Goal: Task Accomplishment & Management: Manage account settings

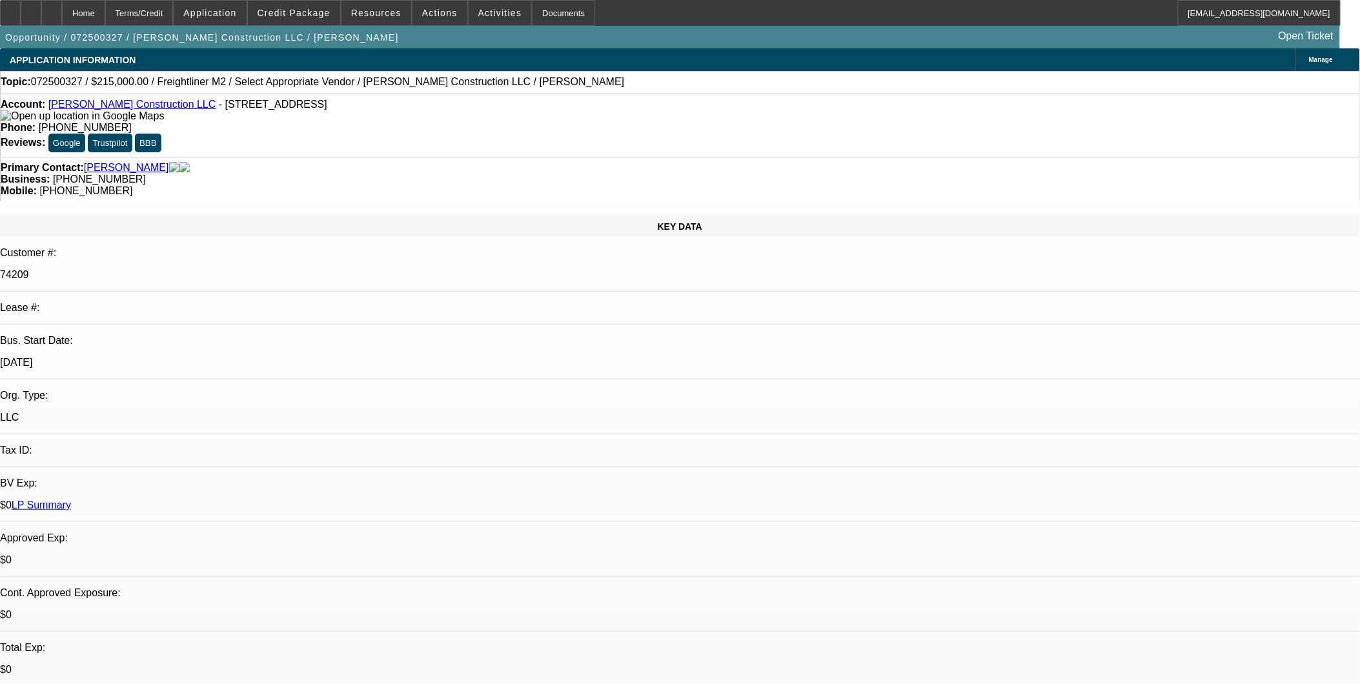
select select "0"
select select "2"
select select "0.1"
select select "1"
select select "2"
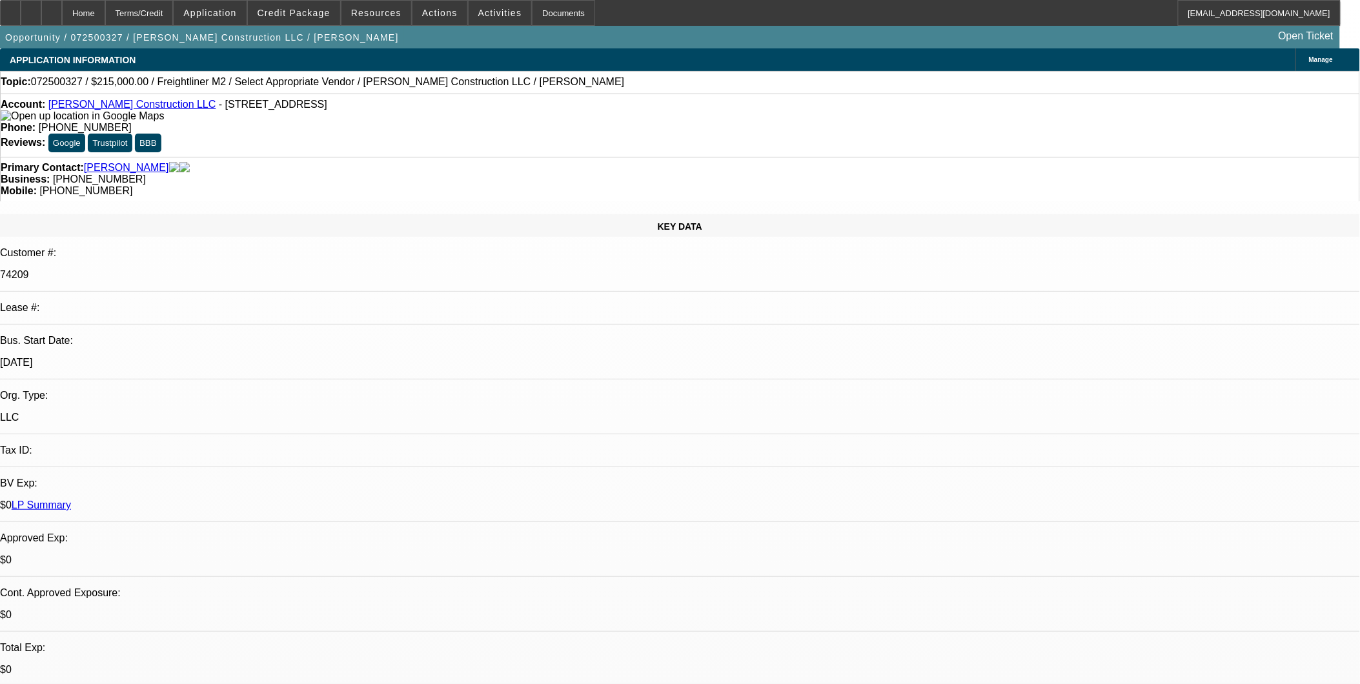
select select "4"
click at [132, 107] on link "McCoy Construction LLC" at bounding box center [132, 104] width 168 height 11
drag, startPoint x: 476, startPoint y: 320, endPoint x: 498, endPoint y: 360, distance: 44.8
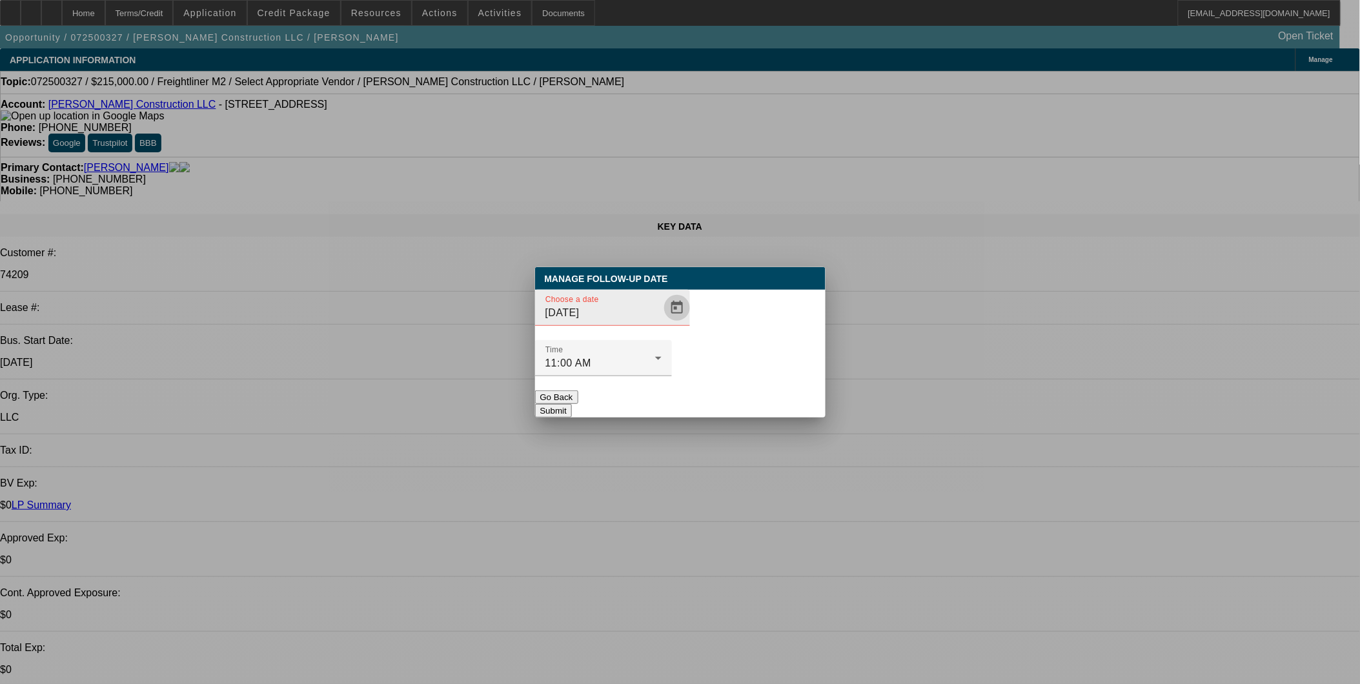
click at [665, 323] on span "Open calendar" at bounding box center [677, 307] width 31 height 31
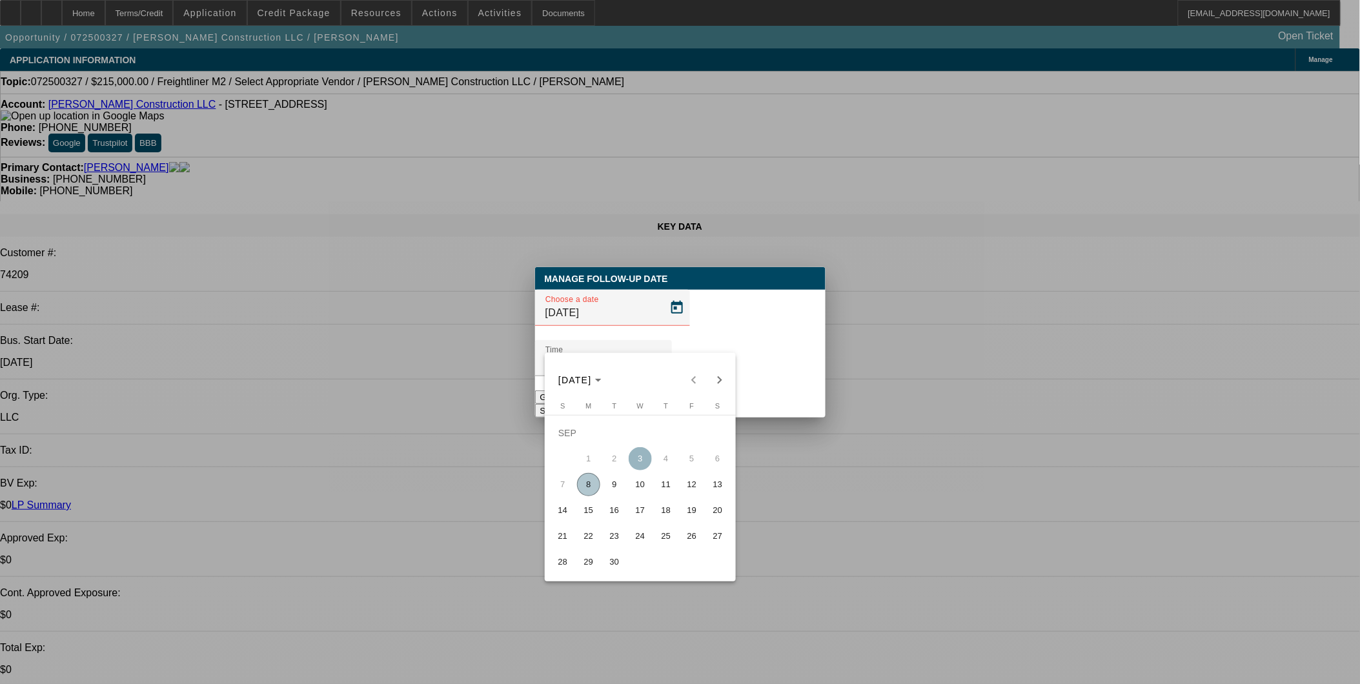
click at [666, 487] on span "11" at bounding box center [666, 484] width 23 height 23
type input "9/11/2025"
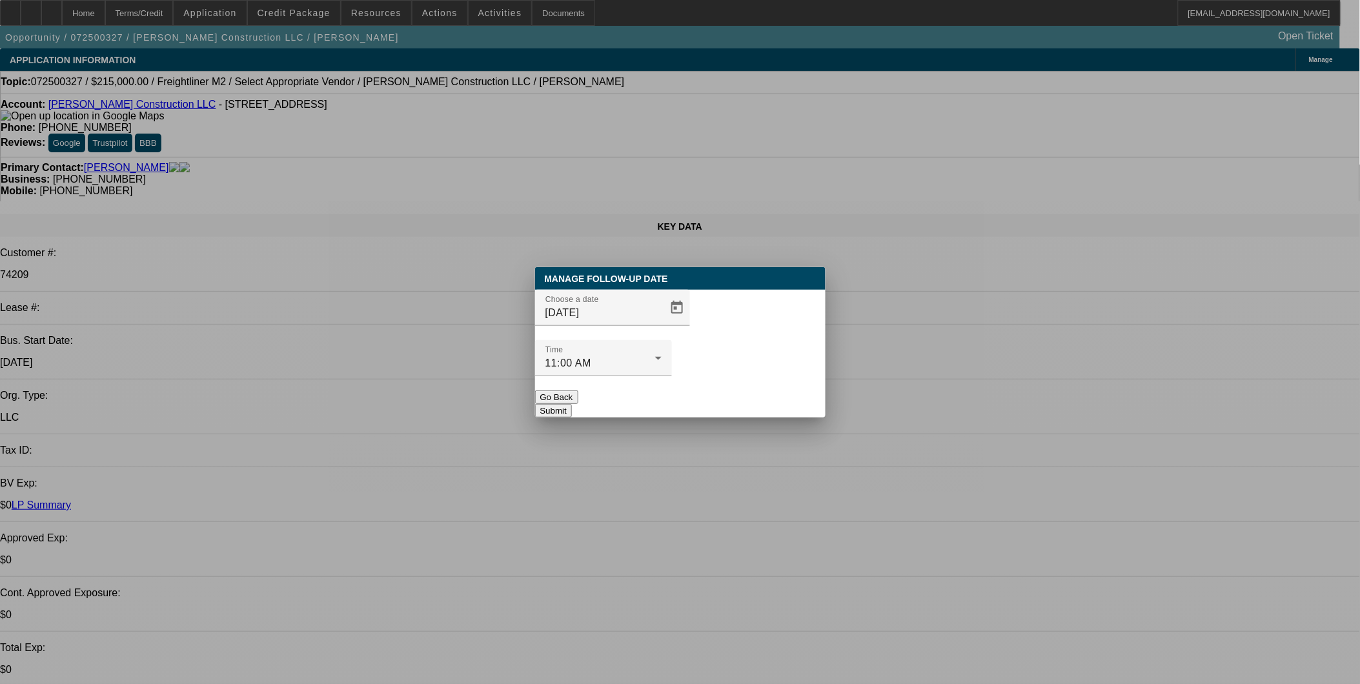
click at [572, 404] on button "Submit" at bounding box center [553, 411] width 37 height 14
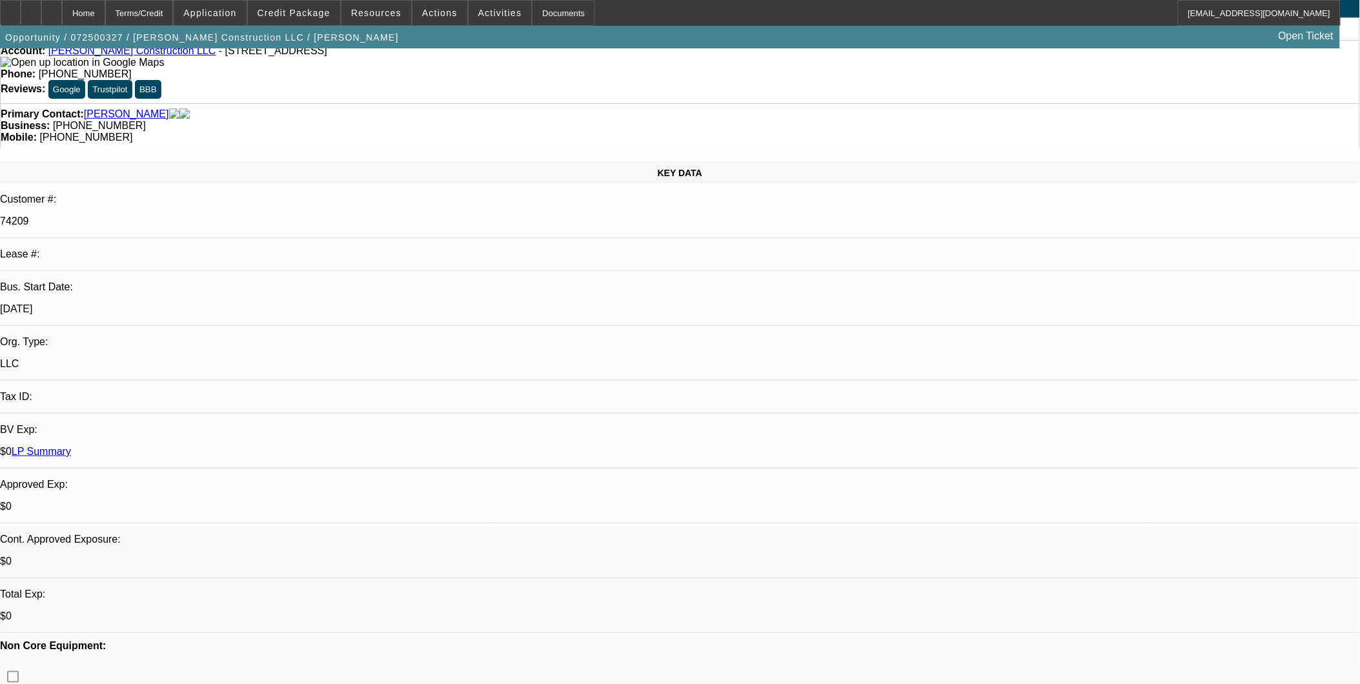
scroll to position [143, 0]
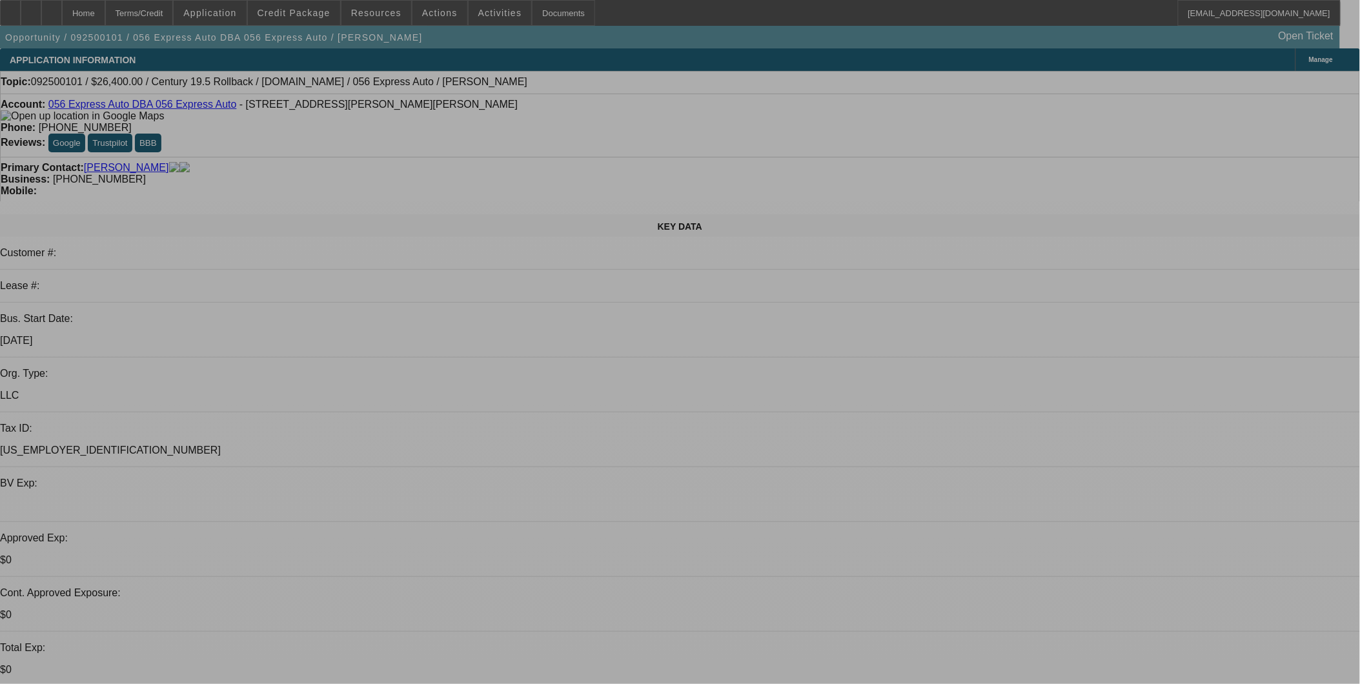
select select "0.2"
select select "2"
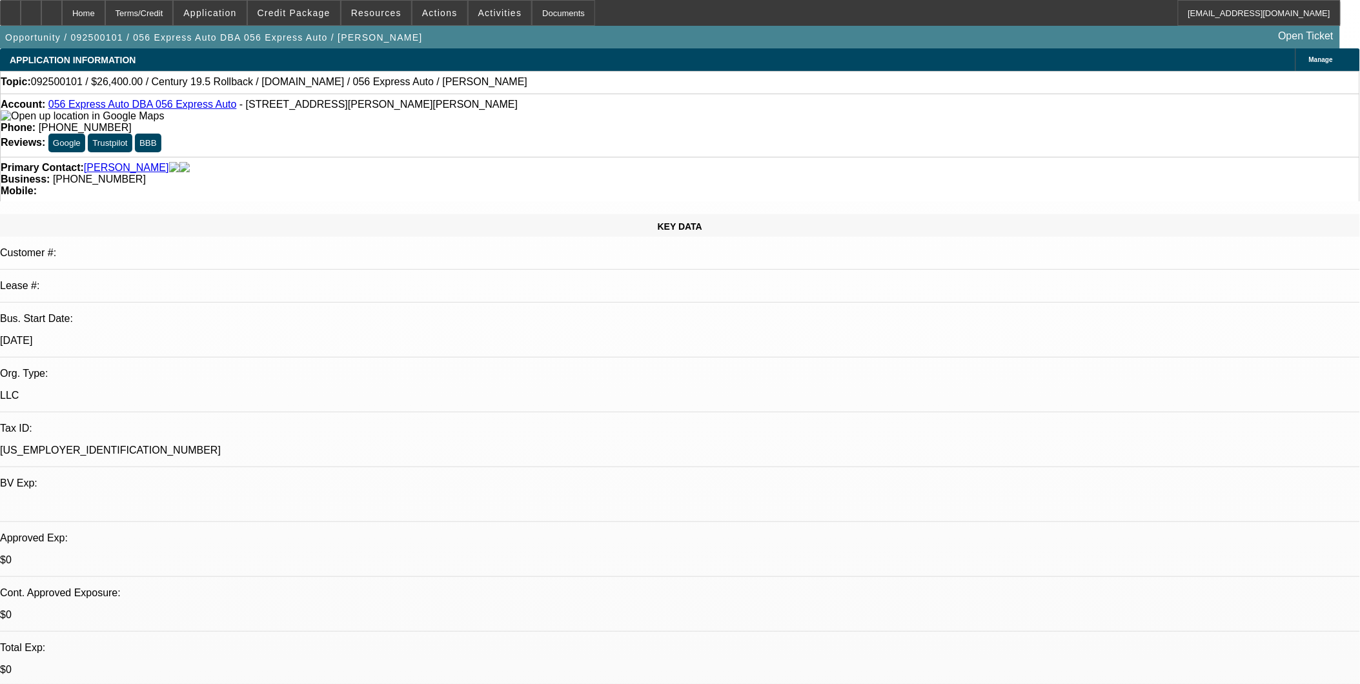
select select "0.1"
select select "4"
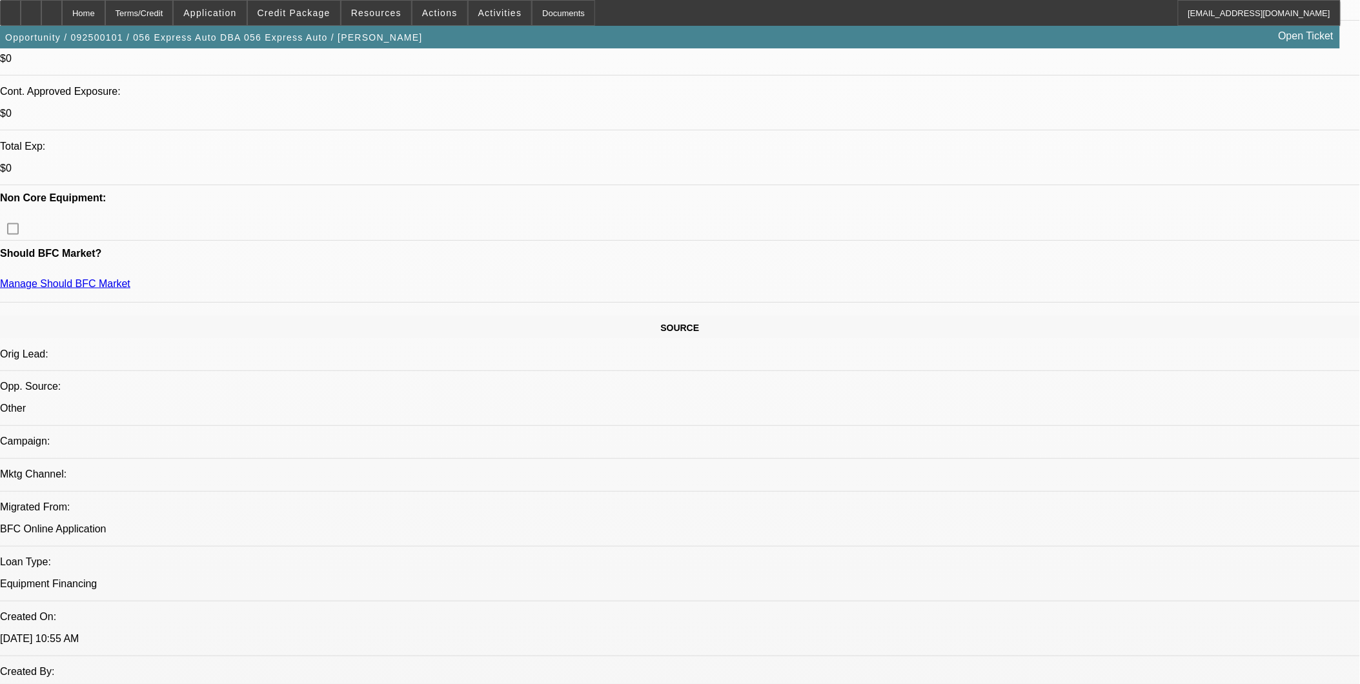
scroll to position [430, 0]
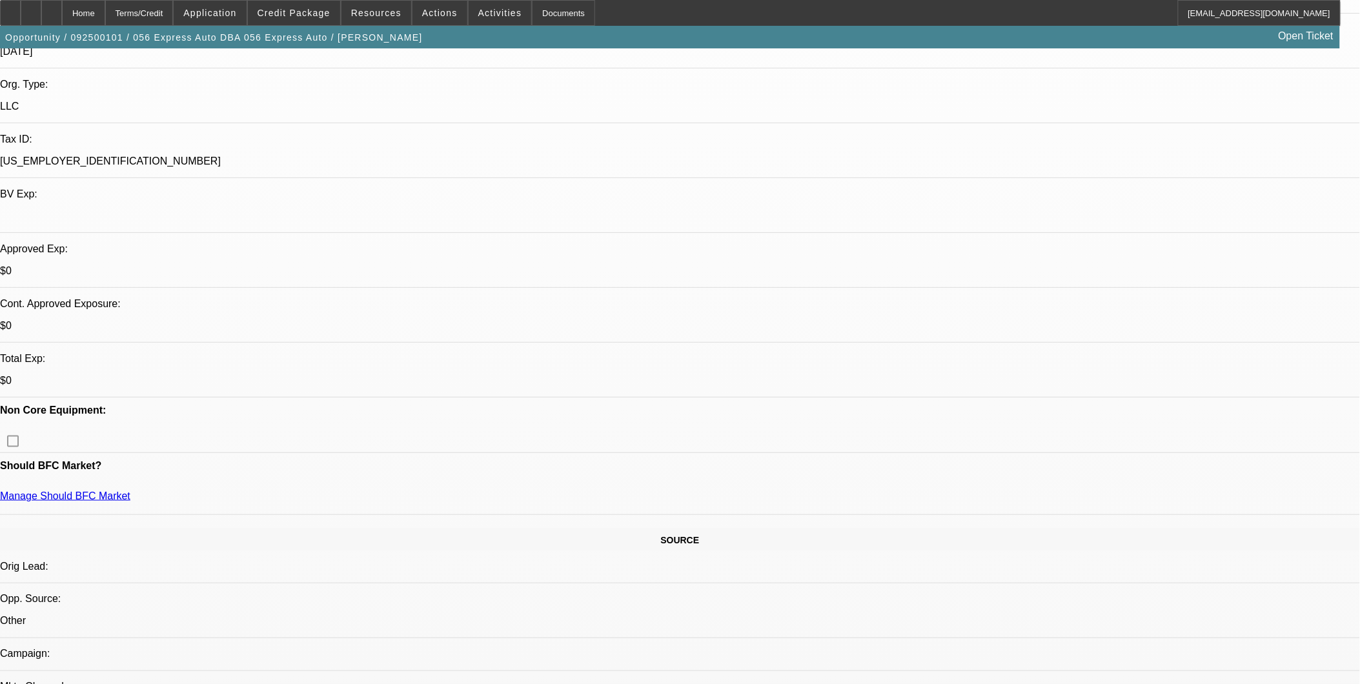
scroll to position [287, 0]
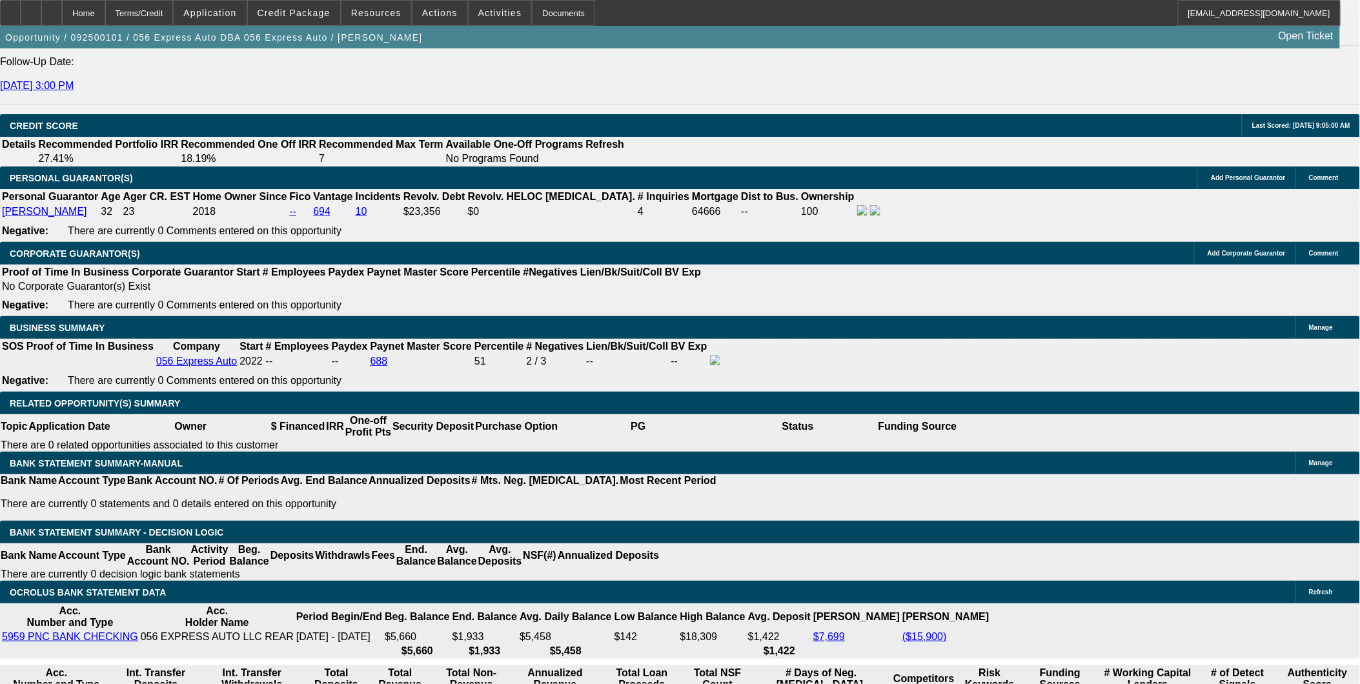
scroll to position [1793, 0]
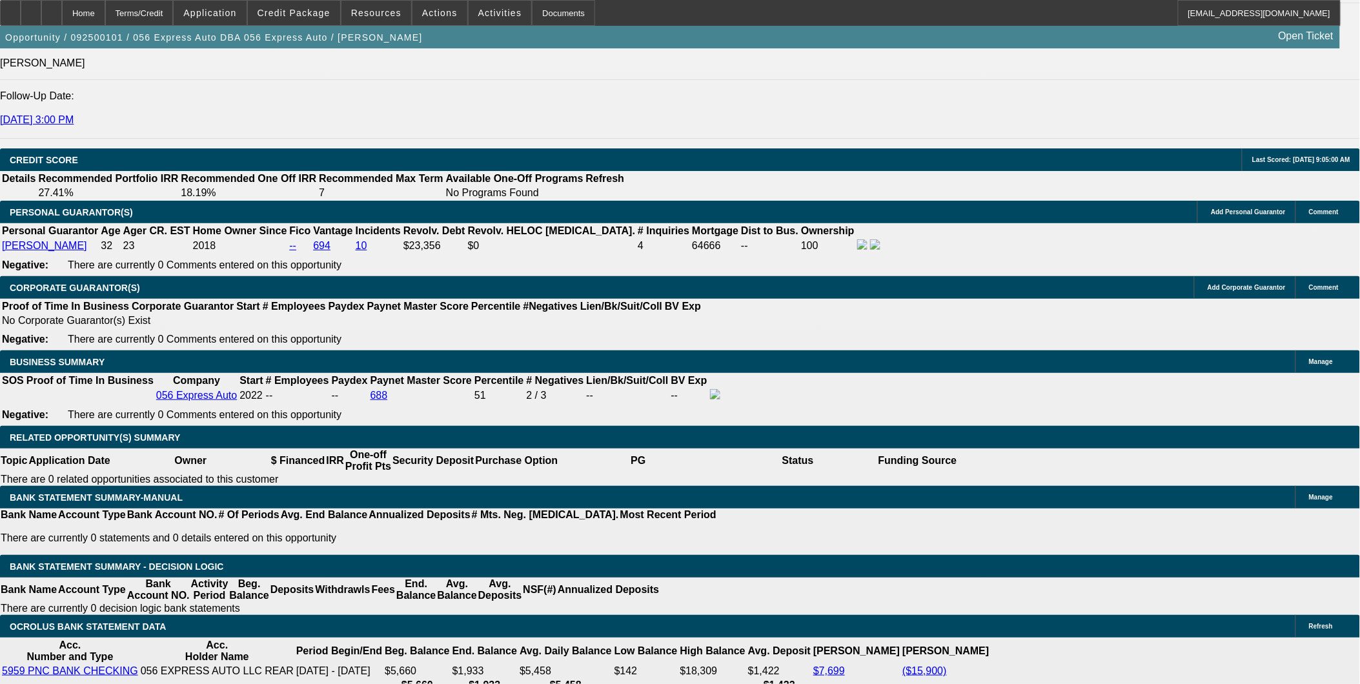
drag, startPoint x: 269, startPoint y: 376, endPoint x: 340, endPoint y: 398, distance: 74.8
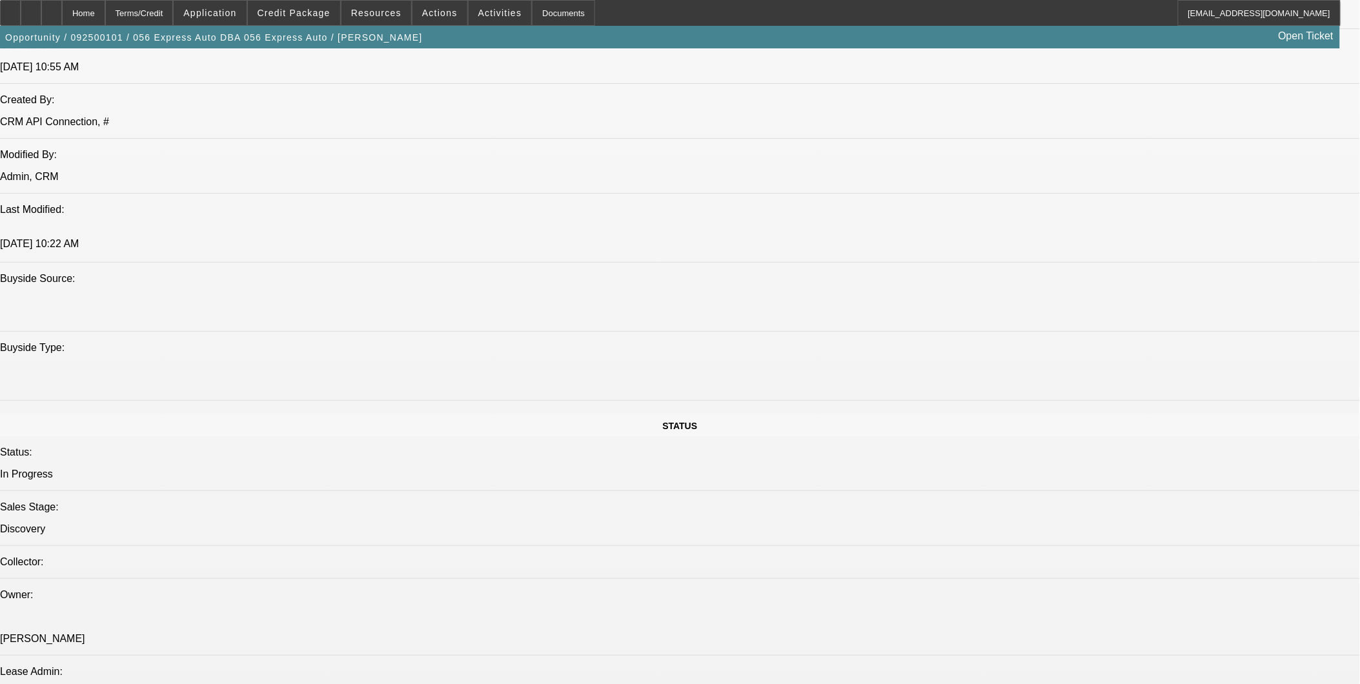
scroll to position [932, 0]
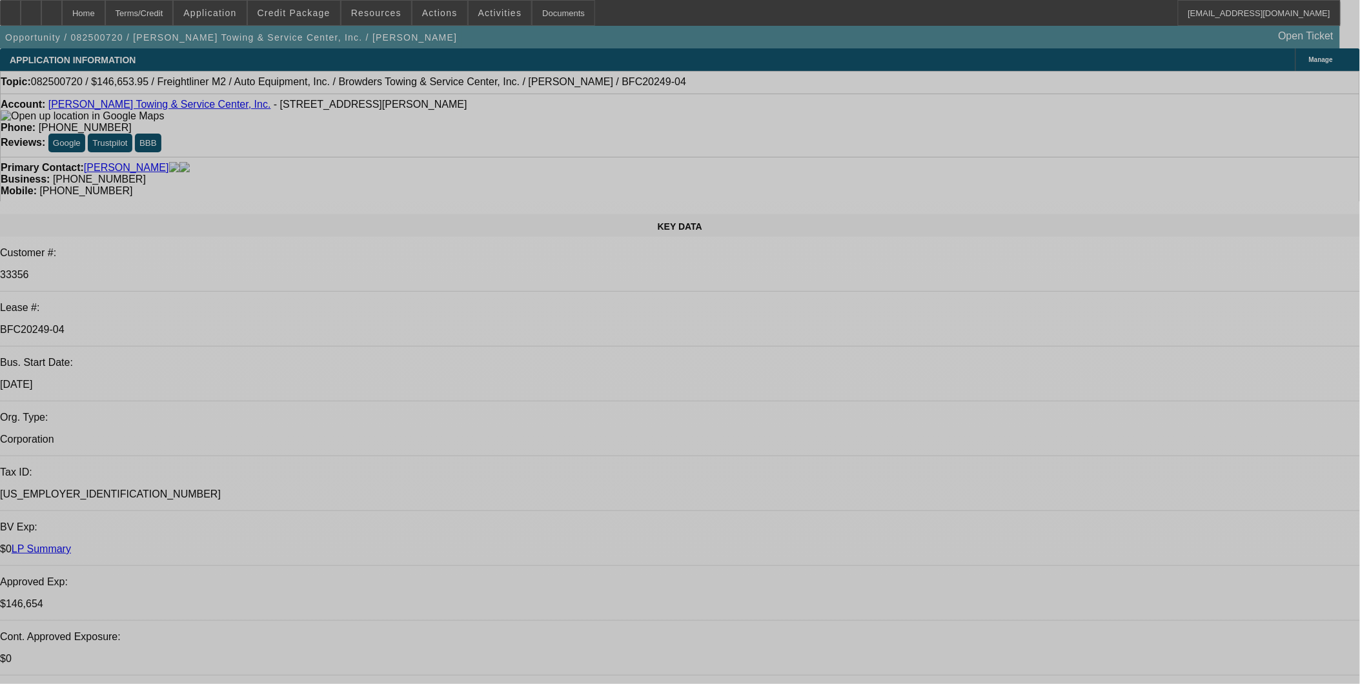
select select "0"
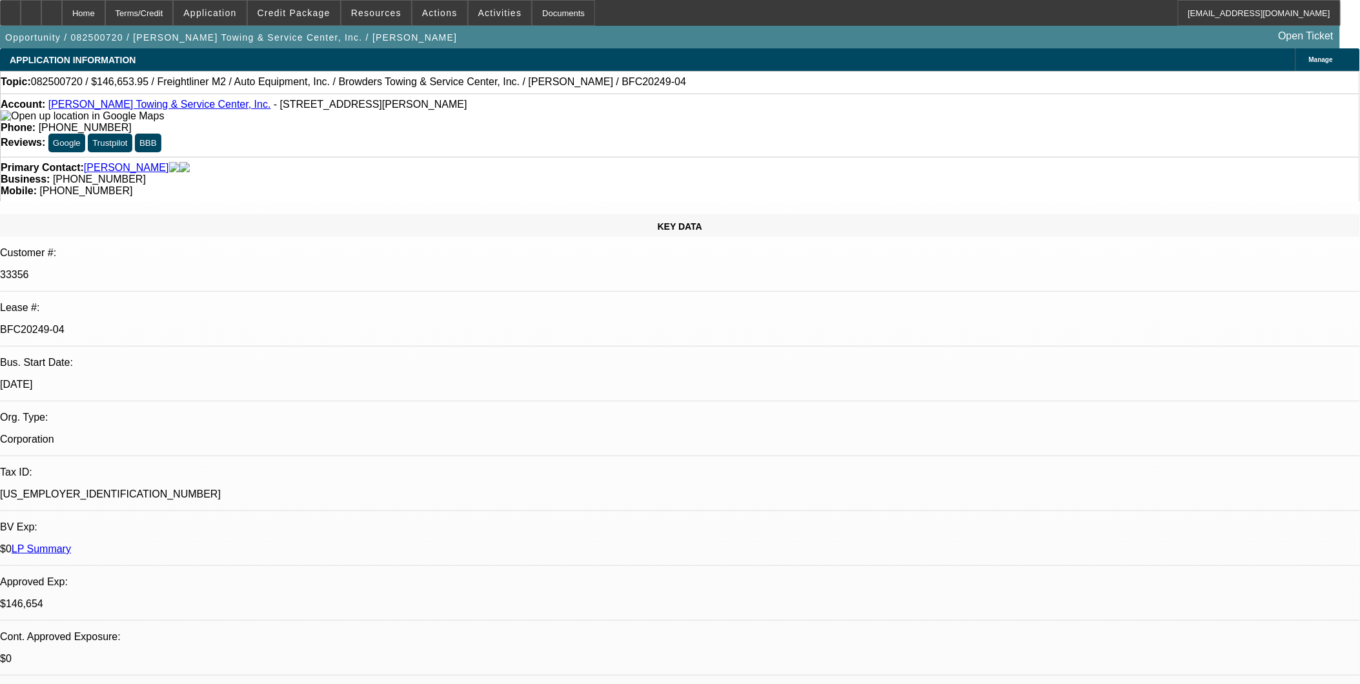
select select "0"
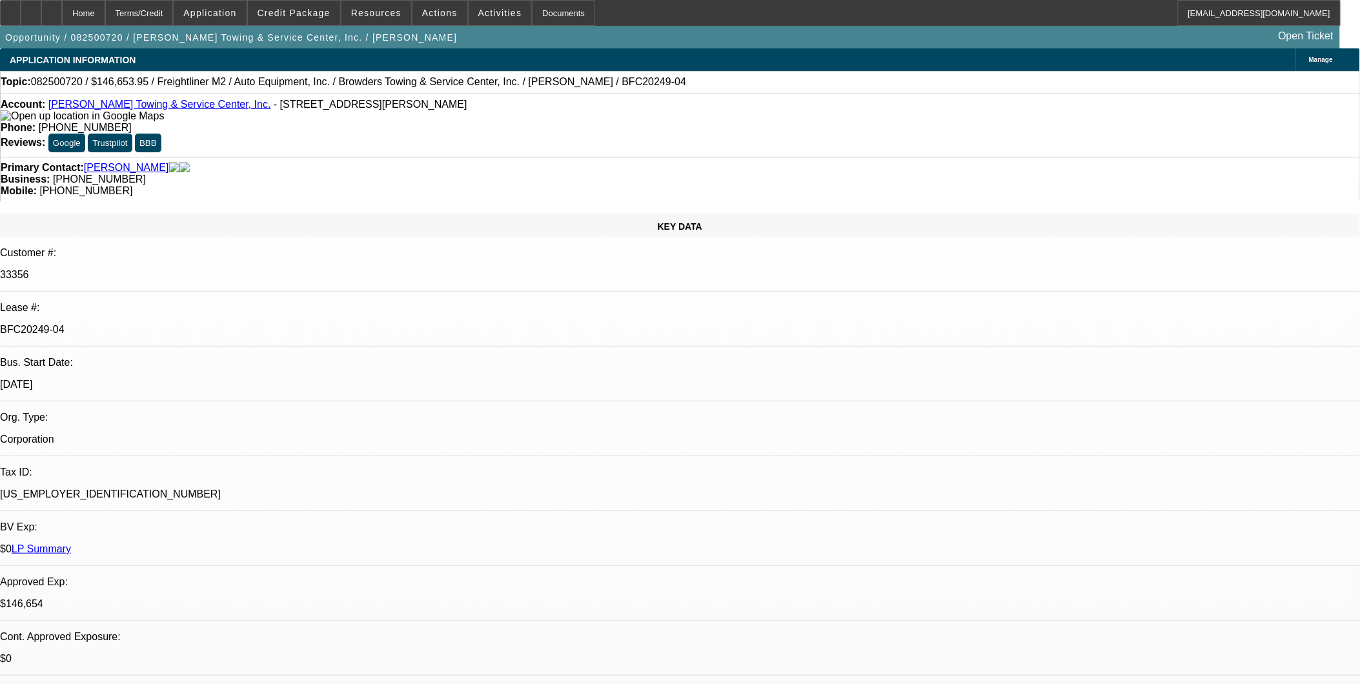
select select "0"
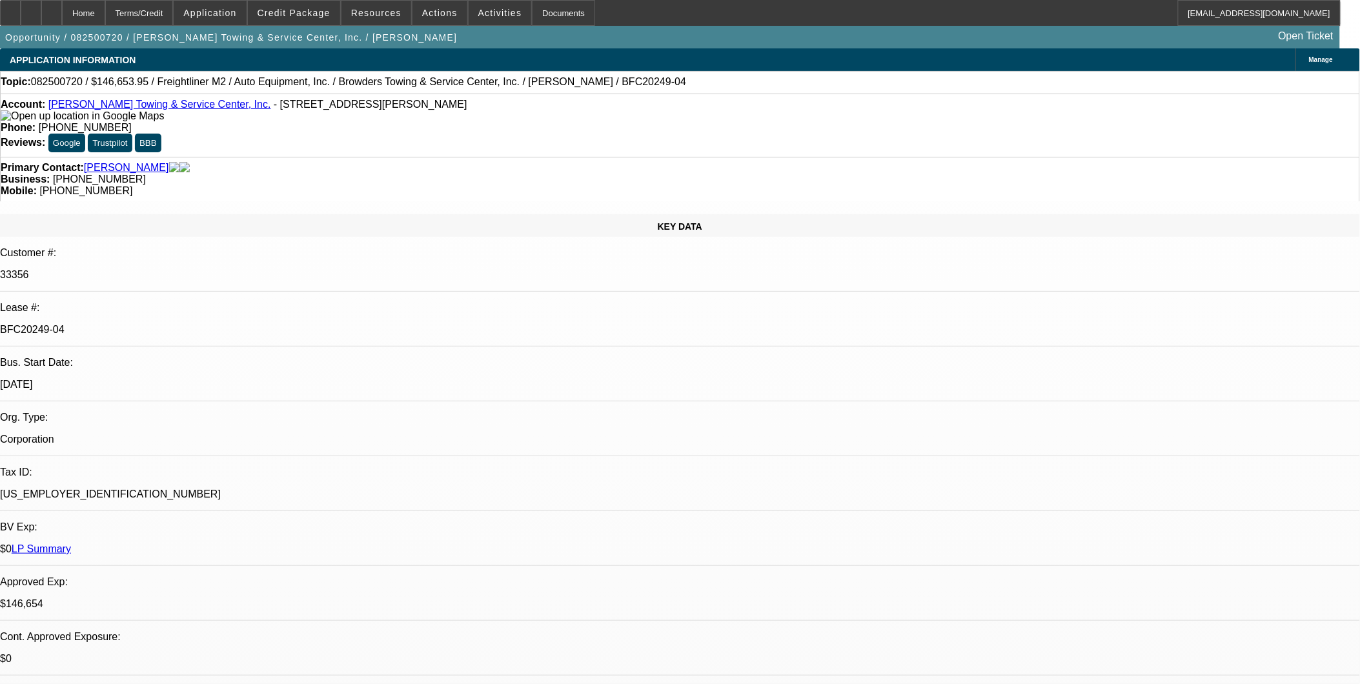
select select "0"
select select "1"
select select "2"
select select "6"
select select "1"
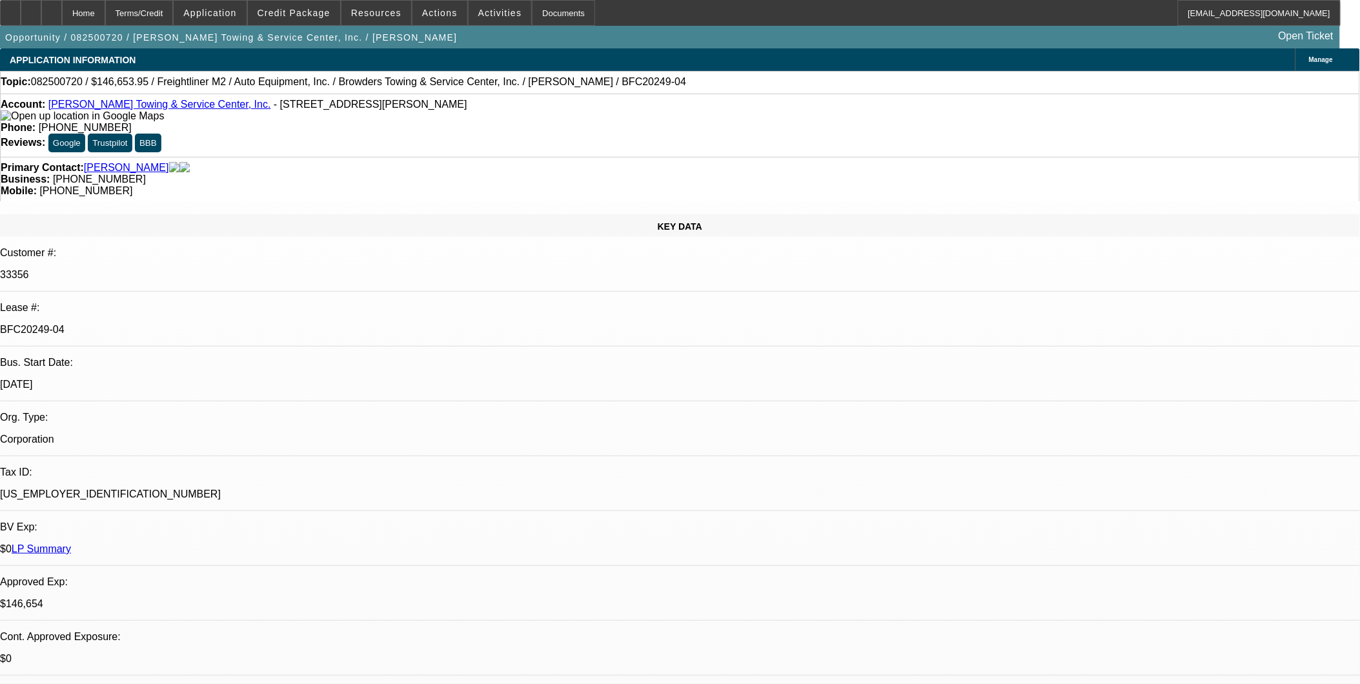
select select "2"
select select "6"
select select "1"
select select "2"
select select "6"
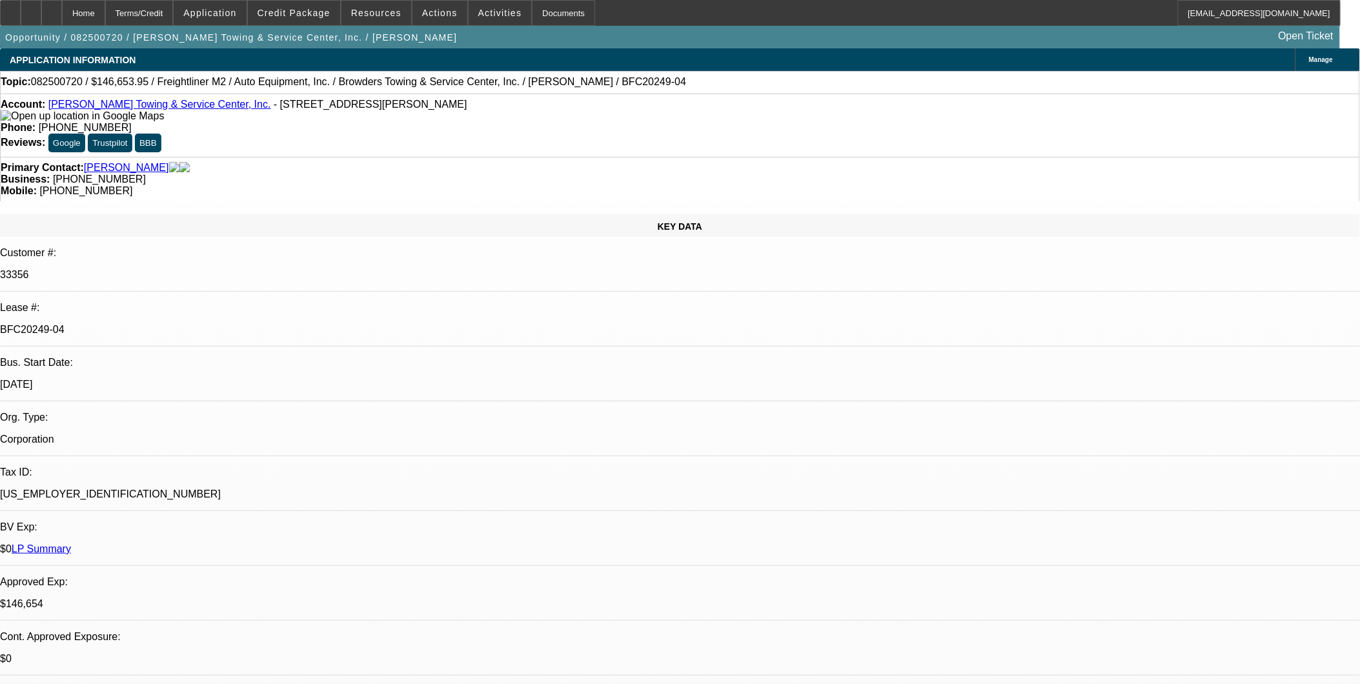
select select "1"
select select "2"
select select "6"
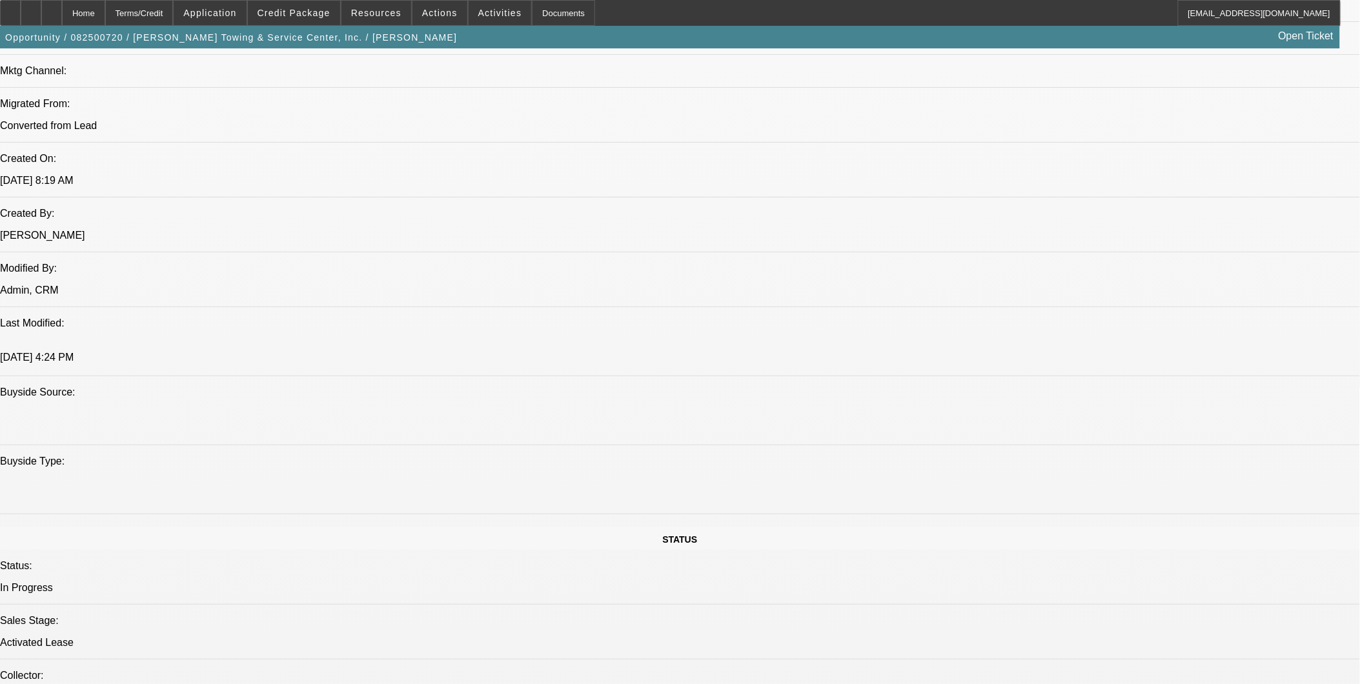
scroll to position [861, 0]
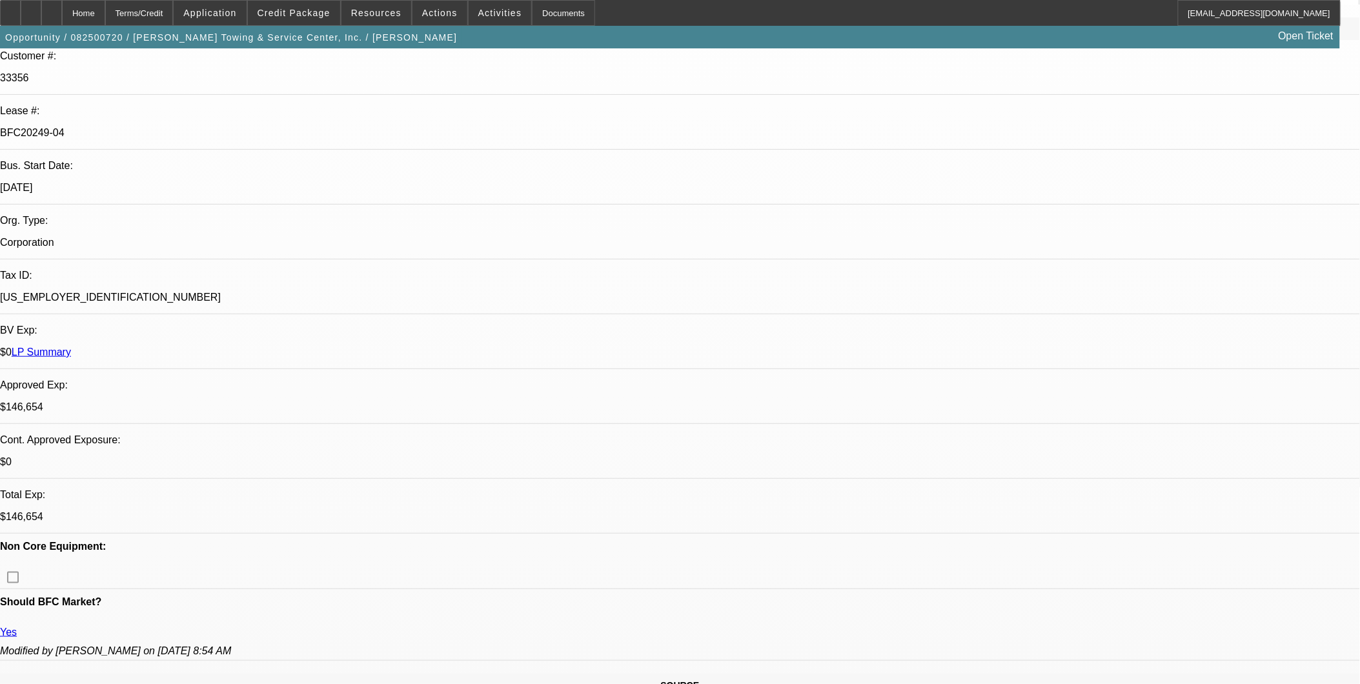
scroll to position [72, 0]
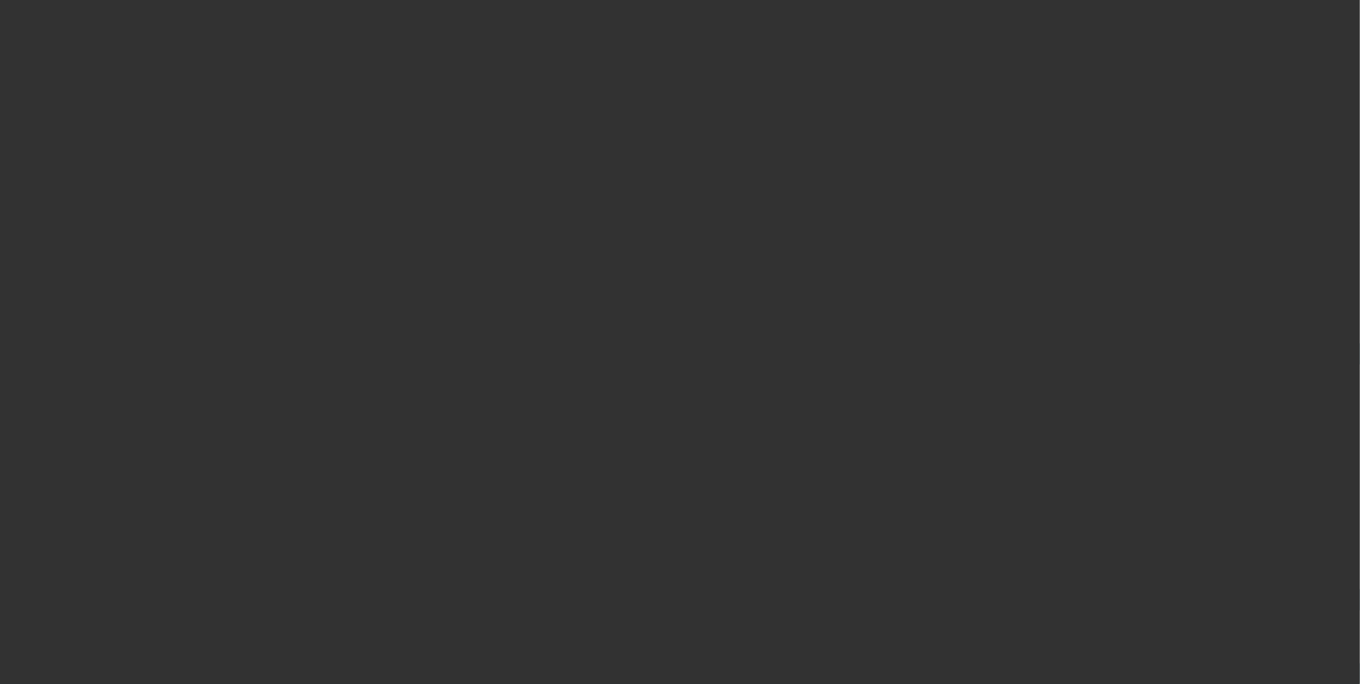
select select "0"
select select "2"
select select "0.1"
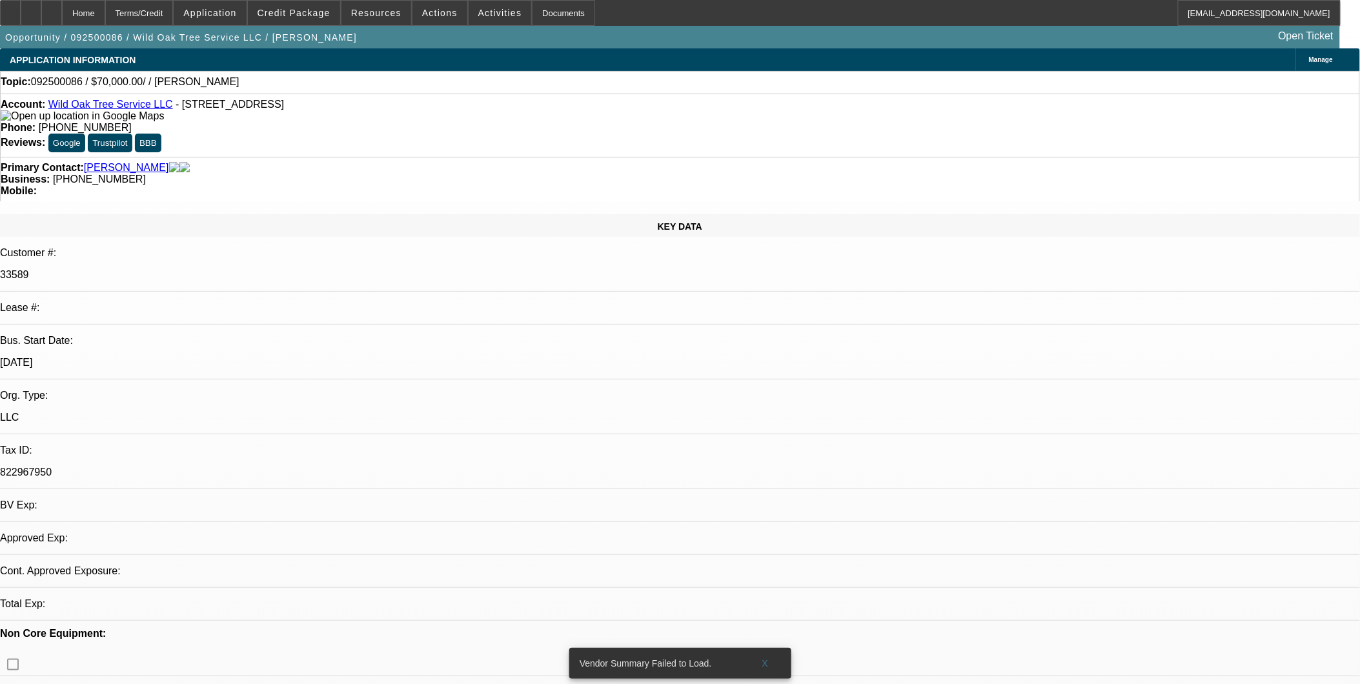
select select "1"
select select "2"
select select "4"
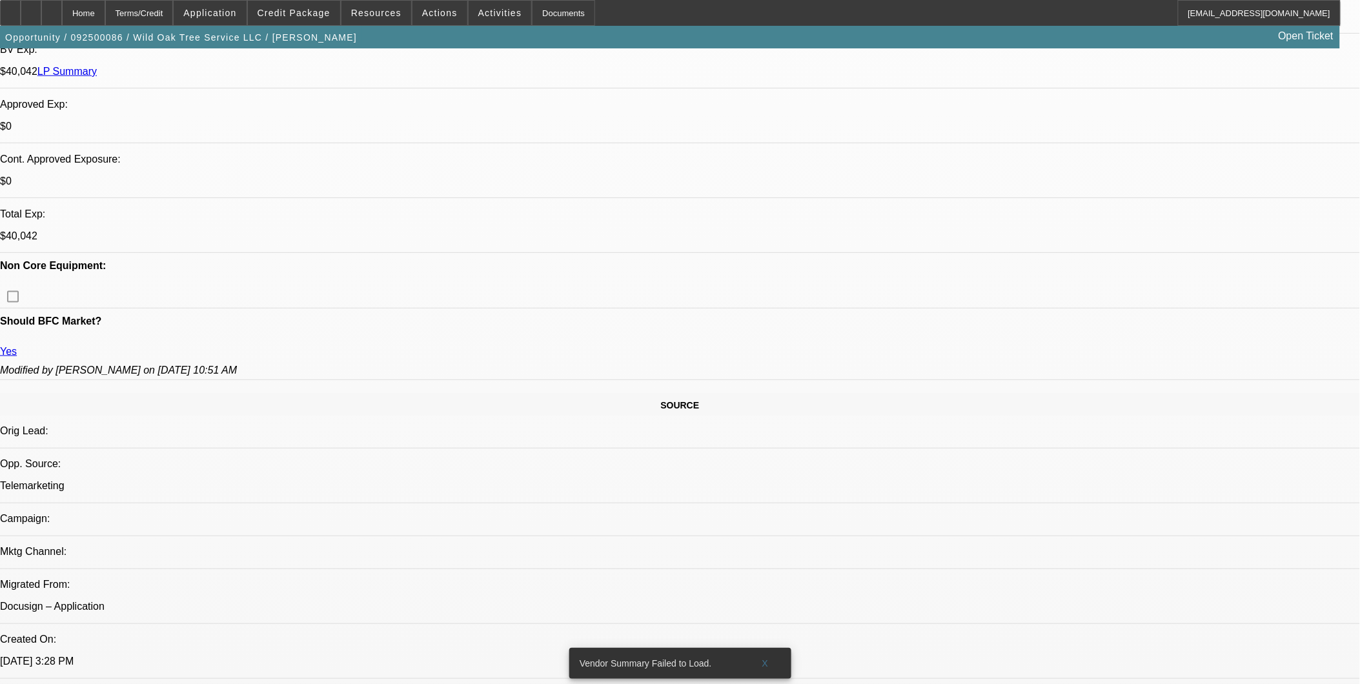
scroll to position [287, 0]
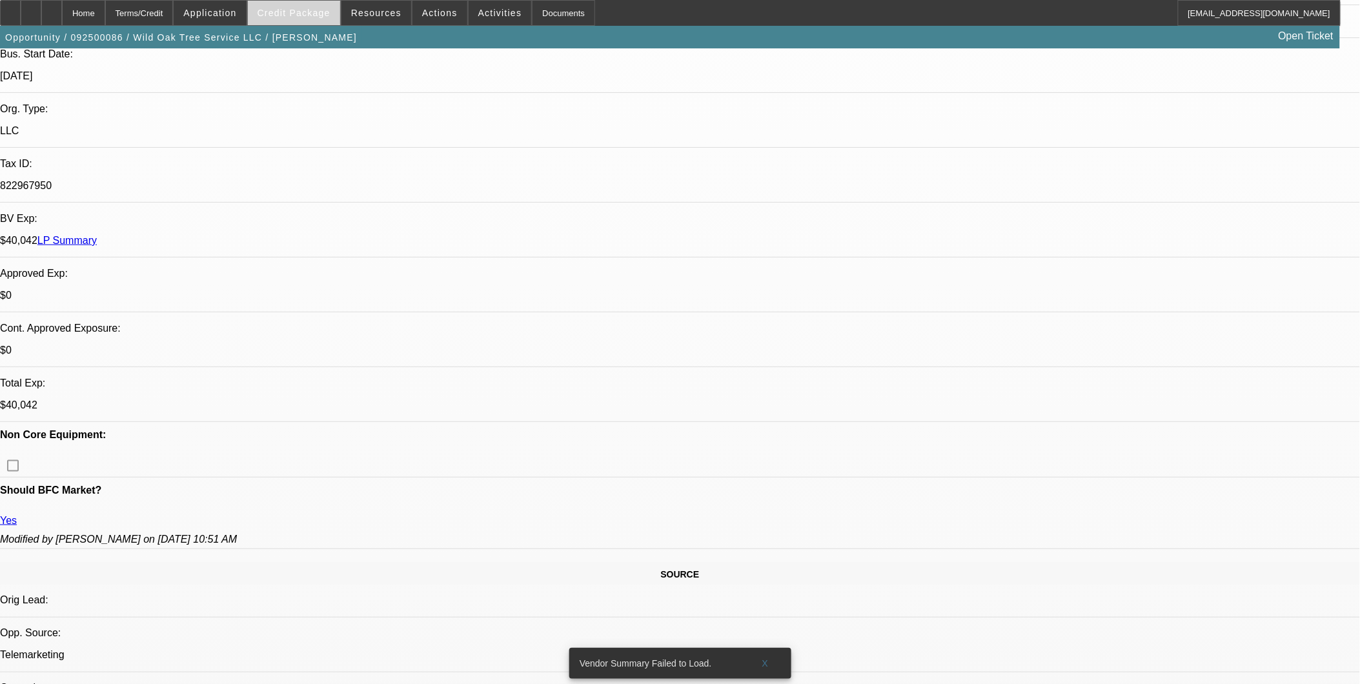
click at [308, 7] on span at bounding box center [294, 12] width 92 height 31
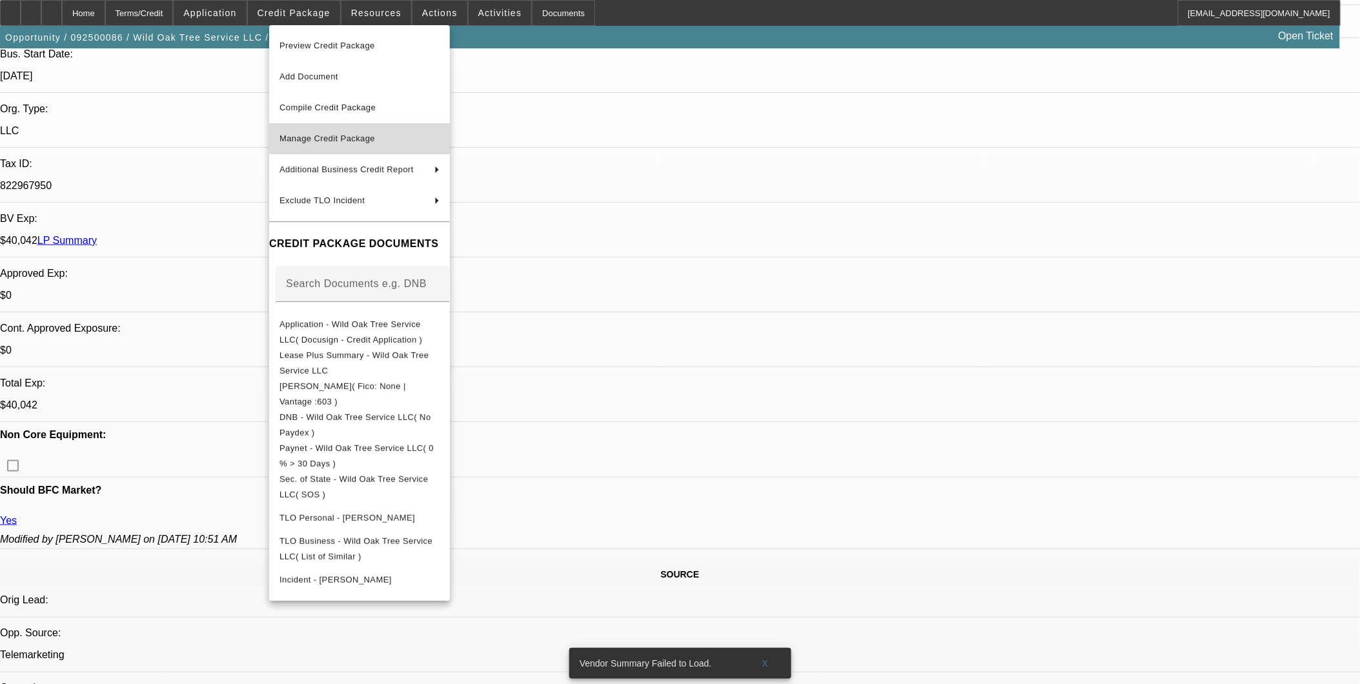
click at [354, 140] on span "Manage Credit Package" at bounding box center [328, 139] width 96 height 10
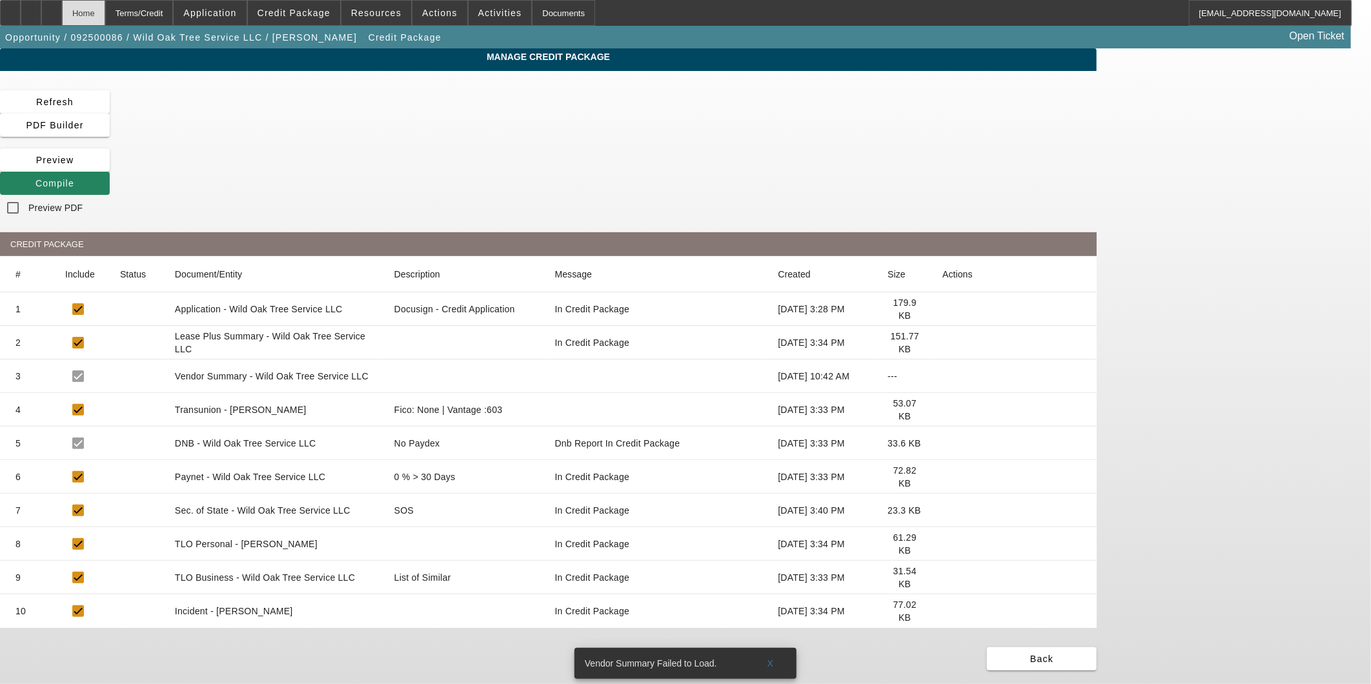
click at [105, 13] on div "Home" at bounding box center [83, 13] width 43 height 26
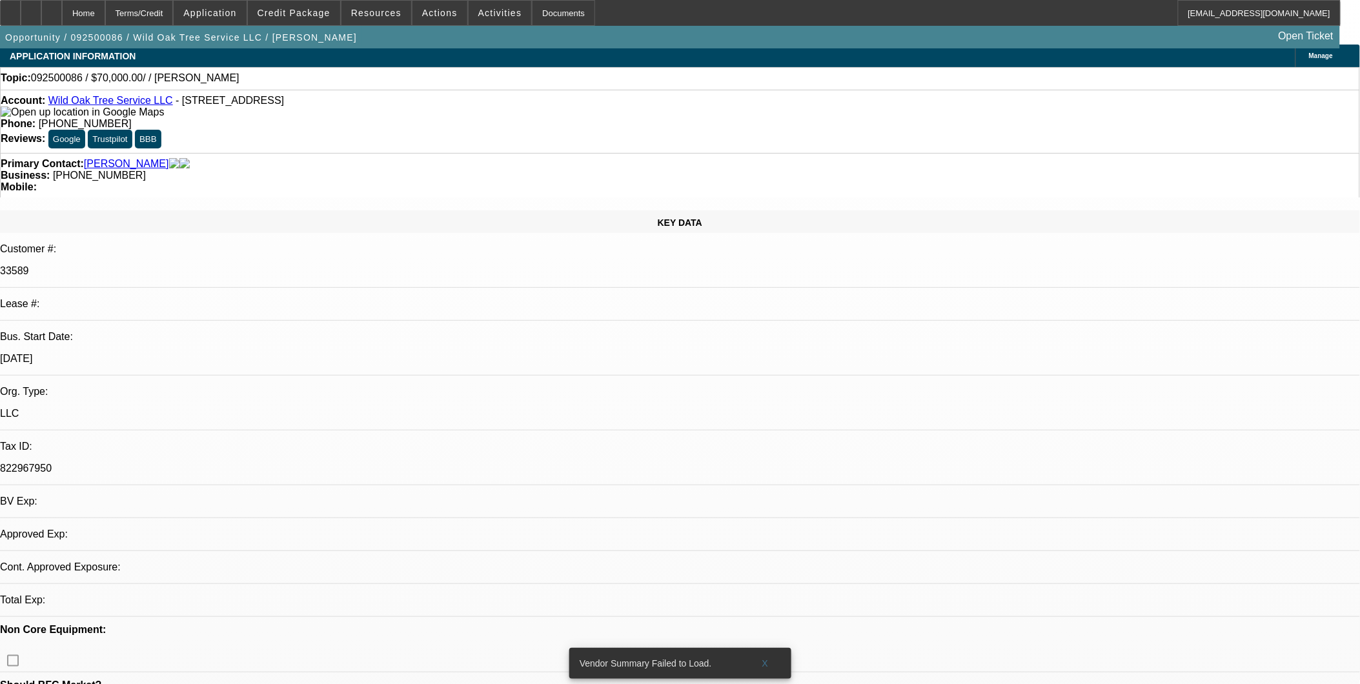
select select "0"
select select "2"
select select "0.1"
select select "4"
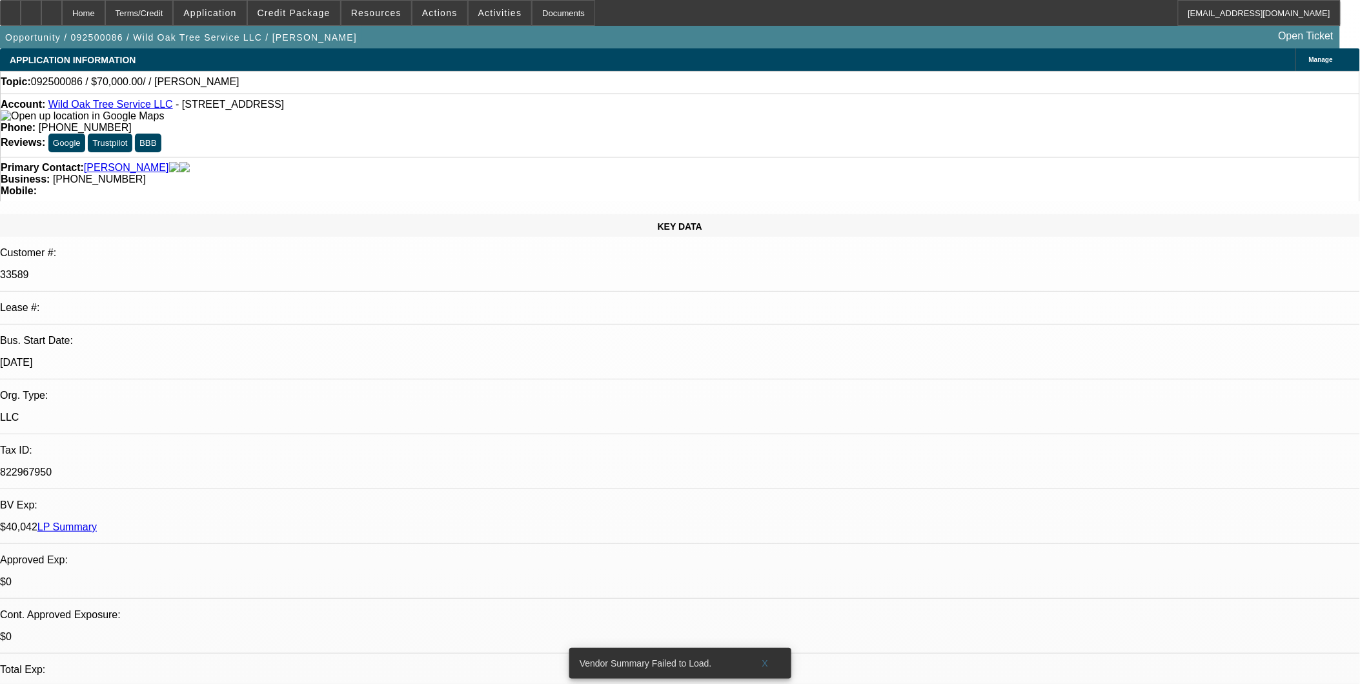
click at [136, 110] on link "Wild Oak Tree Service LLC" at bounding box center [110, 104] width 125 height 11
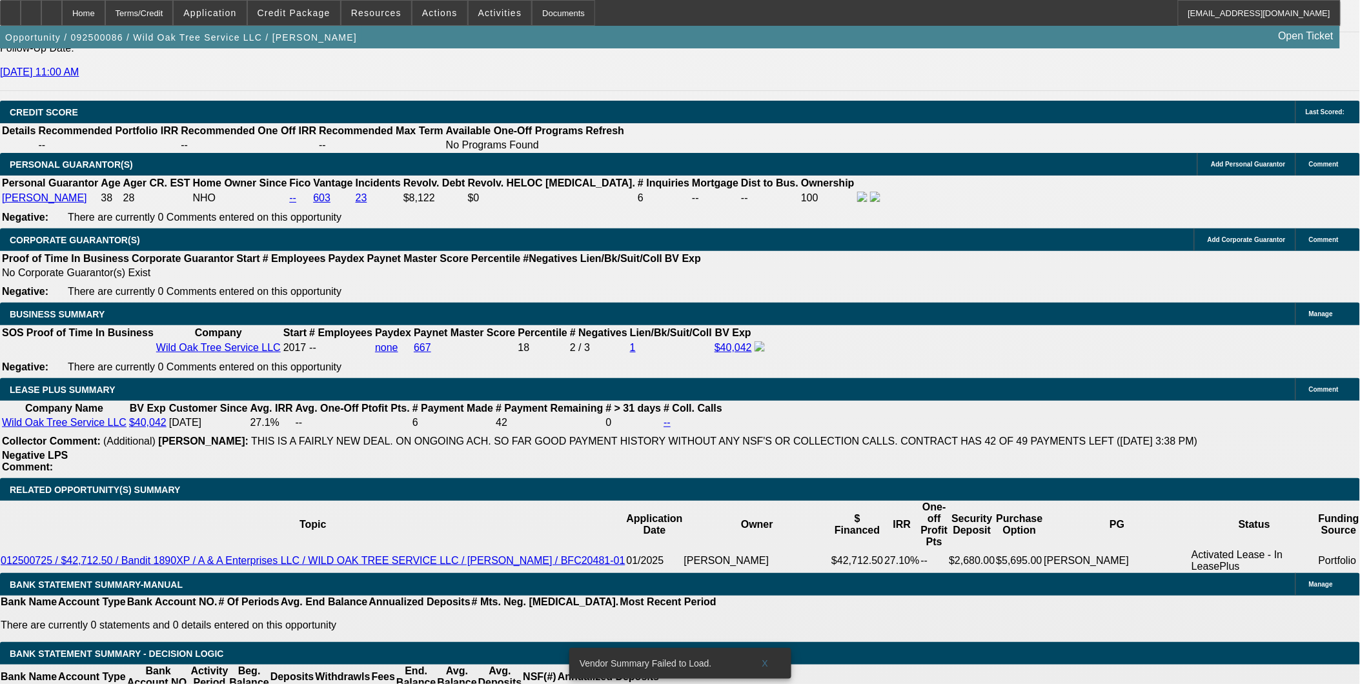
scroll to position [1848, 0]
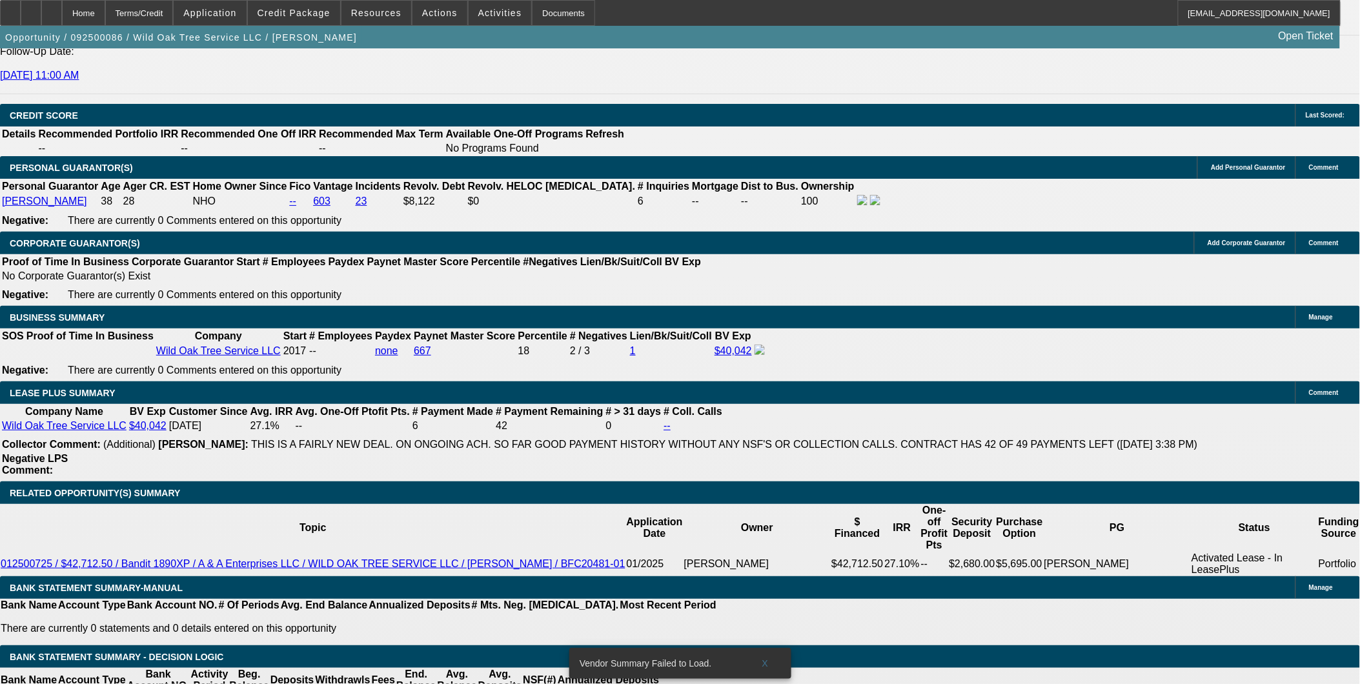
drag, startPoint x: 640, startPoint y: 267, endPoint x: 582, endPoint y: 222, distance: 73.6
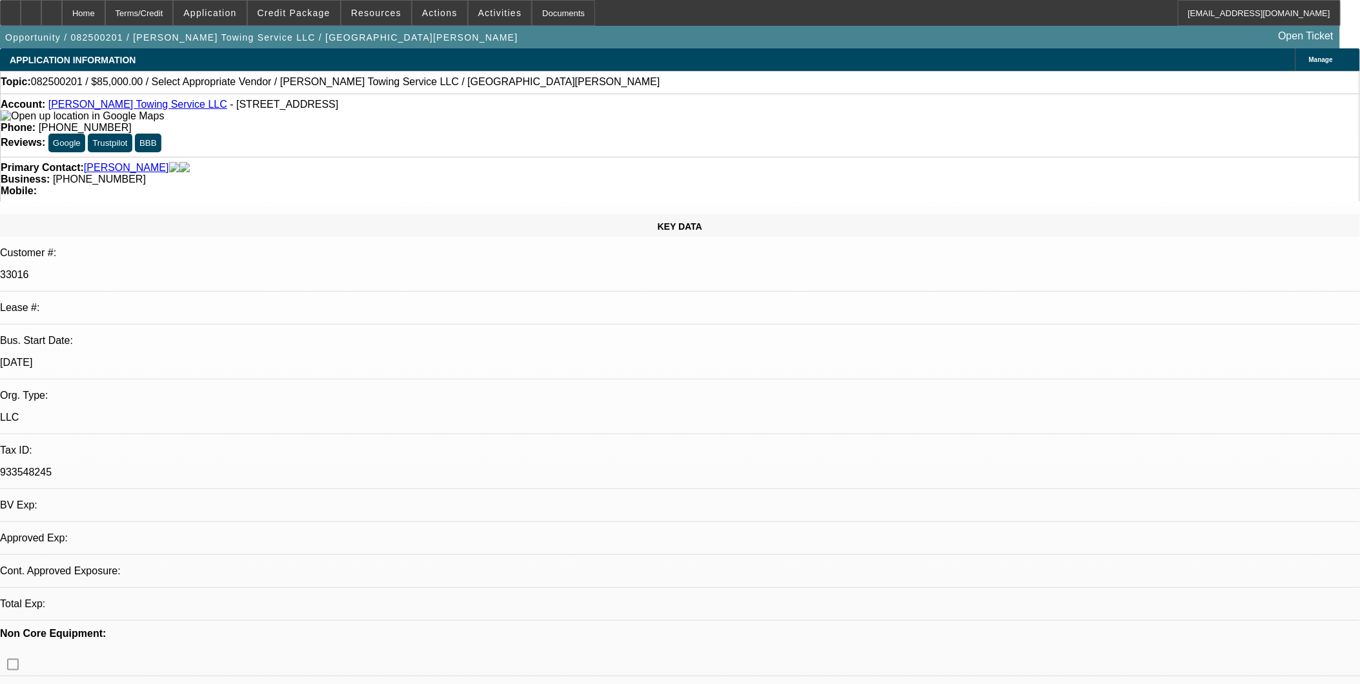
select select "0"
select select "2"
select select "0.1"
select select "1"
select select "2"
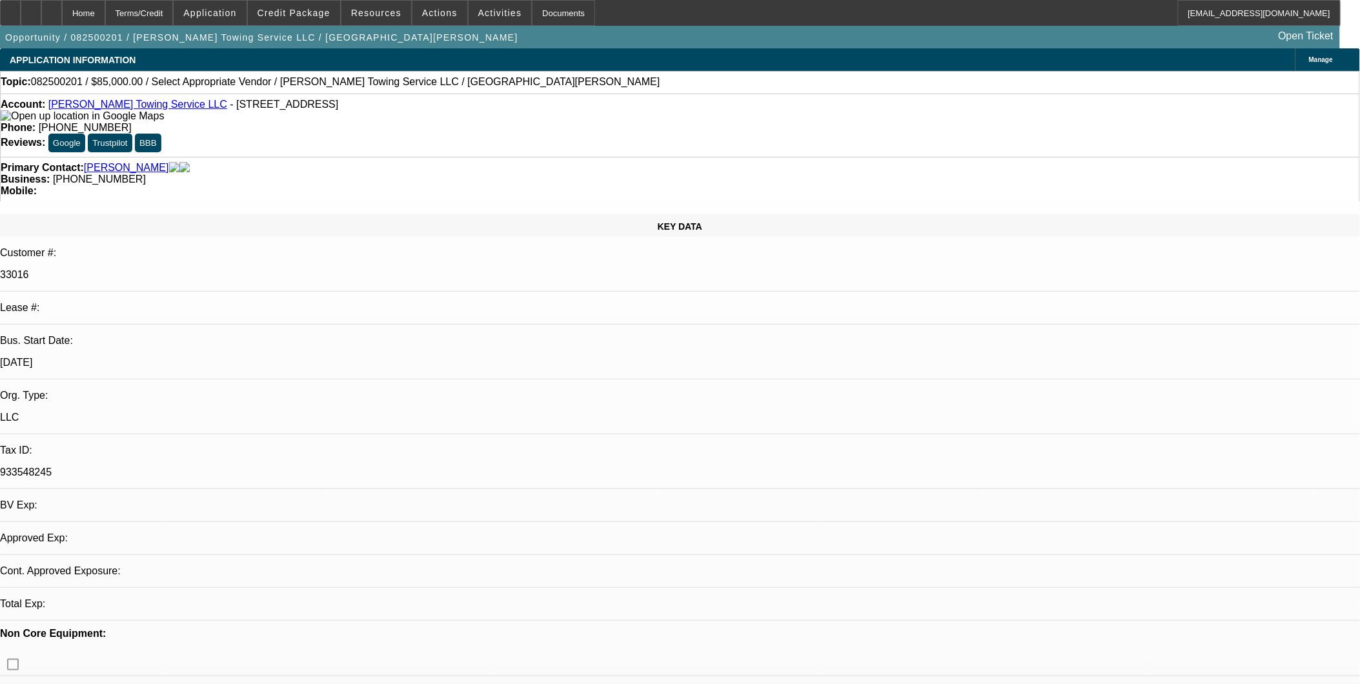
select select "4"
click at [136, 110] on link "[PERSON_NAME] Towing Service LLC" at bounding box center [137, 104] width 179 height 11
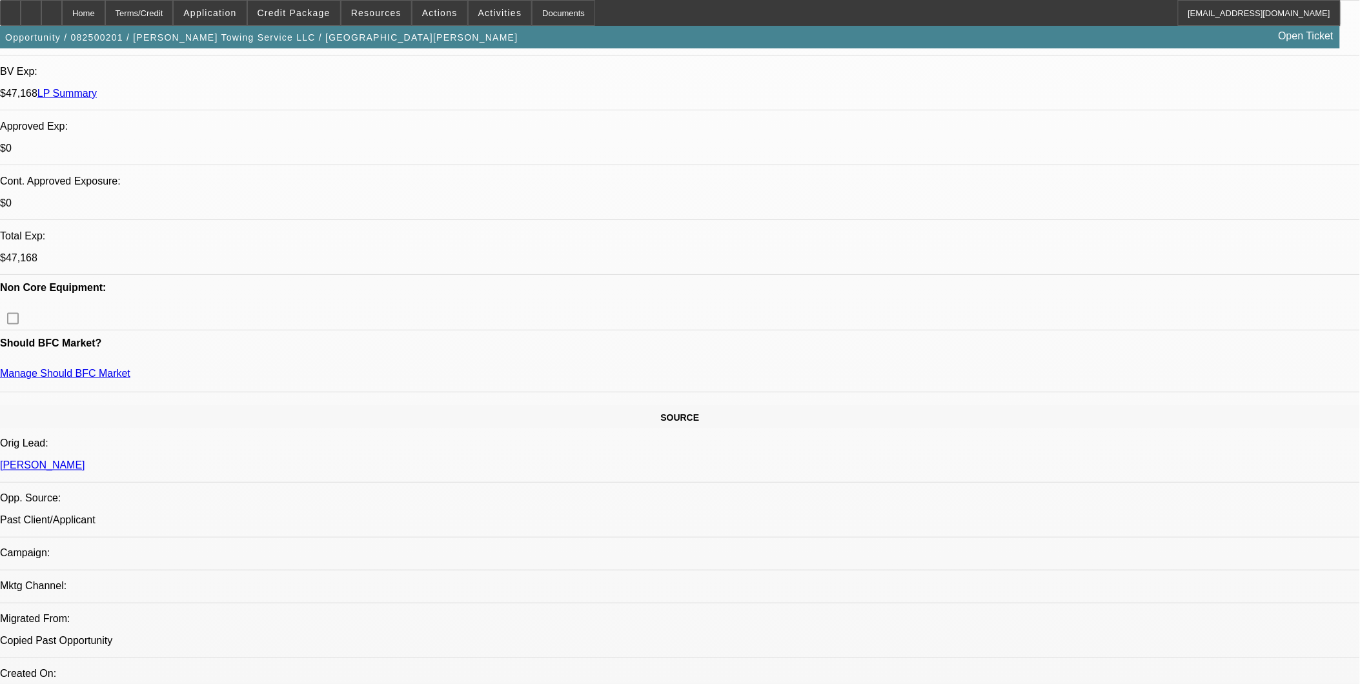
scroll to position [430, 0]
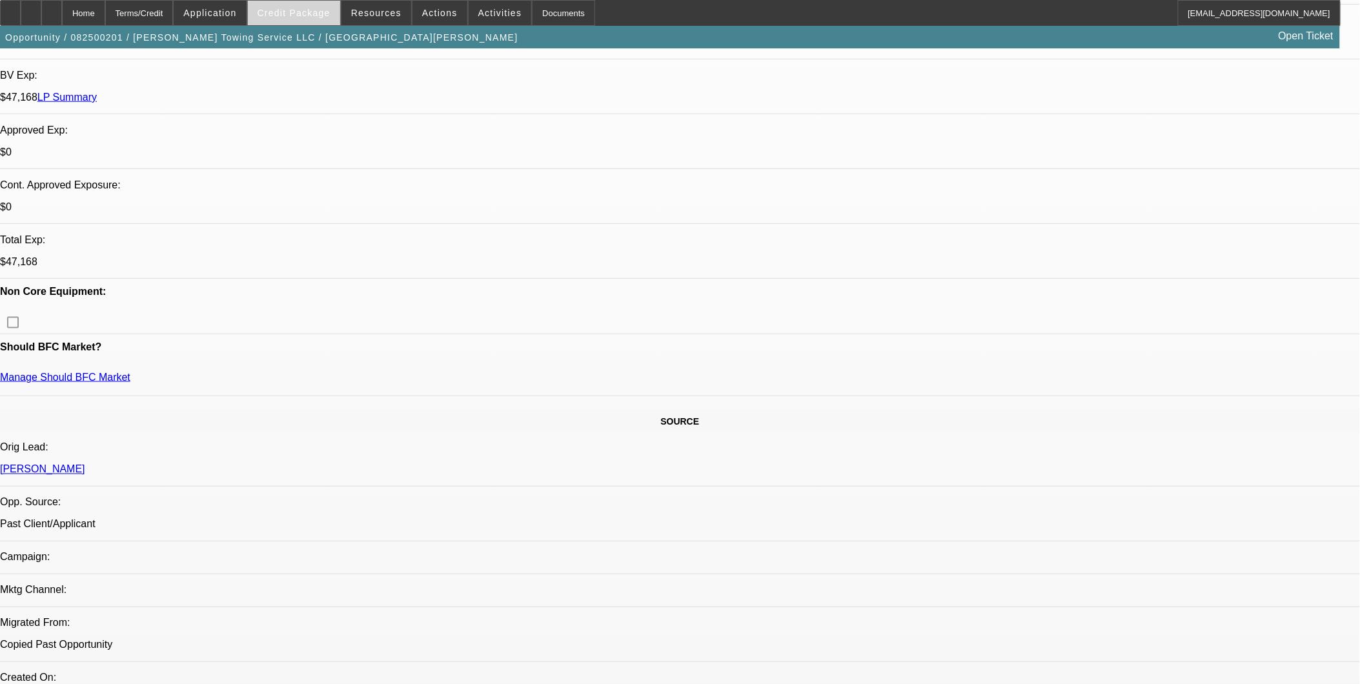
click at [301, 14] on span "Credit Package" at bounding box center [294, 13] width 73 height 10
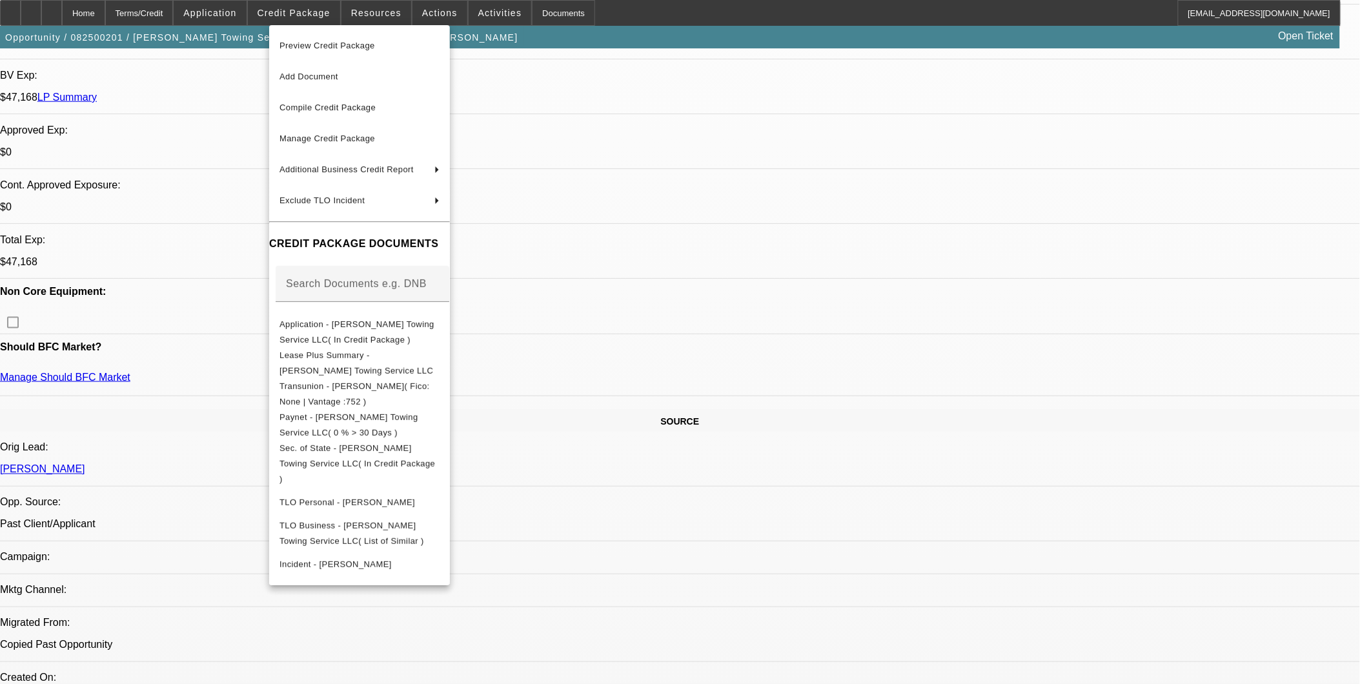
click at [808, 283] on div at bounding box center [680, 342] width 1360 height 684
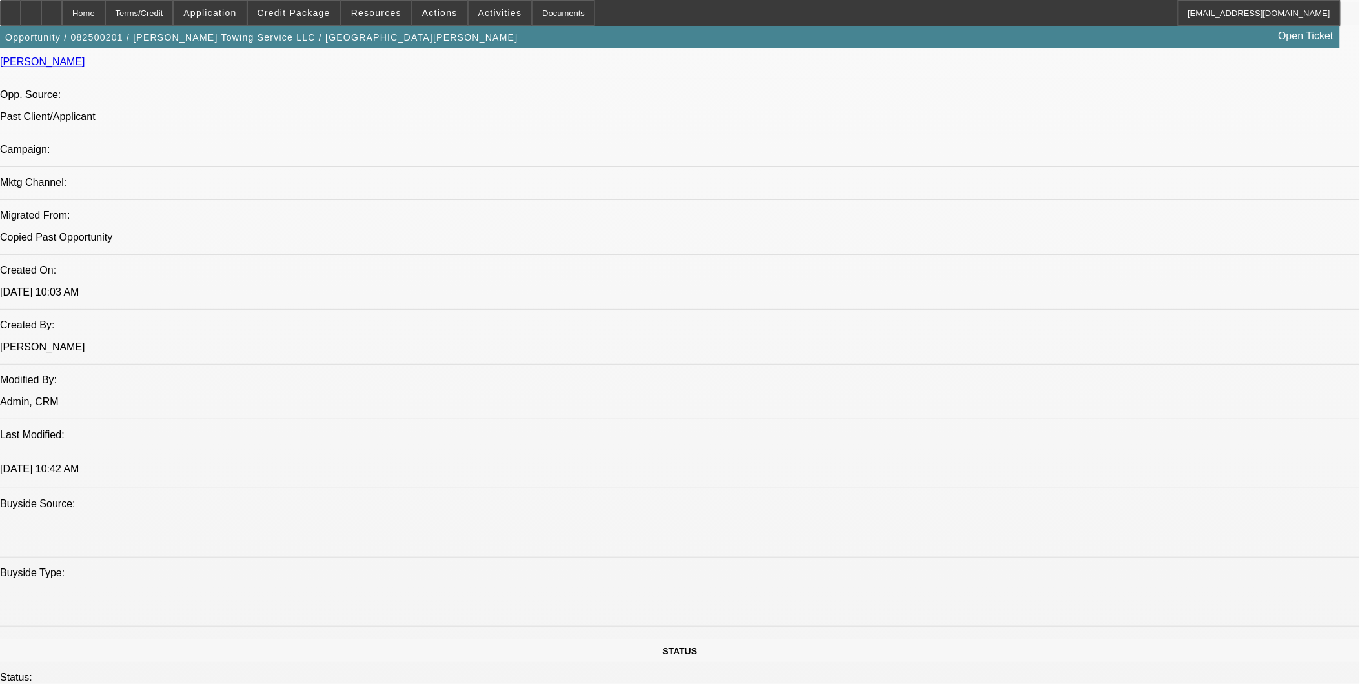
scroll to position [646, 0]
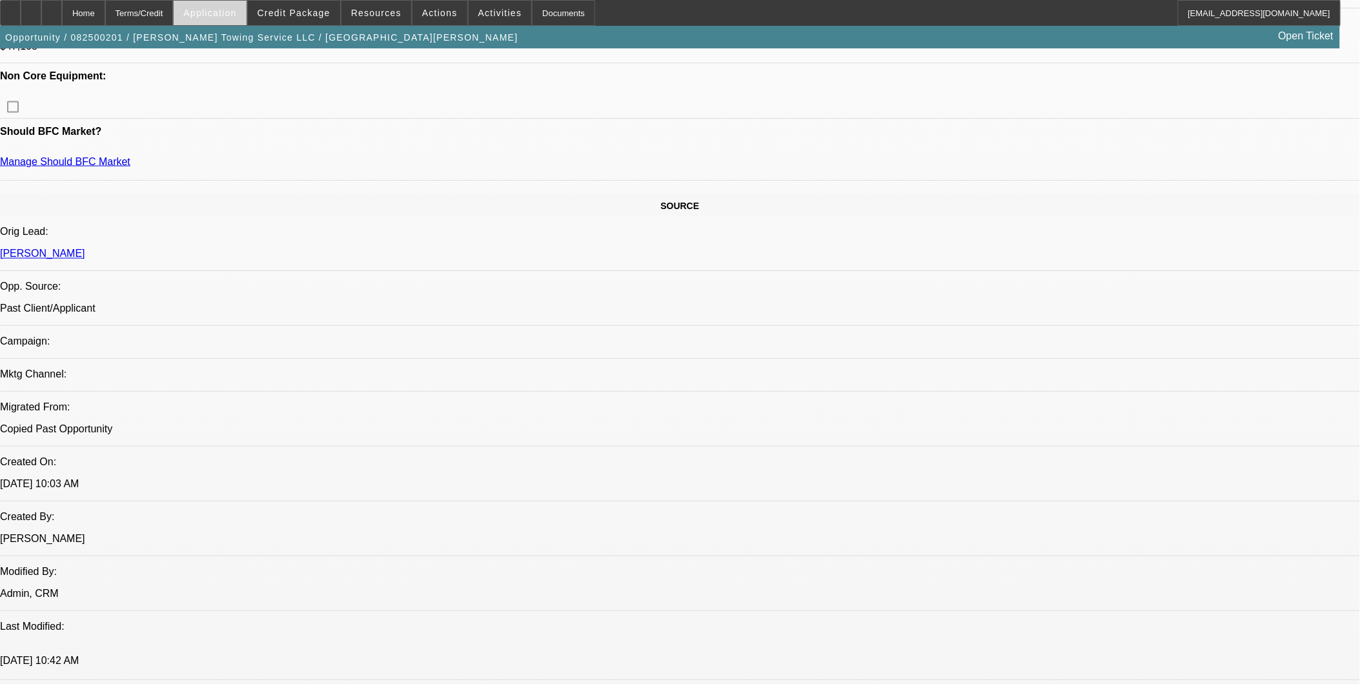
click at [236, 15] on span "Application" at bounding box center [209, 13] width 53 height 10
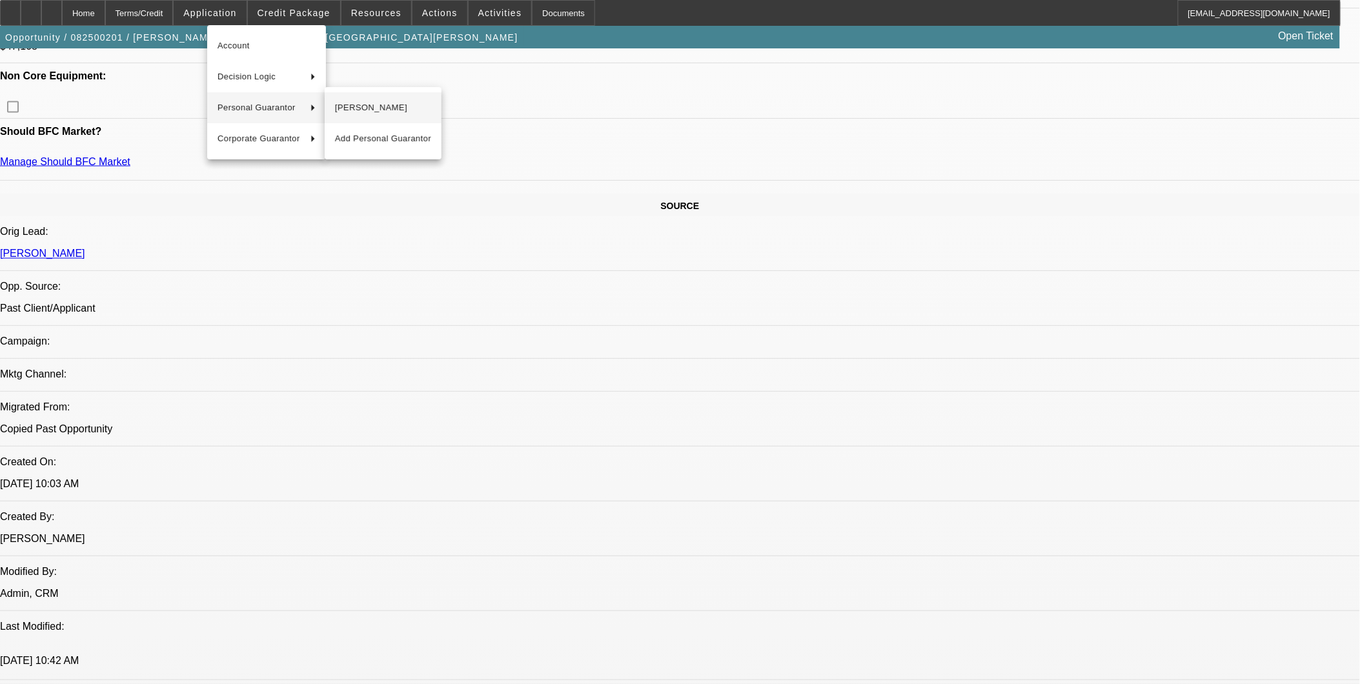
click at [391, 112] on span "Juan Monroy" at bounding box center [383, 107] width 96 height 15
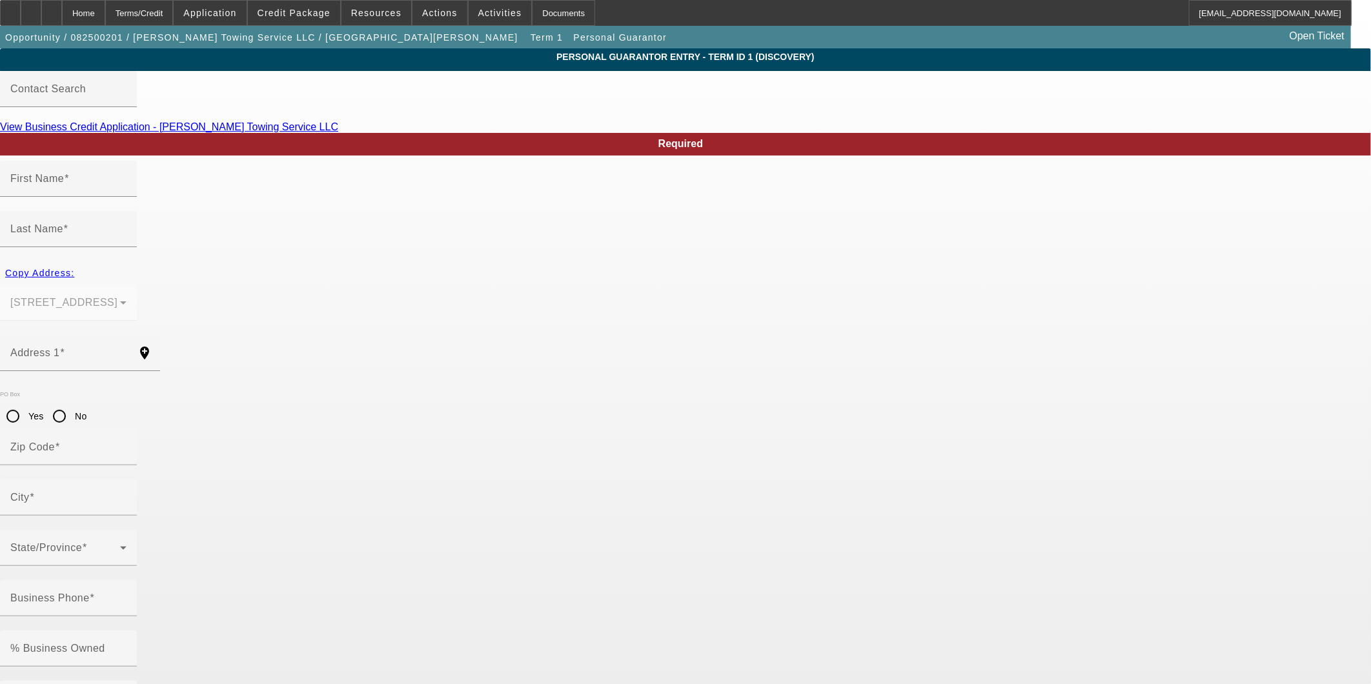
type input "Juan"
type input "Monroy"
type input "38 French St"
radio input "true"
type input "37072"
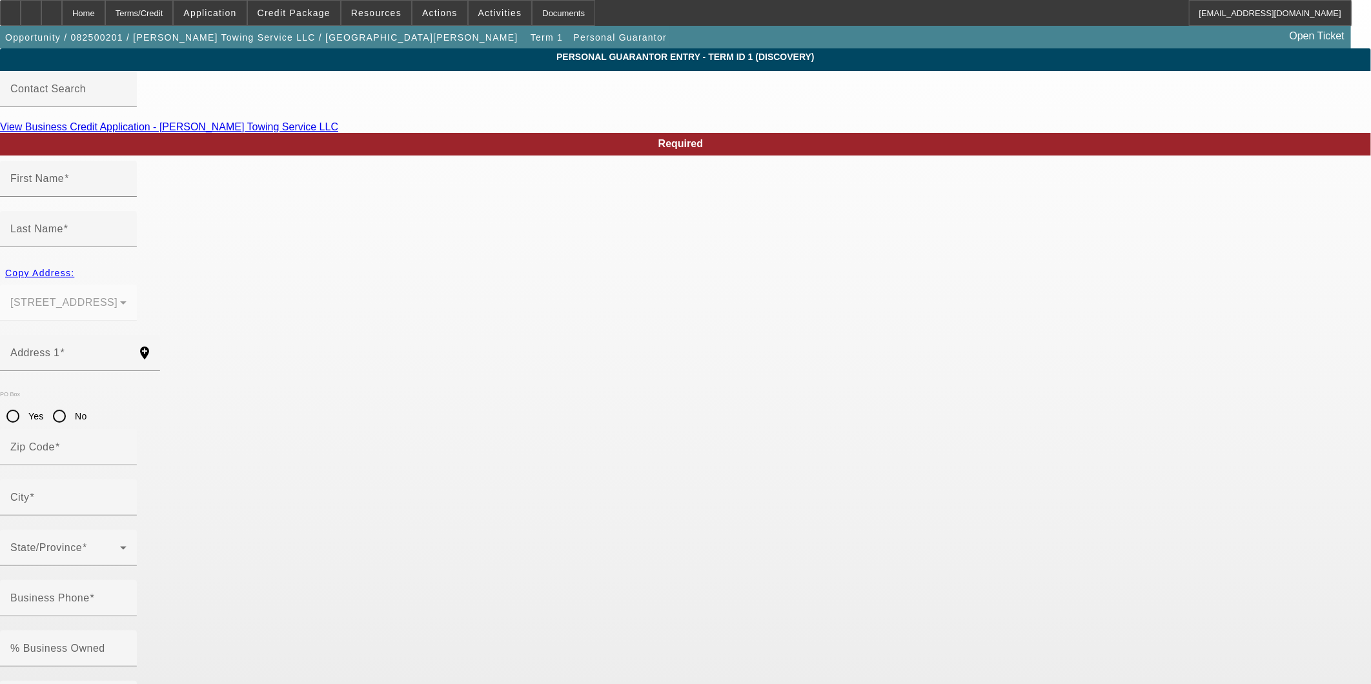
type input "Goodlettsville"
type input "(615) 856-2755"
type input "100"
type input "966-92-1784"
type input "juan123462@gmail.com"
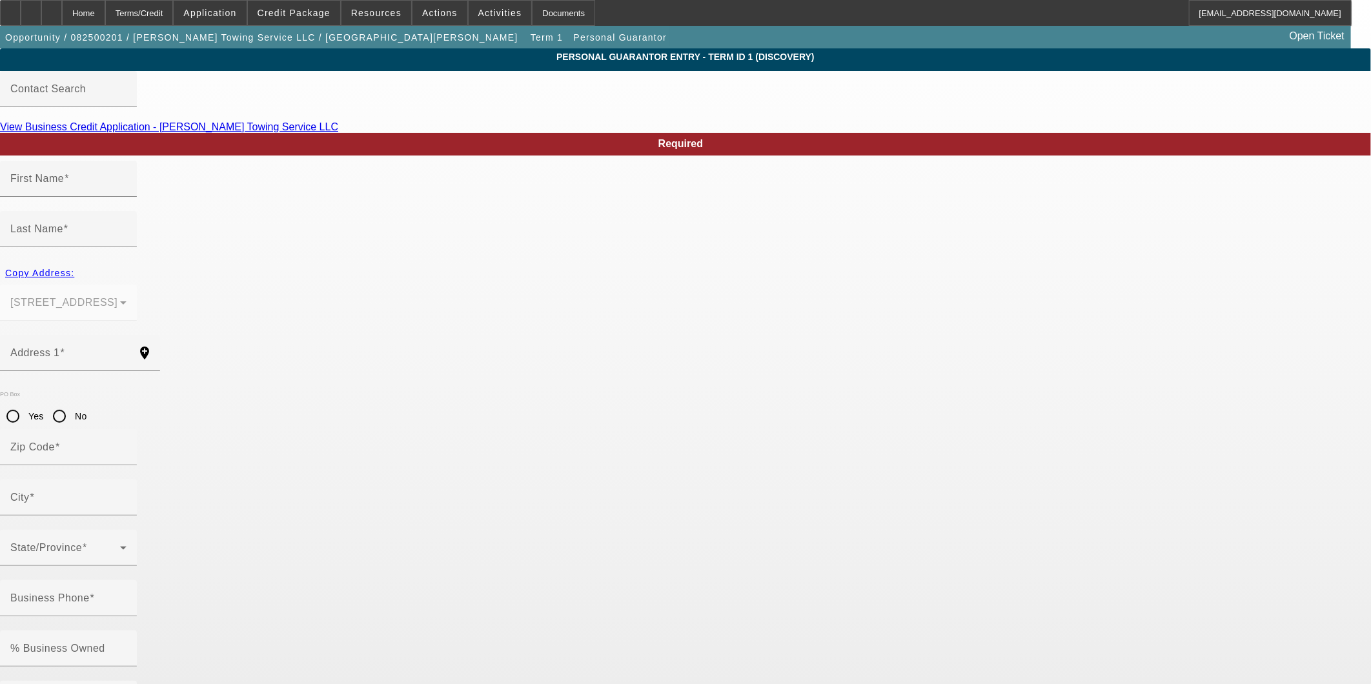
type input "Ramon"
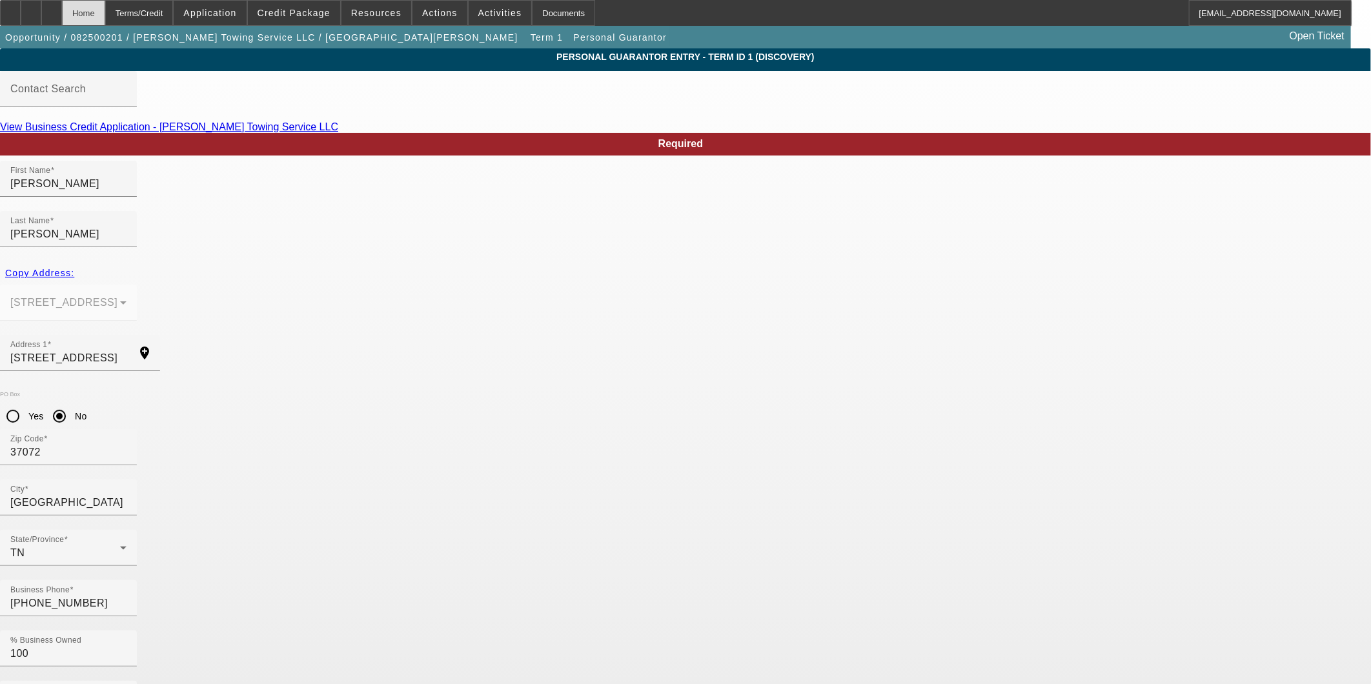
click at [105, 15] on div "Home" at bounding box center [83, 13] width 43 height 26
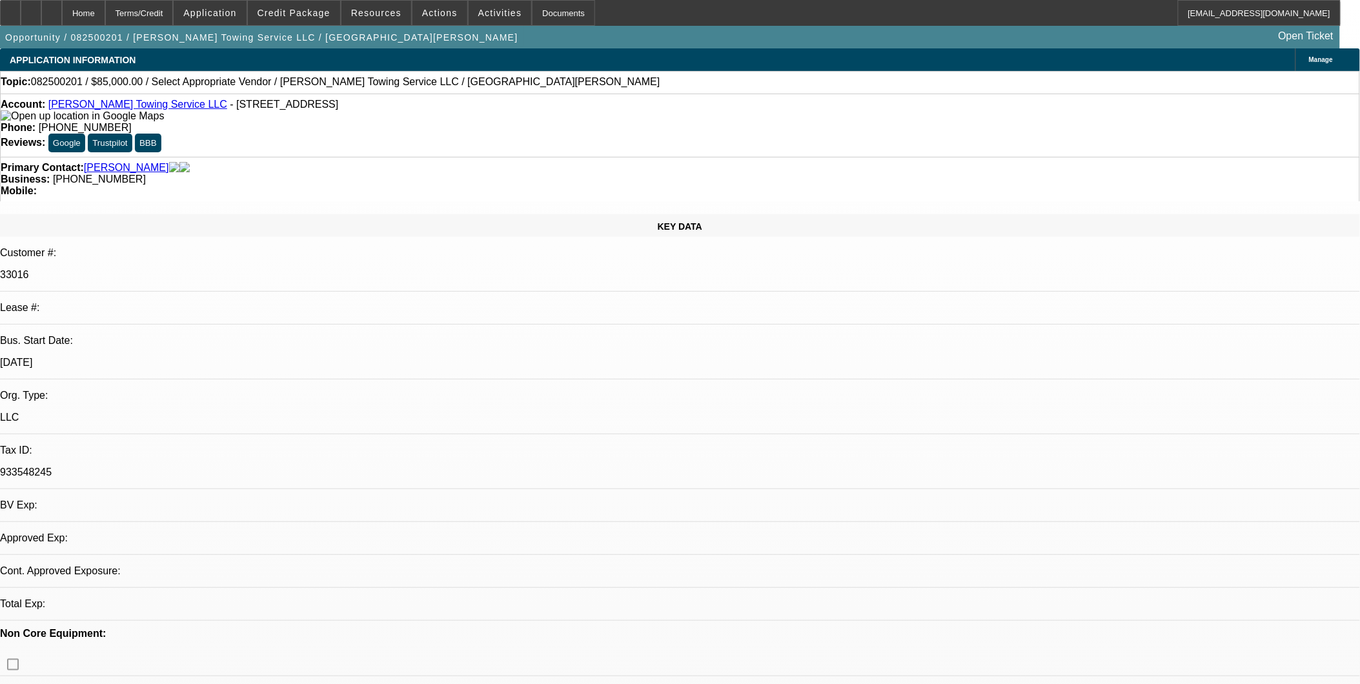
select select "0"
select select "2"
select select "0.1"
select select "4"
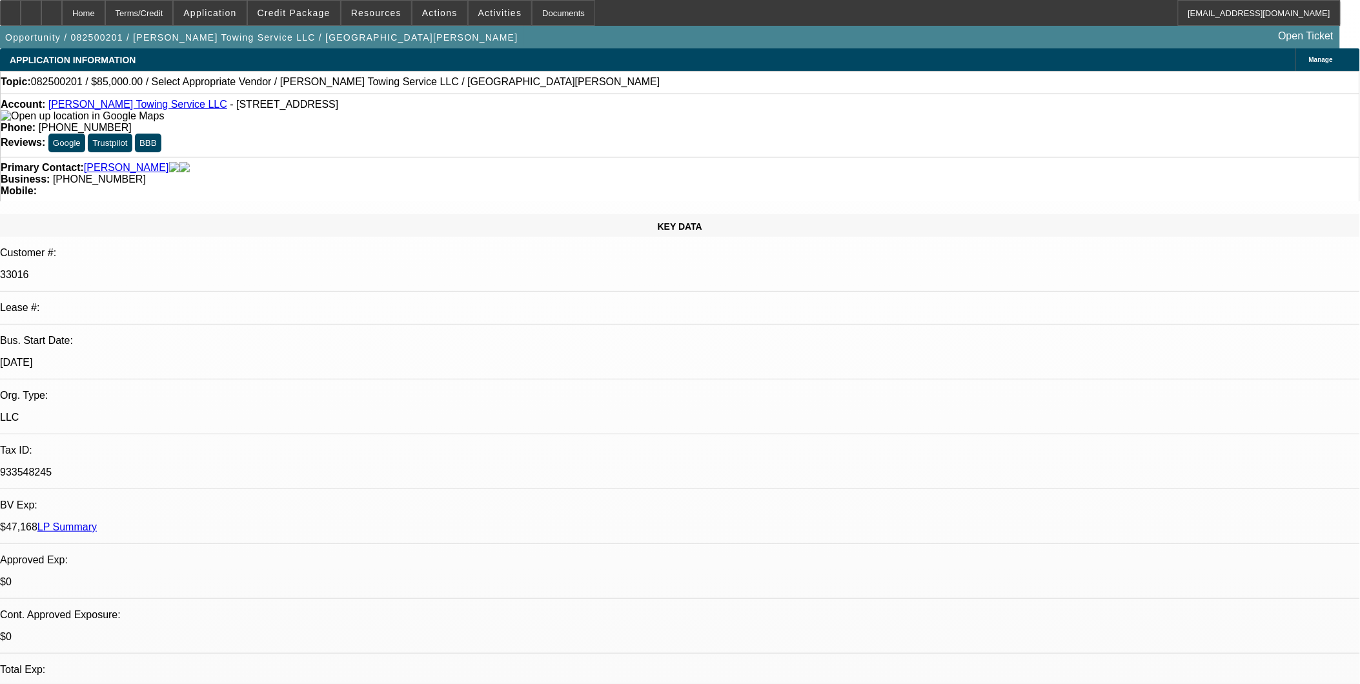
drag, startPoint x: 921, startPoint y: 427, endPoint x: 1327, endPoint y: 442, distance: 407.0
copy div "8/11: [PERSON_NAME] is waiting on an invoice from [PERSON_NAME] and he is going…"
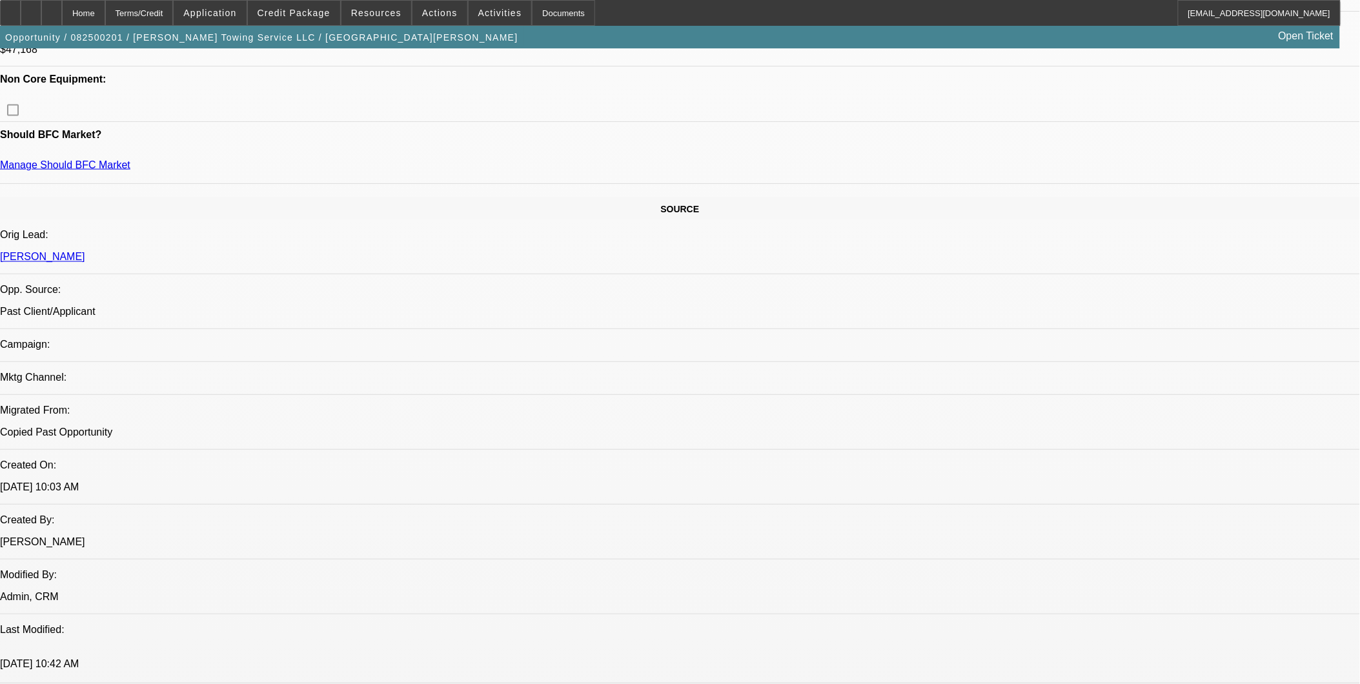
scroll to position [717, 0]
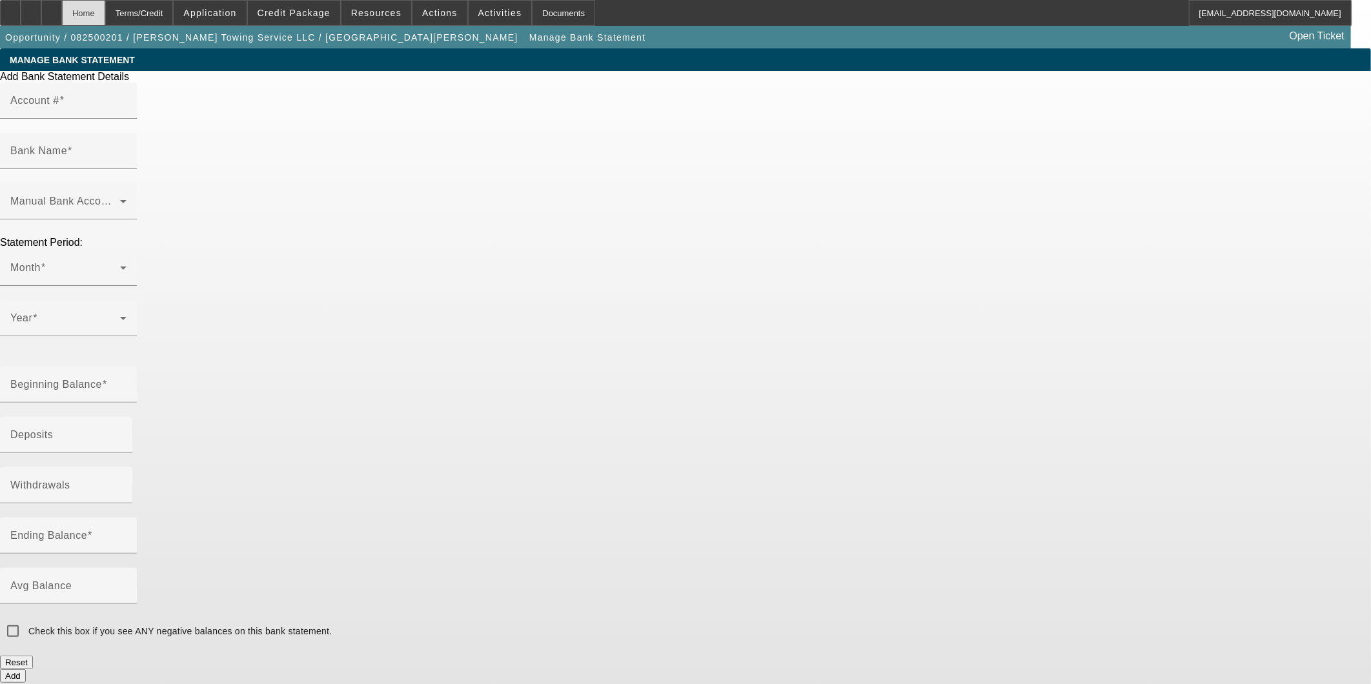
click at [105, 15] on div "Home" at bounding box center [83, 13] width 43 height 26
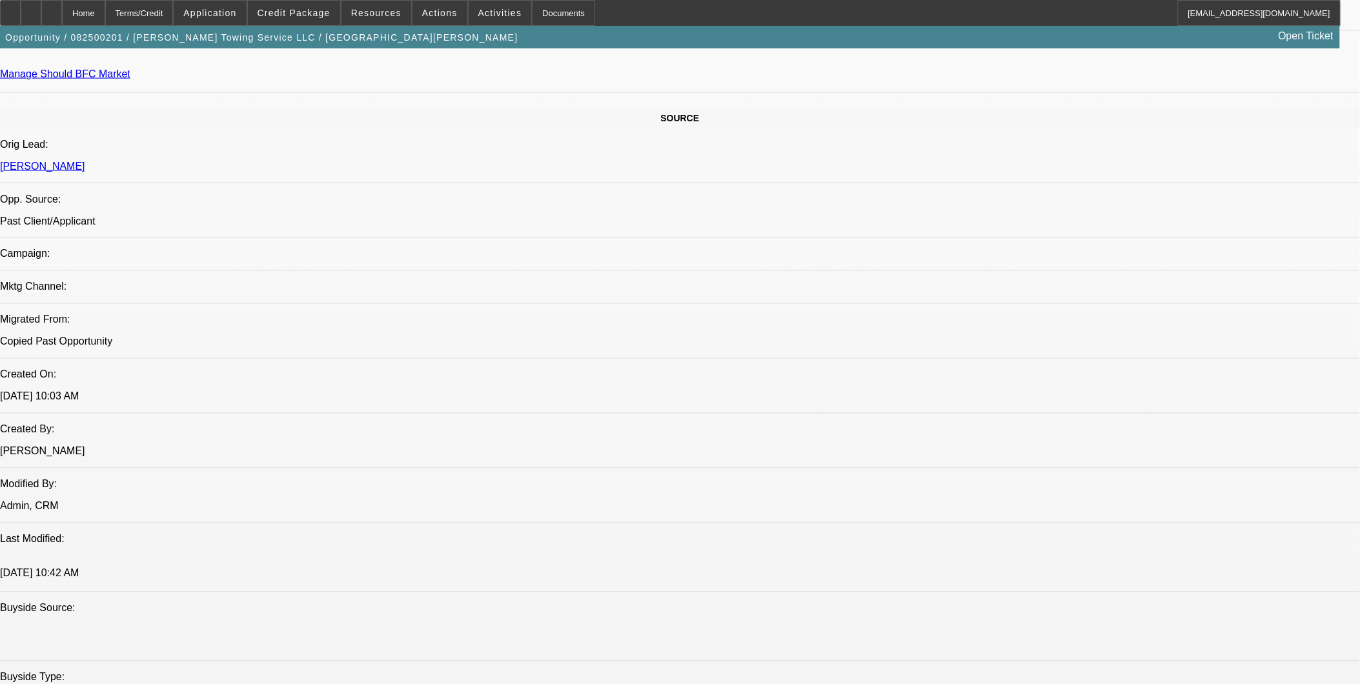
select select "0"
select select "2"
select select "0.1"
select select "4"
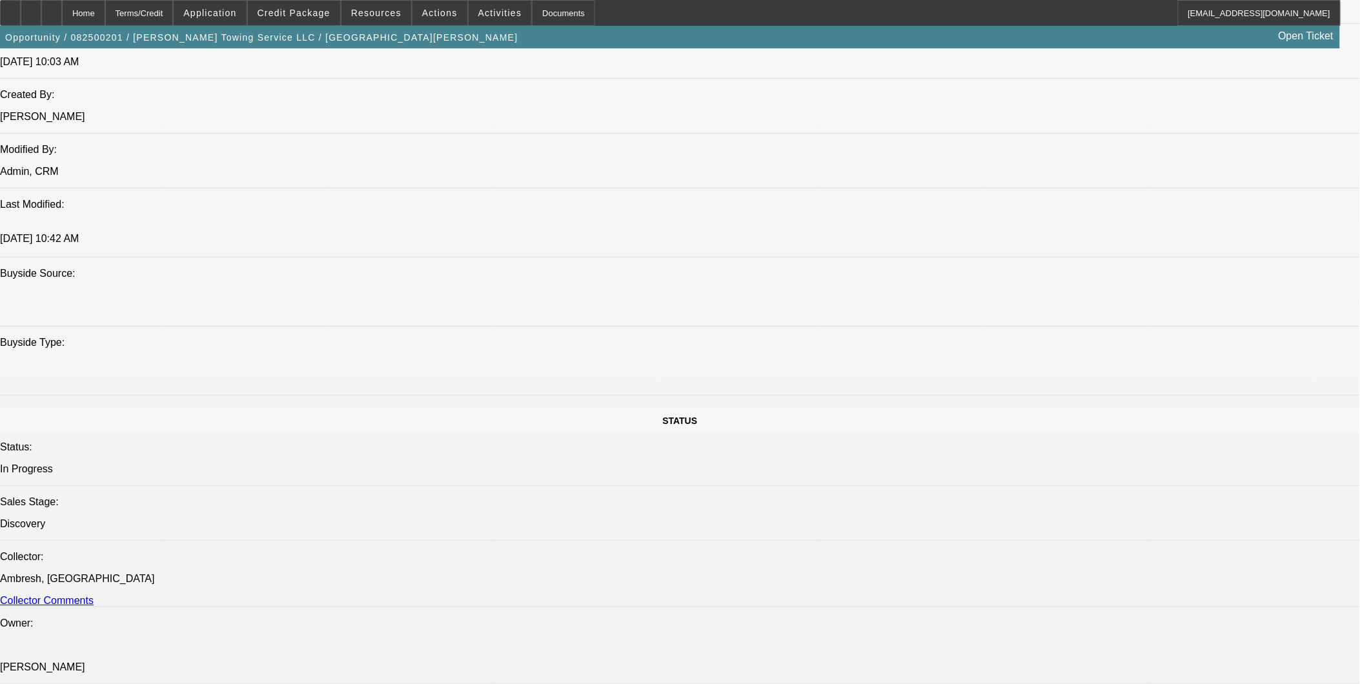
scroll to position [1076, 0]
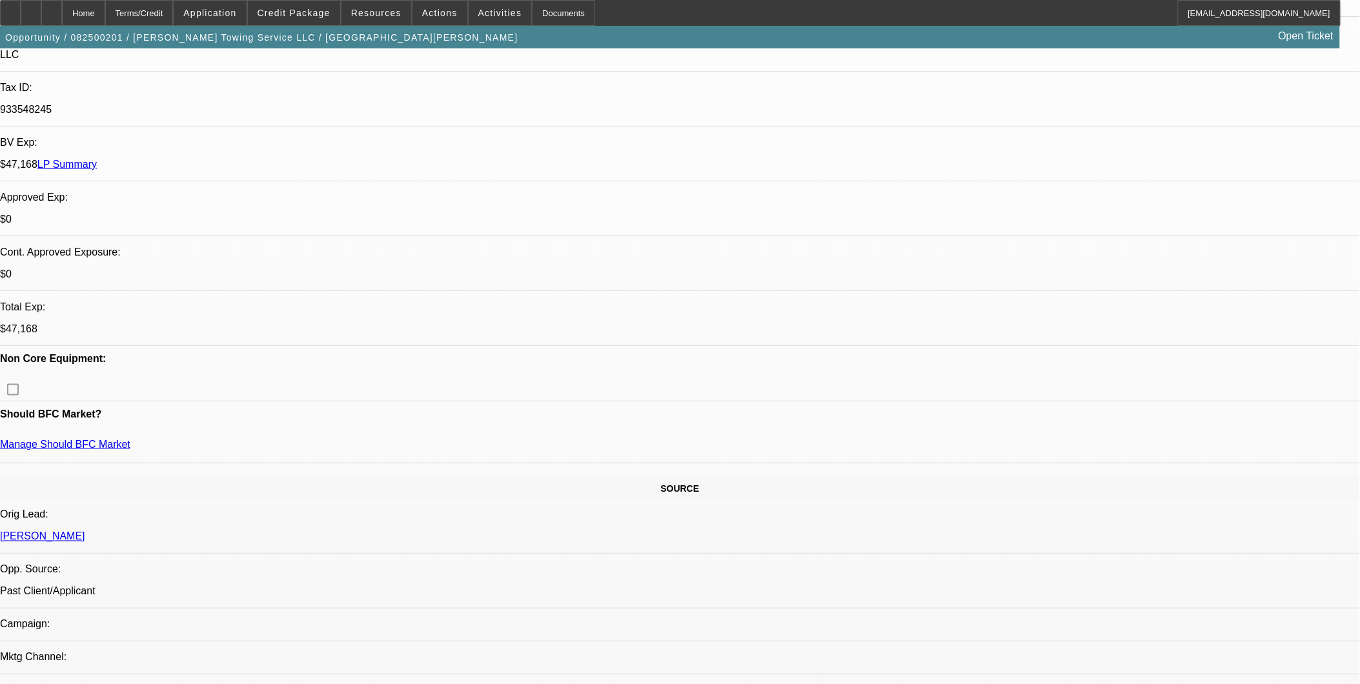
scroll to position [359, 0]
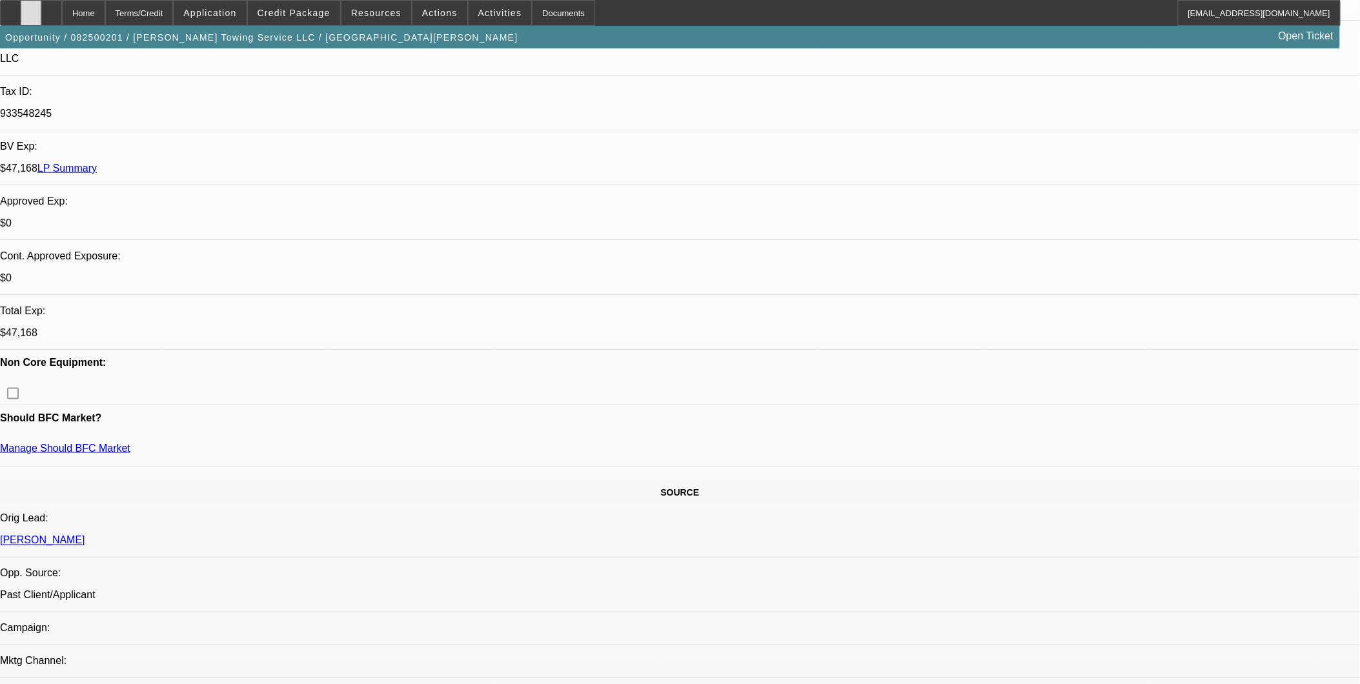
click at [41, 2] on div at bounding box center [31, 13] width 21 height 26
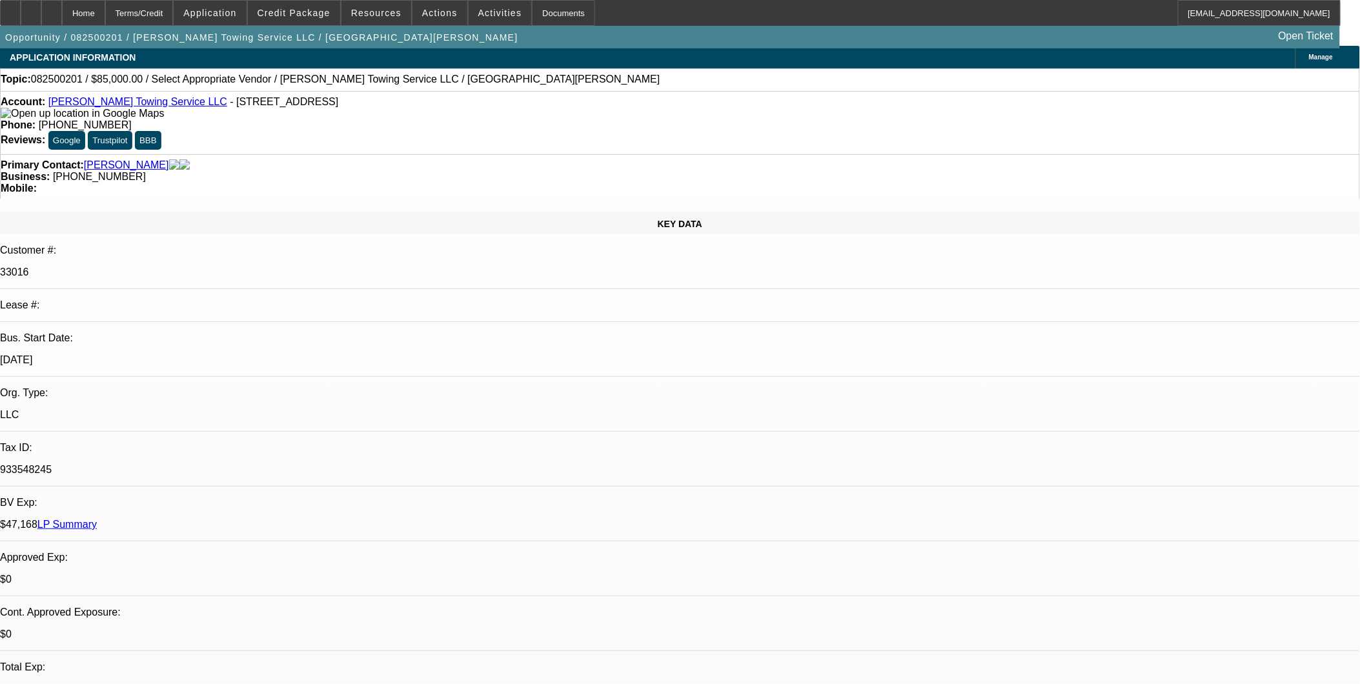
scroll to position [0, 0]
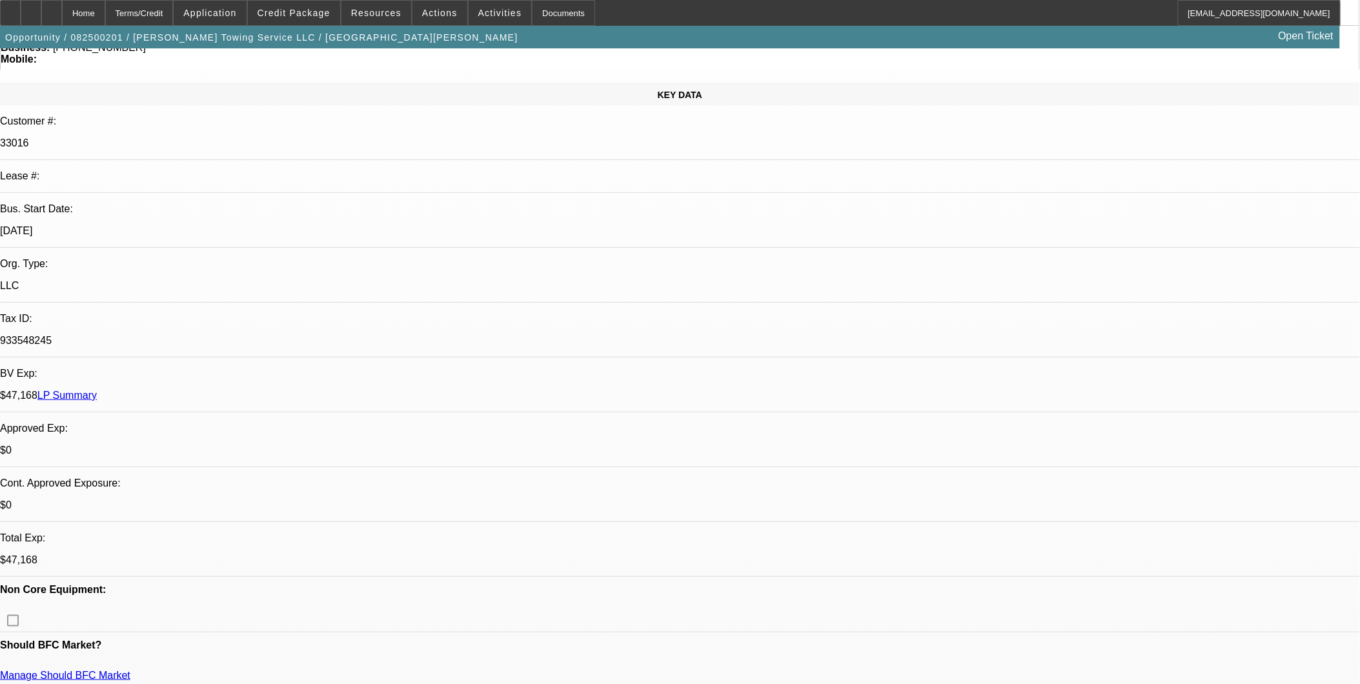
scroll to position [358, 0]
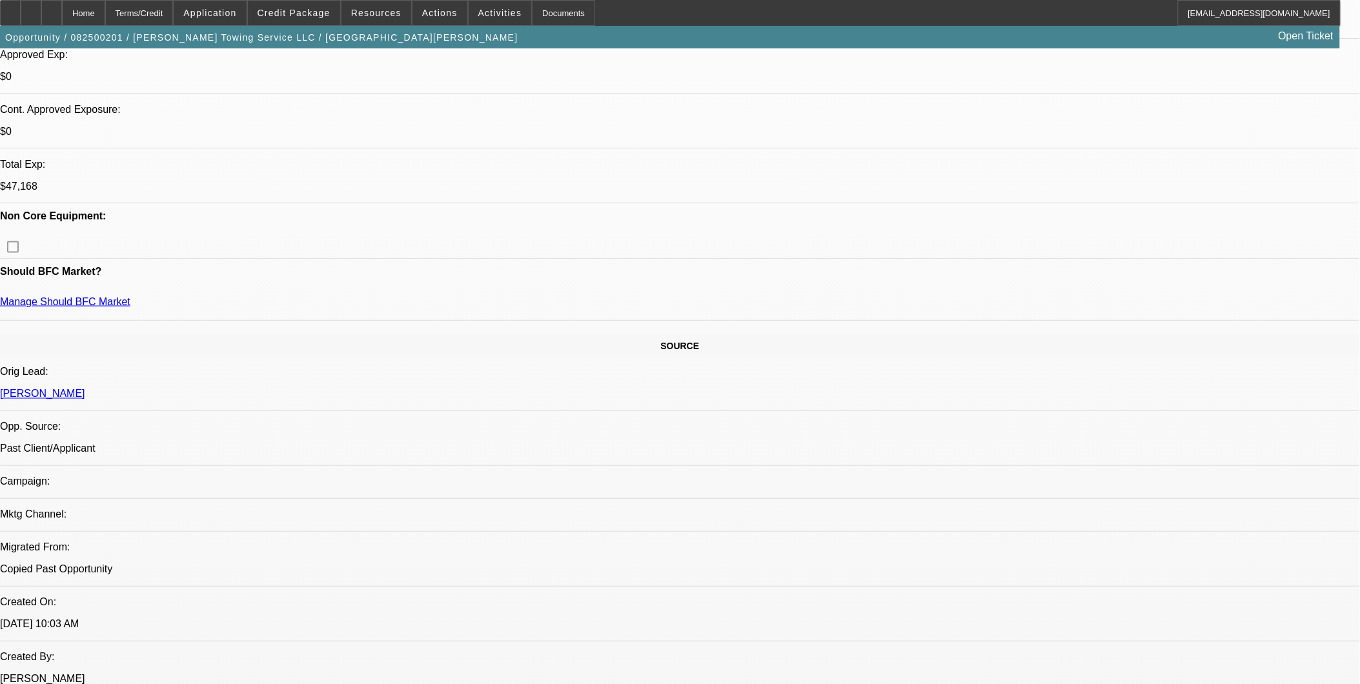
scroll to position [717, 0]
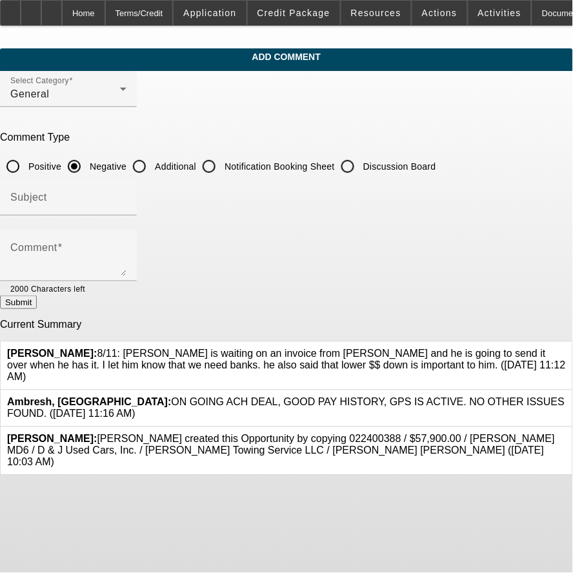
click at [152, 168] on input "Additional" at bounding box center [140, 167] width 26 height 26
radio input "true"
click at [127, 196] on input "Subject" at bounding box center [68, 202] width 116 height 15
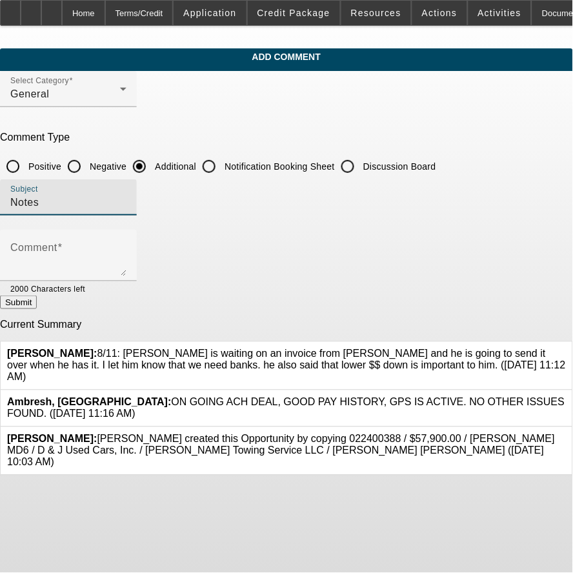
type input "Notes"
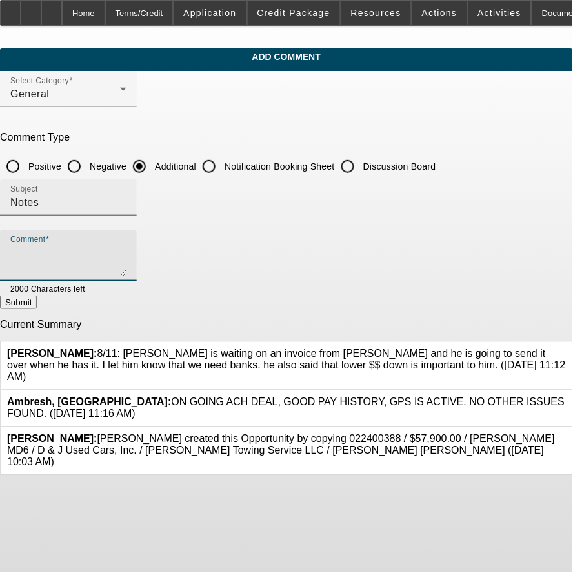
paste textarea "8/11: [PERSON_NAME] is waiting on an invoice from [PERSON_NAME] and he is going…"
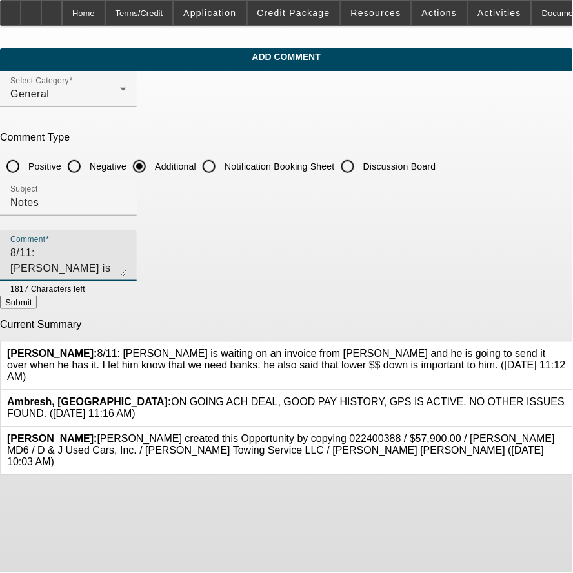
click at [65, 252] on textarea "8/11: [PERSON_NAME] is waiting on an invoice from [PERSON_NAME] and he is going…" at bounding box center [68, 260] width 116 height 31
click at [79, 253] on textarea "9/8: 8/11: [PERSON_NAME] is waiting on an invoice from [PERSON_NAME] and he is …" at bounding box center [68, 260] width 116 height 31
type textarea "9/8: [PERSON_NAME] said that he emailed us a D&J truck but he didnt answer any …"
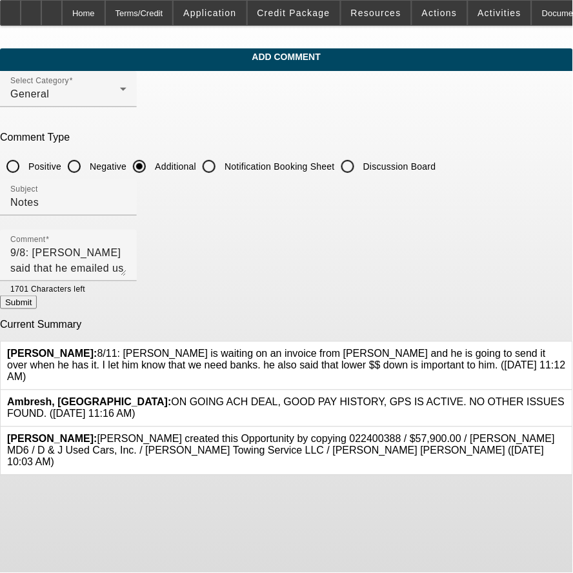
click at [37, 298] on button "Submit" at bounding box center [18, 303] width 37 height 14
radio input "true"
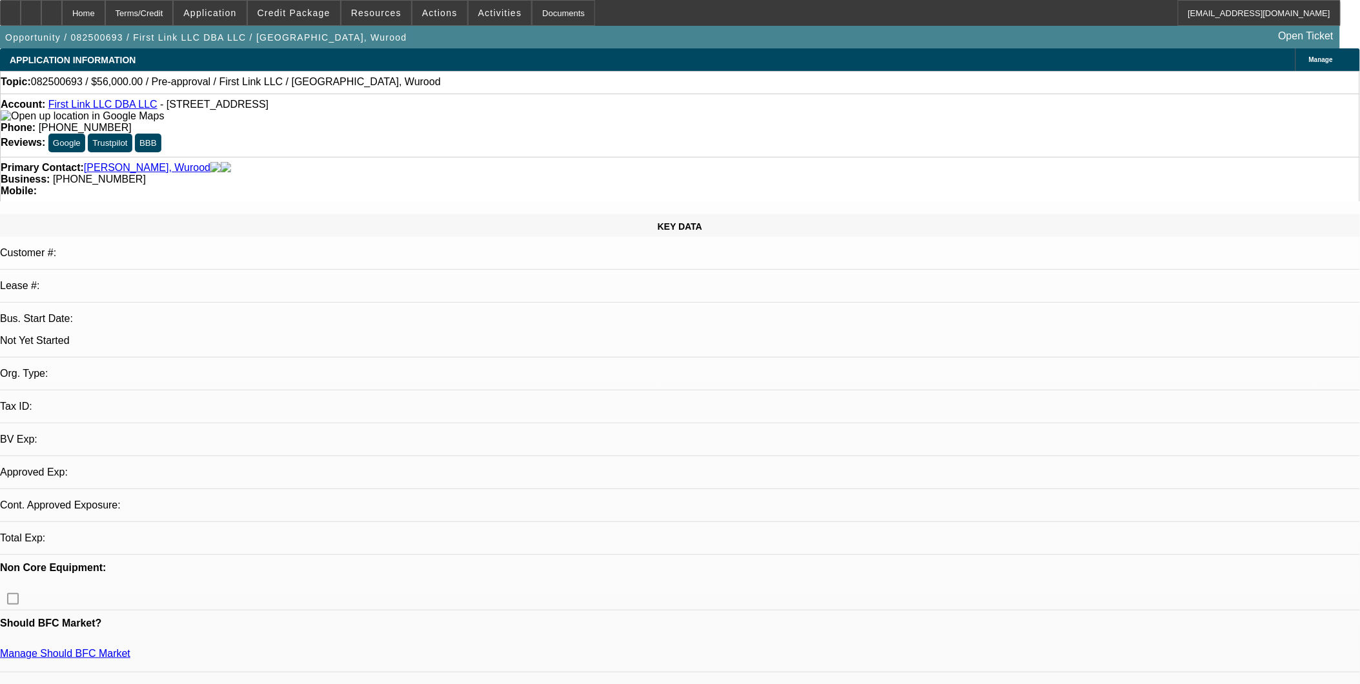
select select "0"
select select "2"
select select "0.1"
select select "4"
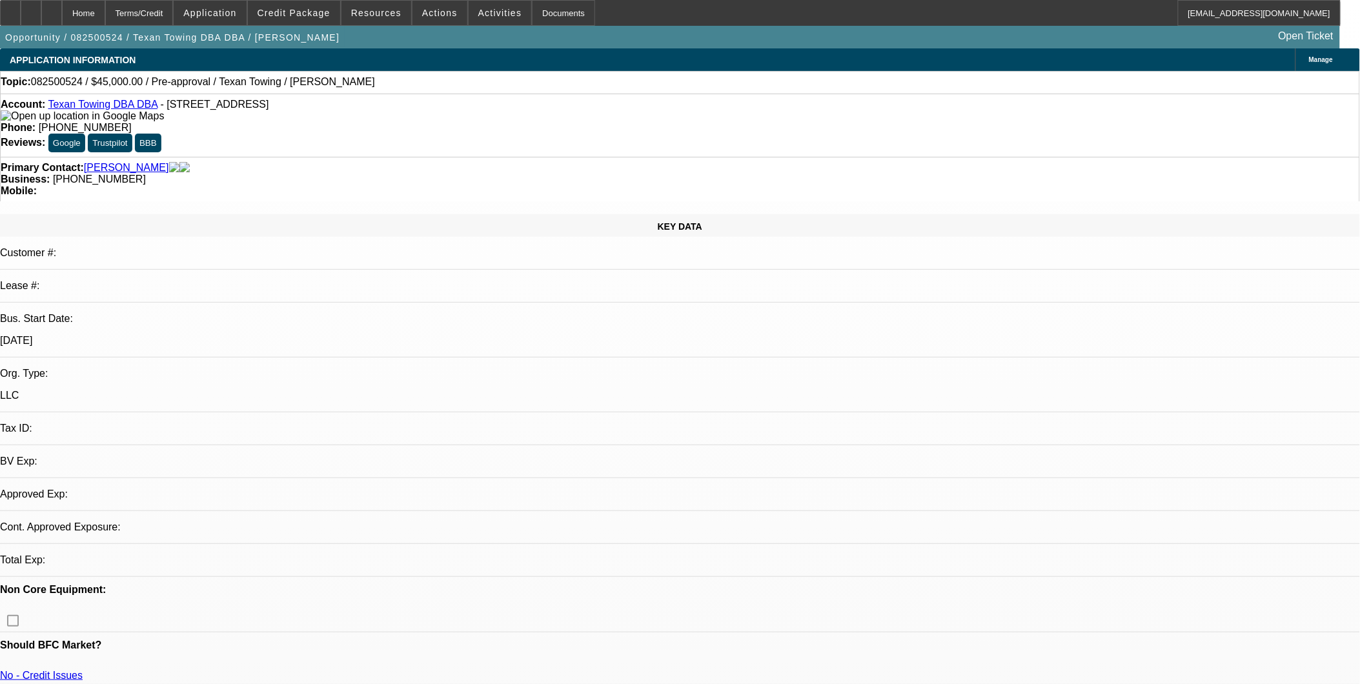
select select "0"
select select "2"
select select "0.1"
select select "1"
select select "2"
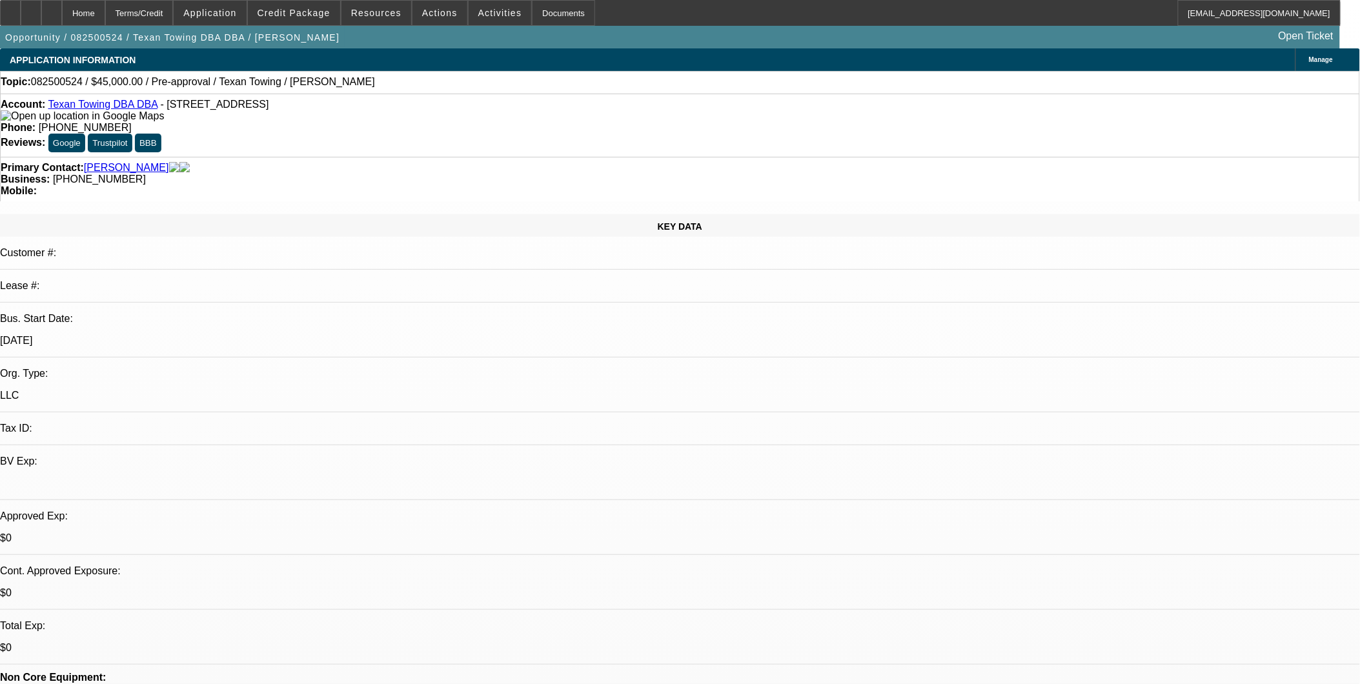
select select "4"
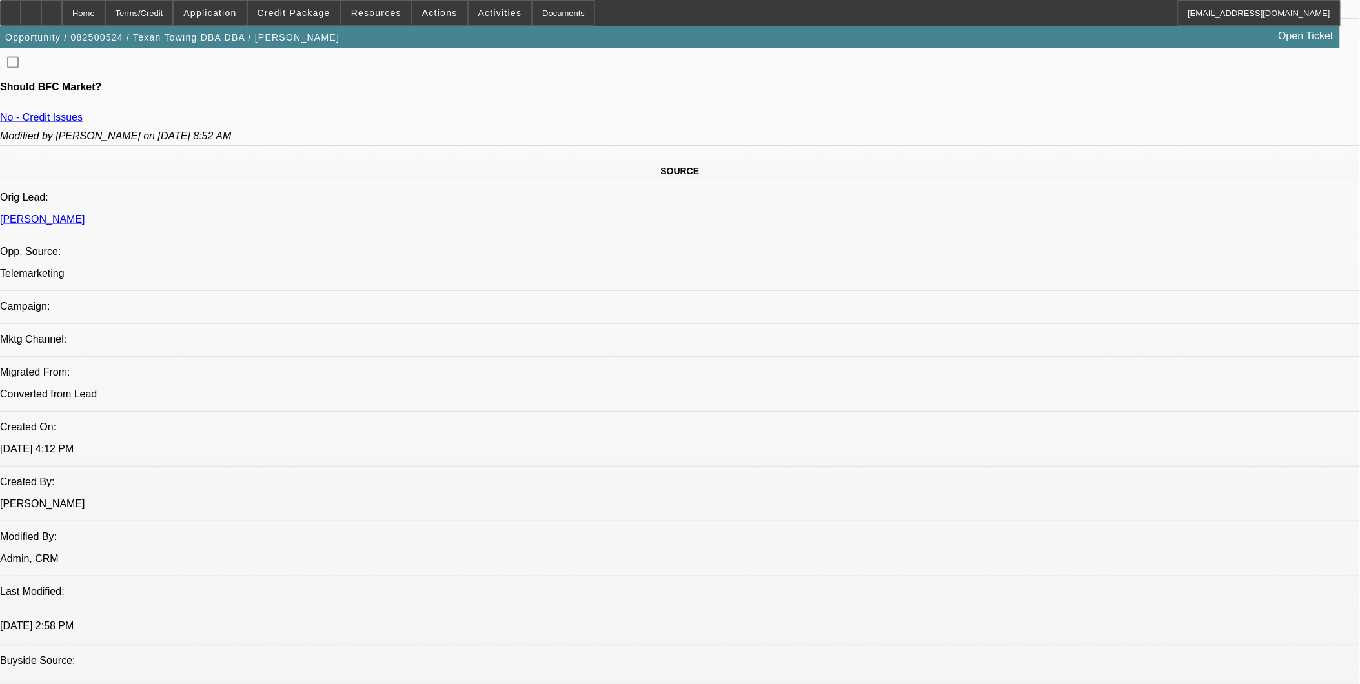
scroll to position [430, 0]
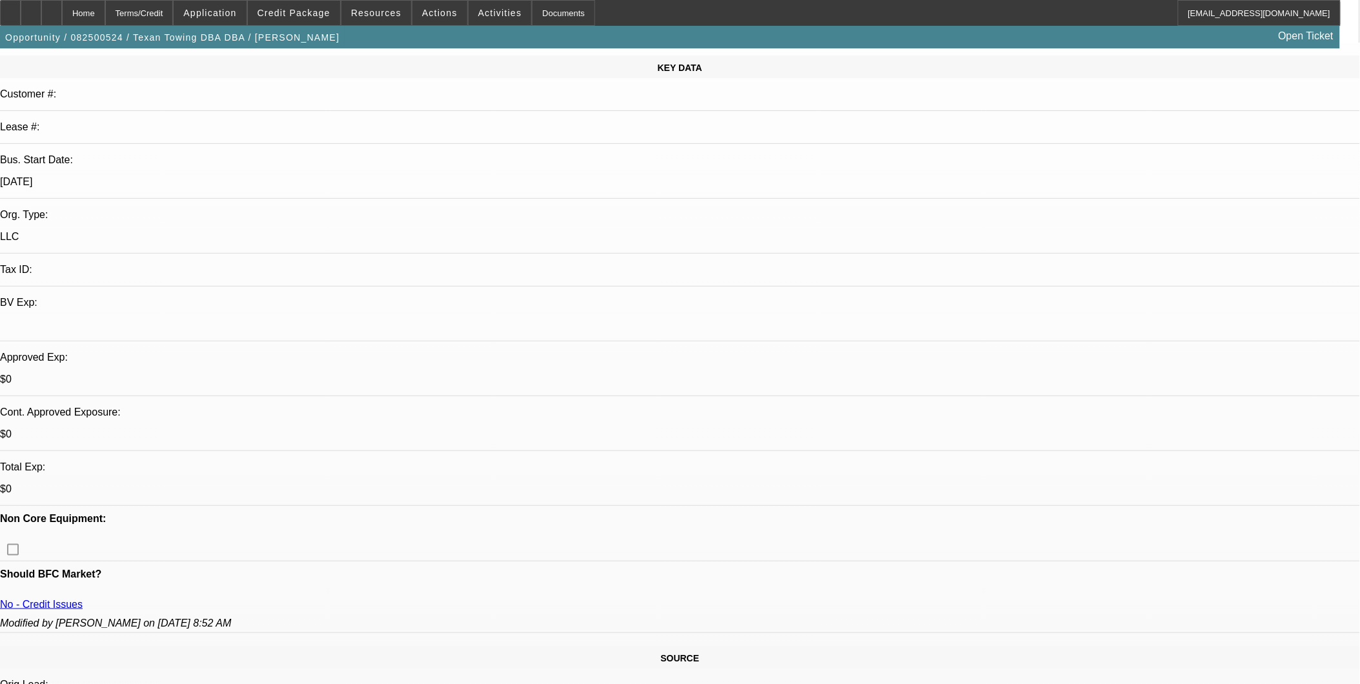
scroll to position [143, 0]
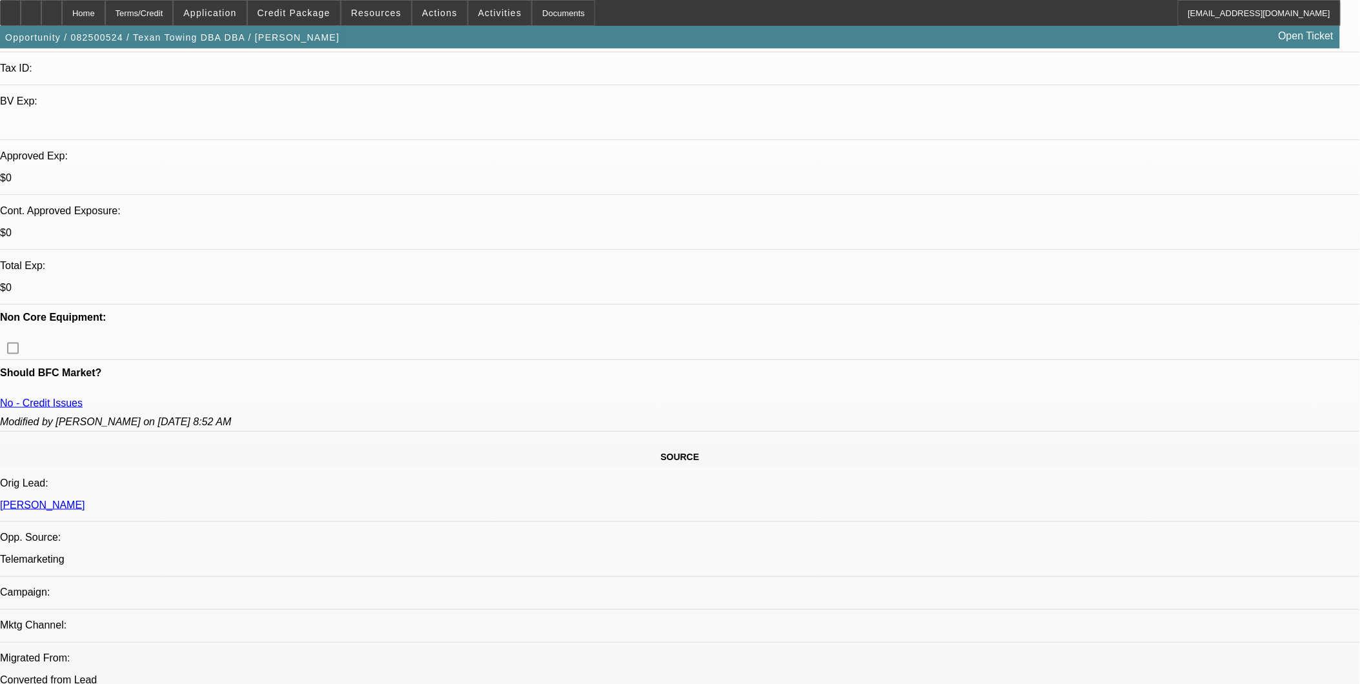
scroll to position [358, 0]
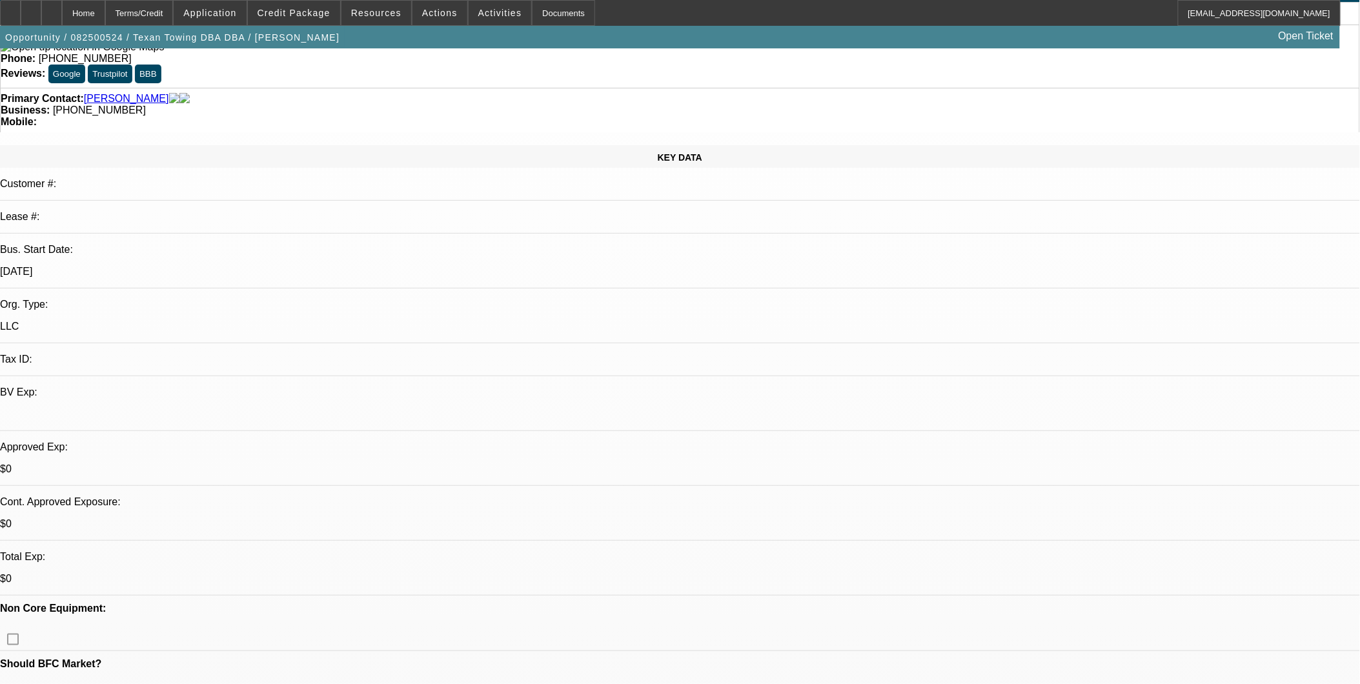
scroll to position [0, 0]
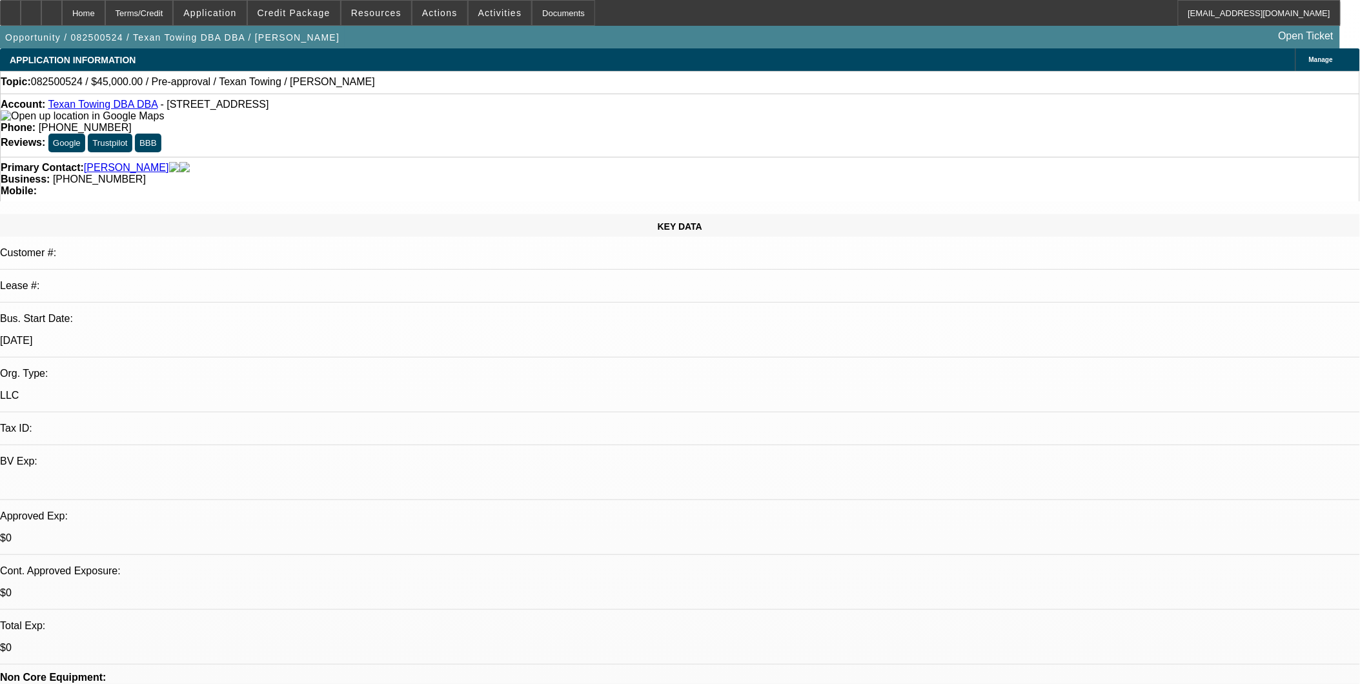
click at [130, 105] on link "Texan Towing DBA DBA" at bounding box center [103, 104] width 110 height 11
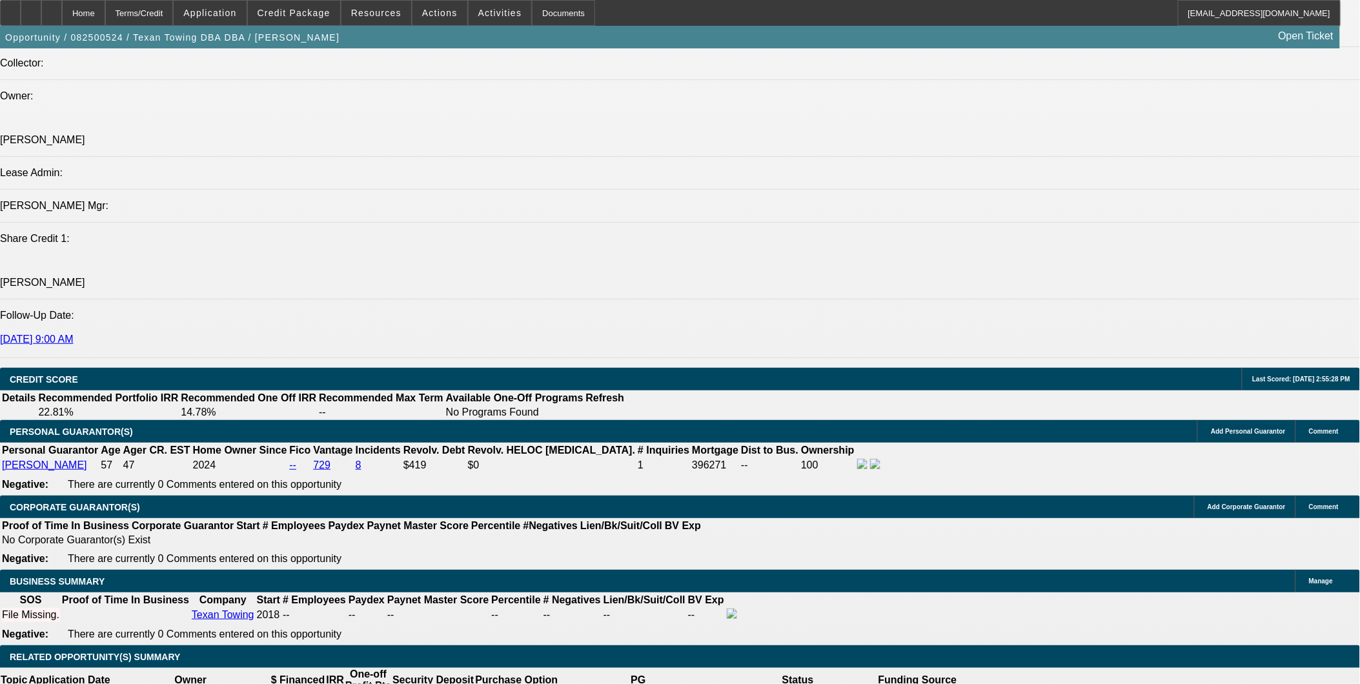
scroll to position [1650, 0]
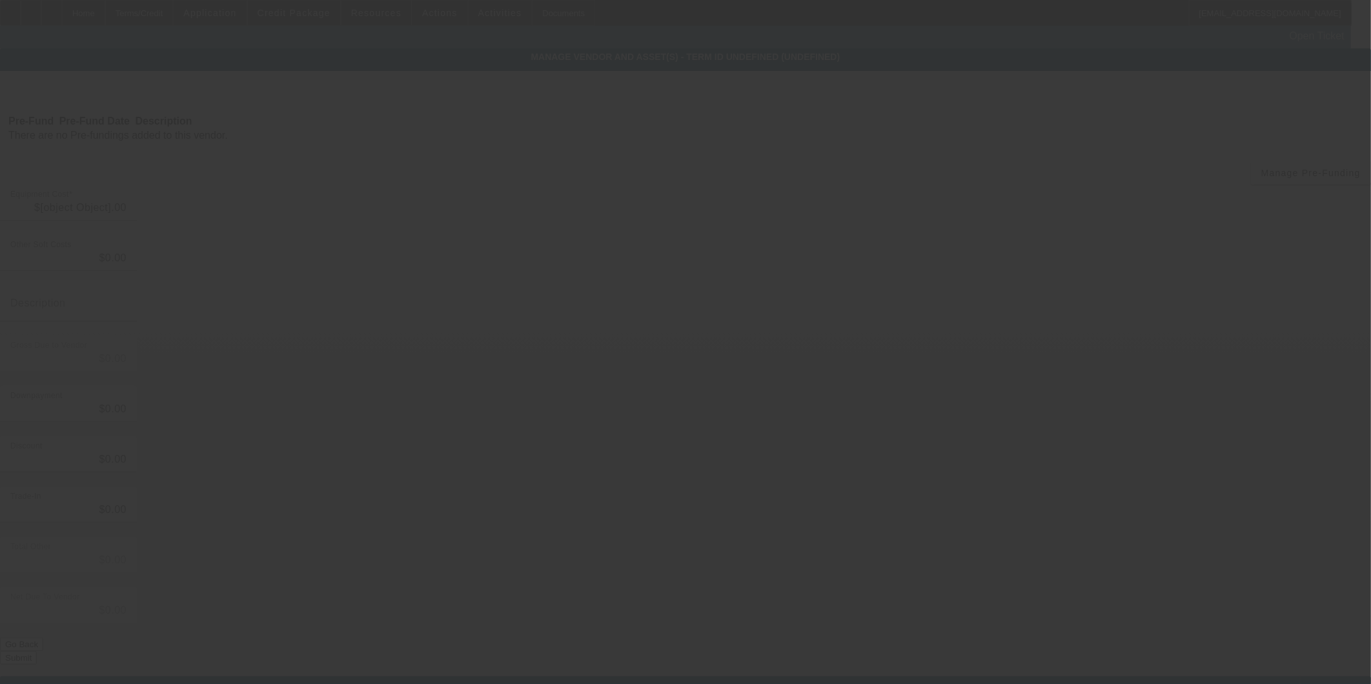
type input "$60,000.00"
type input "$15,000.00"
type input "$45,000.00"
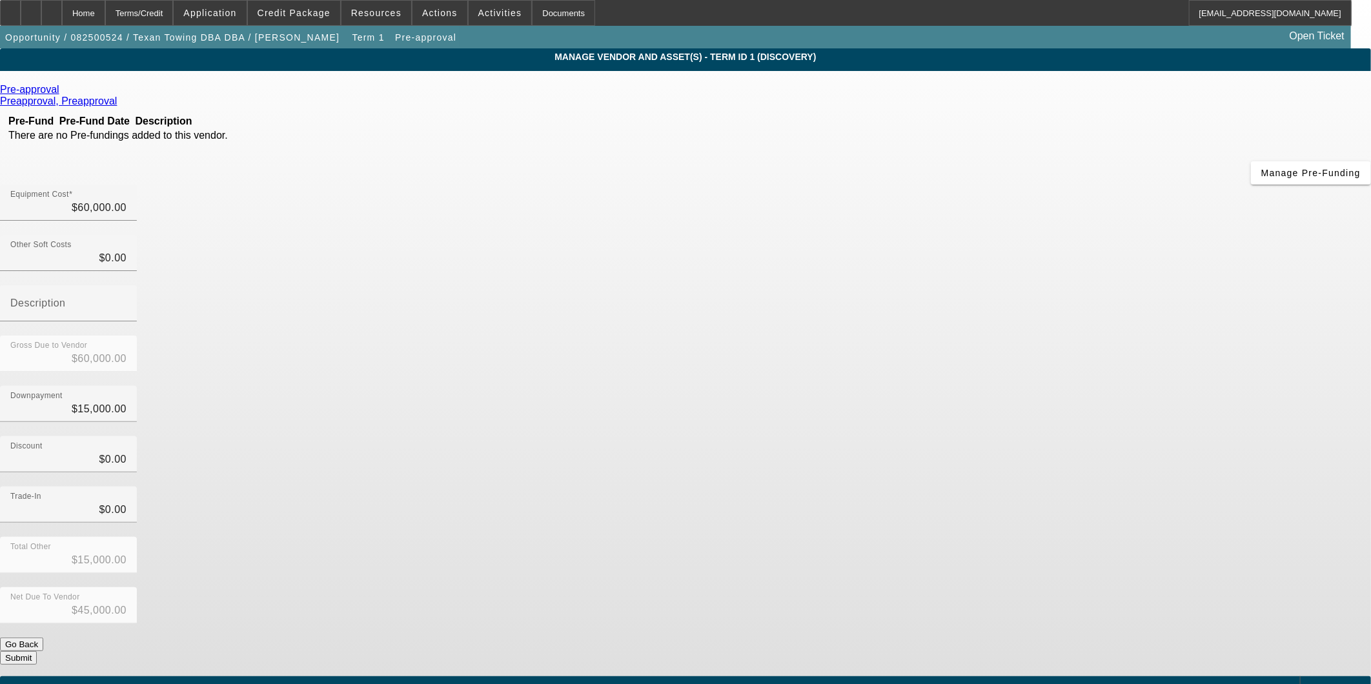
click at [1314, 684] on span "Add Equipment" at bounding box center [1338, 687] width 48 height 7
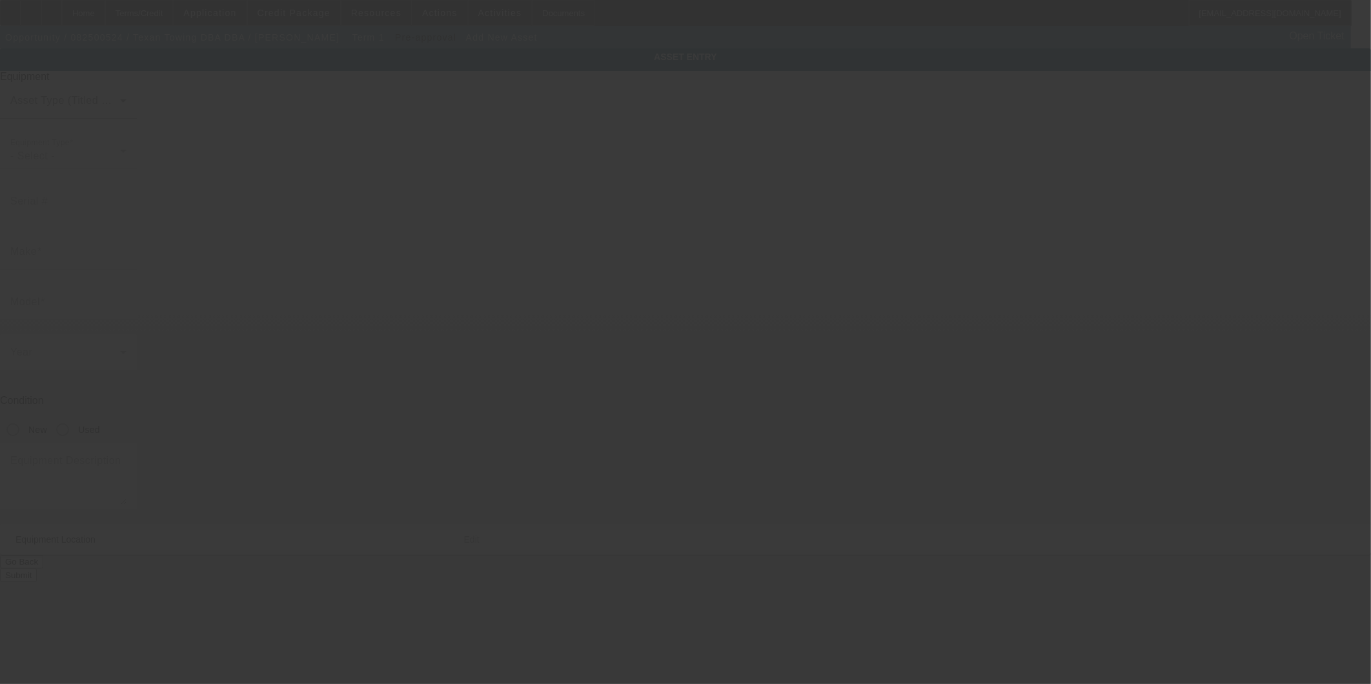
type input "20518 Noble Ranch Ct"
type input "[GEOGRAPHIC_DATA]"
type input "77407"
type input "U.S."
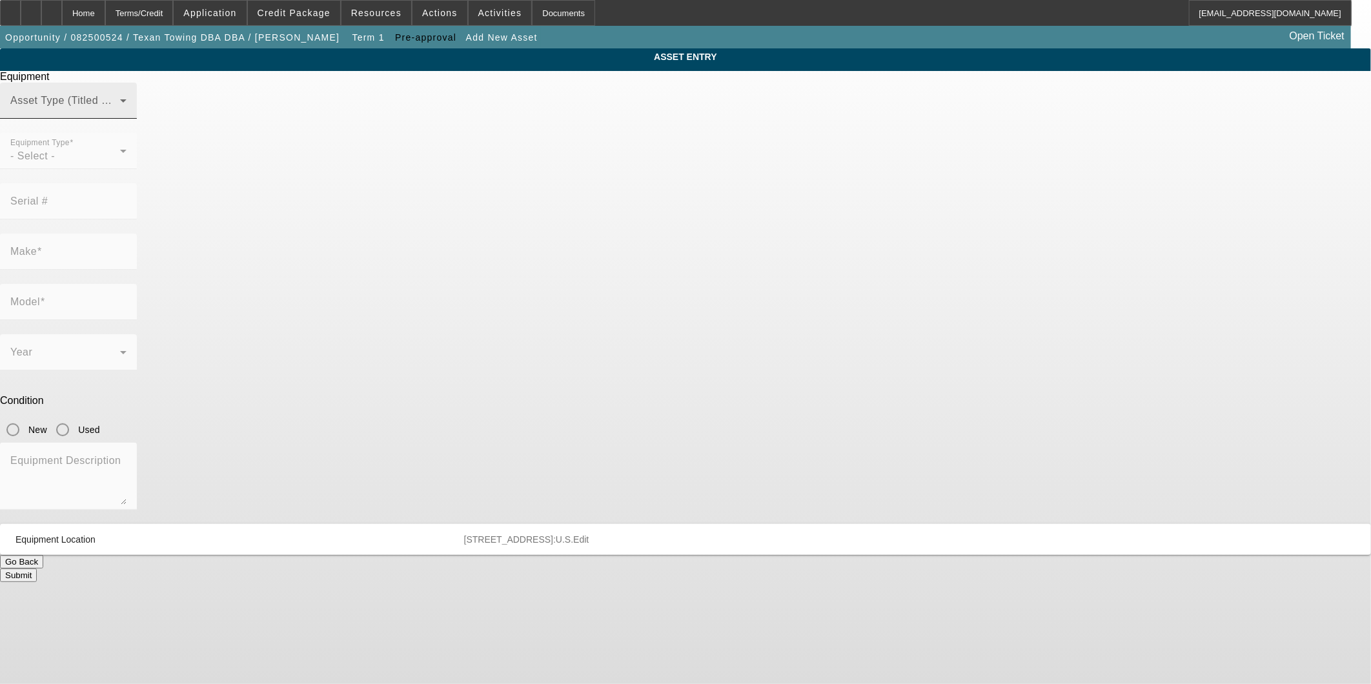
click at [120, 114] on span at bounding box center [65, 105] width 110 height 15
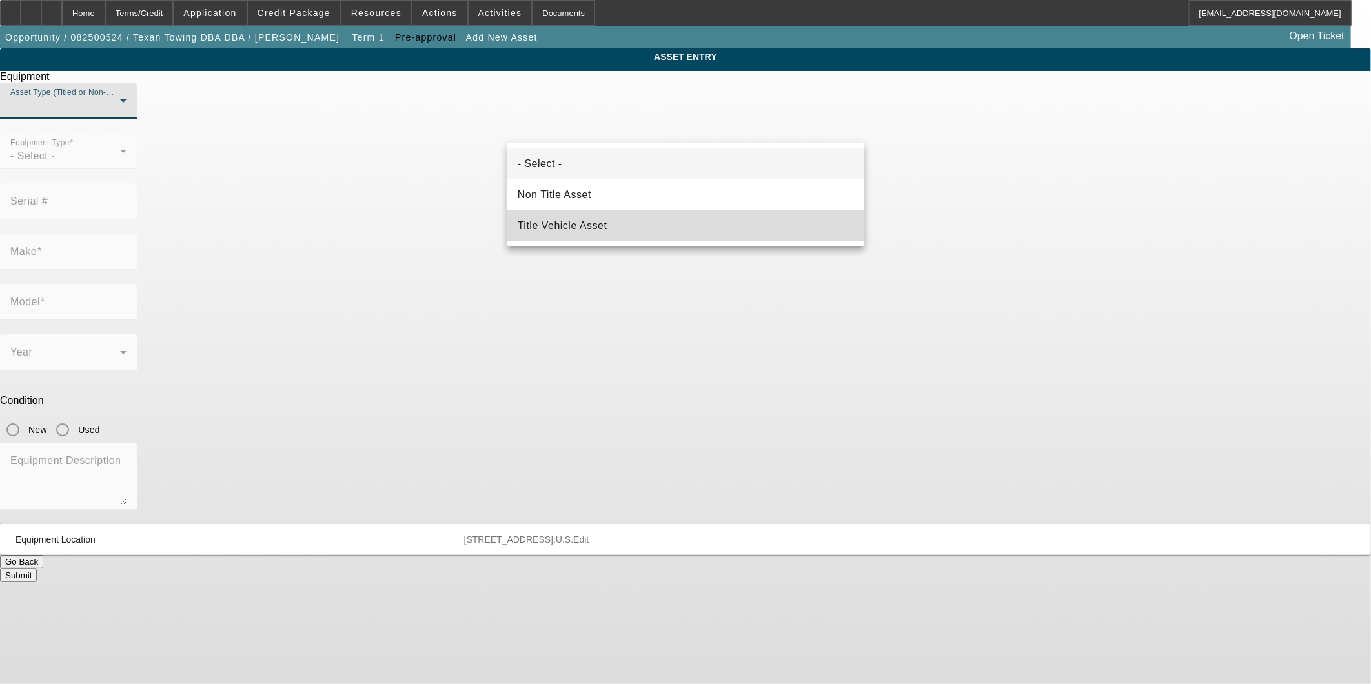
click at [588, 223] on span "Title Vehicle Asset" at bounding box center [563, 225] width 90 height 15
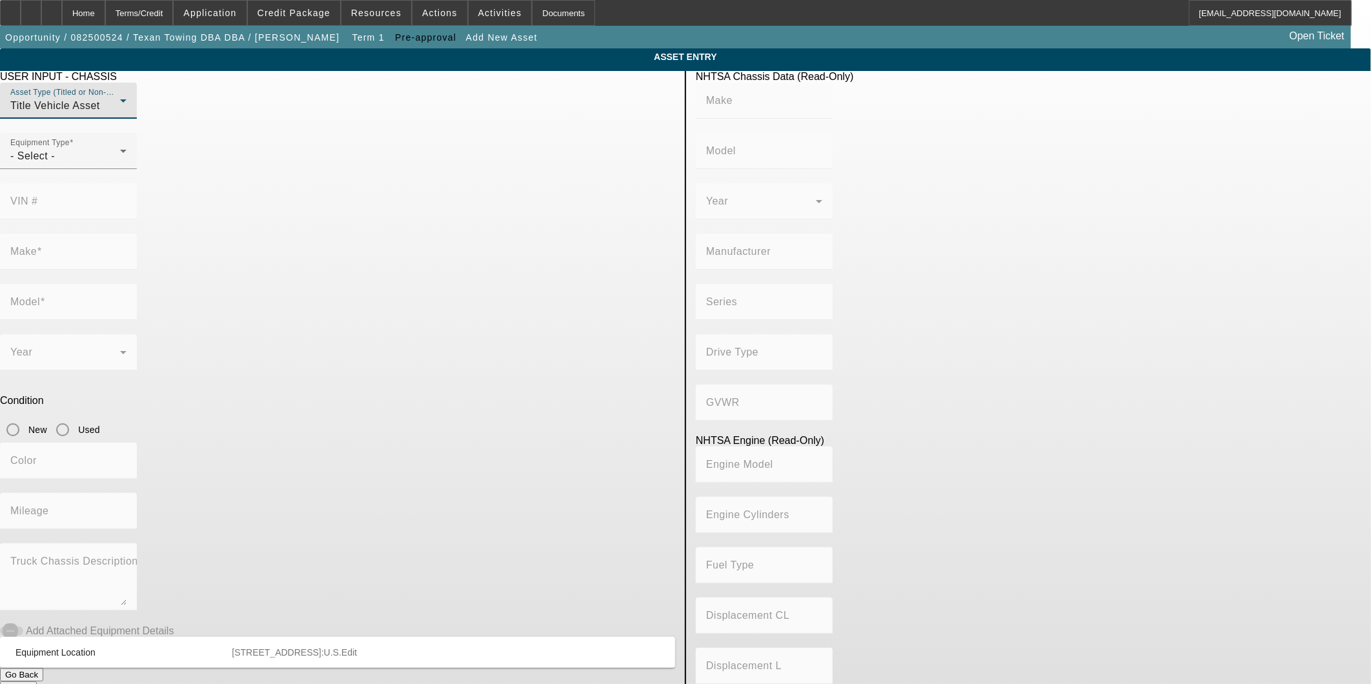
drag, startPoint x: 868, startPoint y: 236, endPoint x: 531, endPoint y: 201, distance: 338.8
click at [868, 284] on div "Series" at bounding box center [1033, 309] width 675 height 50
click at [127, 169] on div "Equipment Type - Select -" at bounding box center [68, 151] width 116 height 36
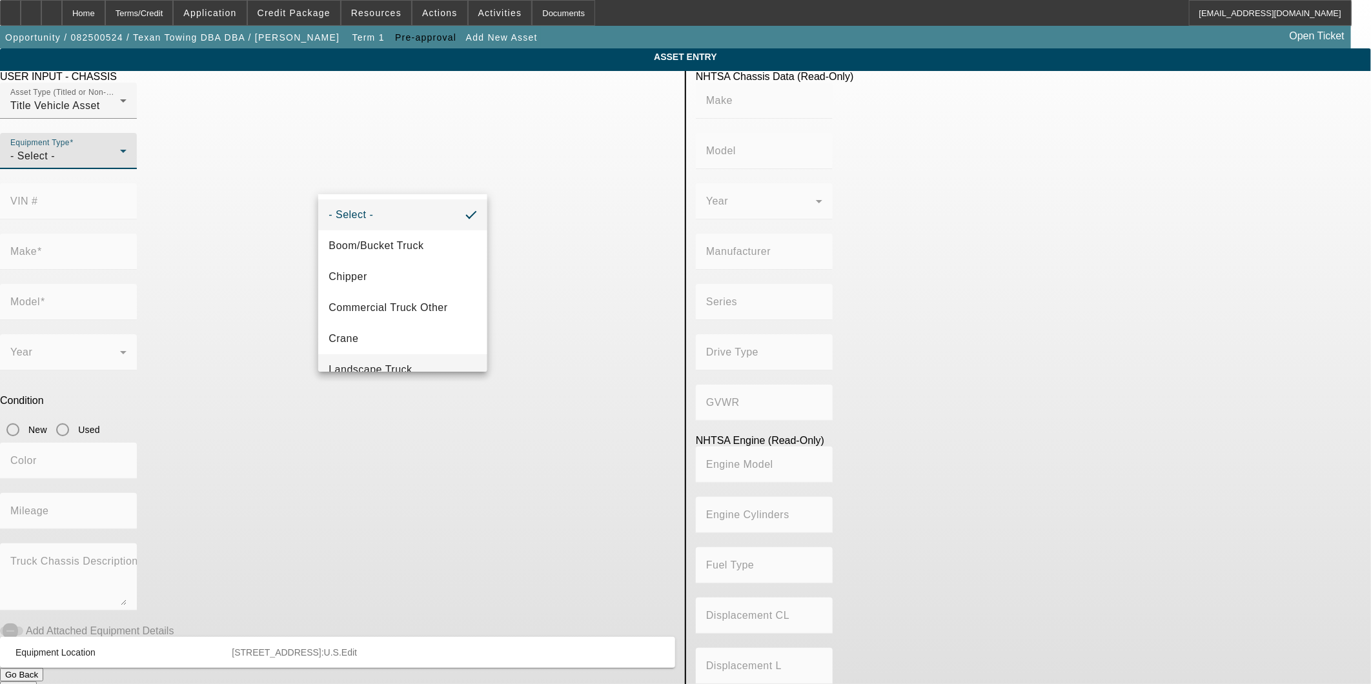
scroll to position [107, 0]
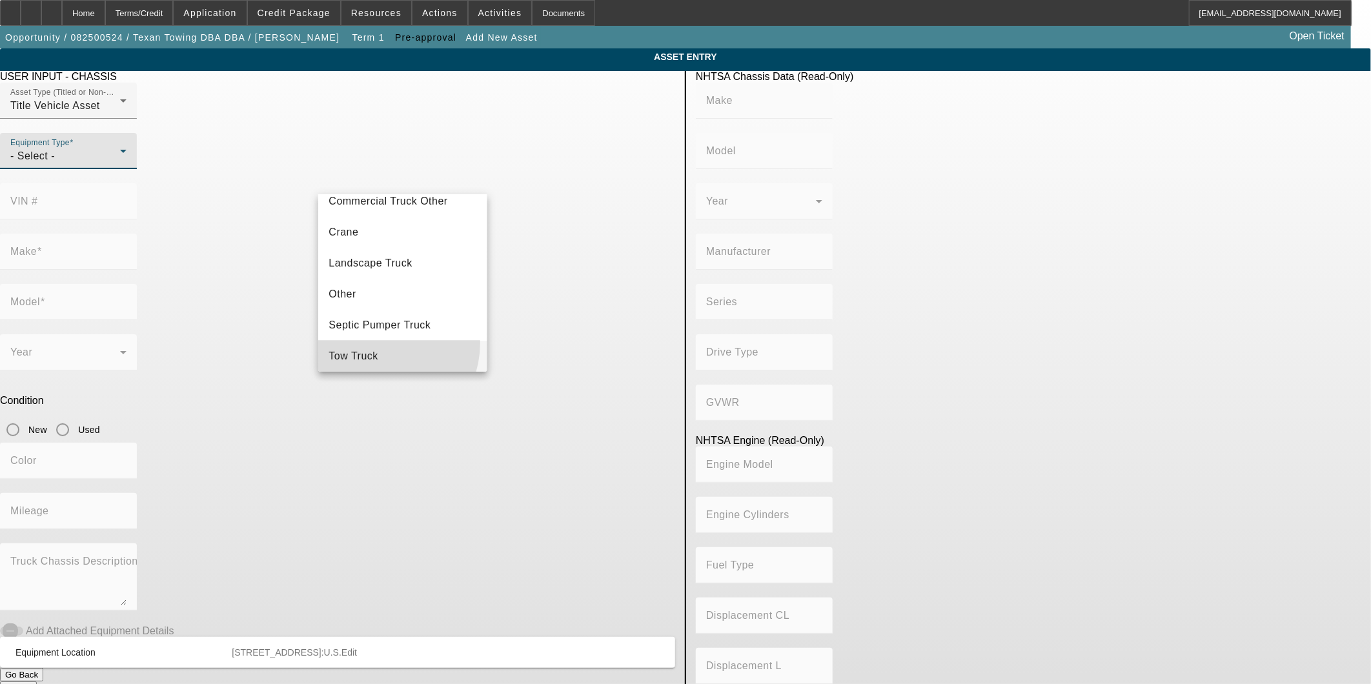
click at [374, 342] on mat-option "Tow Truck" at bounding box center [402, 356] width 169 height 31
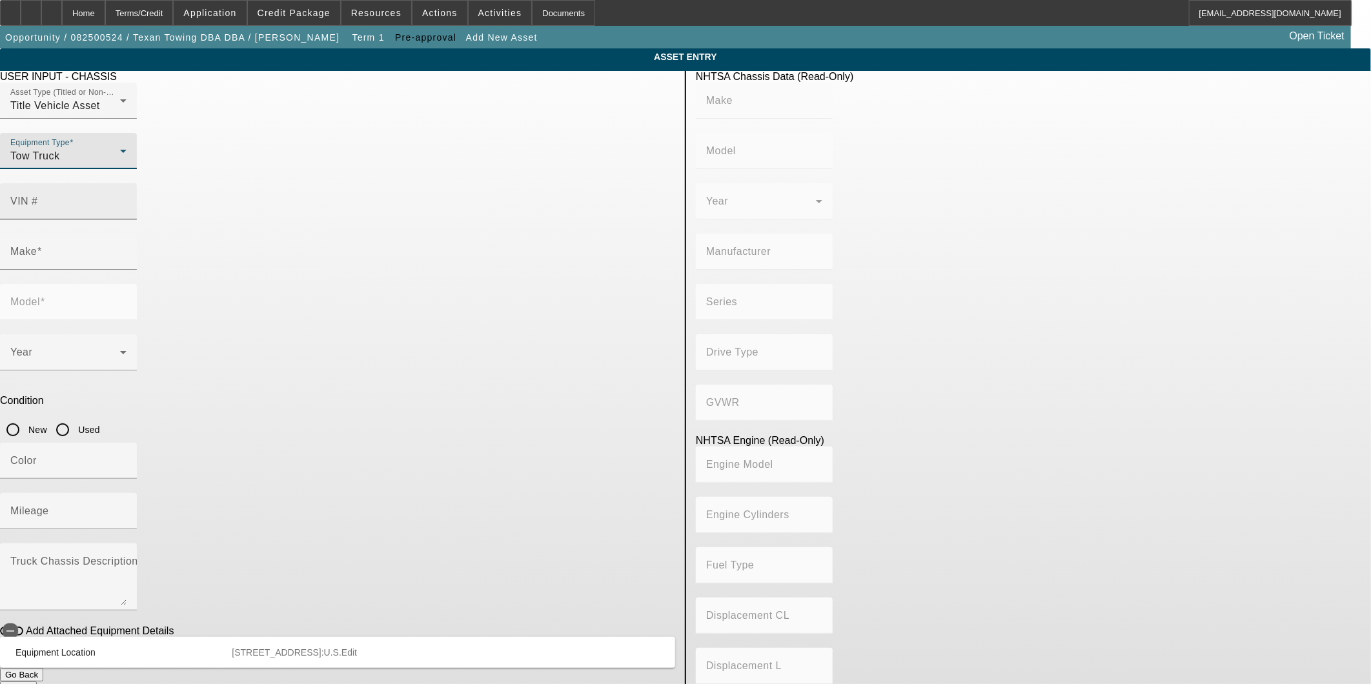
click at [127, 199] on input "VIN #" at bounding box center [68, 206] width 116 height 15
type input "3"
type input "3C7WRMDL3NG275203"
type input "RAM"
type input "5500"
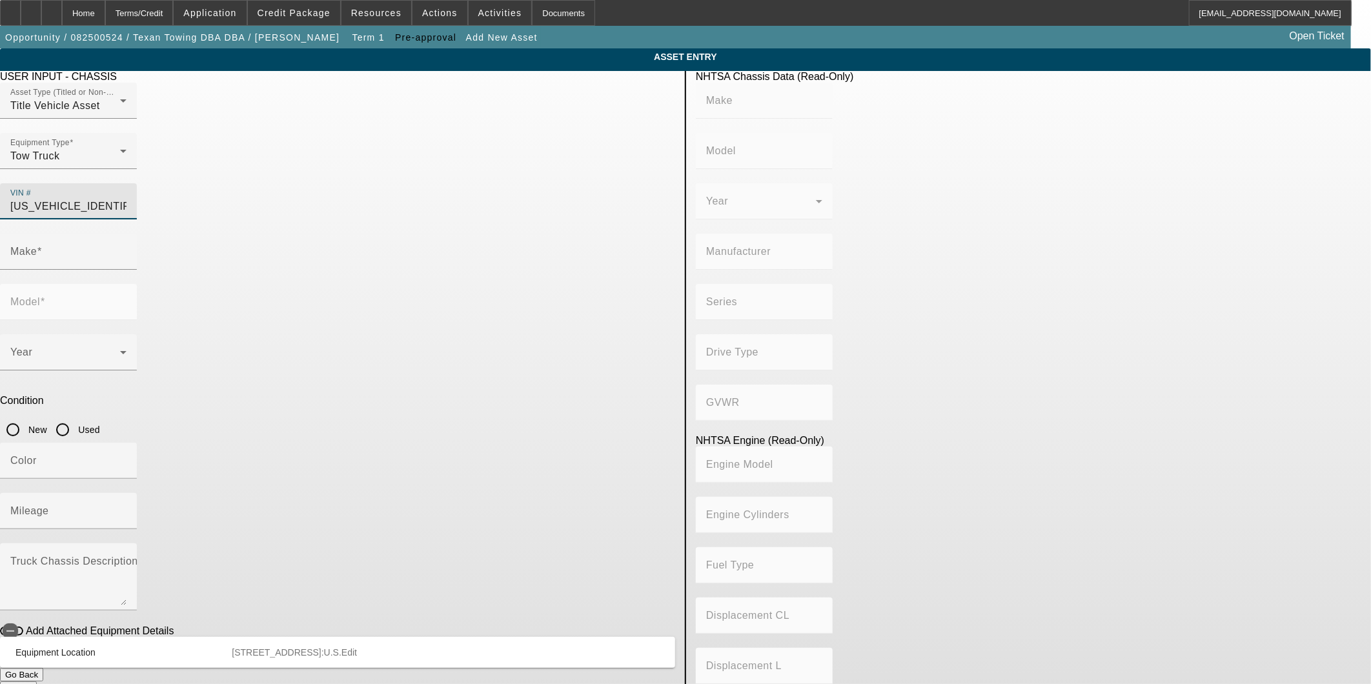
type input "CHRYSLER DE MEXICO TOLUCA"
type input "4x2"
type input "Class 5: 16,001 - 19,500 lb (7,258 - 8,845 kg)"
type input "6"
type input "Diesel"
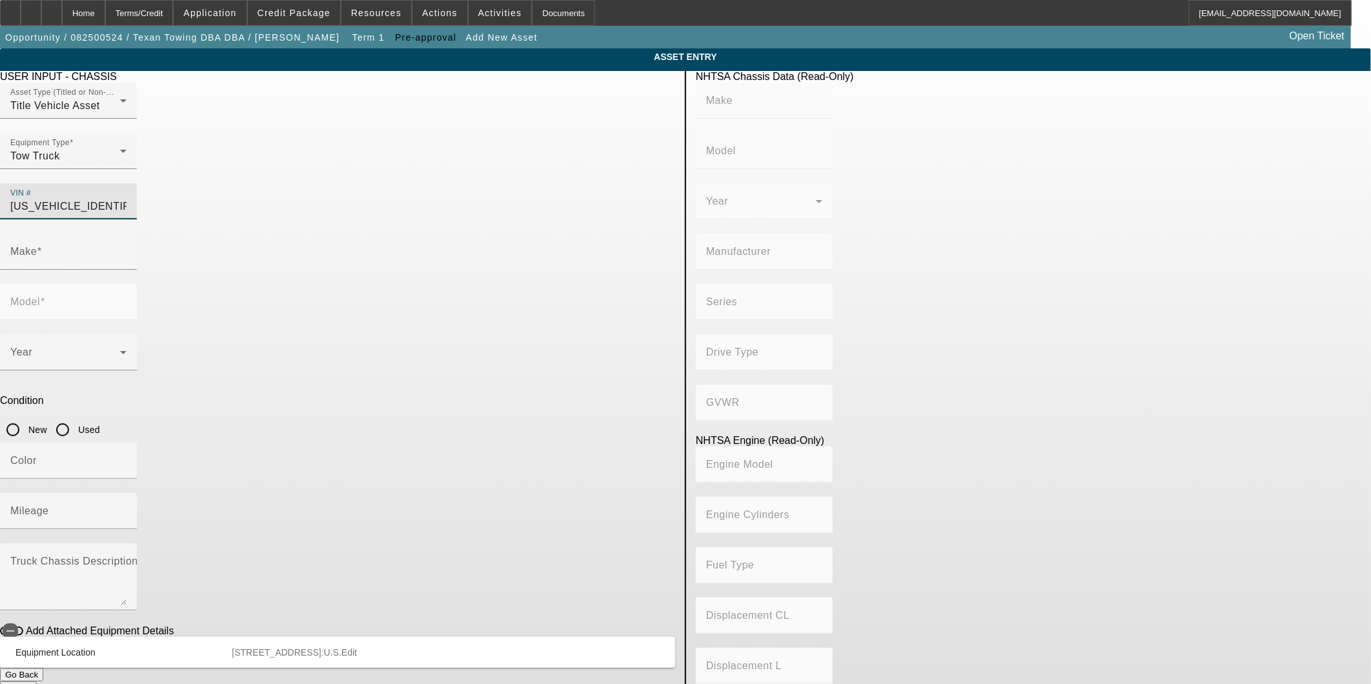
type input "408.85908543470"
type input "6.7"
type input "RAM"
type input "5500"
type input "3C7WRMDL3NG275203"
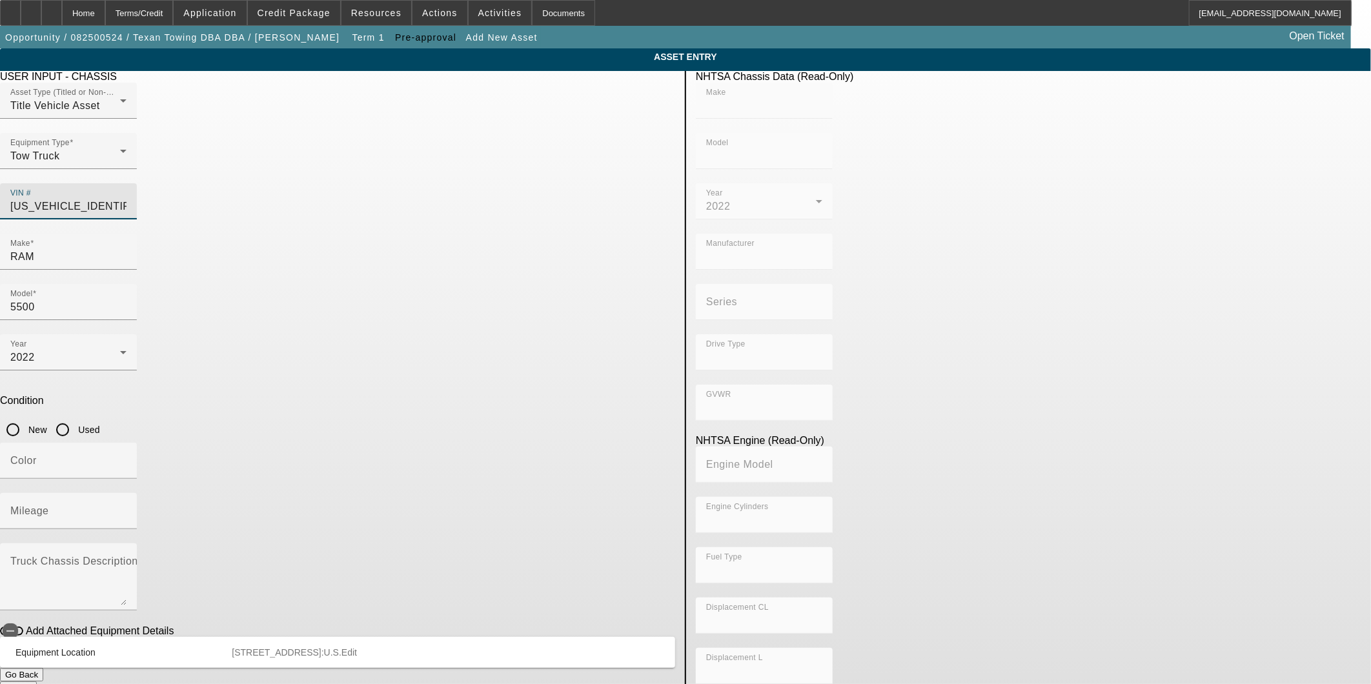
click at [76, 417] on input "Used" at bounding box center [63, 430] width 26 height 26
radio input "true"
click at [127, 443] on div "Color" at bounding box center [68, 461] width 116 height 36
type input "RAM"
type input "5500"
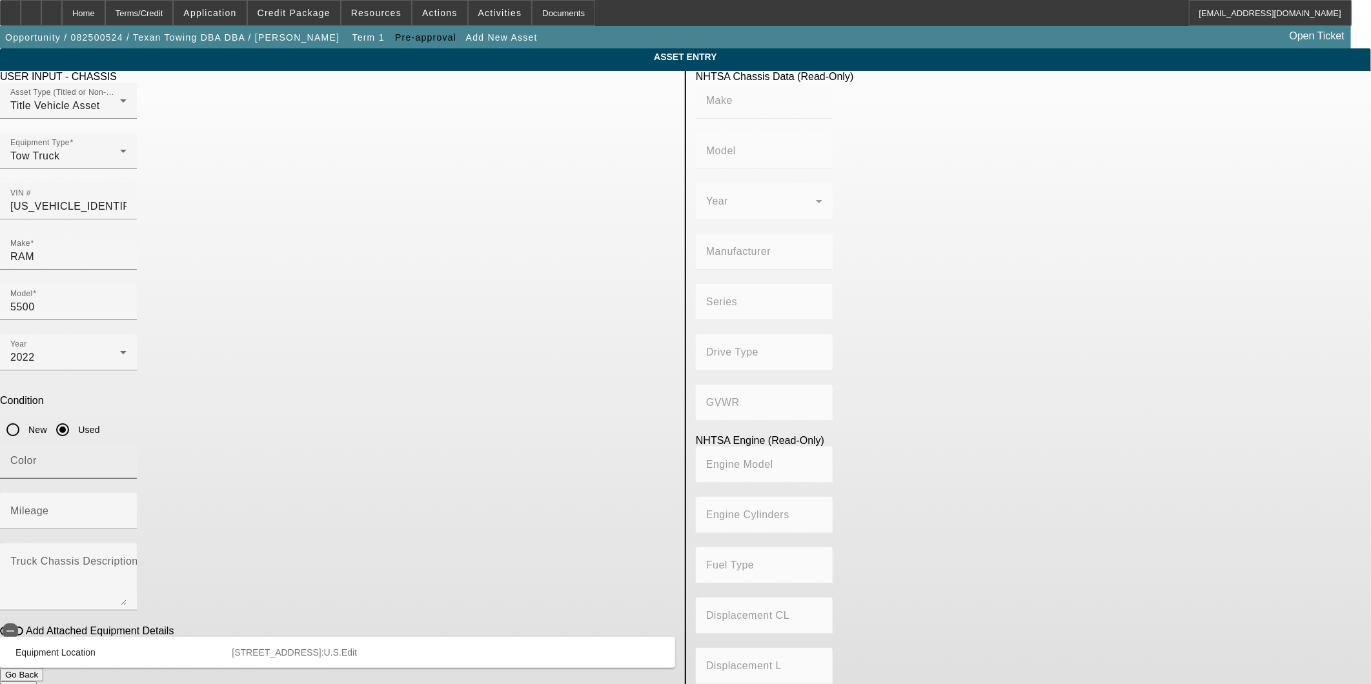
type input "CHRYSLER DE MEXICO TOLUCA"
type input "4x2"
type input "Class 5: 16,001 - 19,500 lb (7,258 - 8,845 kg)"
type input "6"
type input "Diesel"
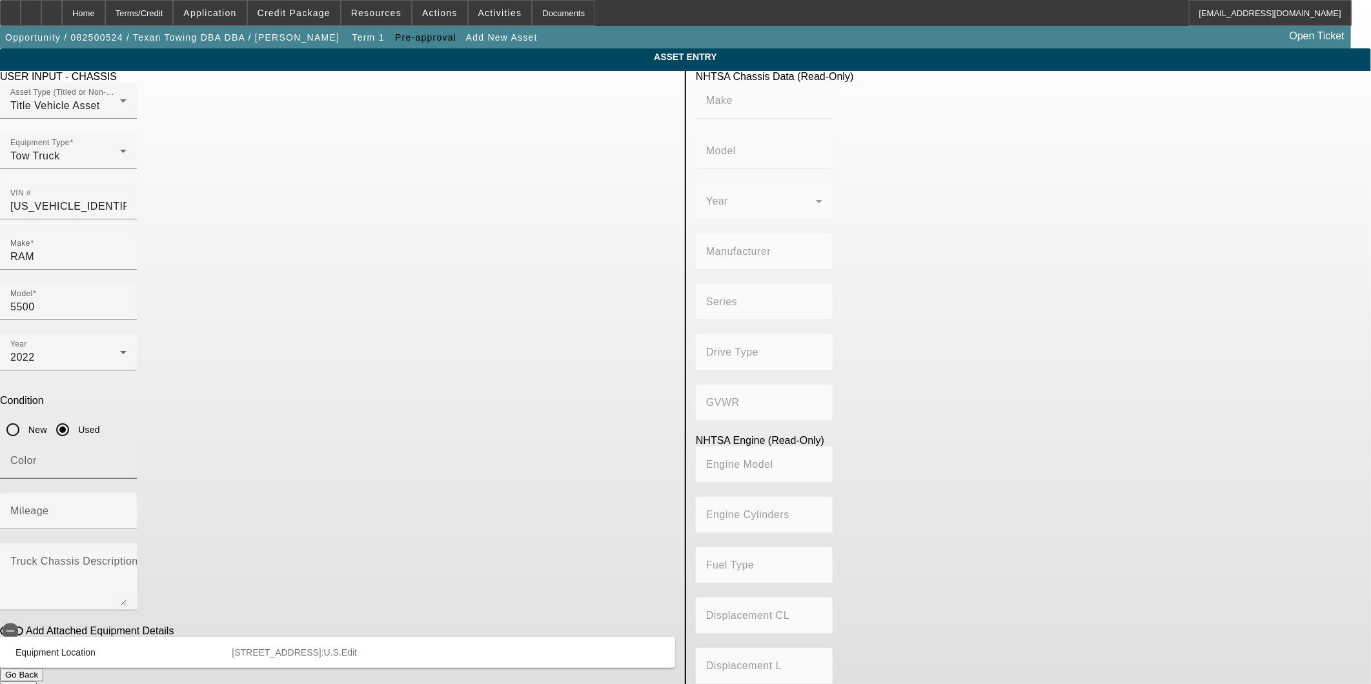
type input "408.85908543470"
type input "6.7"
type input "v"
type input "bLACK"
type input "134000"
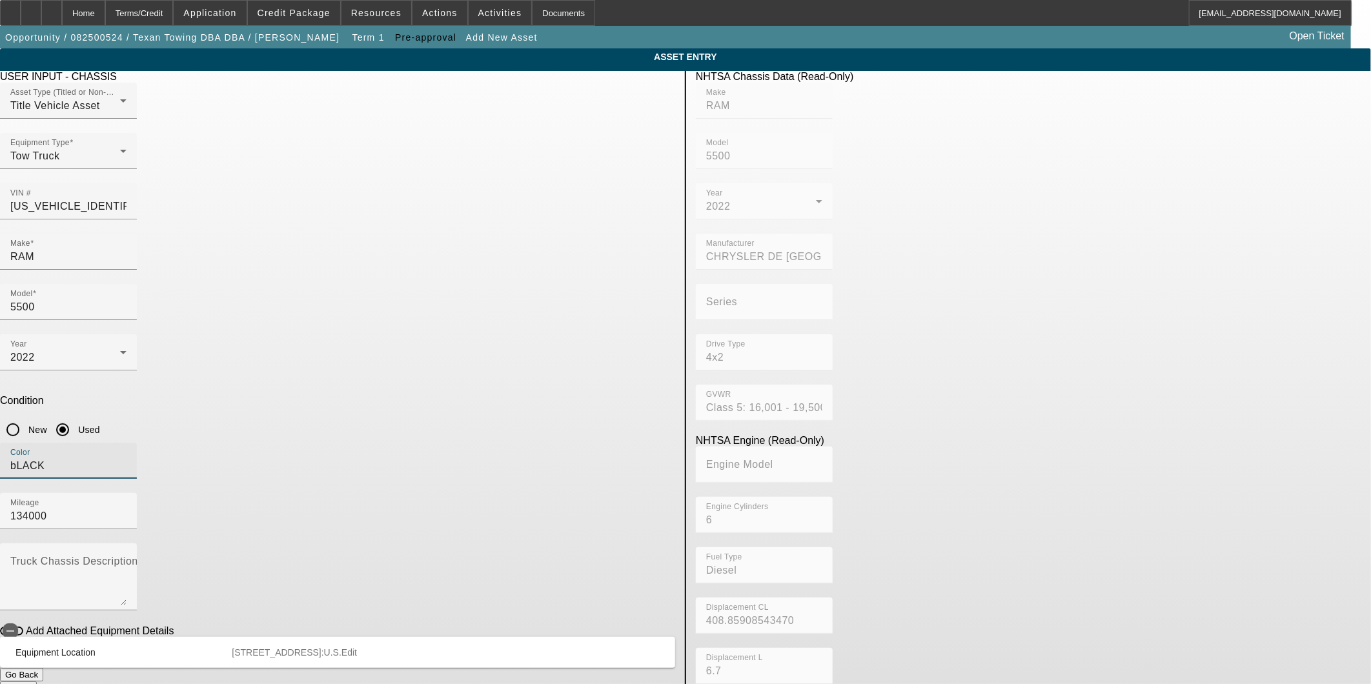
drag, startPoint x: 452, startPoint y: 325, endPoint x: -143, endPoint y: 304, distance: 595.6
click at [0, 304] on html "Home Terms/Credit Application Credit Package Resources Actions Activities Docum…" at bounding box center [685, 342] width 1371 height 684
type input "Black"
click at [37, 682] on button "Submit" at bounding box center [18, 689] width 37 height 14
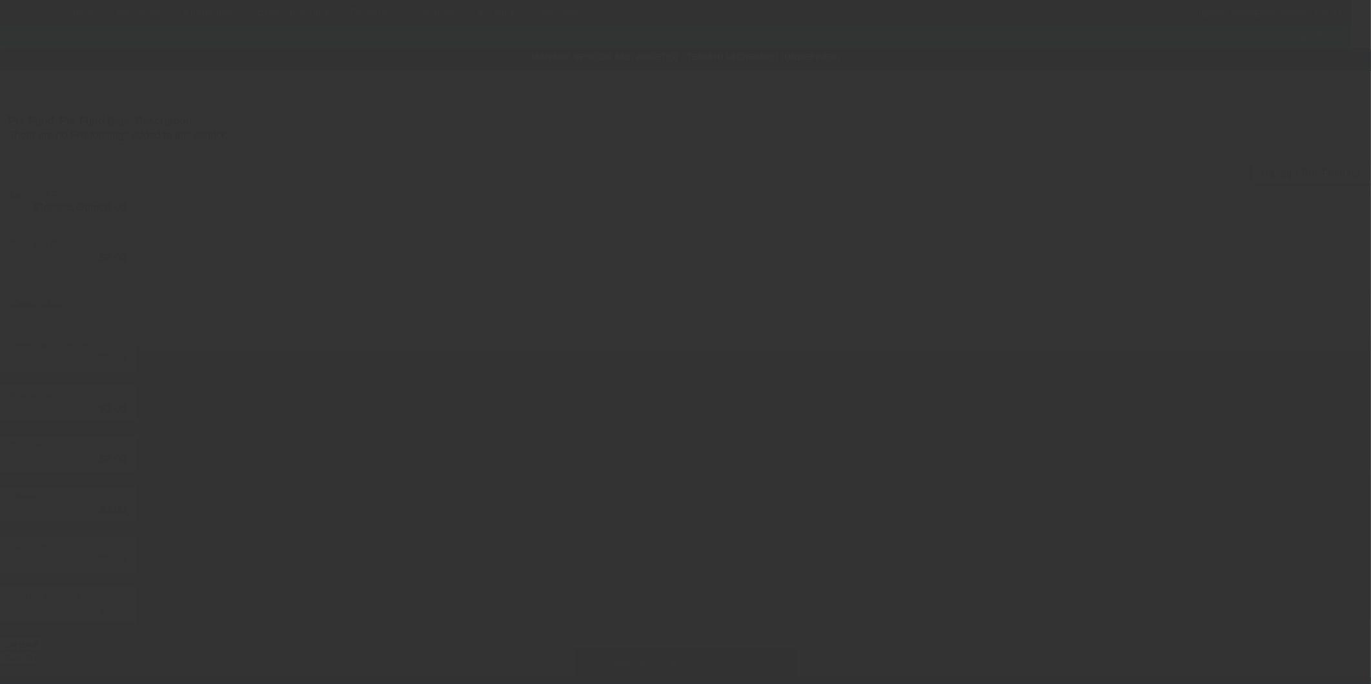
type input "$60,000.00"
type input "$15,000.00"
type input "$45,000.00"
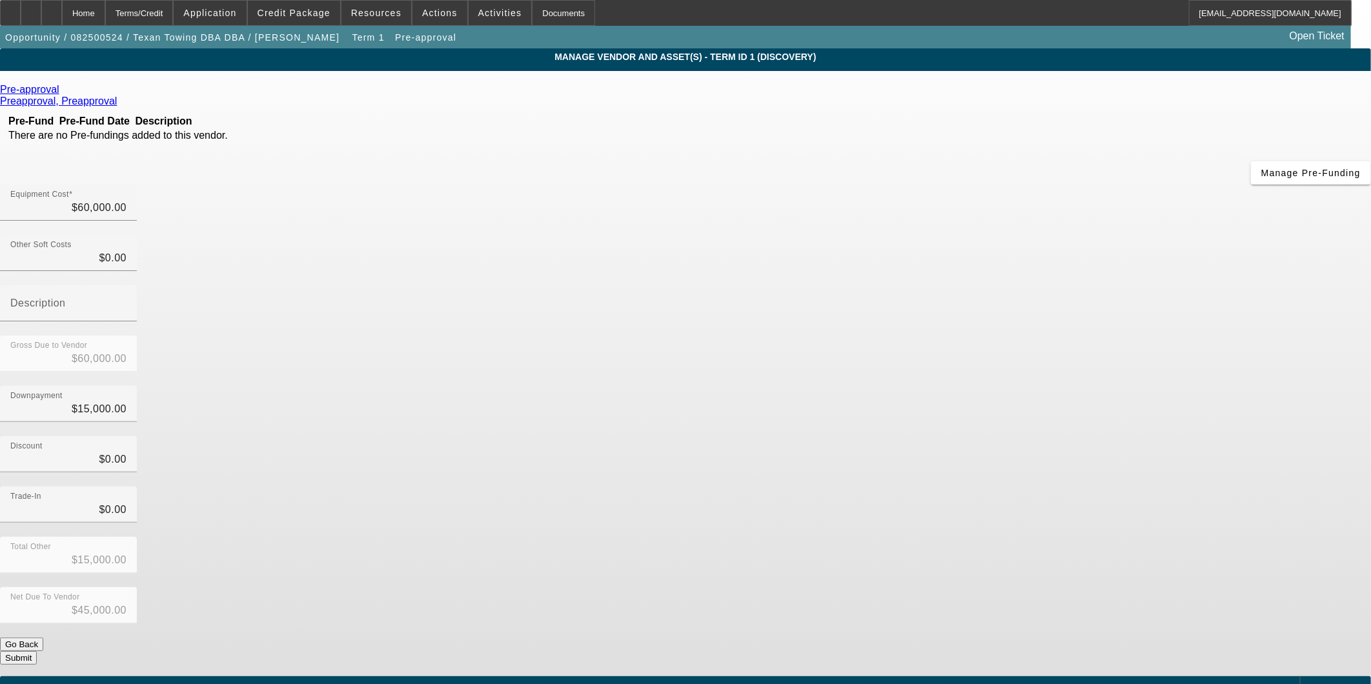
click at [37, 651] on button "Submit" at bounding box center [18, 658] width 37 height 14
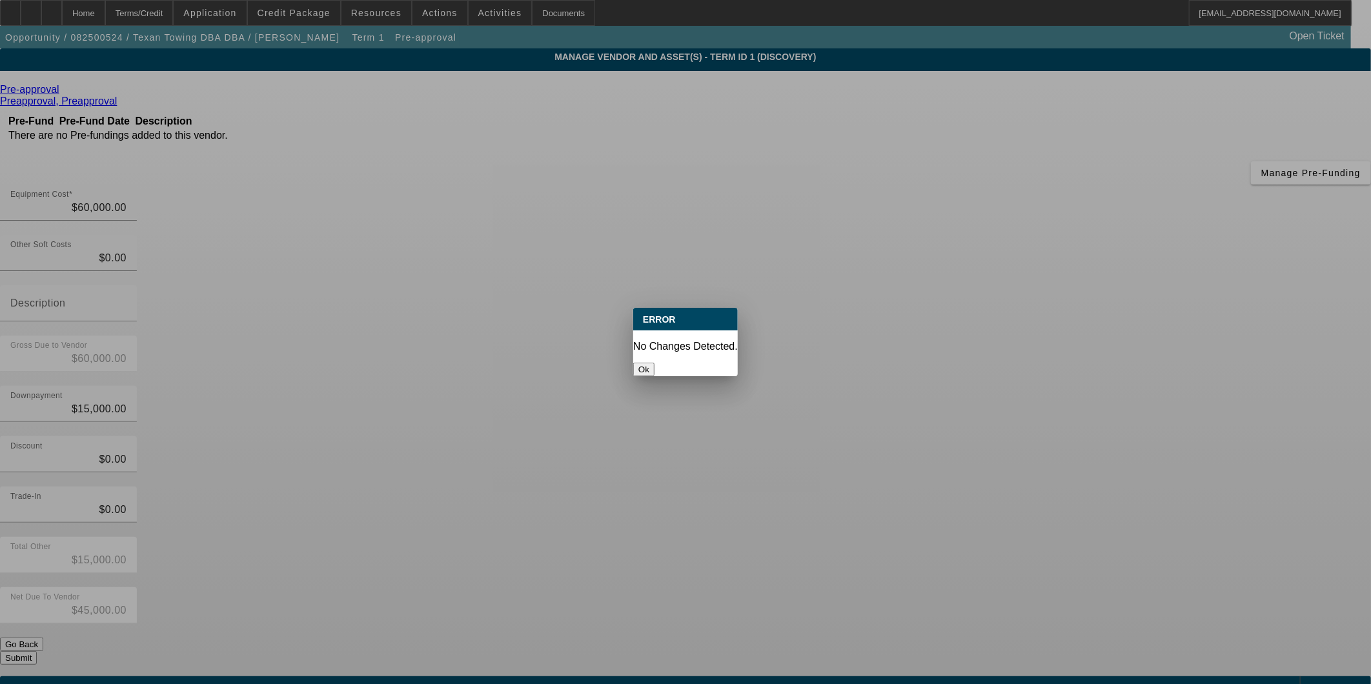
click at [655, 363] on button "Ok" at bounding box center [643, 370] width 21 height 14
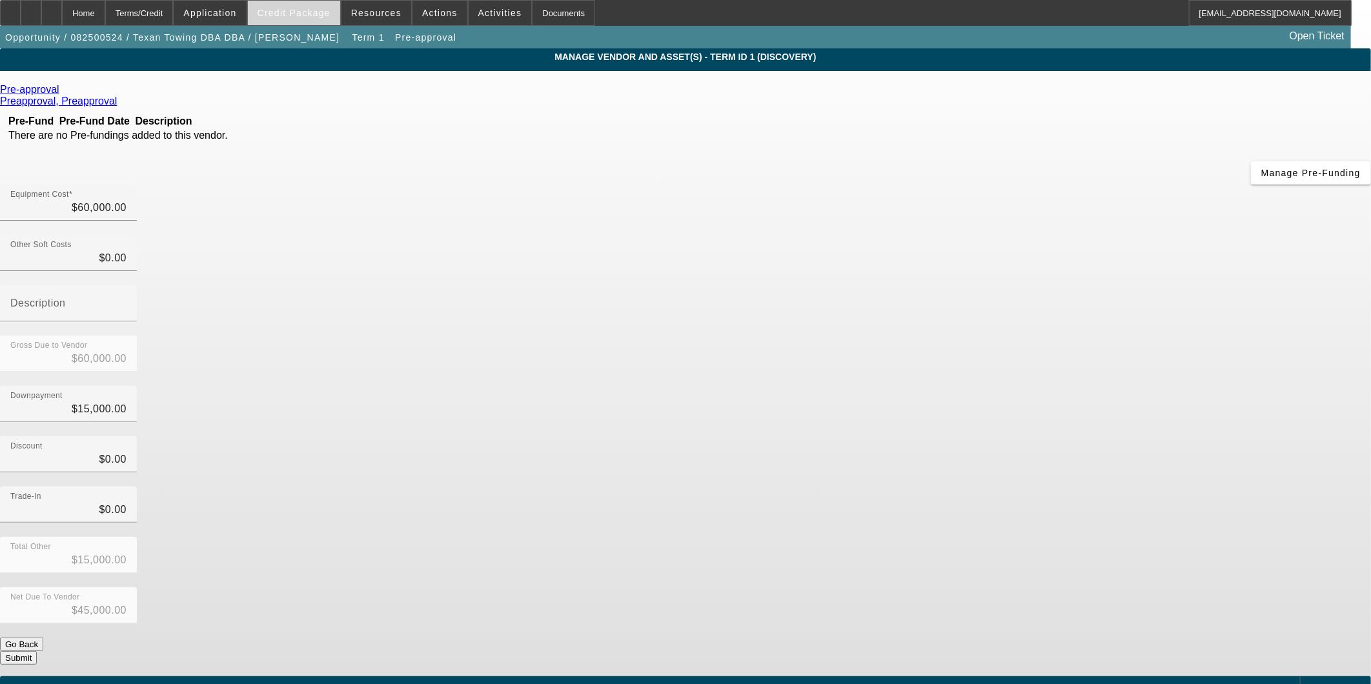
click at [325, 9] on span "Credit Package" at bounding box center [294, 13] width 73 height 10
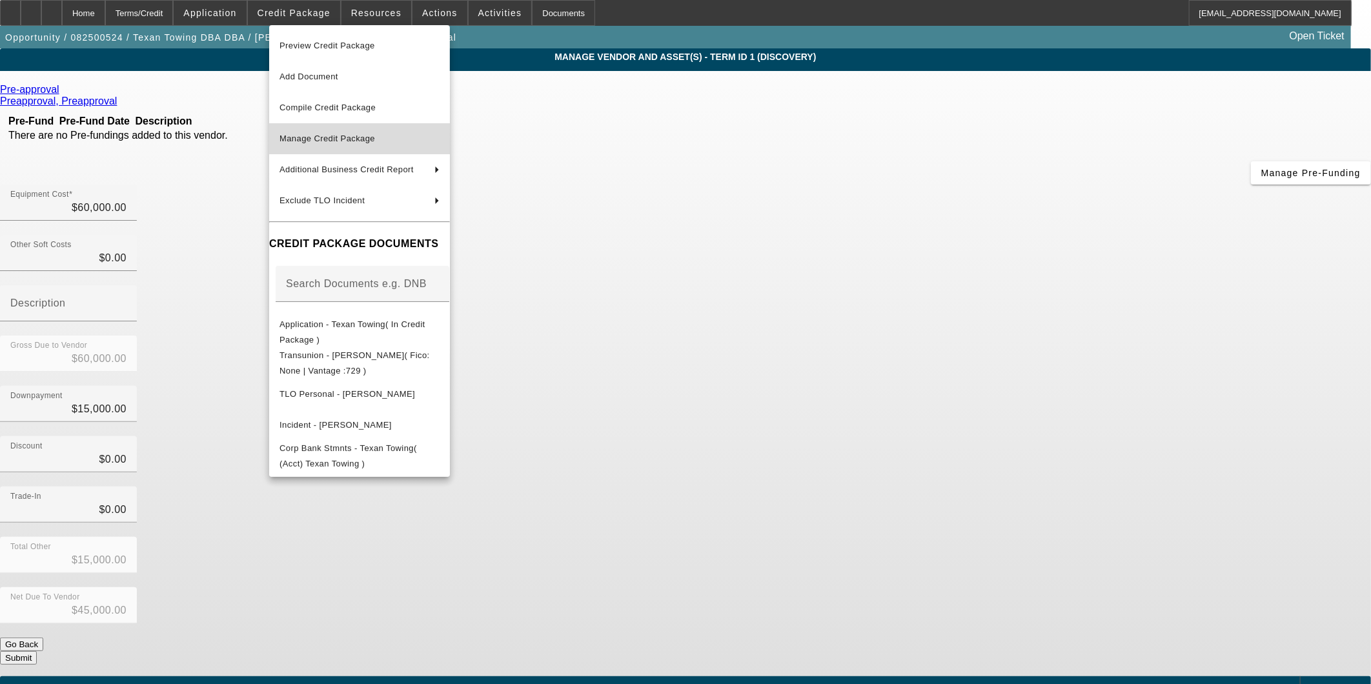
click at [314, 147] on button "Manage Credit Package" at bounding box center [359, 138] width 181 height 31
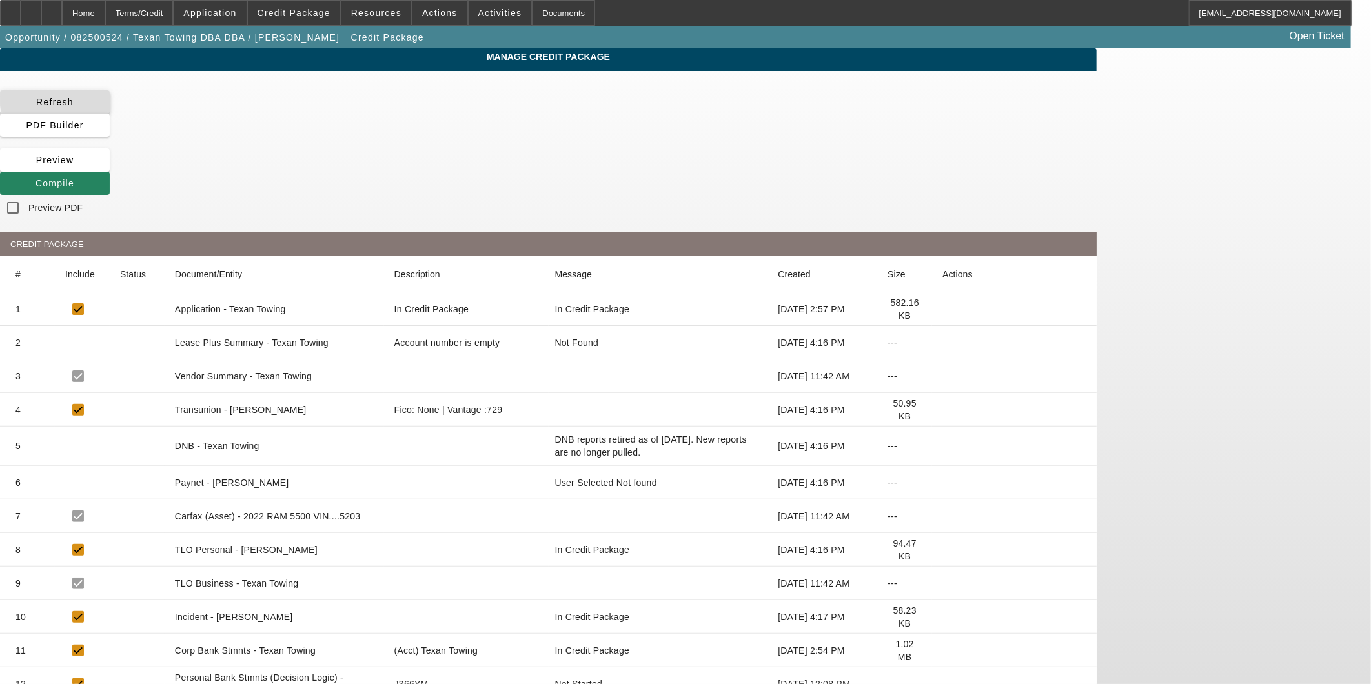
click at [74, 100] on span "Refresh" at bounding box center [54, 102] width 37 height 10
click at [110, 168] on span at bounding box center [55, 183] width 110 height 31
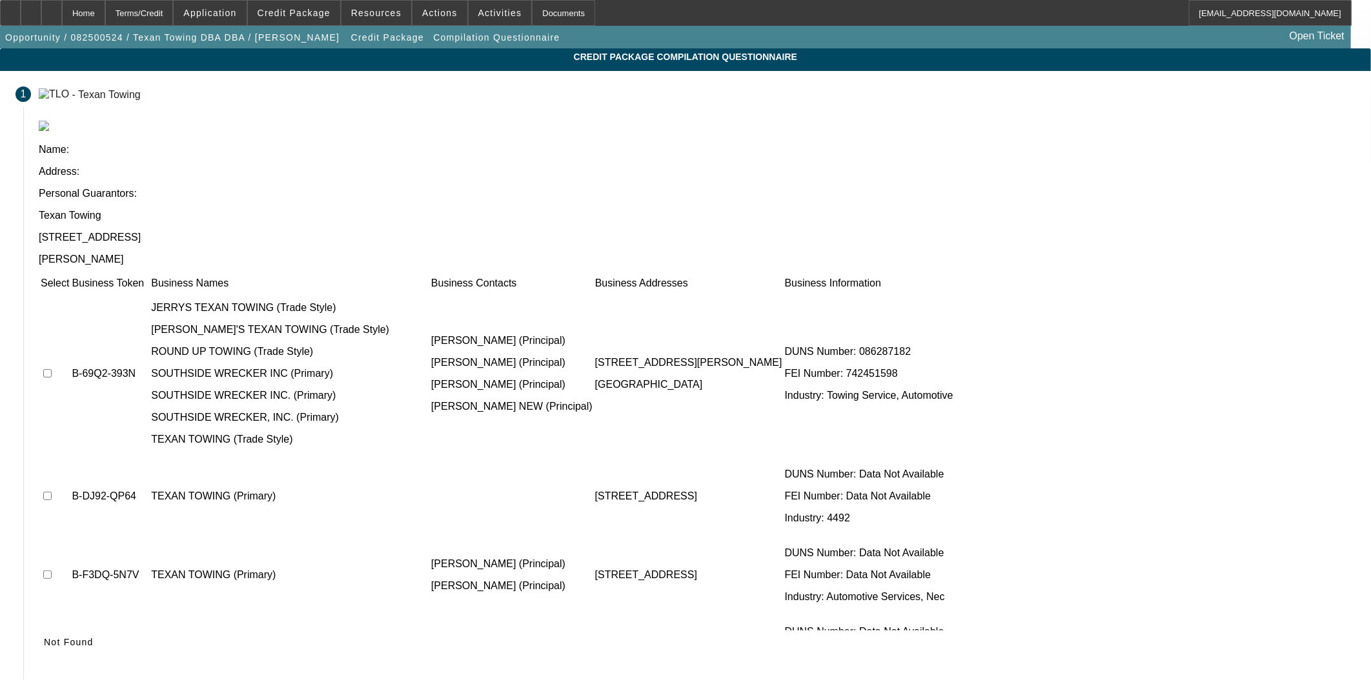
click at [70, 458] on td at bounding box center [55, 496] width 30 height 77
click at [52, 492] on input "checkbox" at bounding box center [47, 496] width 8 height 8
checkbox input "true"
click at [70, 536] on td at bounding box center [55, 574] width 30 height 77
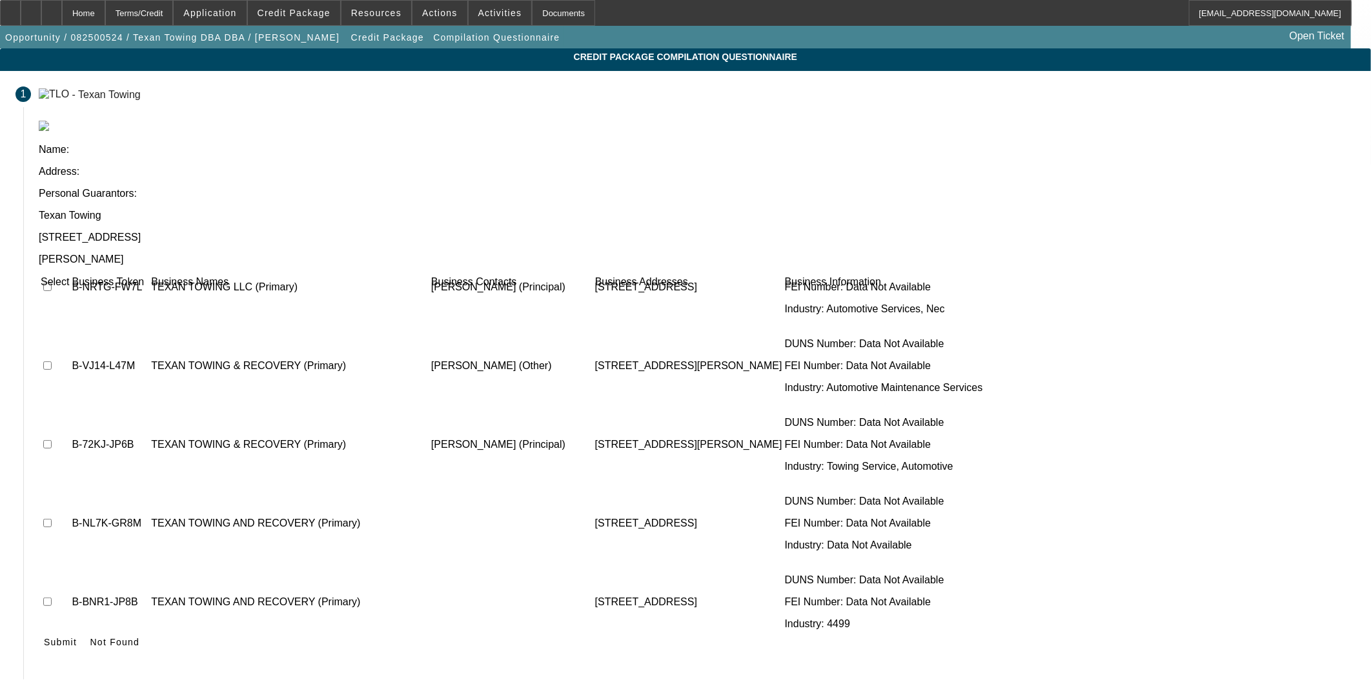
scroll to position [1119, 0]
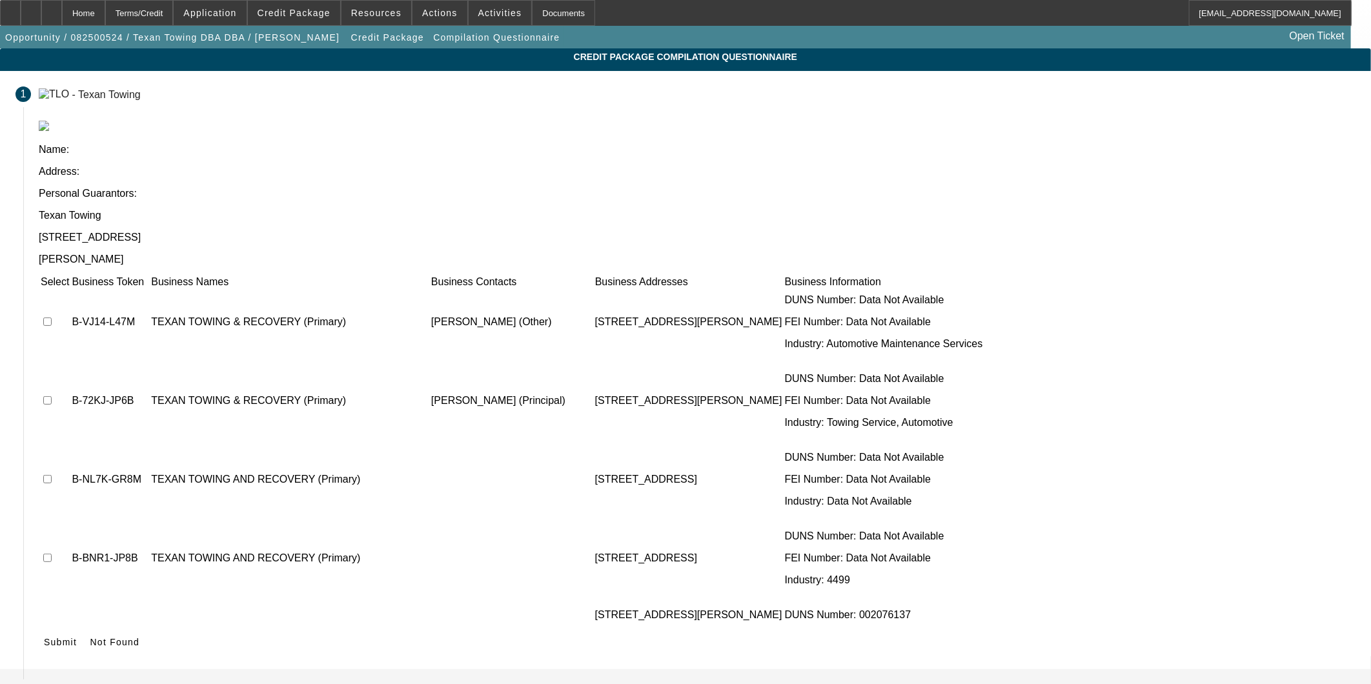
drag, startPoint x: 683, startPoint y: 560, endPoint x: 692, endPoint y: 566, distance: 11.1
click at [683, 564] on div "Name: Address: Personal Guarantors: Texan Towing 20518 Noble Ranch Ct Richmond …" at bounding box center [697, 395] width 1348 height 549
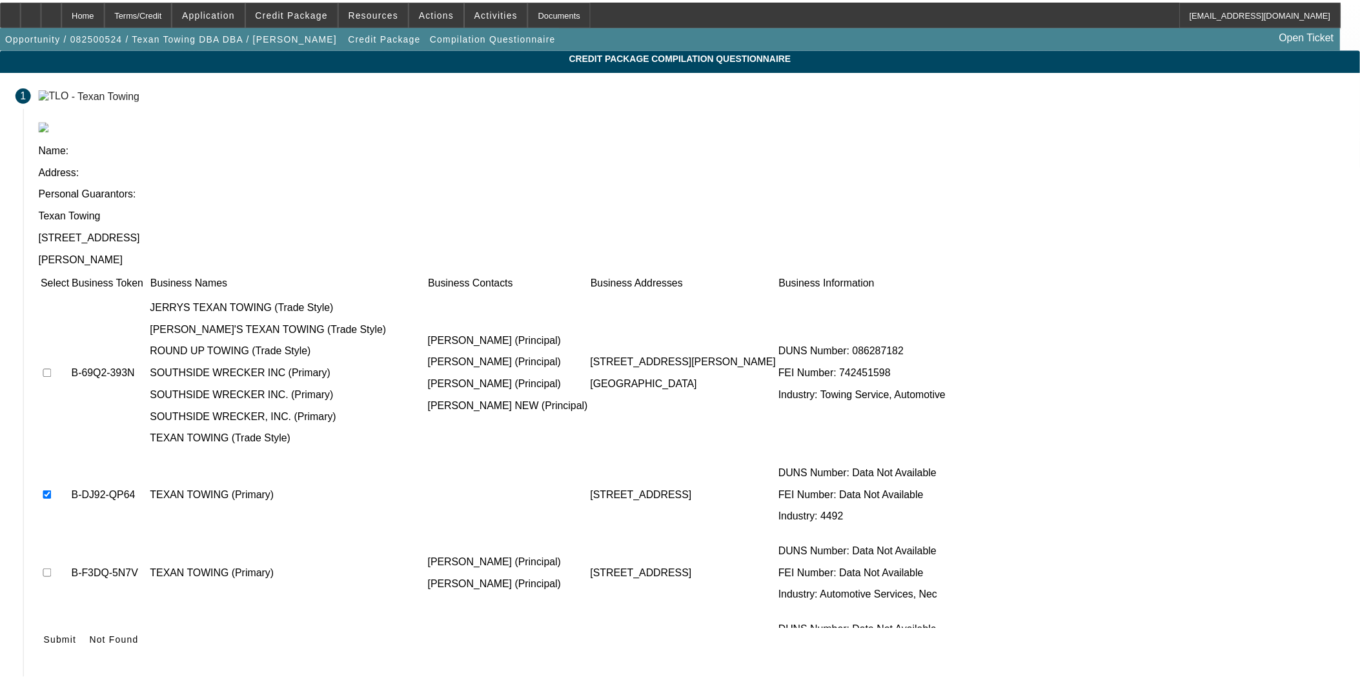
scroll to position [72, 0]
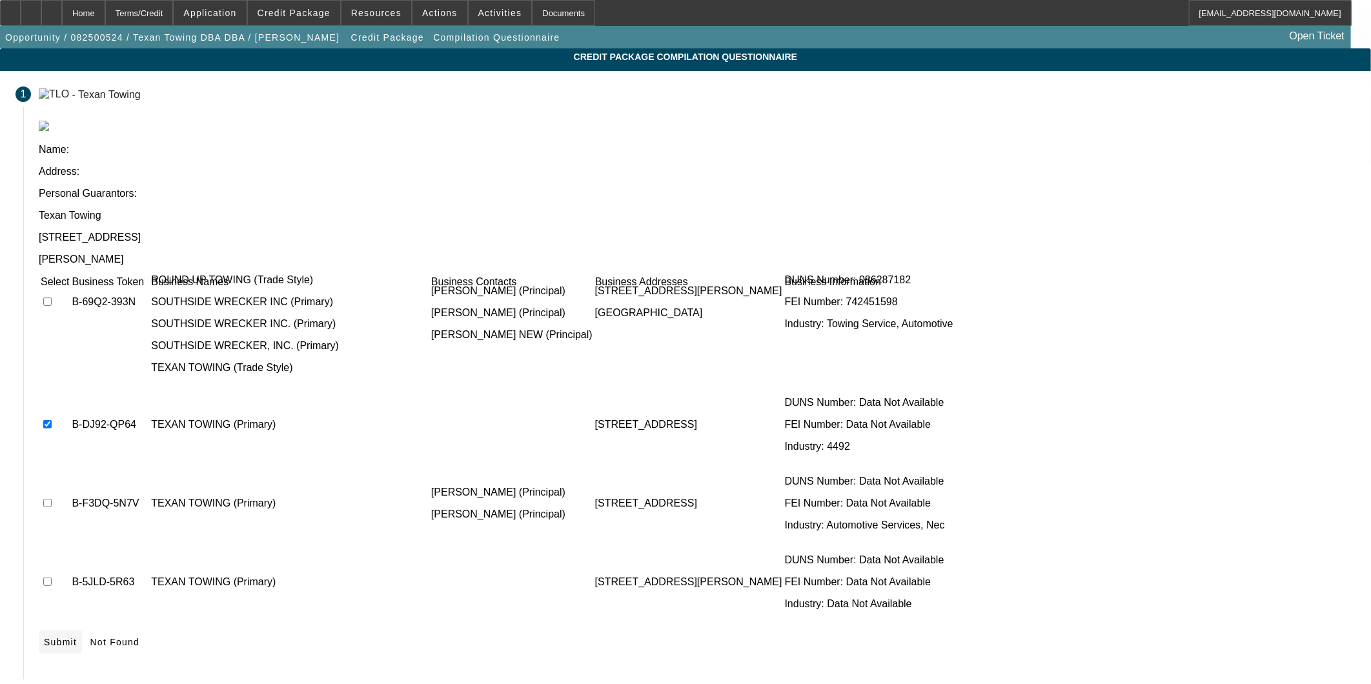
click at [44, 637] on icon at bounding box center [44, 642] width 0 height 10
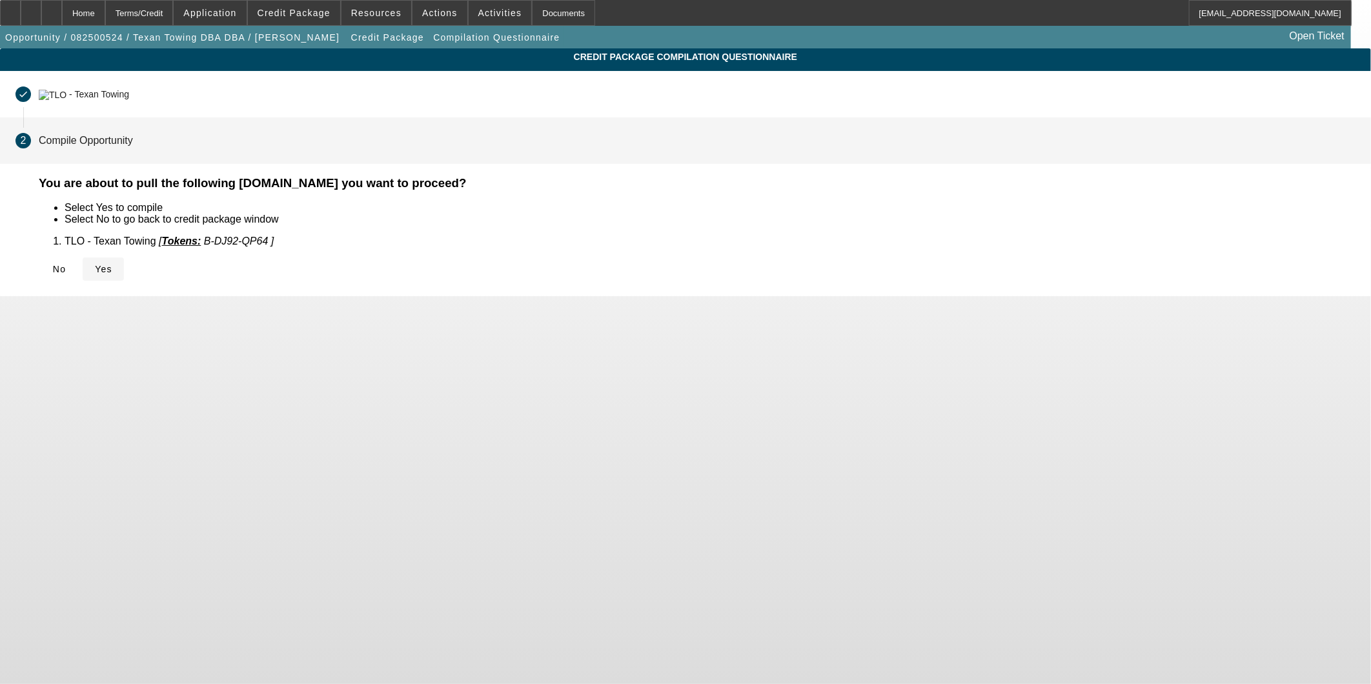
click at [112, 268] on span "Yes" at bounding box center [103, 269] width 17 height 10
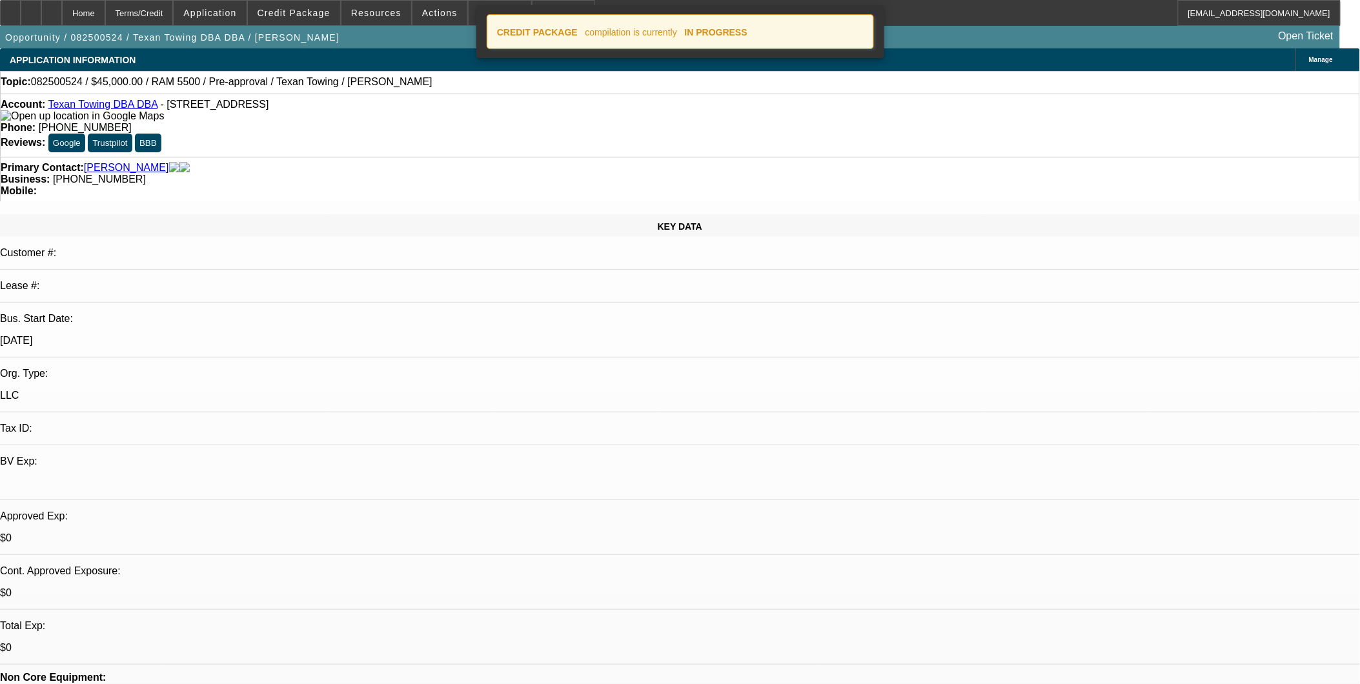
select select "0"
select select "2"
select select "0.1"
select select "4"
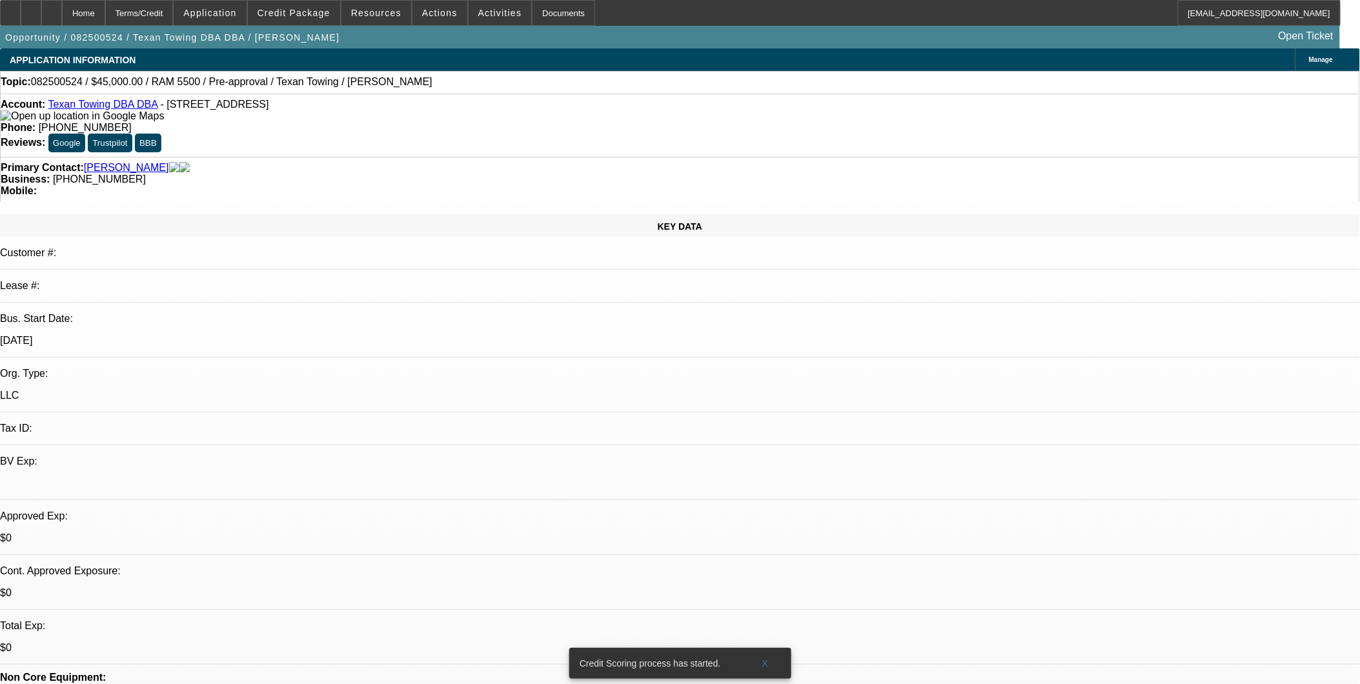
click at [101, 110] on link "Texan Towing DBA DBA" at bounding box center [103, 104] width 110 height 11
click at [62, 19] on div at bounding box center [51, 13] width 21 height 26
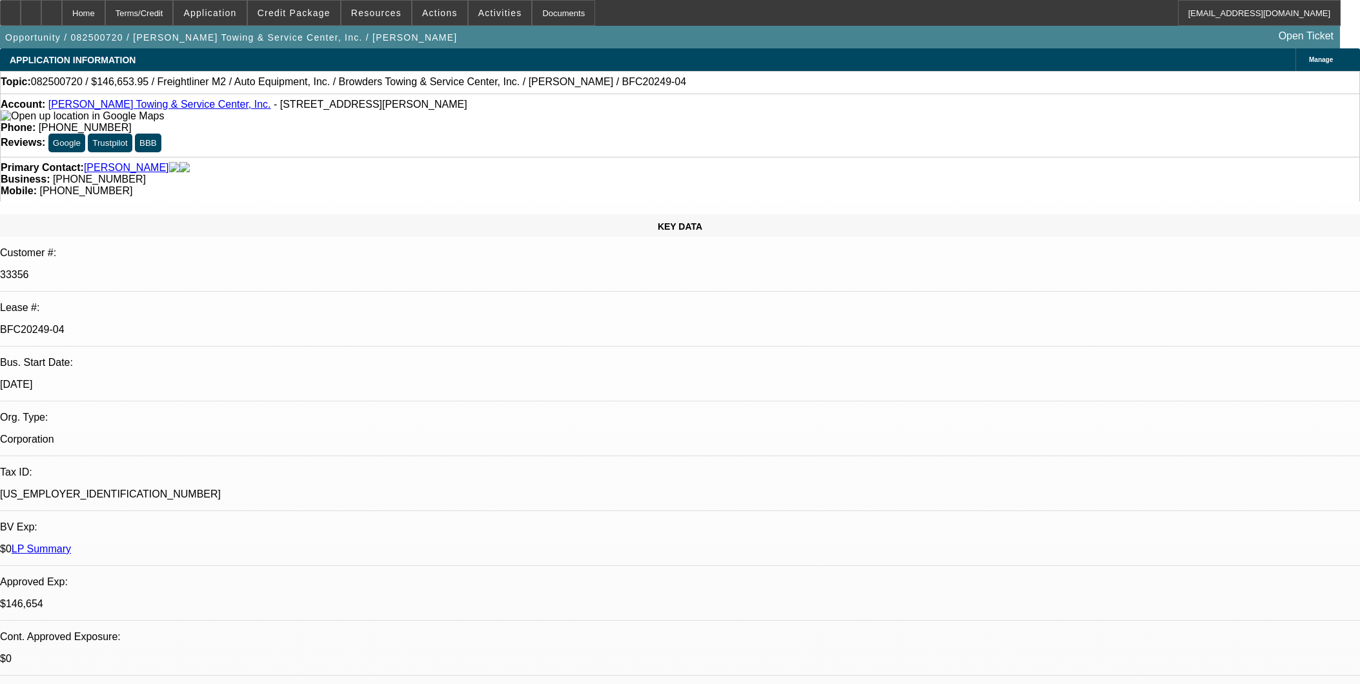
select select "0"
select select "2"
select select "0"
select select "6"
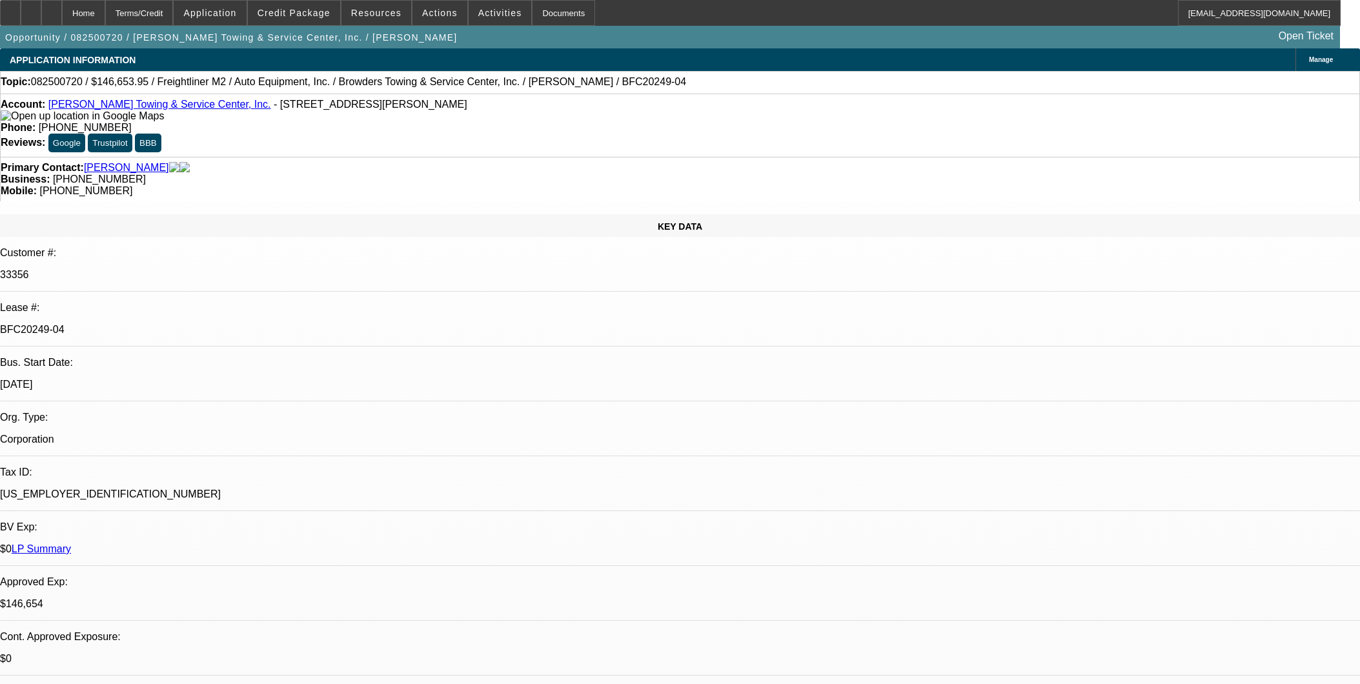
select select "0"
select select "2"
select select "0"
select select "6"
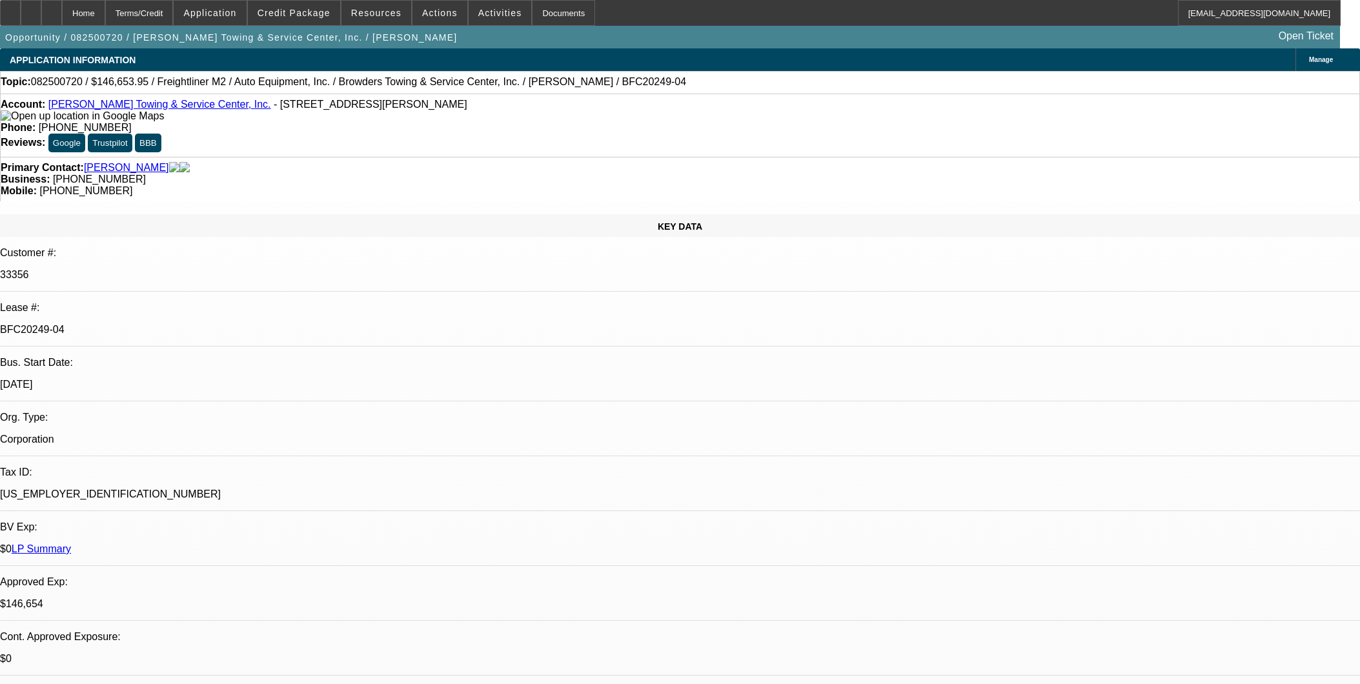
select select "0"
select select "2"
select select "0"
select select "6"
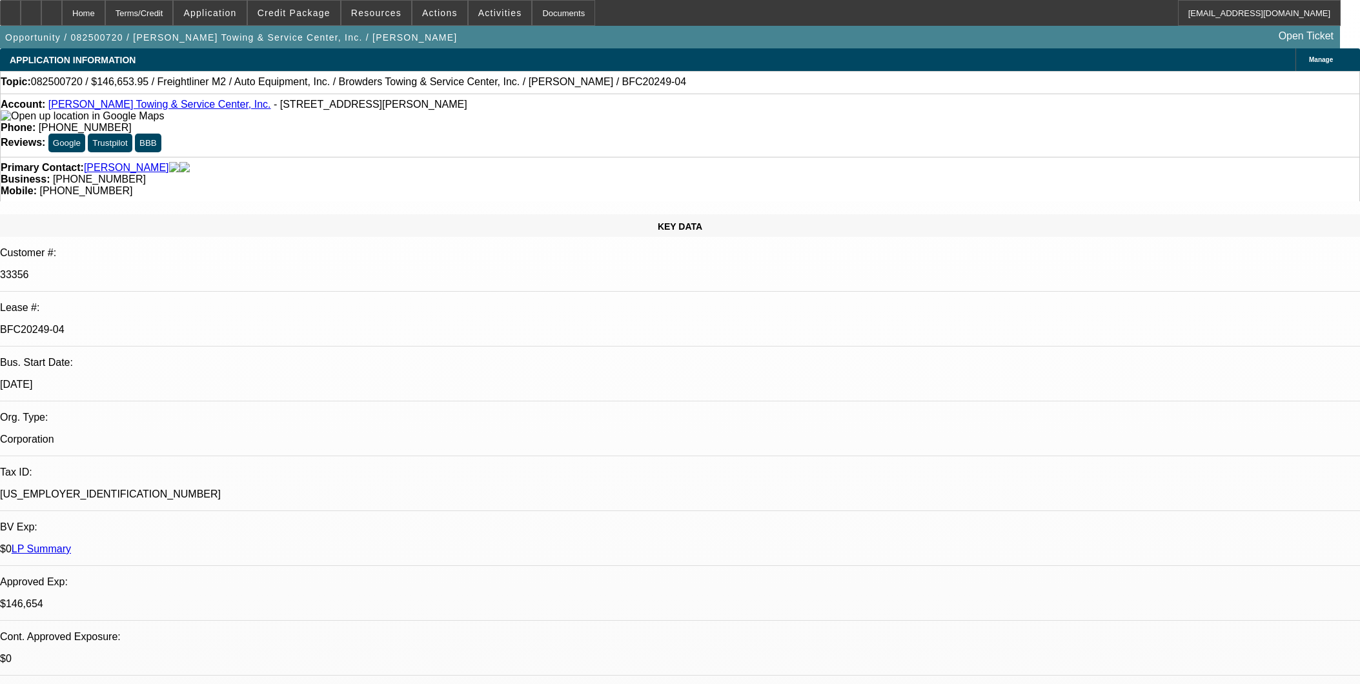
select select "0"
select select "2"
select select "0"
select select "6"
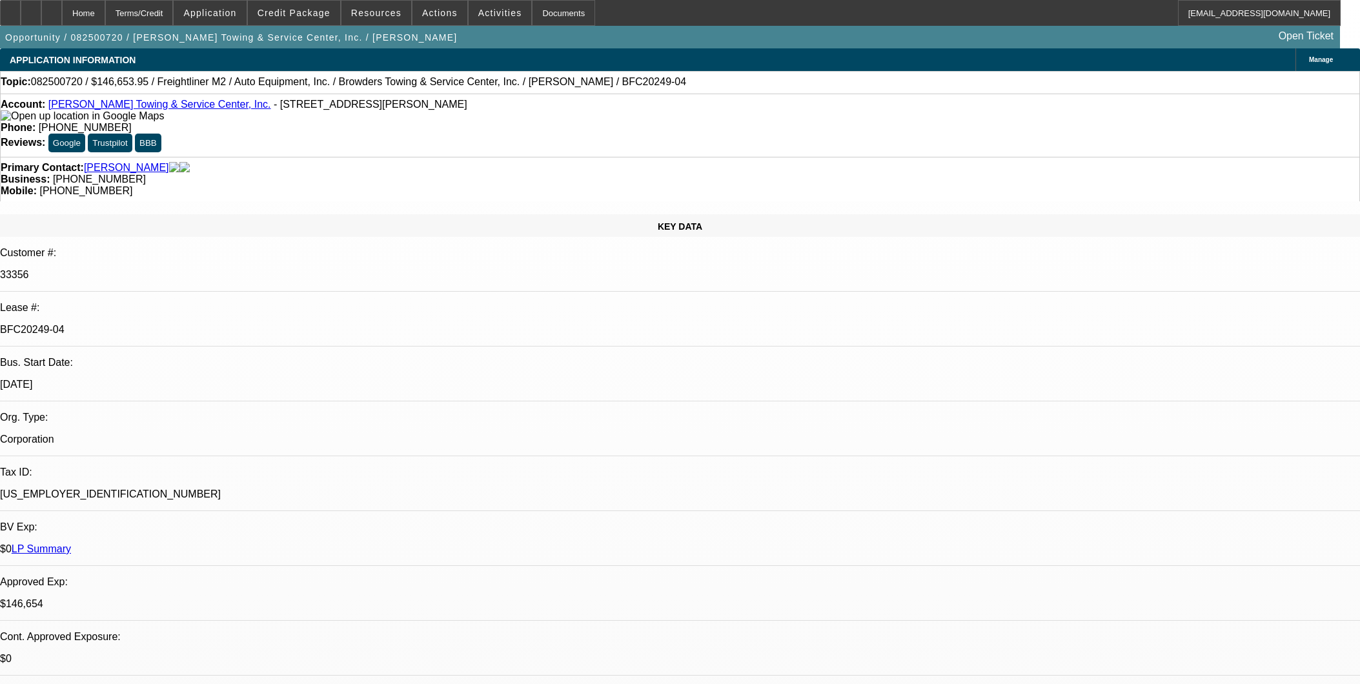
scroll to position [72, 0]
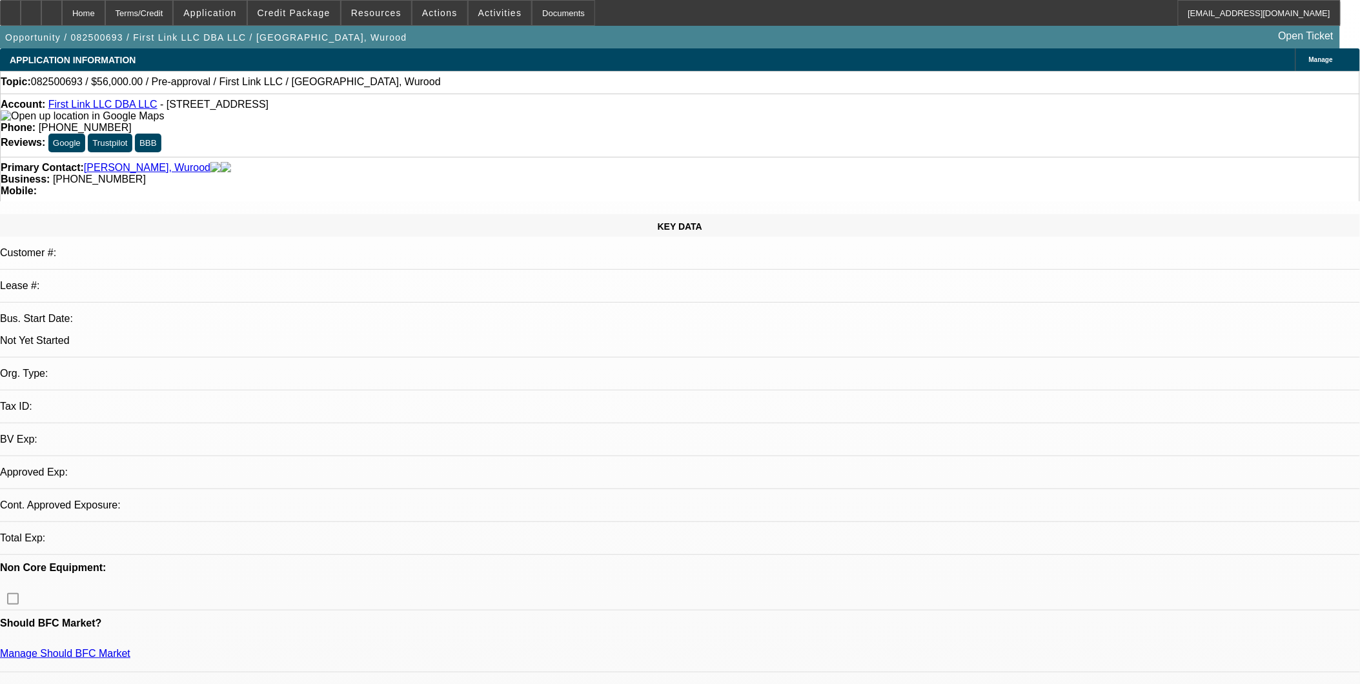
select select "0"
select select "2"
select select "0.1"
select select "4"
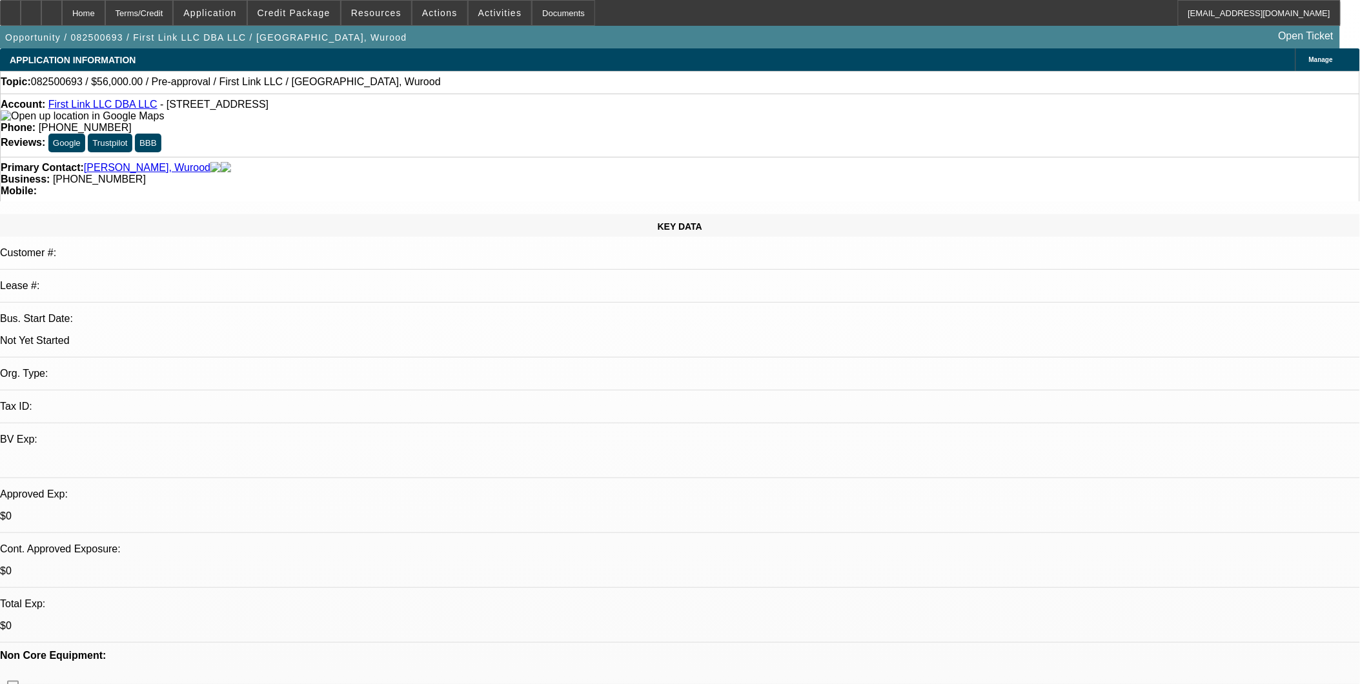
click at [210, 14] on span at bounding box center [210, 12] width 72 height 31
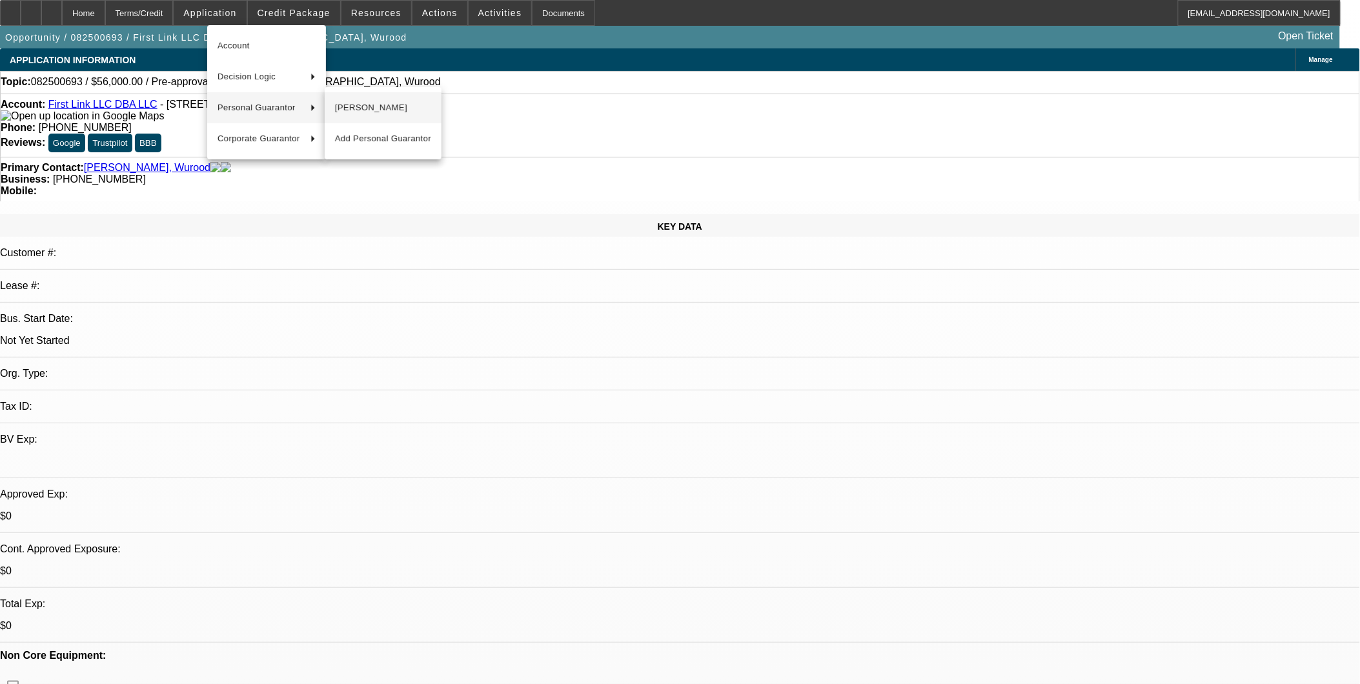
click at [358, 101] on span "[PERSON_NAME]" at bounding box center [383, 107] width 96 height 15
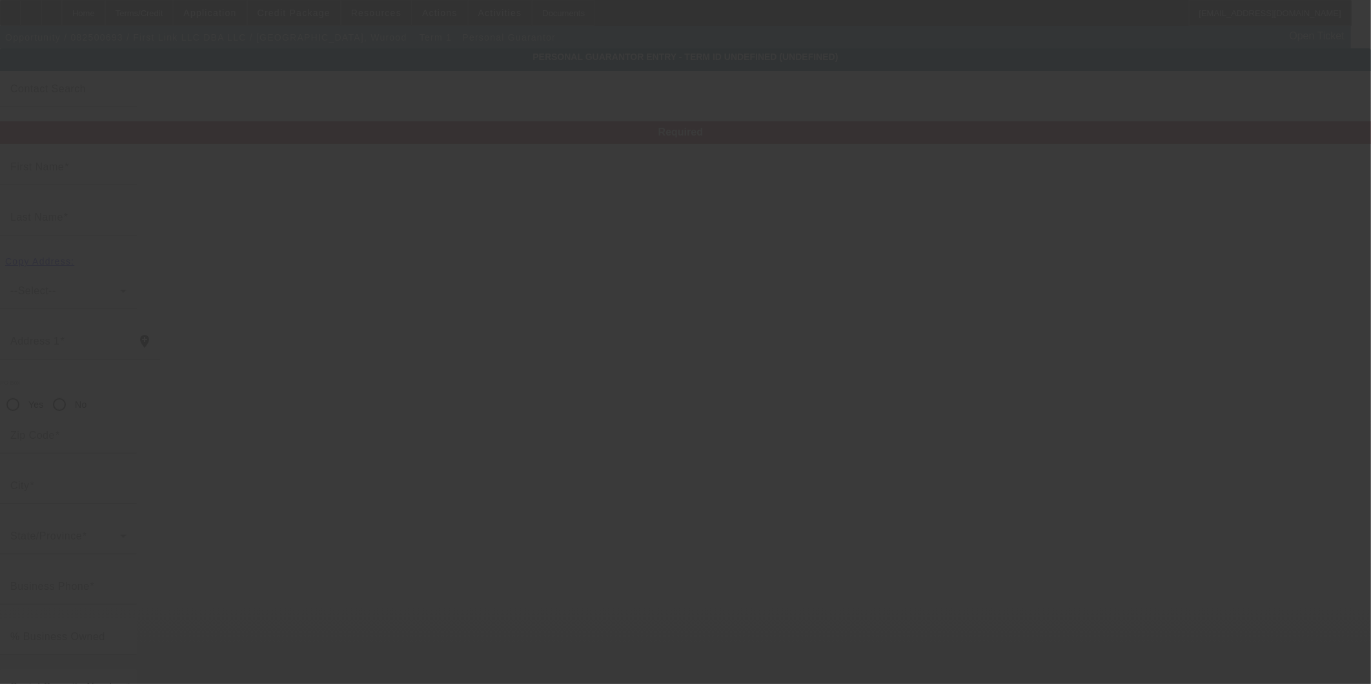
type input "Wurood"
type input "Tamimie"
type input "[STREET_ADDRESS][GEOGRAPHIC_DATA]"
radio input "true"
type input "77407"
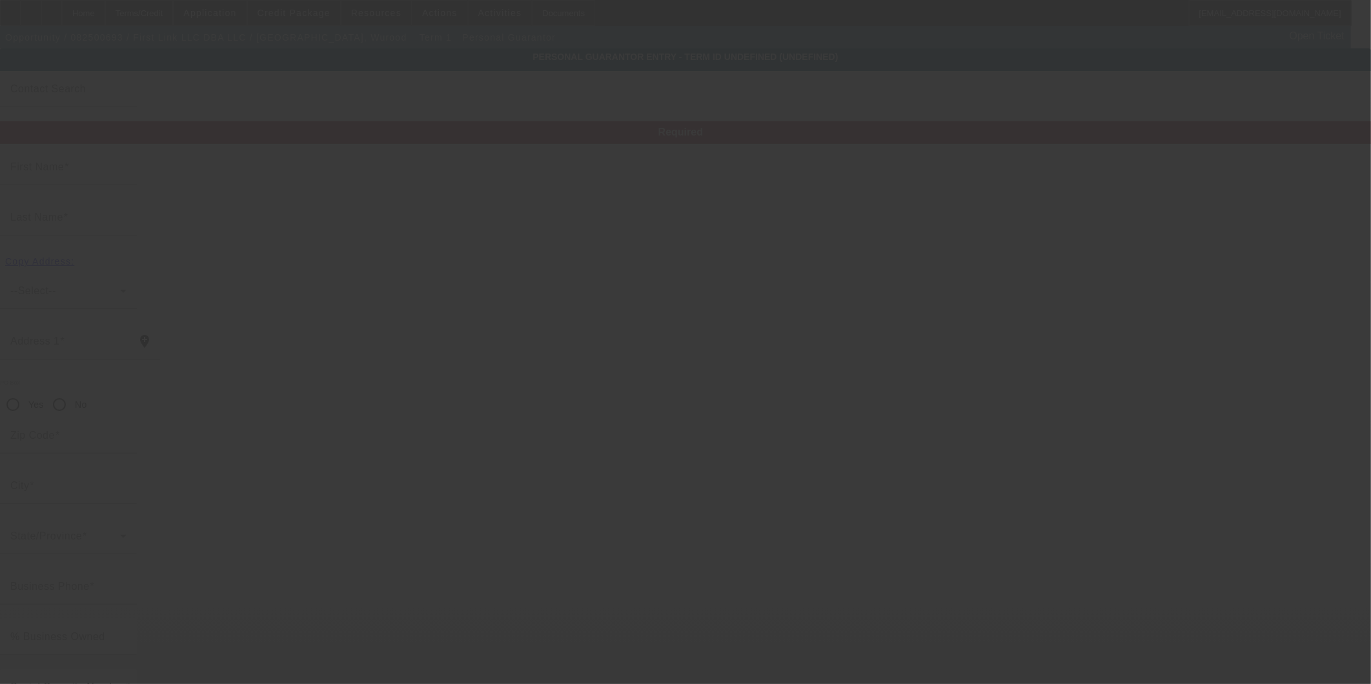
type input "[GEOGRAPHIC_DATA]"
type input "[PHONE_NUMBER]"
type input "100"
type input "850-94-1001"
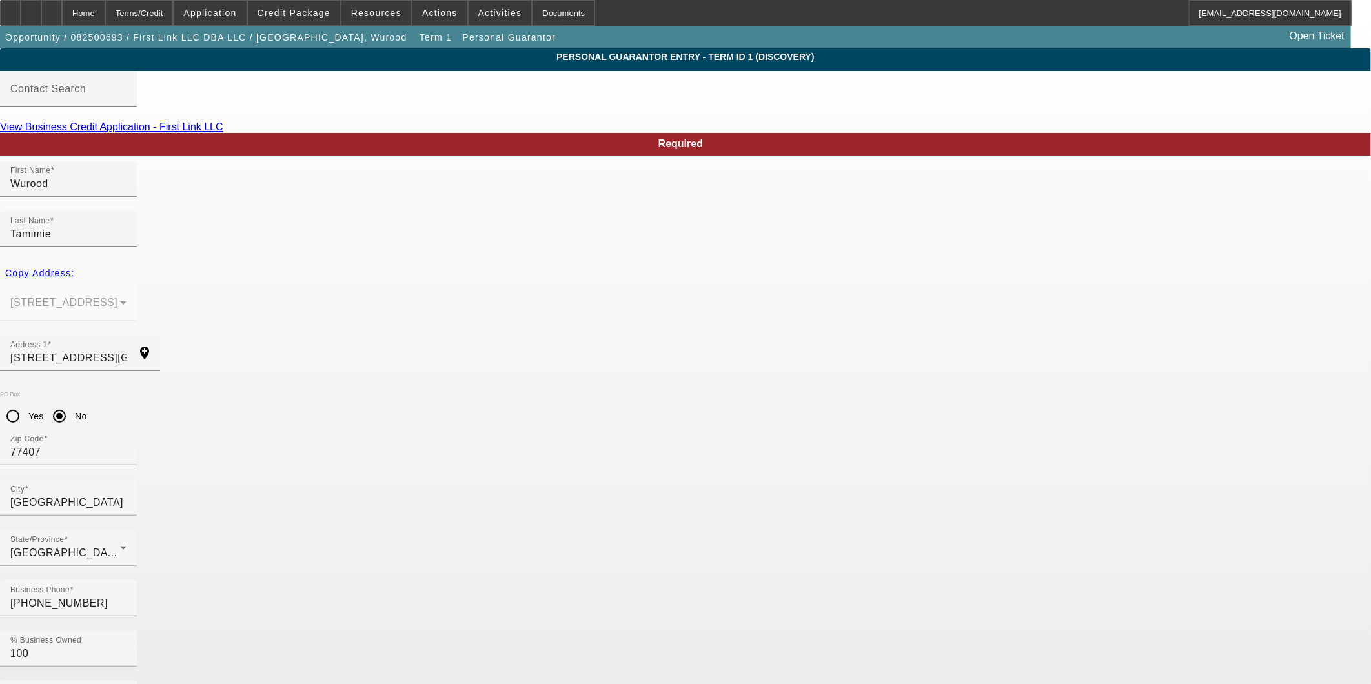
type input "[EMAIL_ADDRESS][DOMAIN_NAME]"
drag, startPoint x: 621, startPoint y: 505, endPoint x: 442, endPoint y: 478, distance: 181.4
click at [349, 462] on div "Required First Name [GEOGRAPHIC_DATA] Last Name Tamimie Copy Address: [STREET_A…" at bounding box center [685, 457] width 1371 height 649
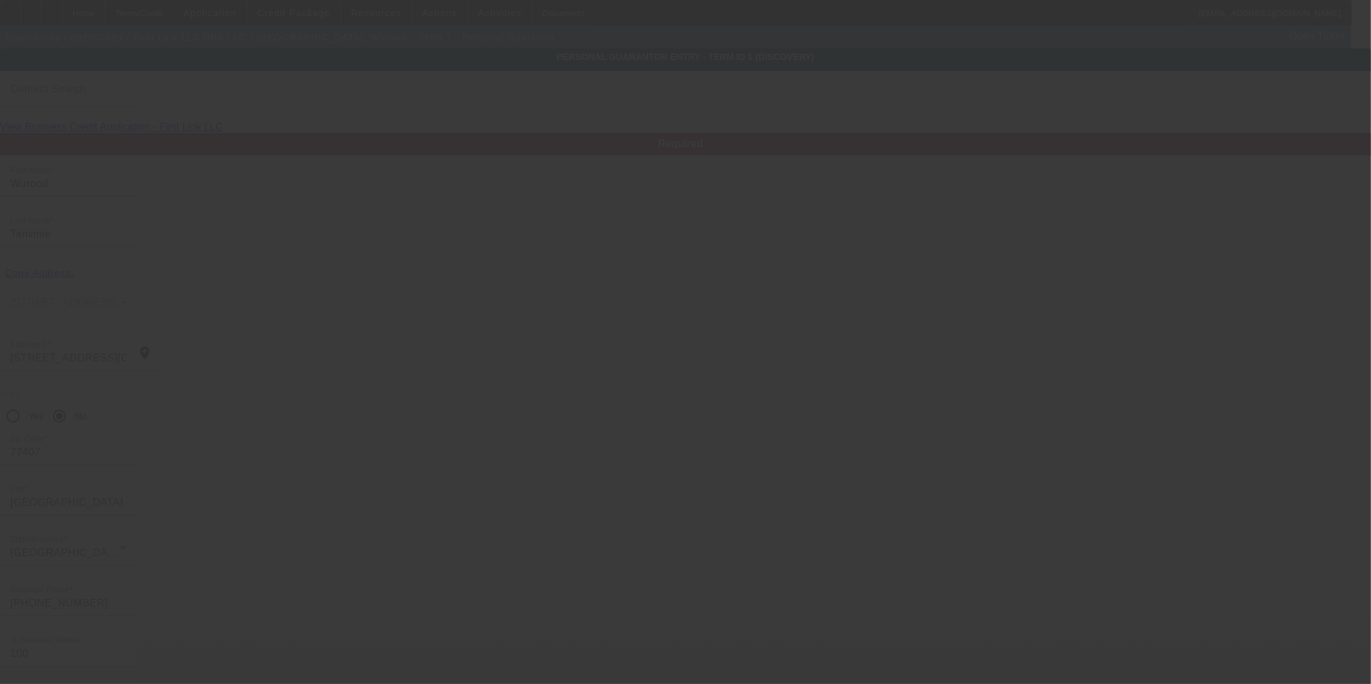
click at [1003, 552] on div at bounding box center [685, 342] width 1371 height 684
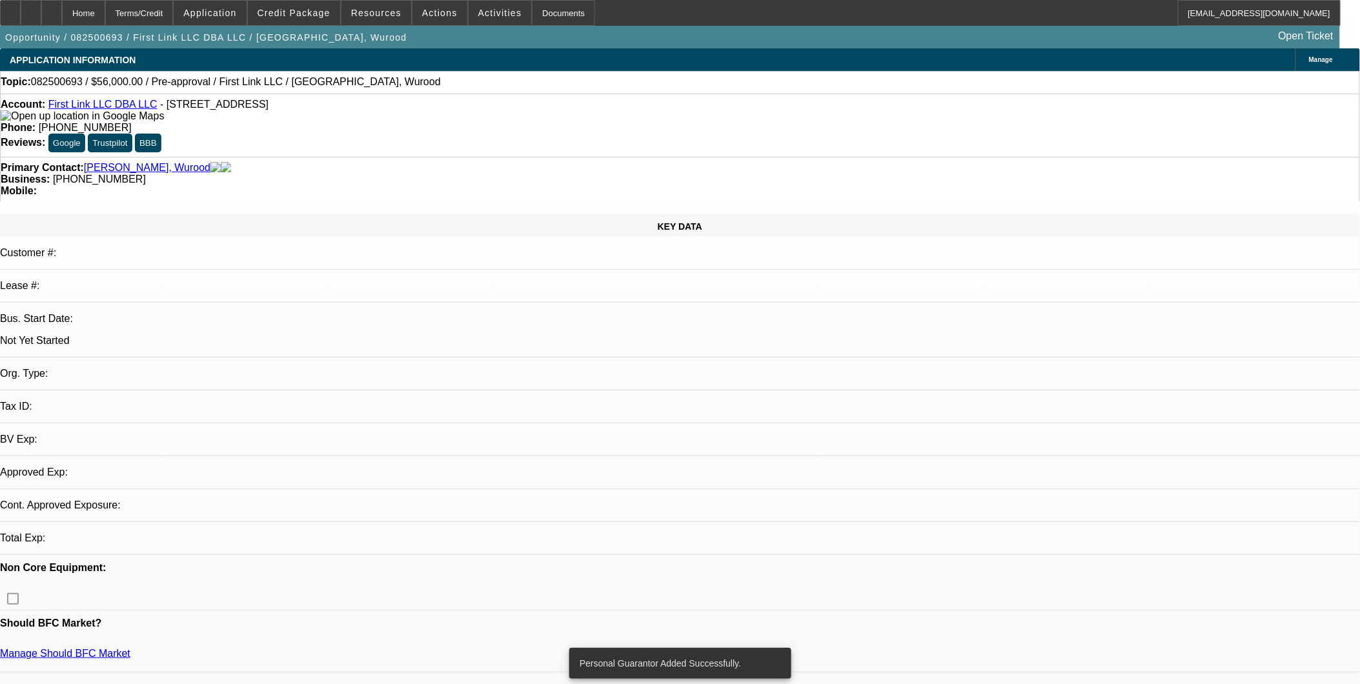
select select "0"
select select "2"
select select "0.1"
select select "4"
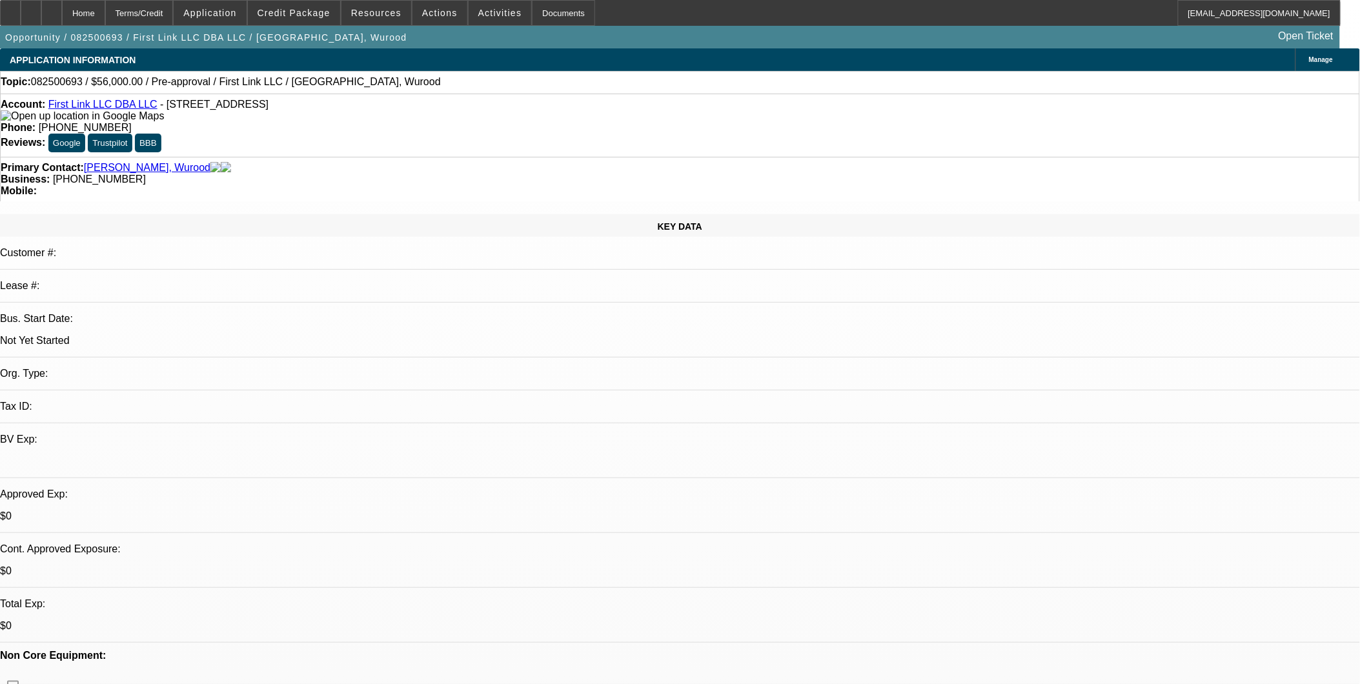
click at [62, 16] on div at bounding box center [51, 13] width 21 height 26
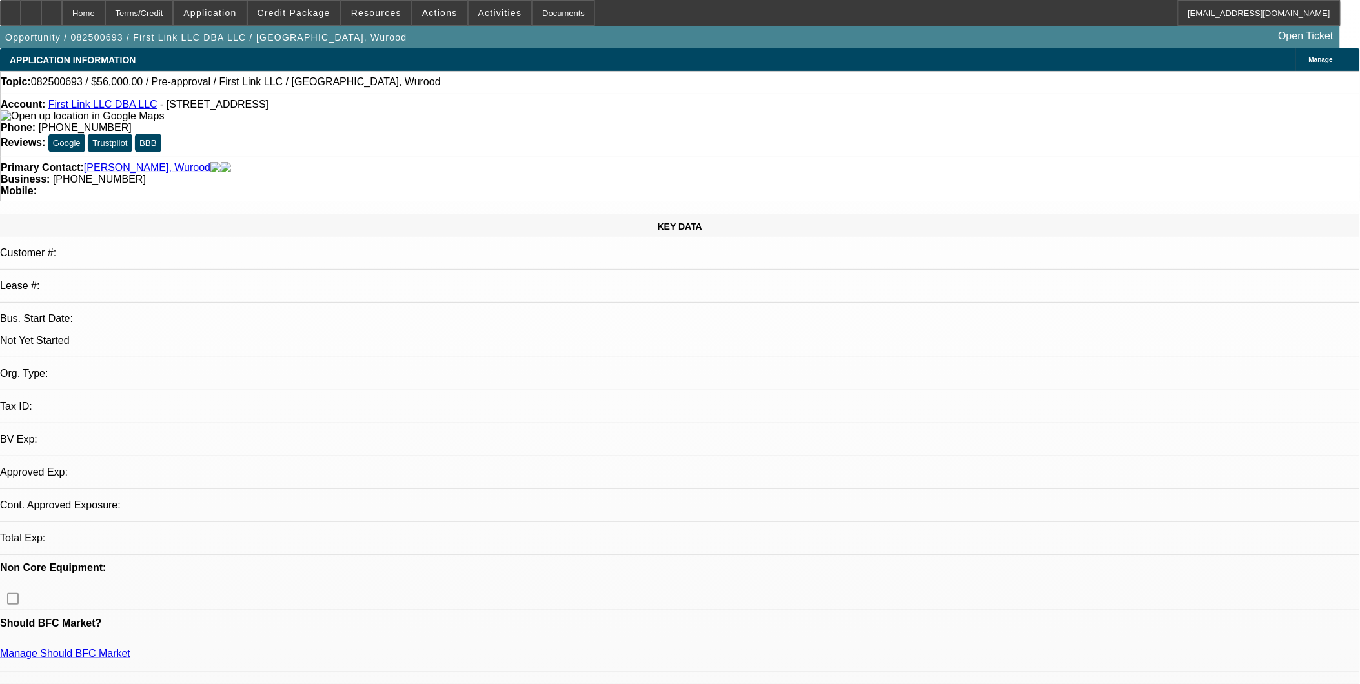
select select "0"
select select "2"
select select "0.1"
select select "4"
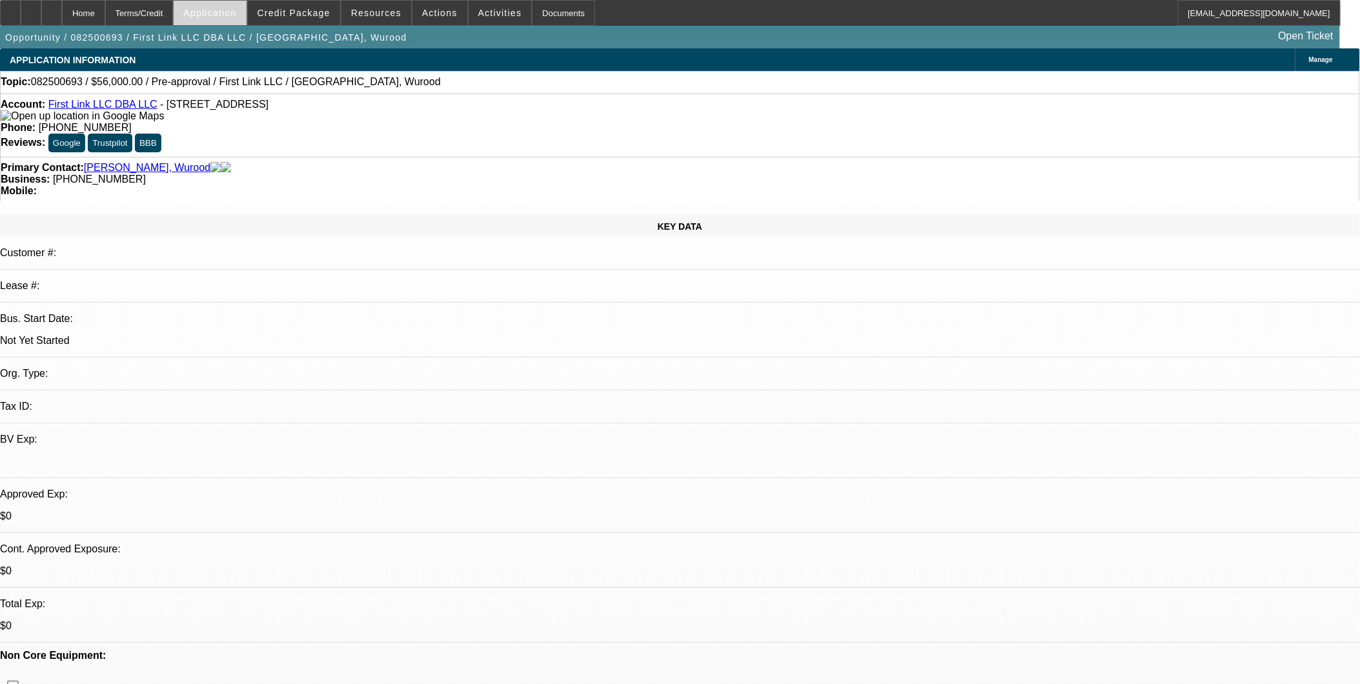
click at [230, 7] on span at bounding box center [210, 12] width 72 height 31
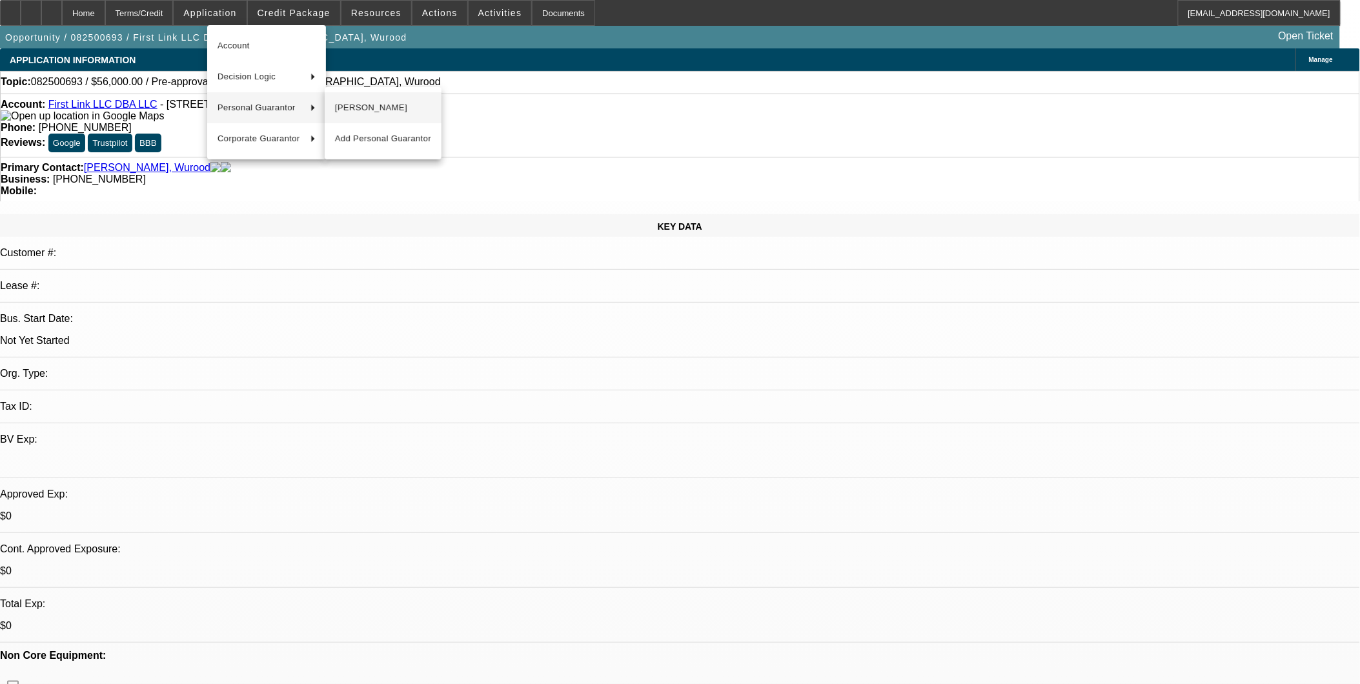
click at [358, 103] on span "[PERSON_NAME]" at bounding box center [383, 107] width 96 height 15
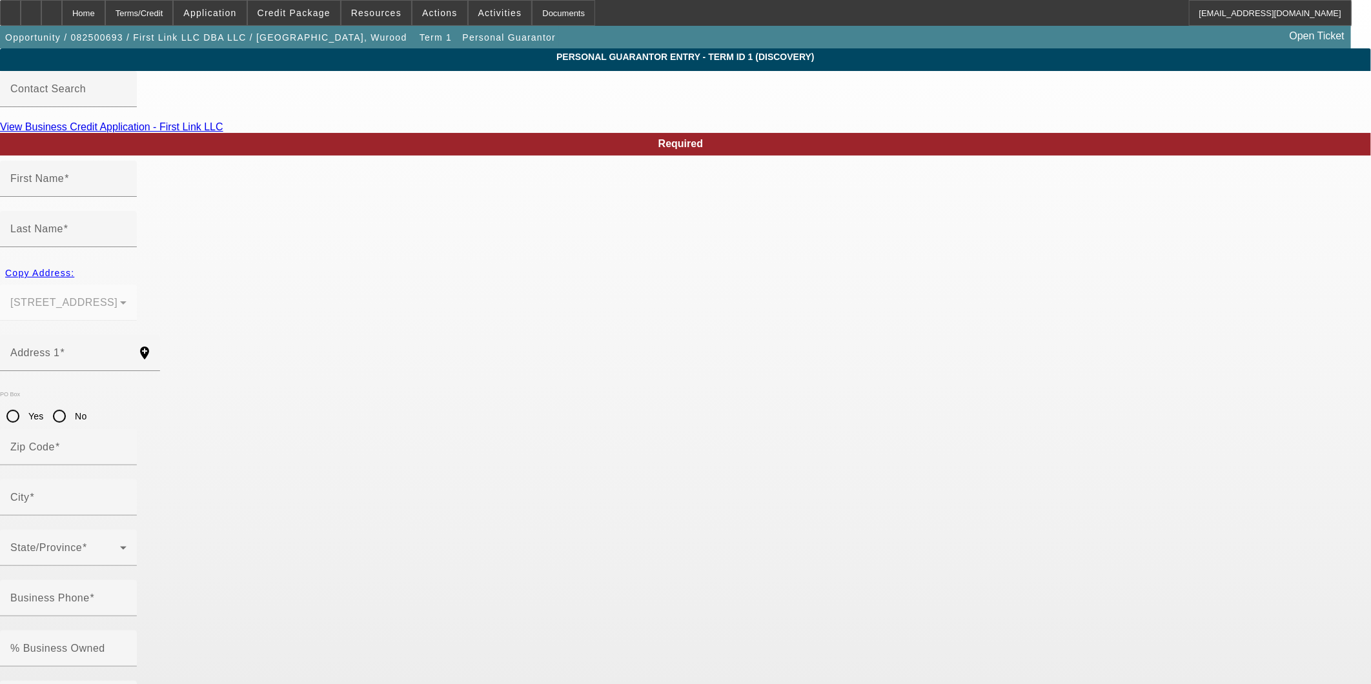
type input "Wurood"
type input "Tamimie"
type input "[STREET_ADDRESS][GEOGRAPHIC_DATA]"
radio input "true"
type input "77407"
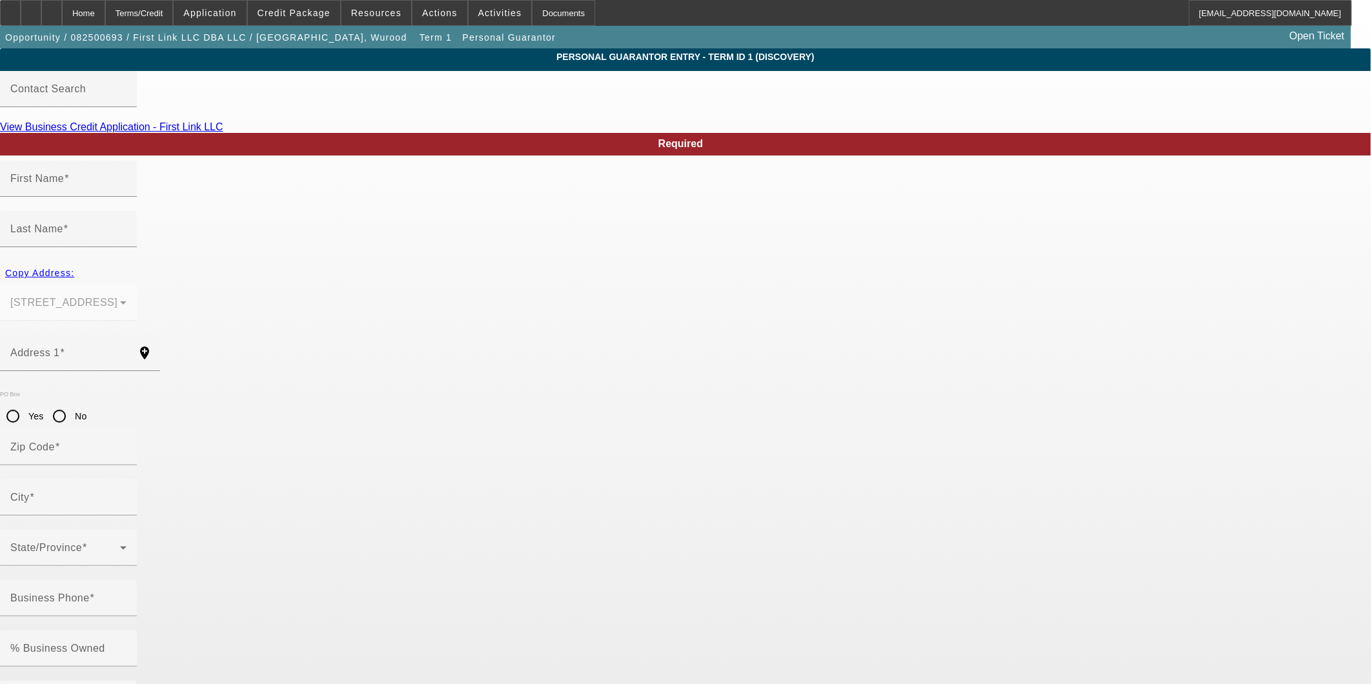
type input "[GEOGRAPHIC_DATA]"
type input "[PHONE_NUMBER]"
type input "100"
type input "850-94-1001"
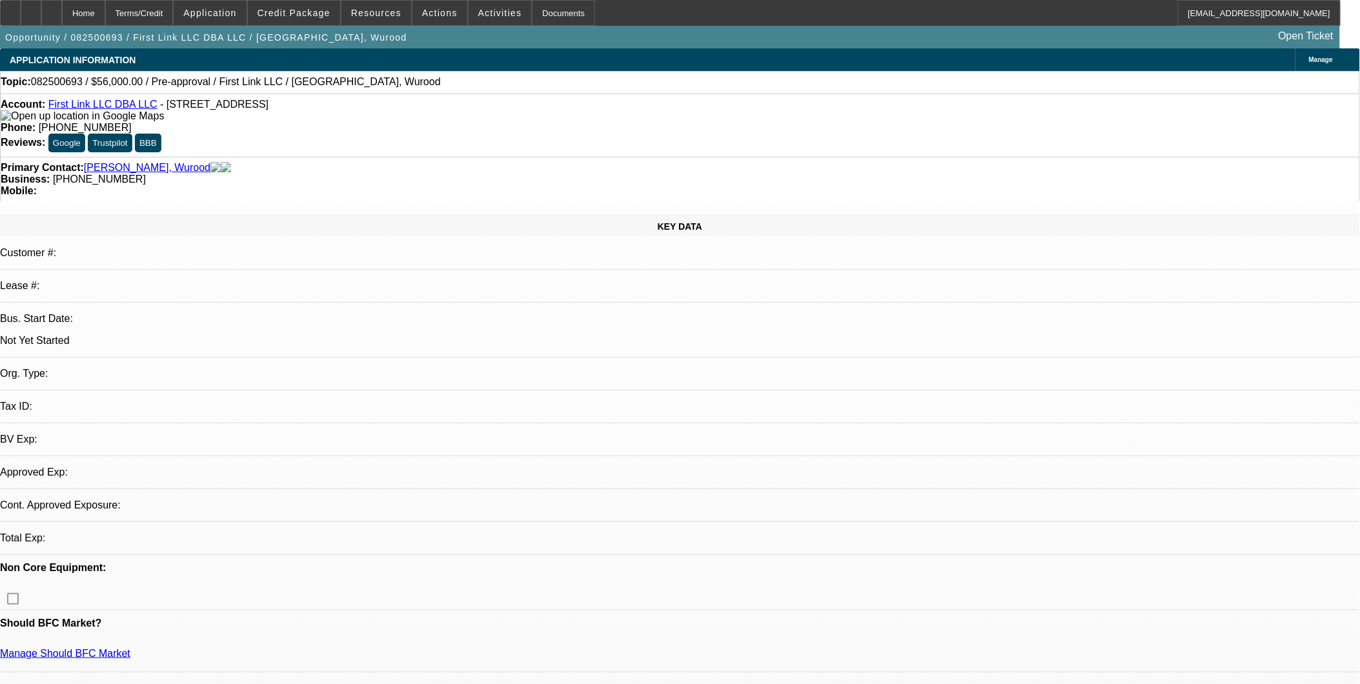
select select "0"
select select "2"
select select "0.1"
select select "4"
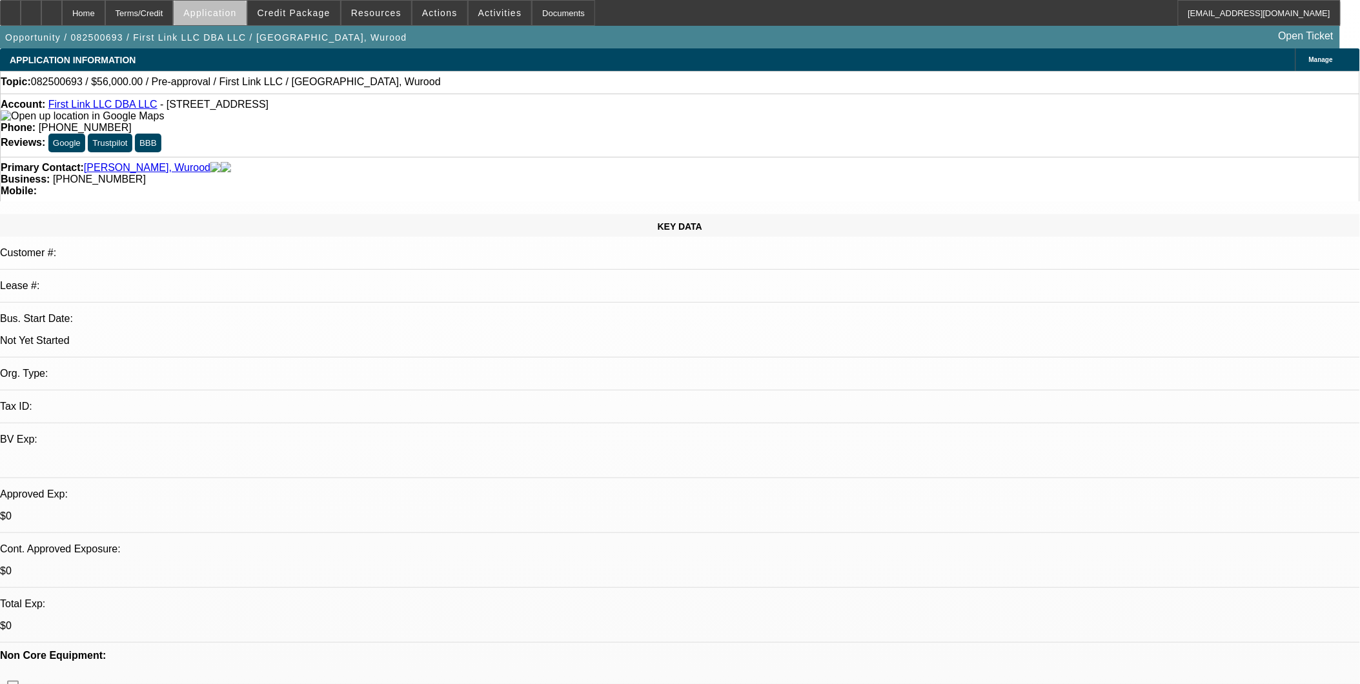
click at [243, 19] on span at bounding box center [210, 12] width 72 height 31
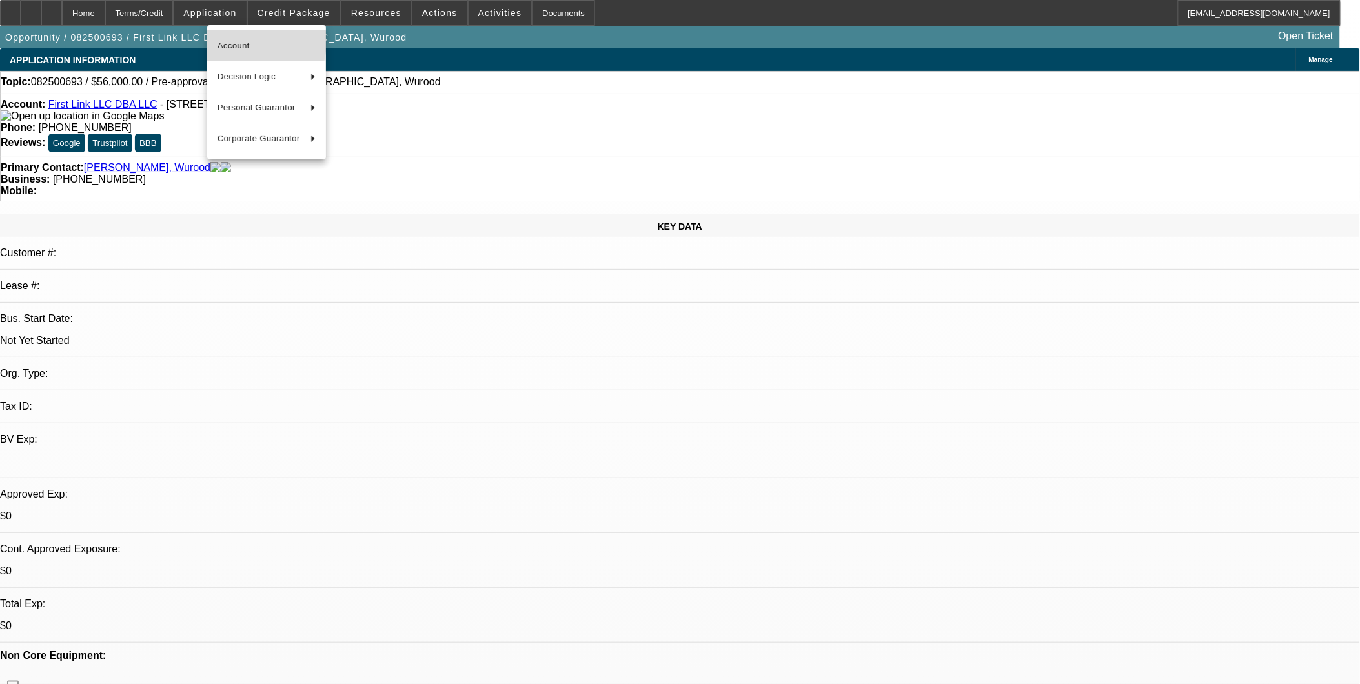
click at [239, 41] on span "Account" at bounding box center [267, 45] width 98 height 15
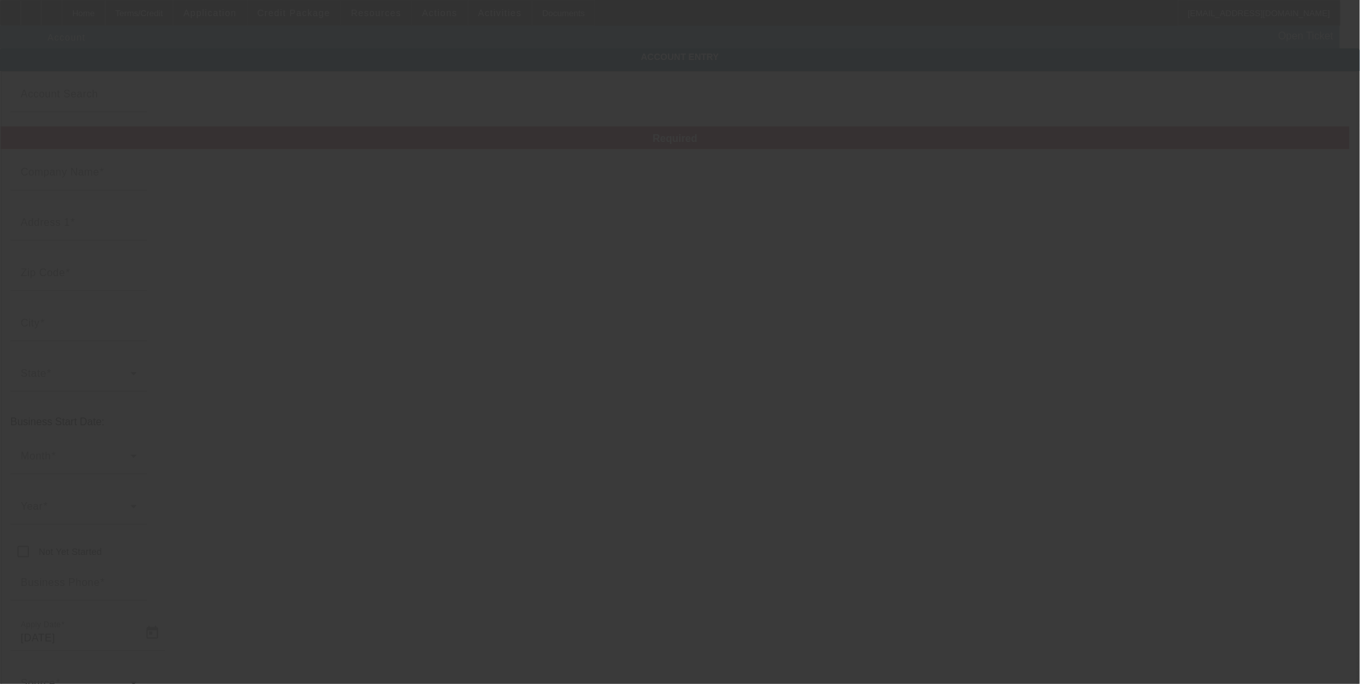
type input "[DATE]"
type input "First Link LLC"
type input "[STREET_ADDRESS]"
type input "77407"
type input "[GEOGRAPHIC_DATA]"
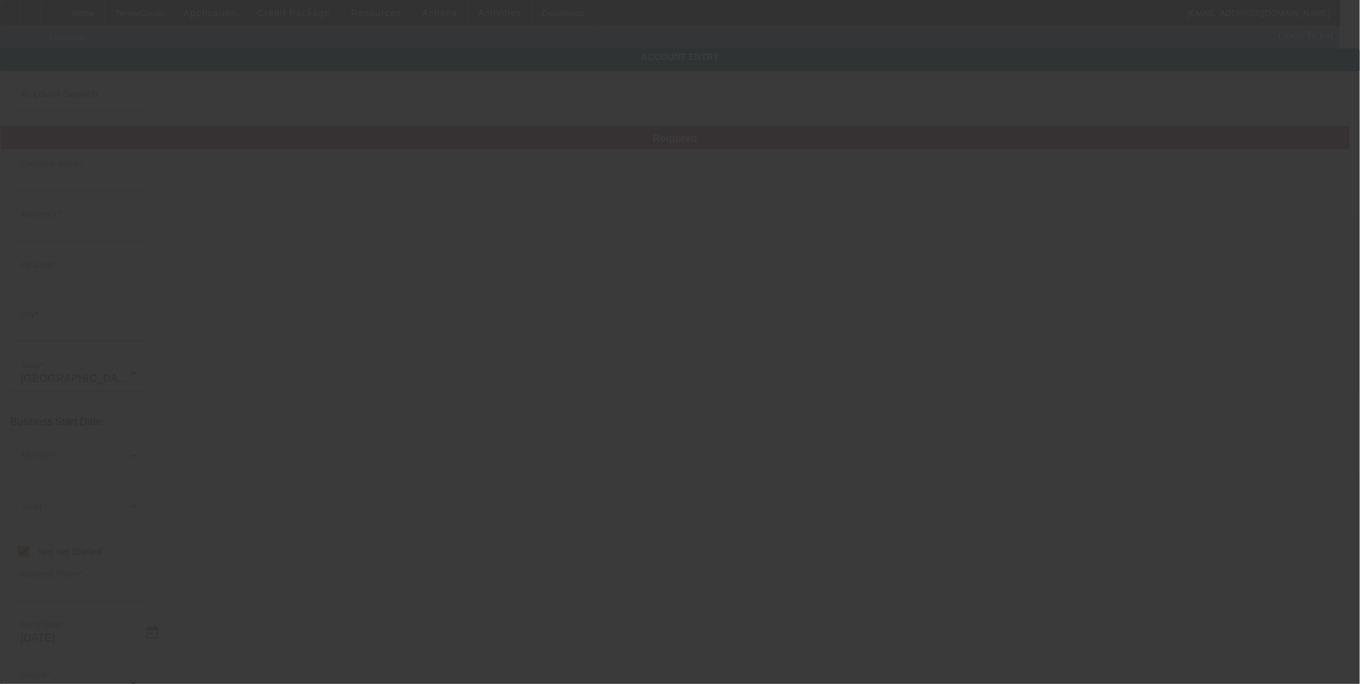
checkbox input "true"
type input "[PHONE_NUMBER]"
type input "LLC"
type input "[GEOGRAPHIC_DATA]"
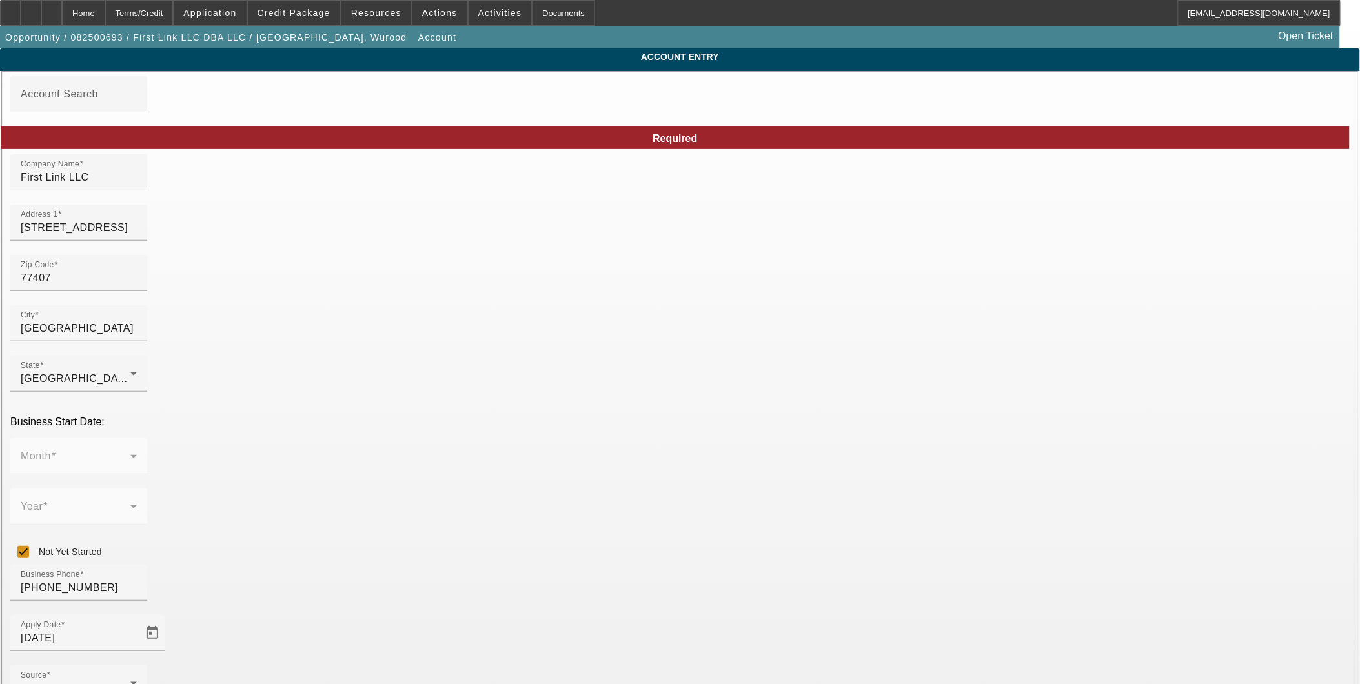
click at [439, 9] on span "Actions" at bounding box center [440, 13] width 36 height 10
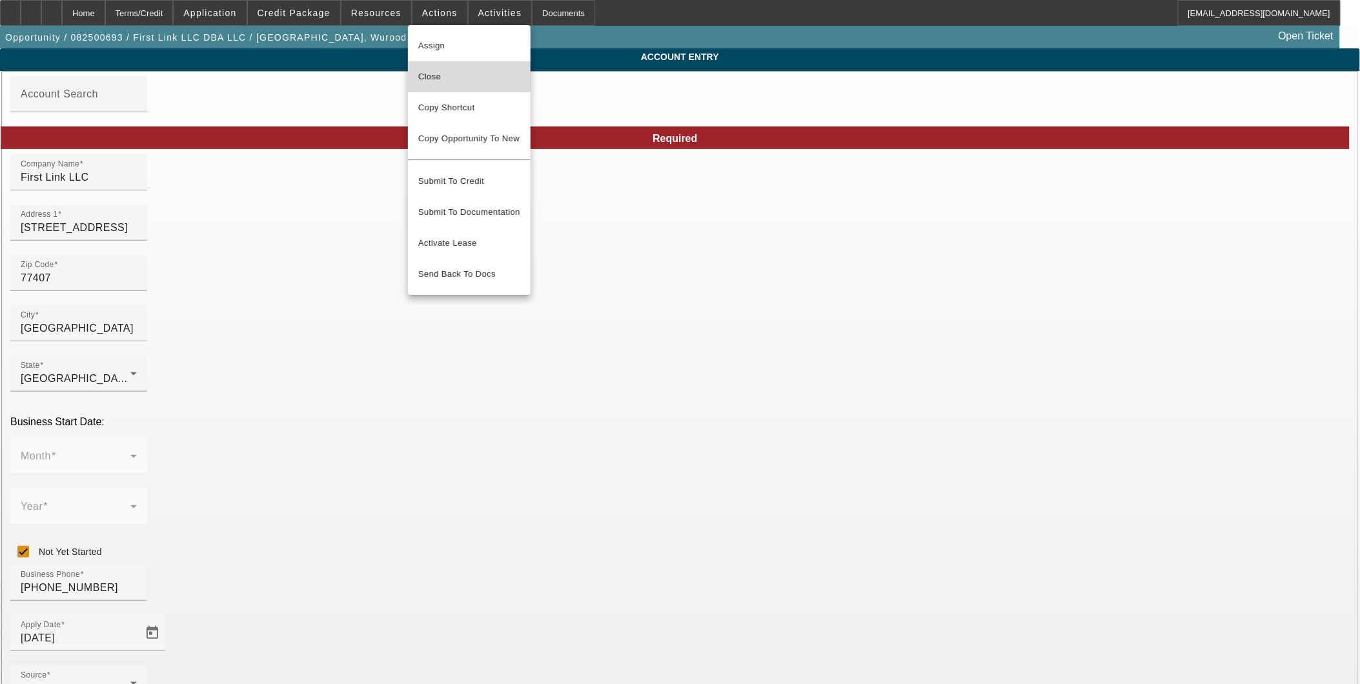
click at [460, 74] on span "Close" at bounding box center [469, 76] width 102 height 15
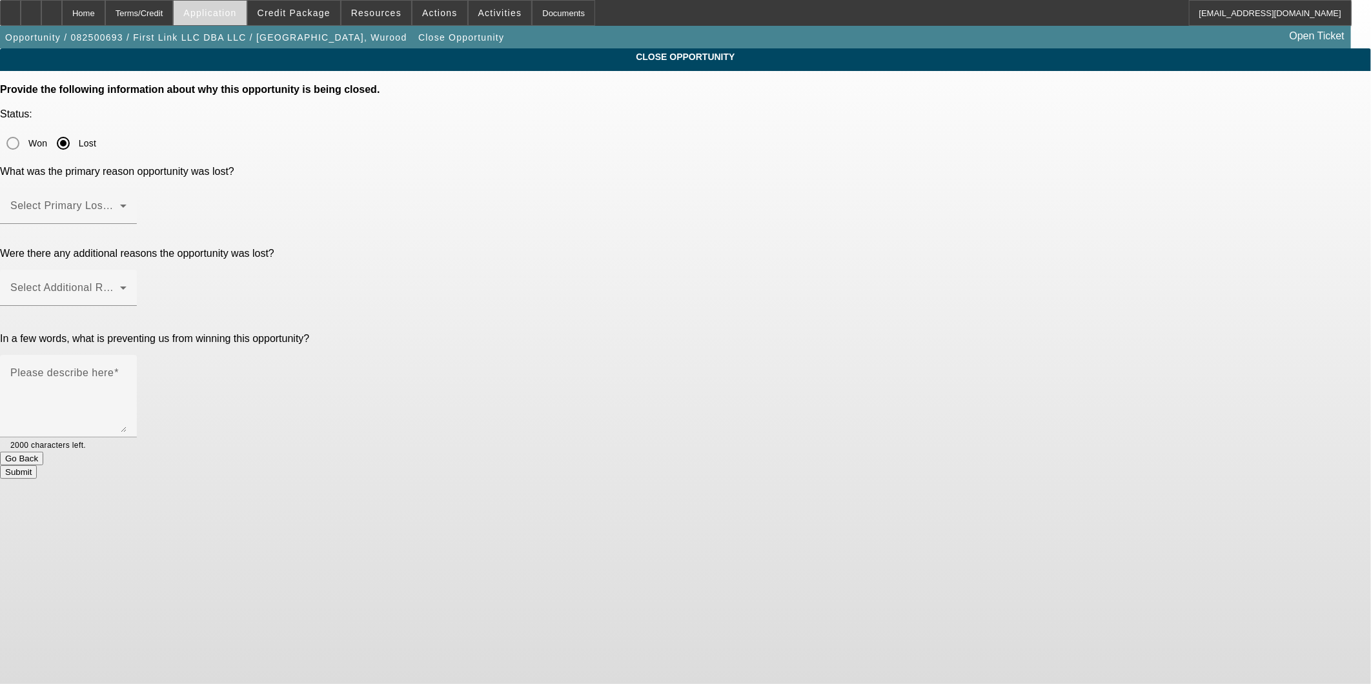
click at [236, 15] on span "Application" at bounding box center [209, 13] width 53 height 10
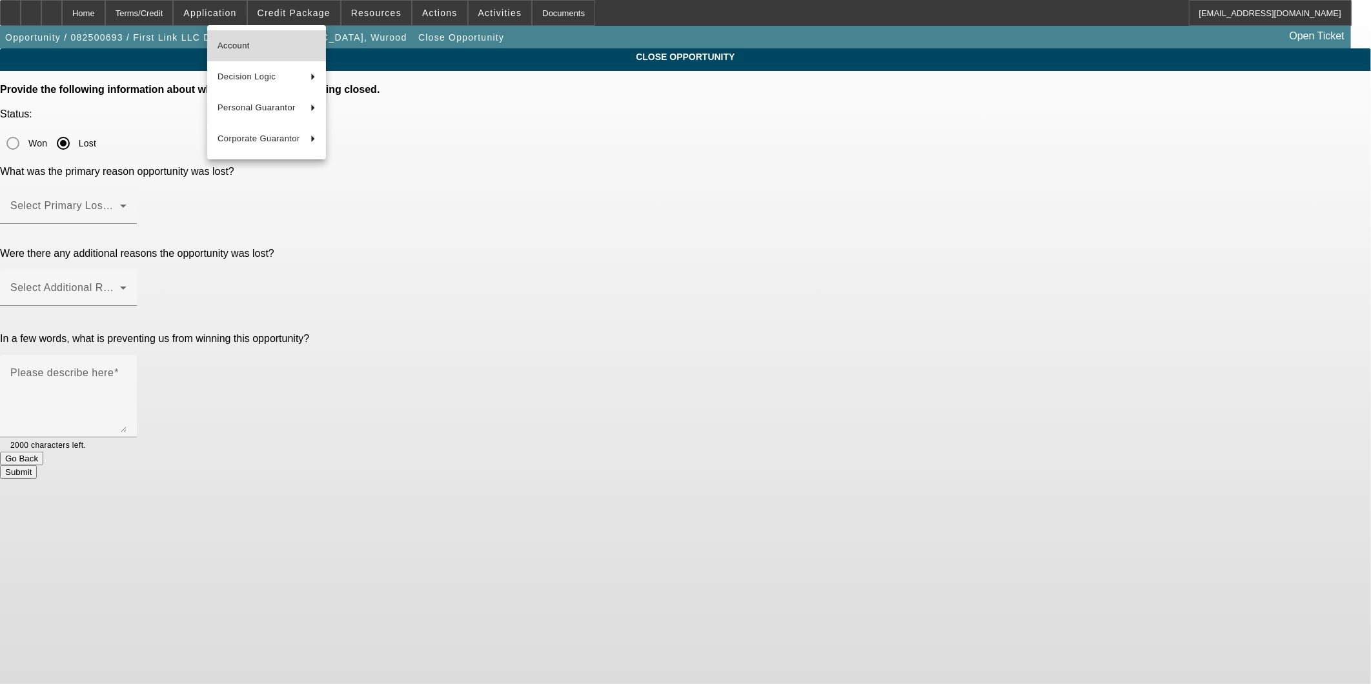
click at [278, 40] on span "Account" at bounding box center [267, 45] width 98 height 15
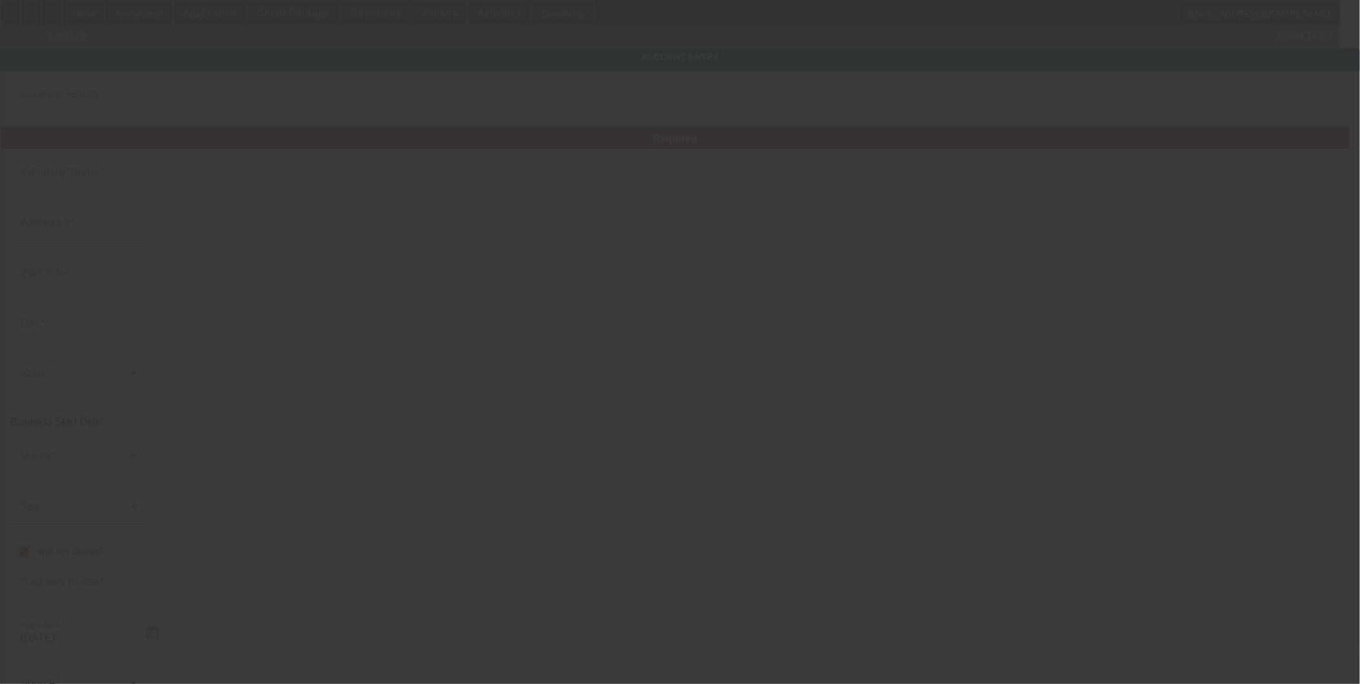
type input "First Link LLC"
type input "6114 Allendale Ridge Trl"
type input "77407"
type input "Richmond"
checkbox input "true"
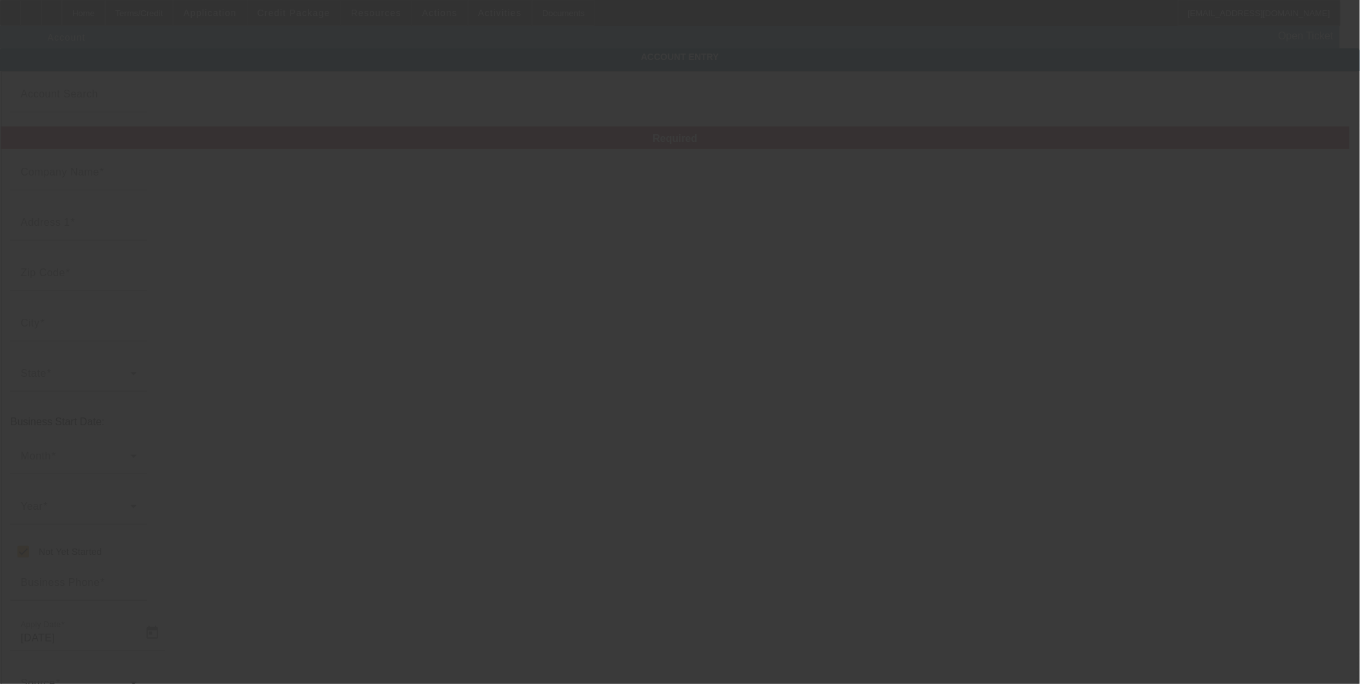
type input "(713) 504-0719"
type input "LLC"
type input "Fort Bend"
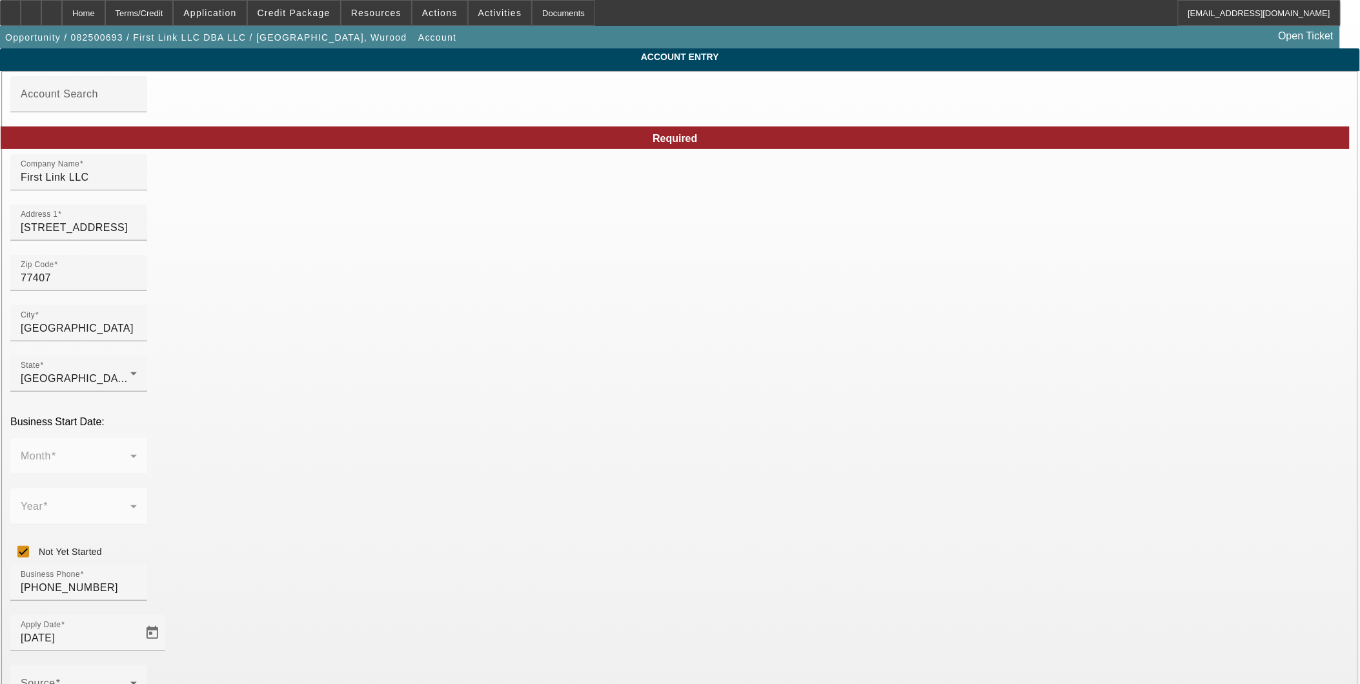
type input "8/26/2025"
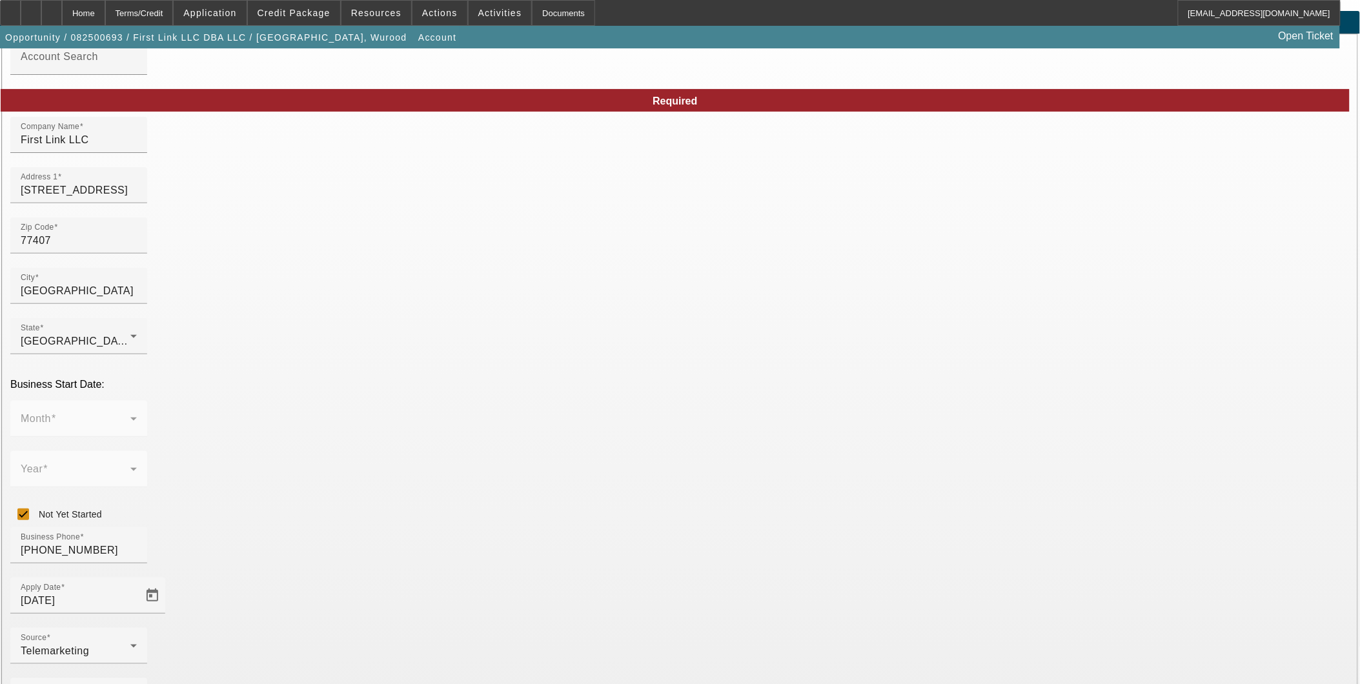
scroll to position [74, 0]
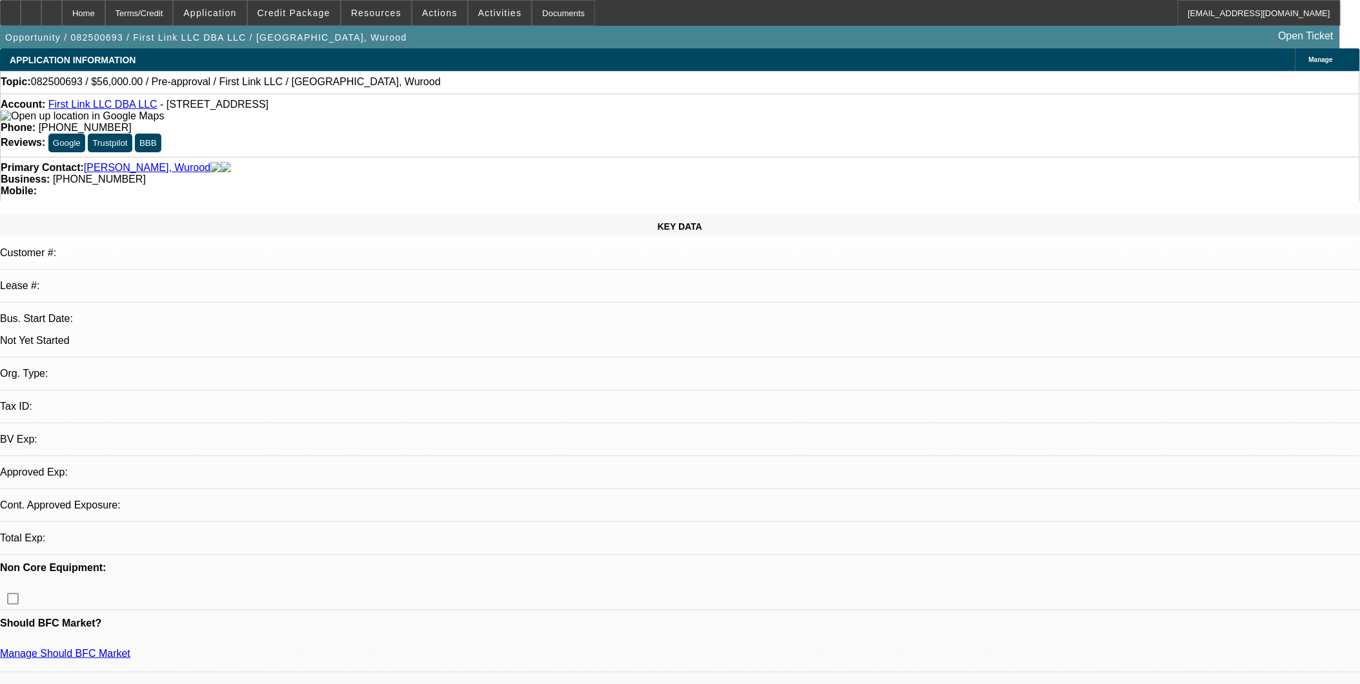
select select "0"
select select "2"
select select "0.1"
select select "4"
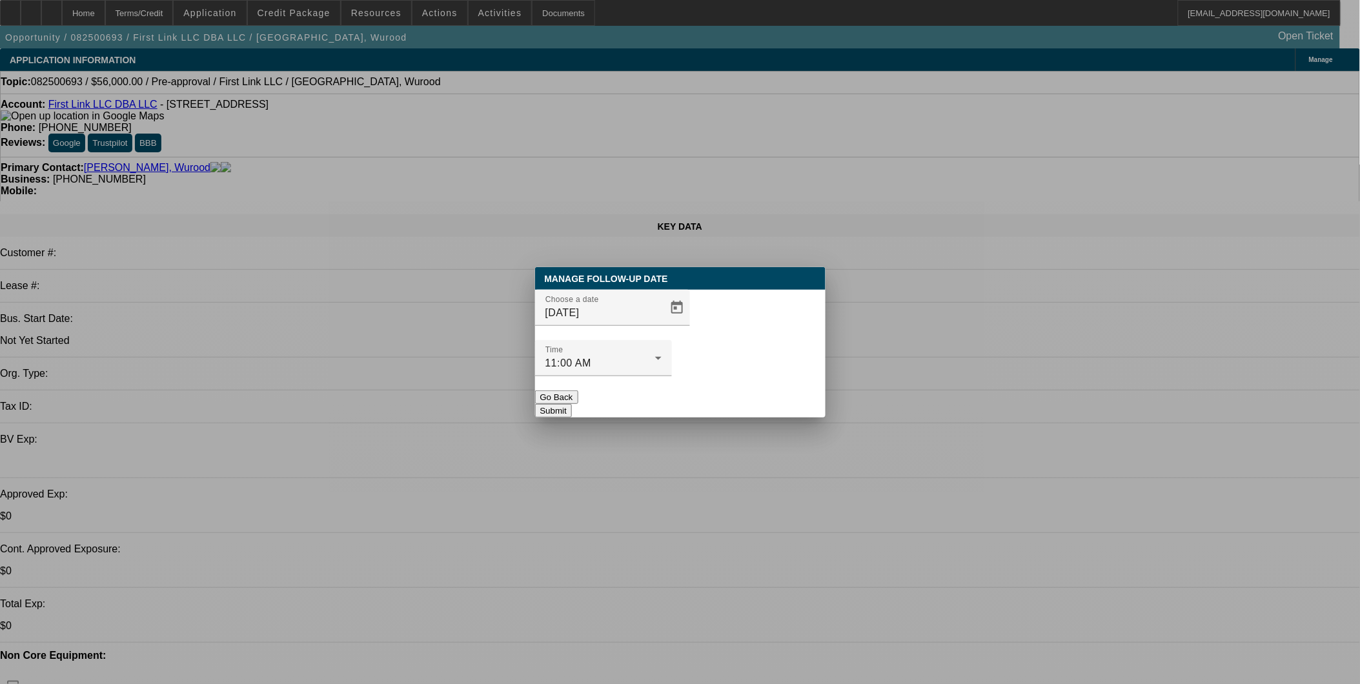
click at [673, 332] on div "Choose a date 9/8/2025" at bounding box center [680, 315] width 291 height 50
click at [668, 323] on span "Open calendar" at bounding box center [677, 307] width 31 height 31
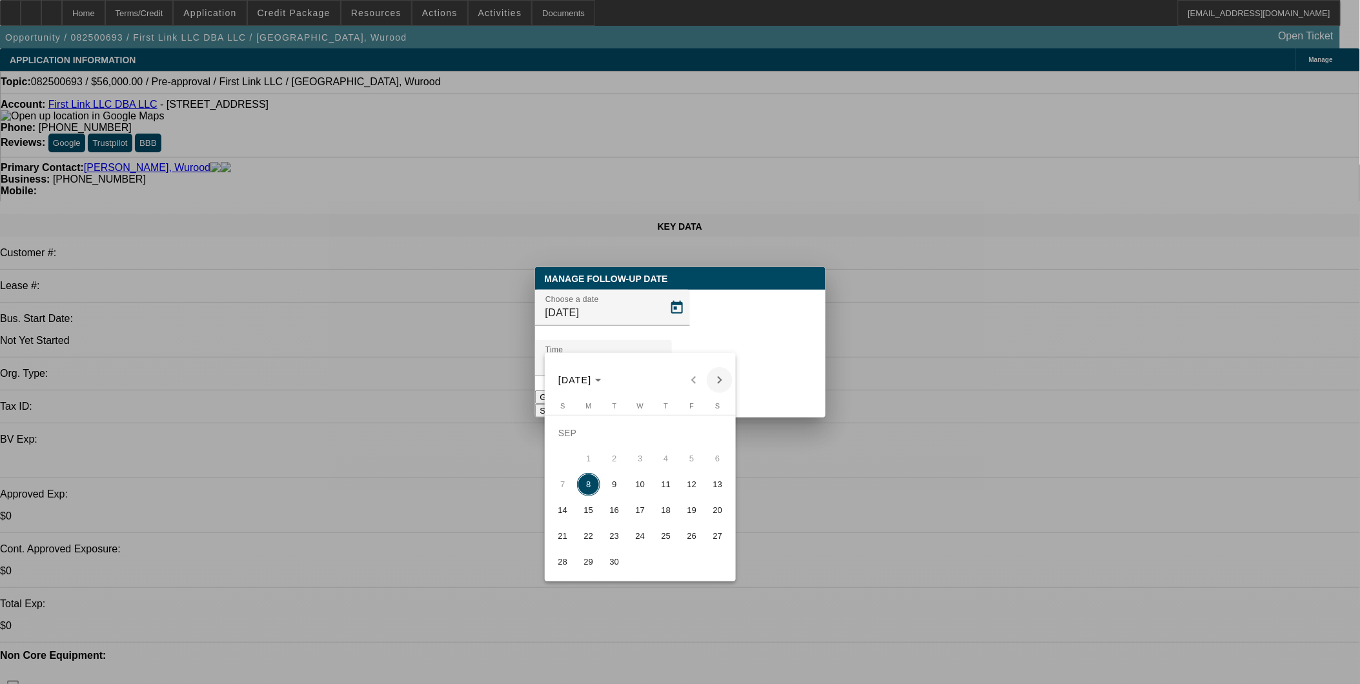
click at [723, 377] on span "Next month" at bounding box center [720, 380] width 26 height 26
click at [592, 453] on span "6" at bounding box center [588, 458] width 23 height 23
type input "10/6/2025"
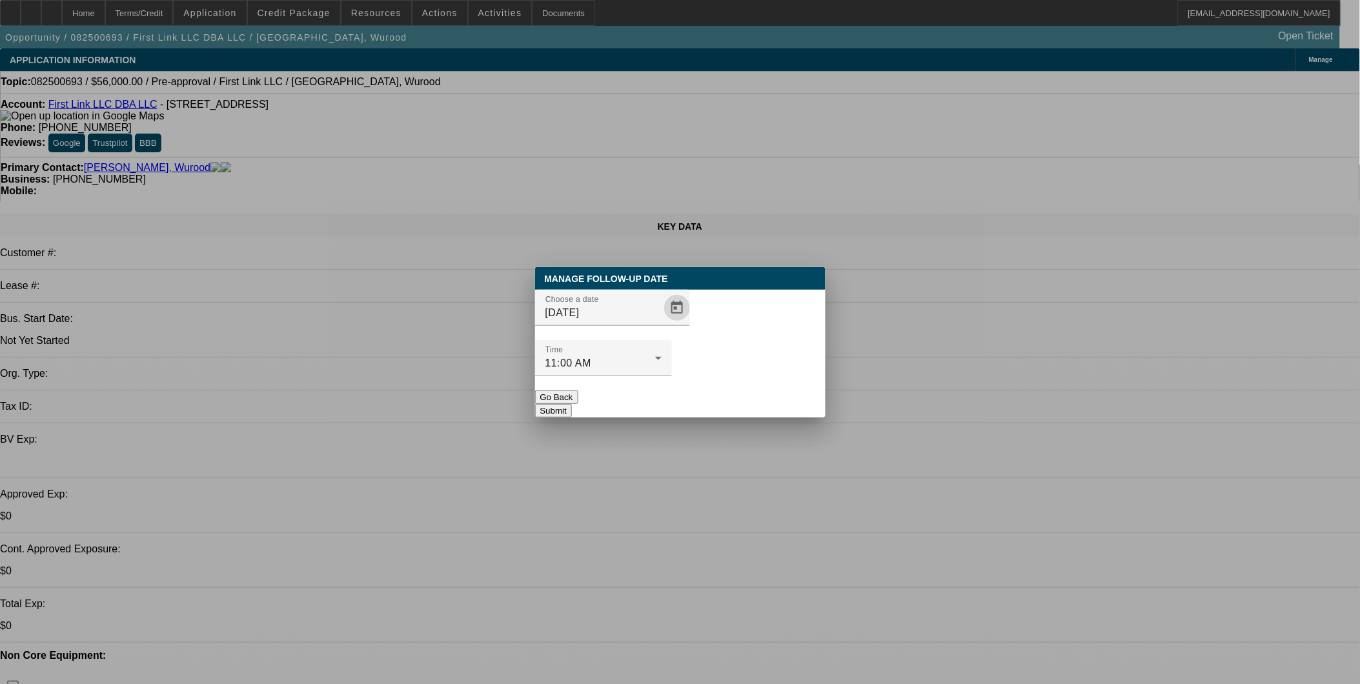
click at [572, 404] on button "Submit" at bounding box center [553, 411] width 37 height 14
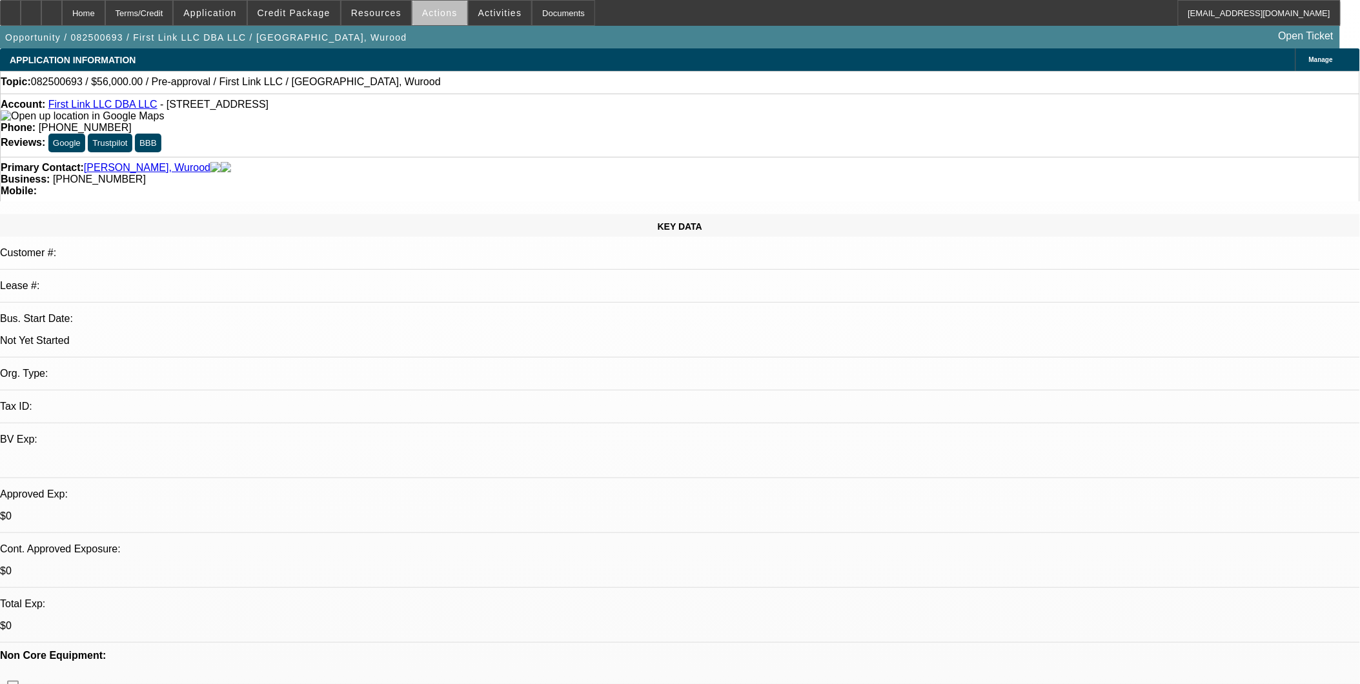
click at [440, 15] on span "Actions" at bounding box center [440, 13] width 36 height 10
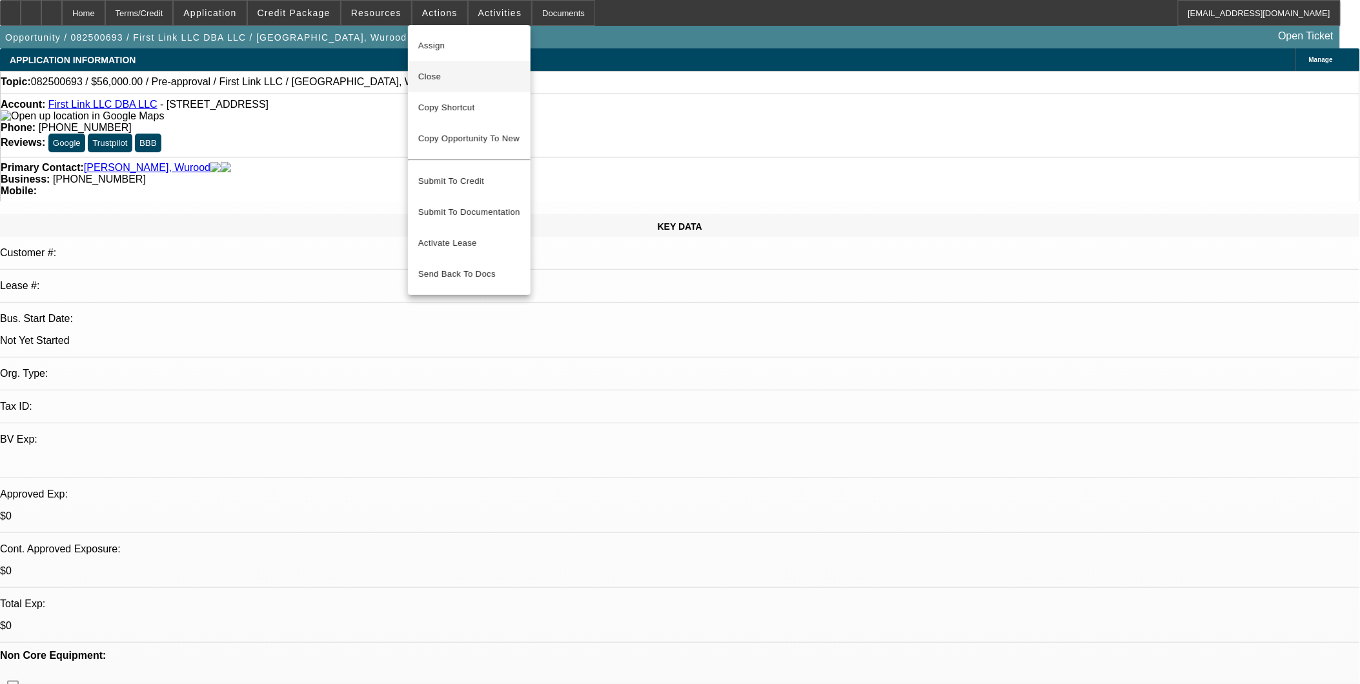
click at [465, 75] on span "Close" at bounding box center [469, 76] width 102 height 15
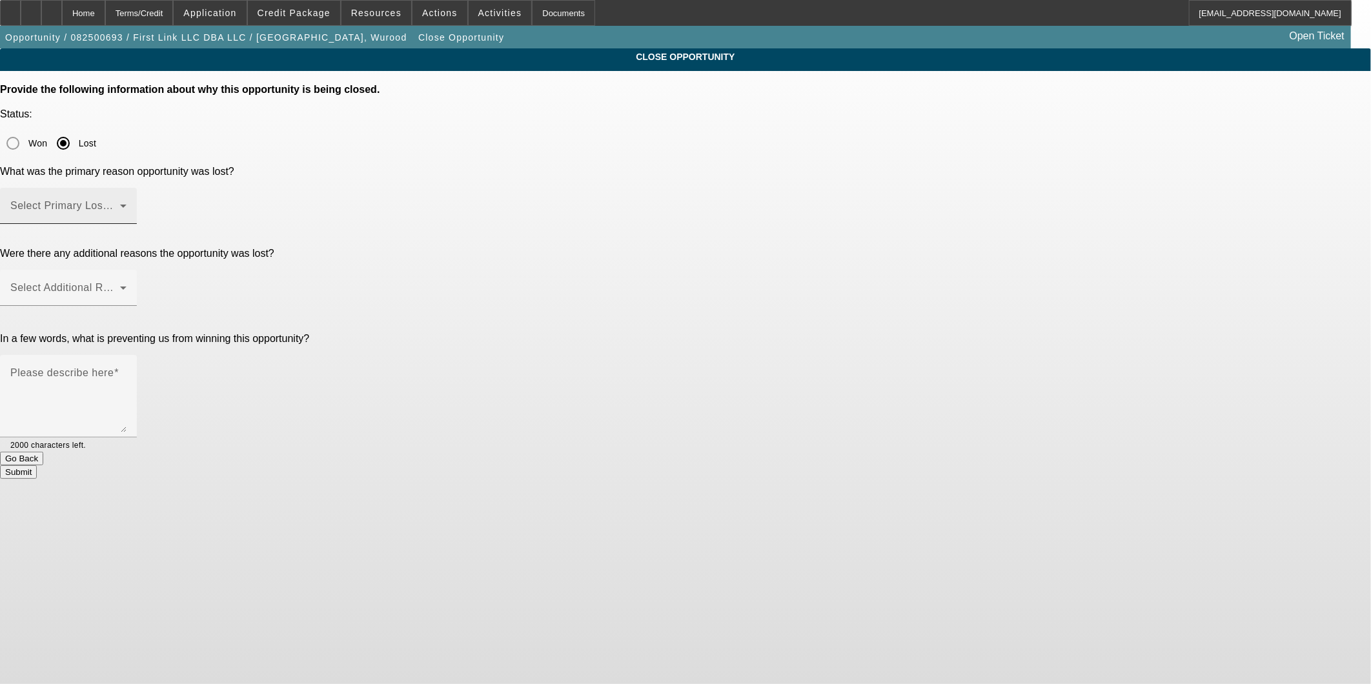
click at [120, 203] on span at bounding box center [65, 210] width 110 height 15
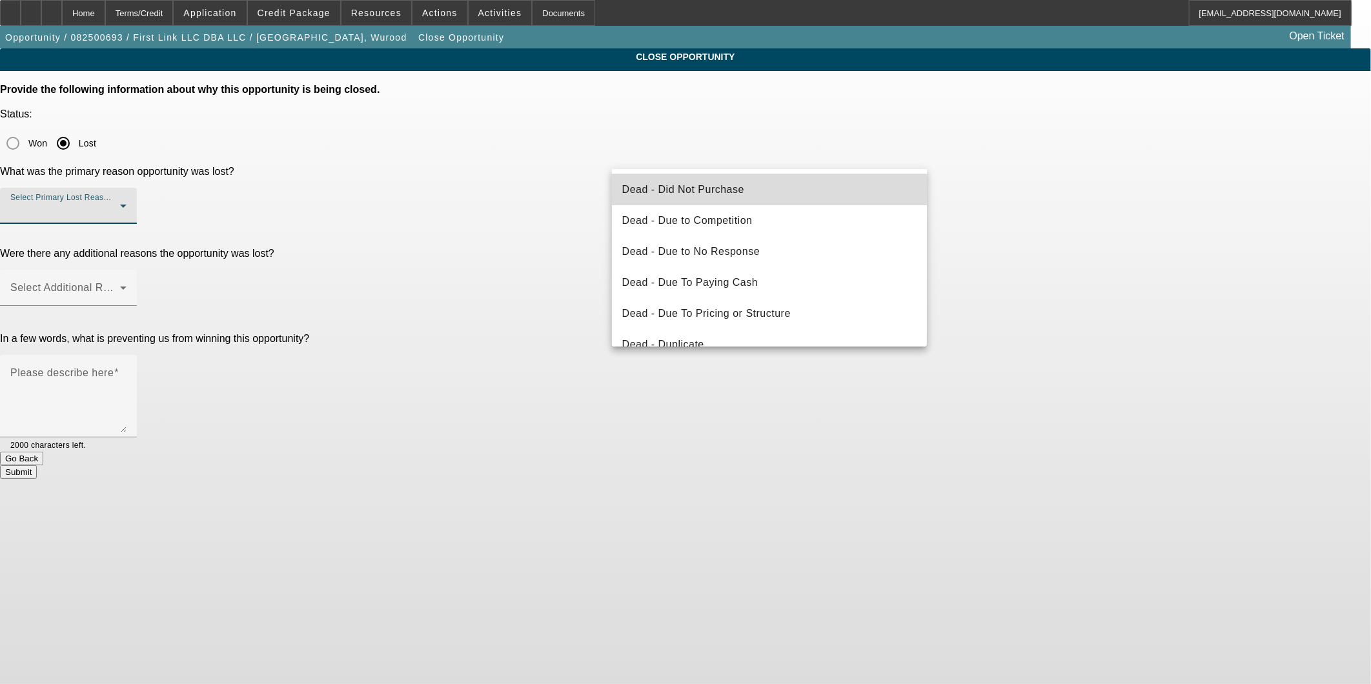
click at [789, 189] on mat-option "Dead - Did Not Purchase" at bounding box center [770, 189] width 316 height 31
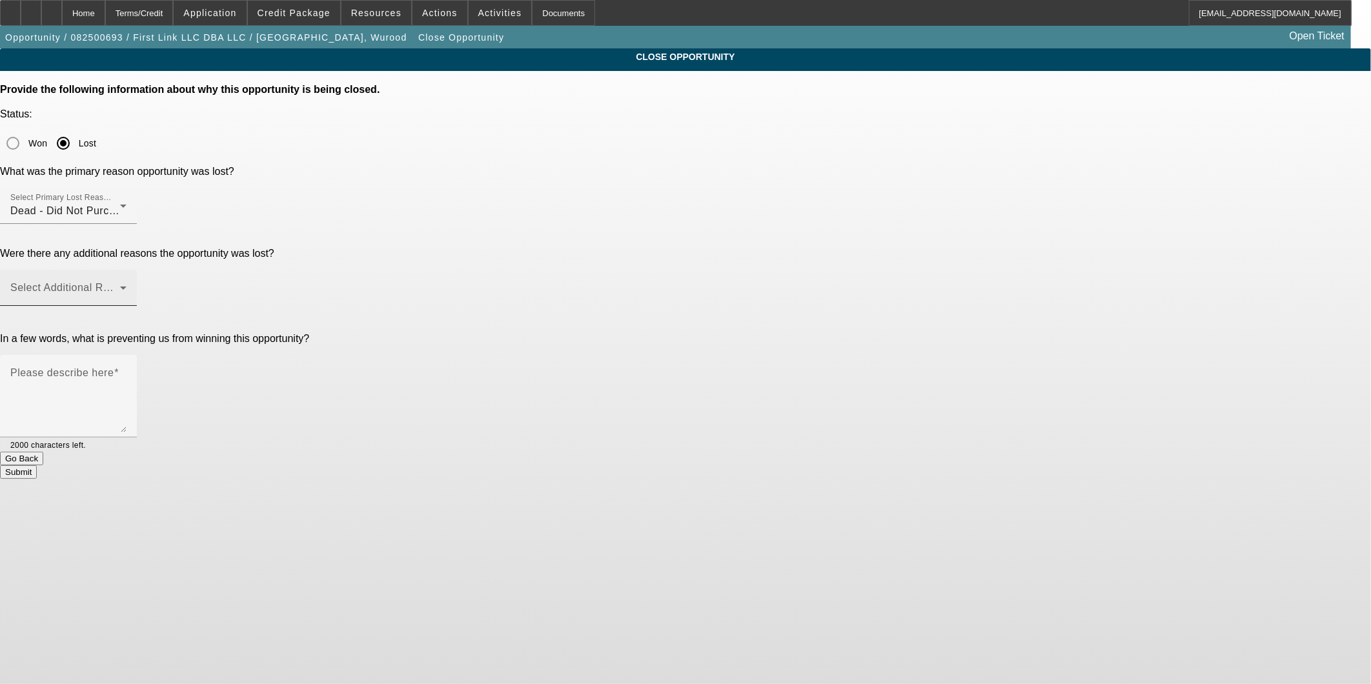
click at [127, 270] on div "Select Additional Reasons" at bounding box center [68, 288] width 116 height 36
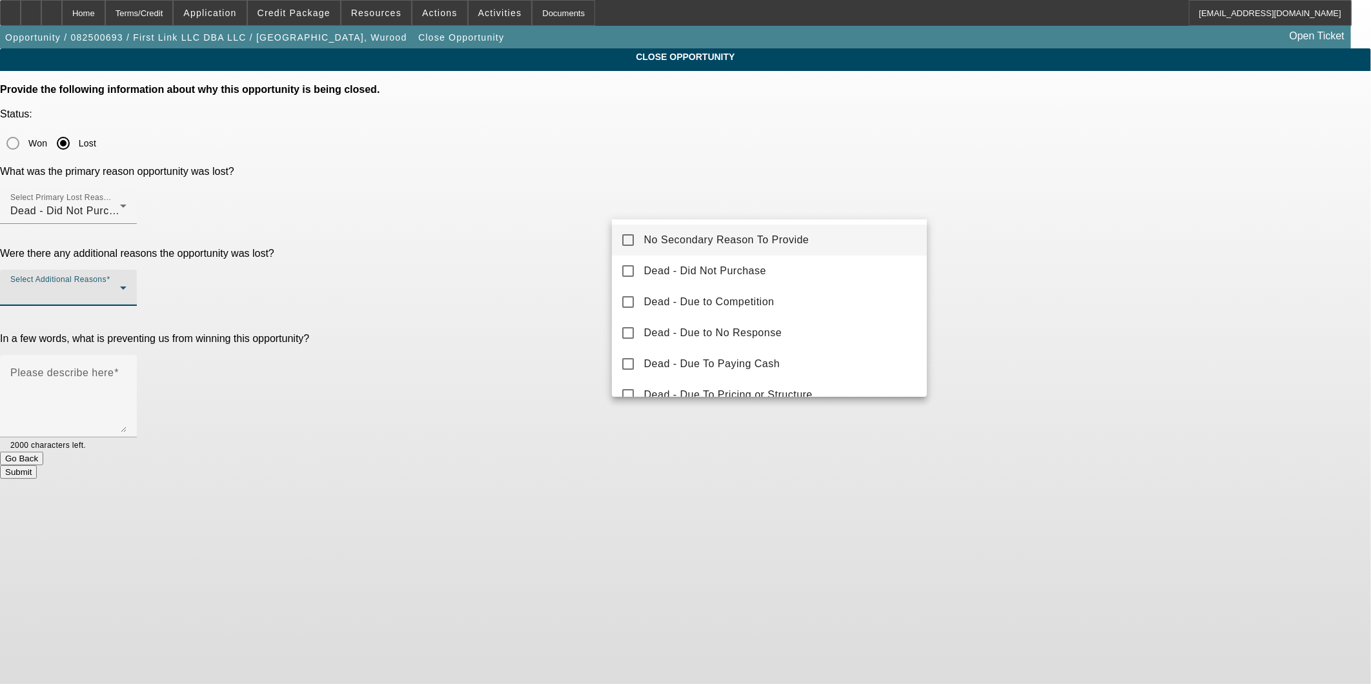
click at [769, 235] on span "No Secondary Reason To Provide" at bounding box center [726, 239] width 165 height 15
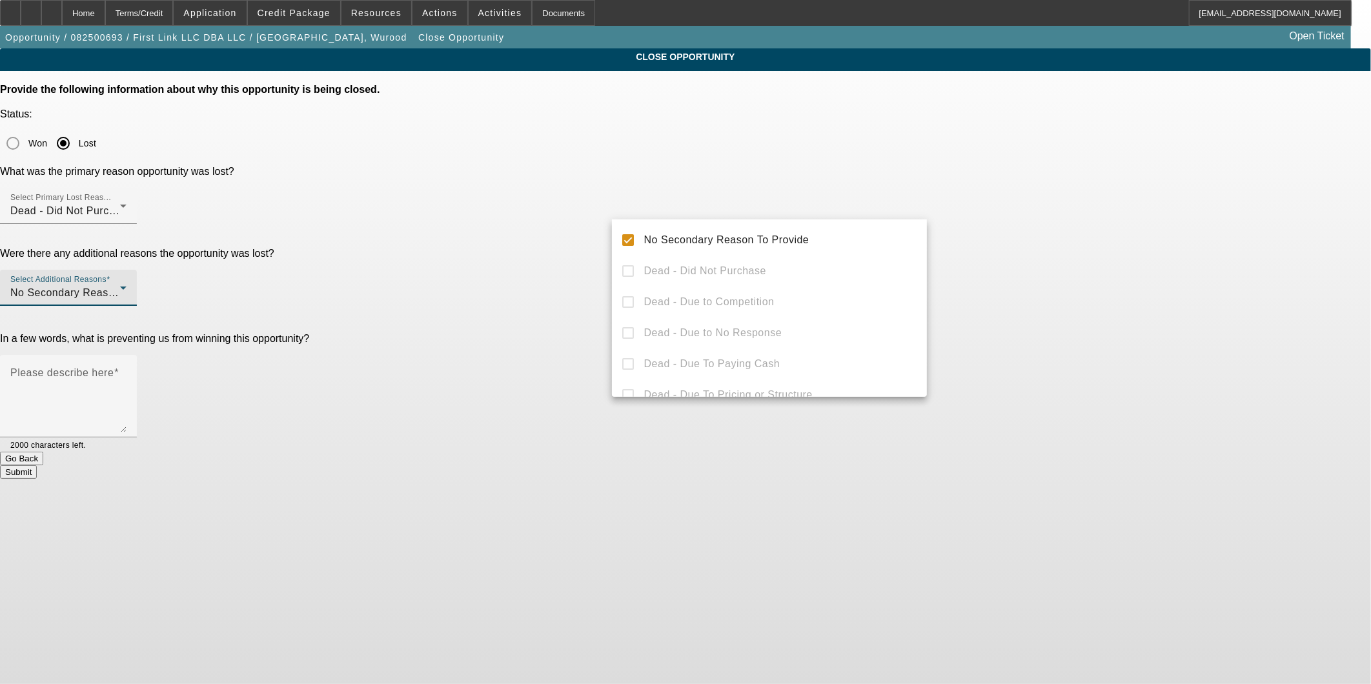
click at [1234, 307] on div at bounding box center [685, 342] width 1371 height 684
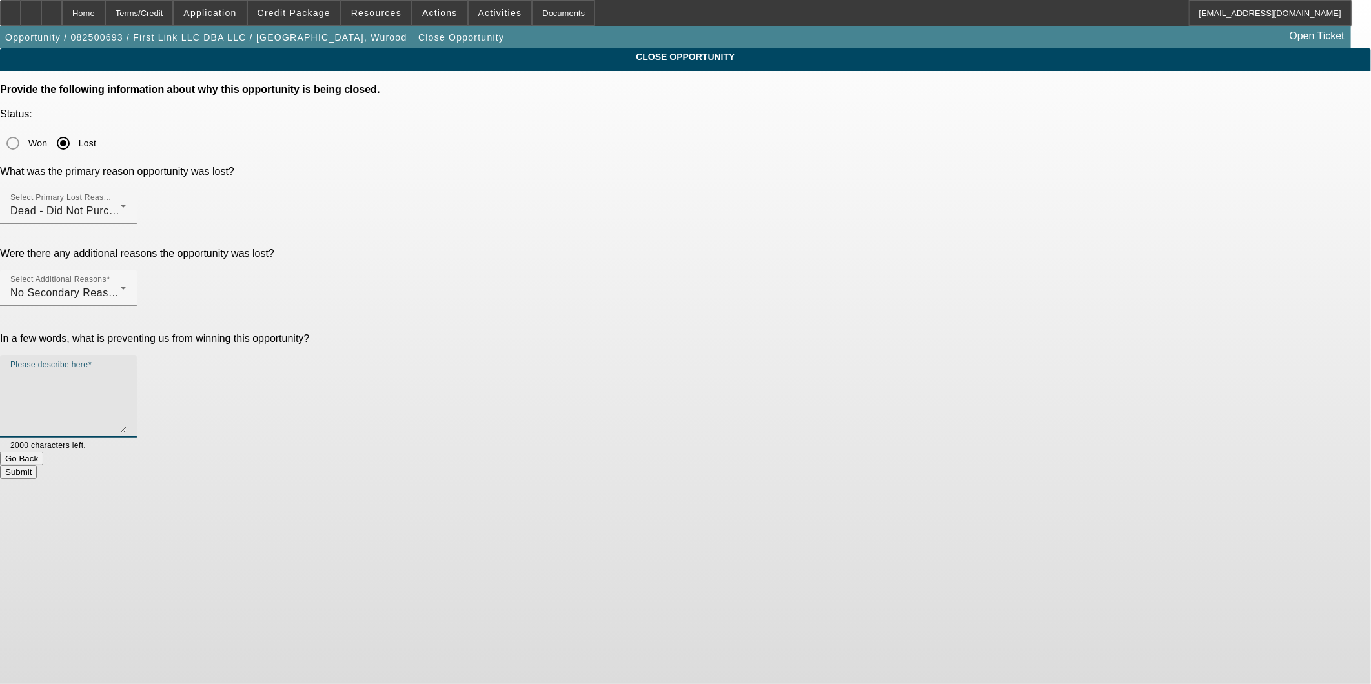
click at [127, 371] on textarea "Please describe here" at bounding box center [68, 402] width 116 height 62
type textarea "Holding off"
click at [37, 465] on button "Submit" at bounding box center [18, 472] width 37 height 14
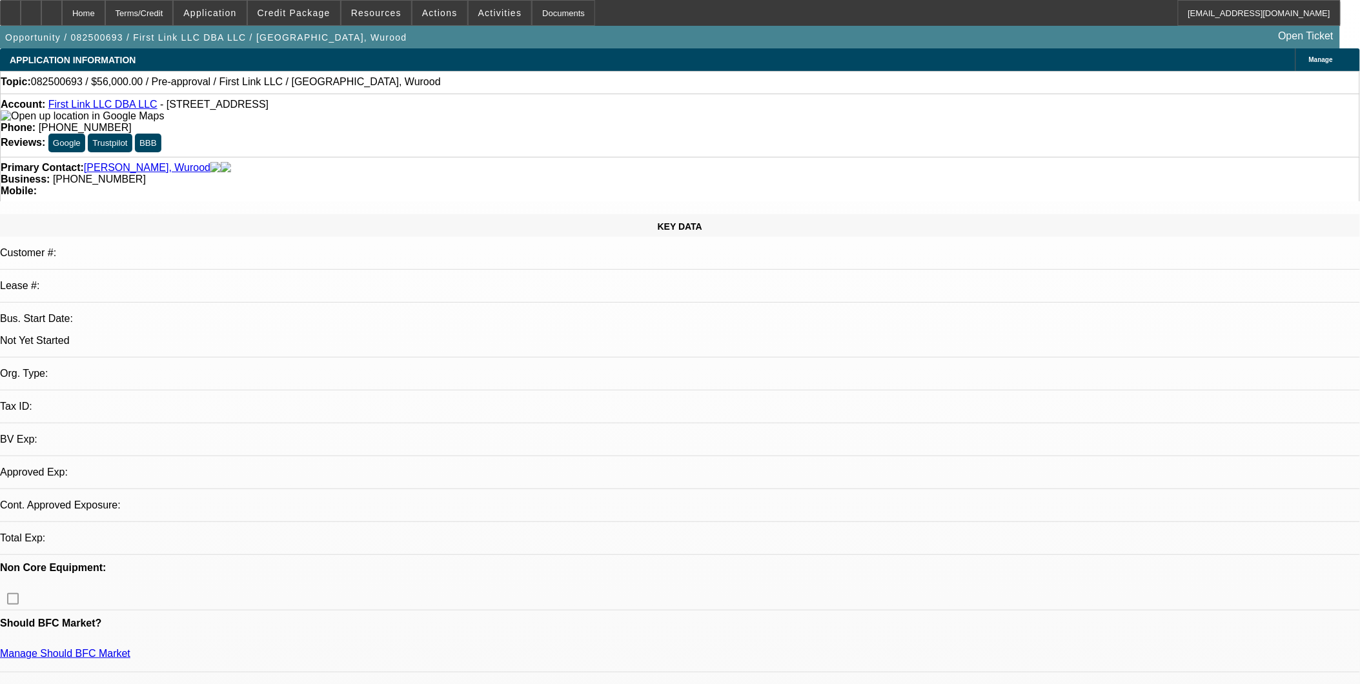
select select "0"
select select "2"
select select "0.1"
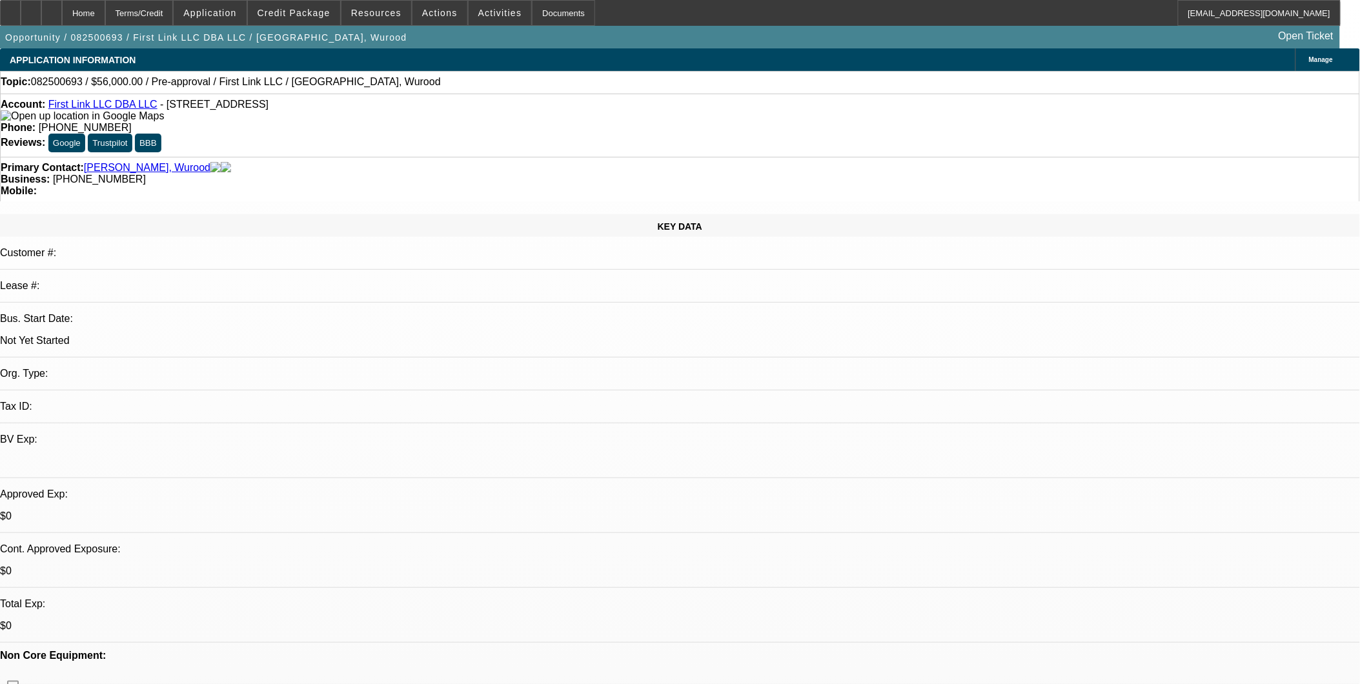
select select "1"
select select "2"
select select "4"
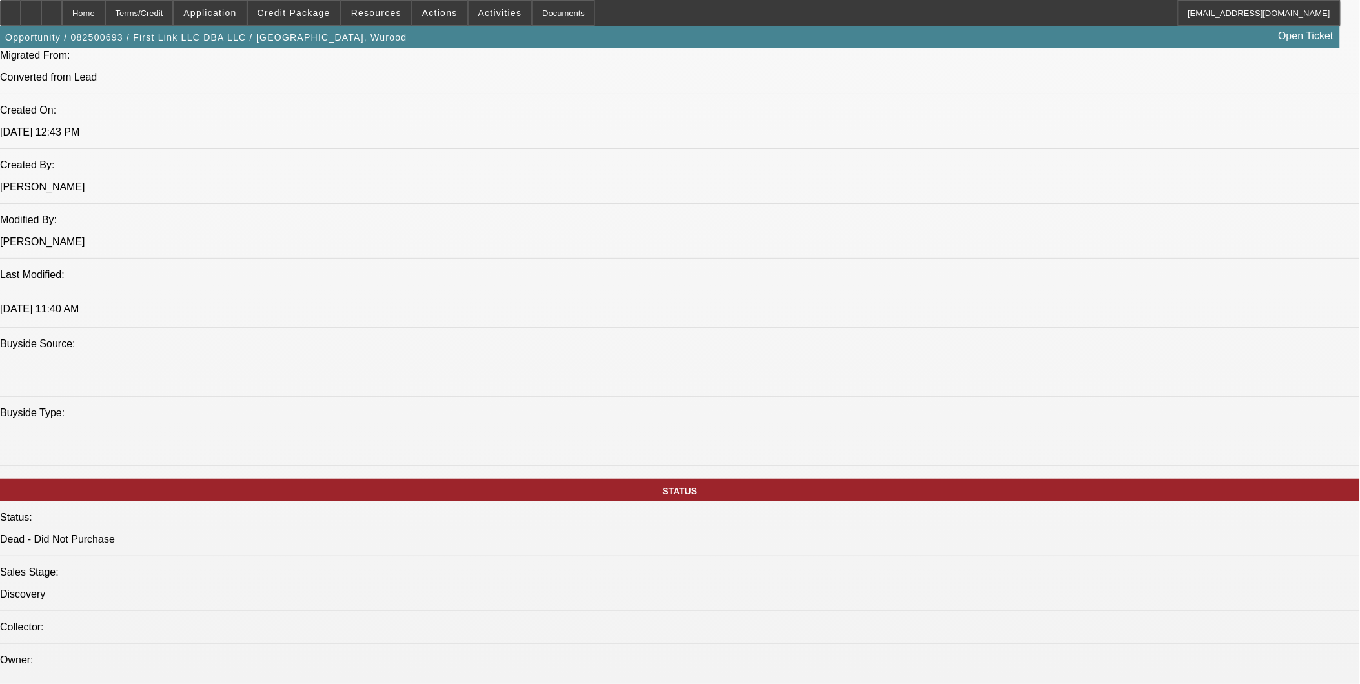
scroll to position [1219, 0]
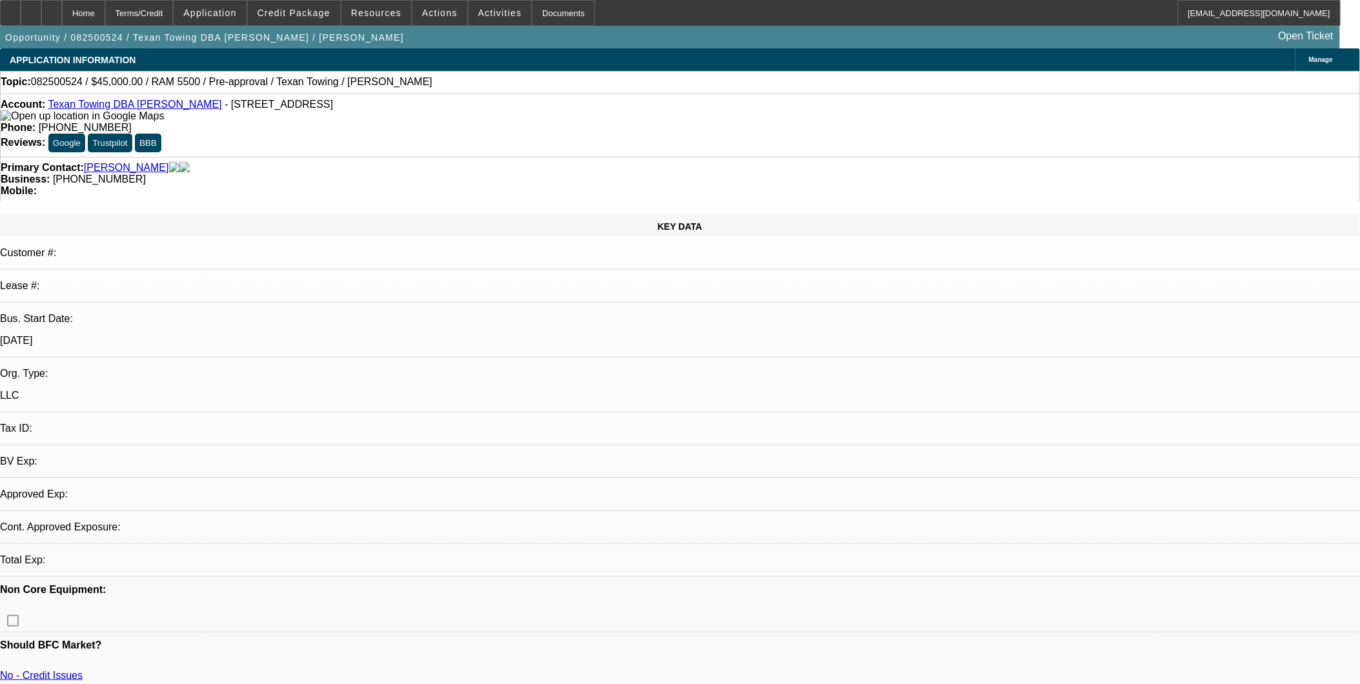
select select "0"
select select "2"
select select "0.1"
select select "1"
select select "2"
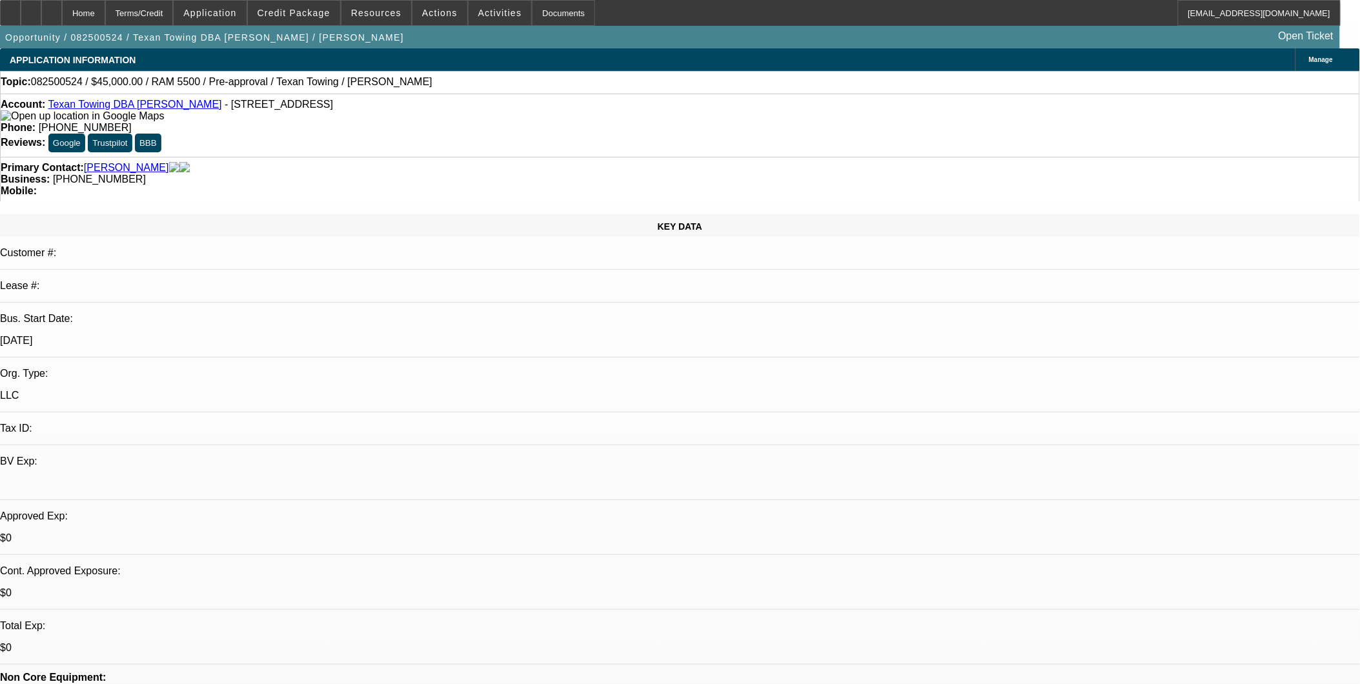
select select "4"
click at [62, 22] on div at bounding box center [51, 13] width 21 height 26
select select "0"
select select "2"
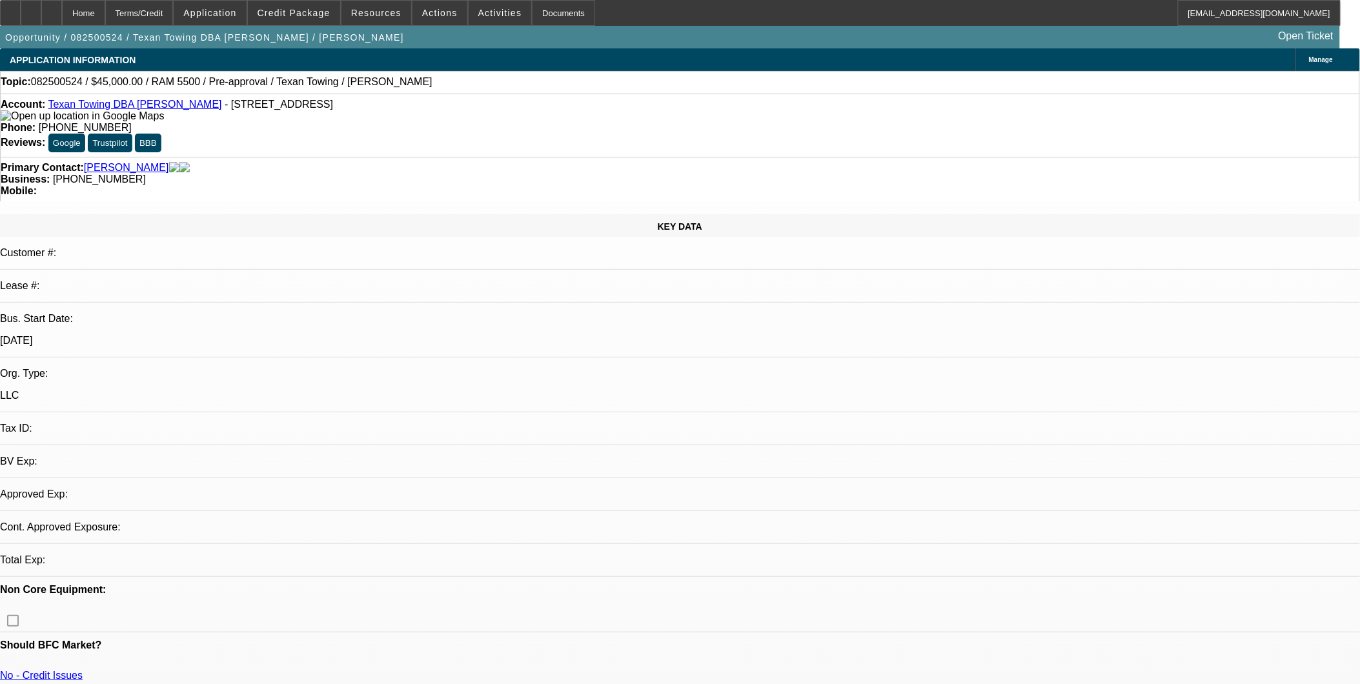
select select "0.1"
select select "4"
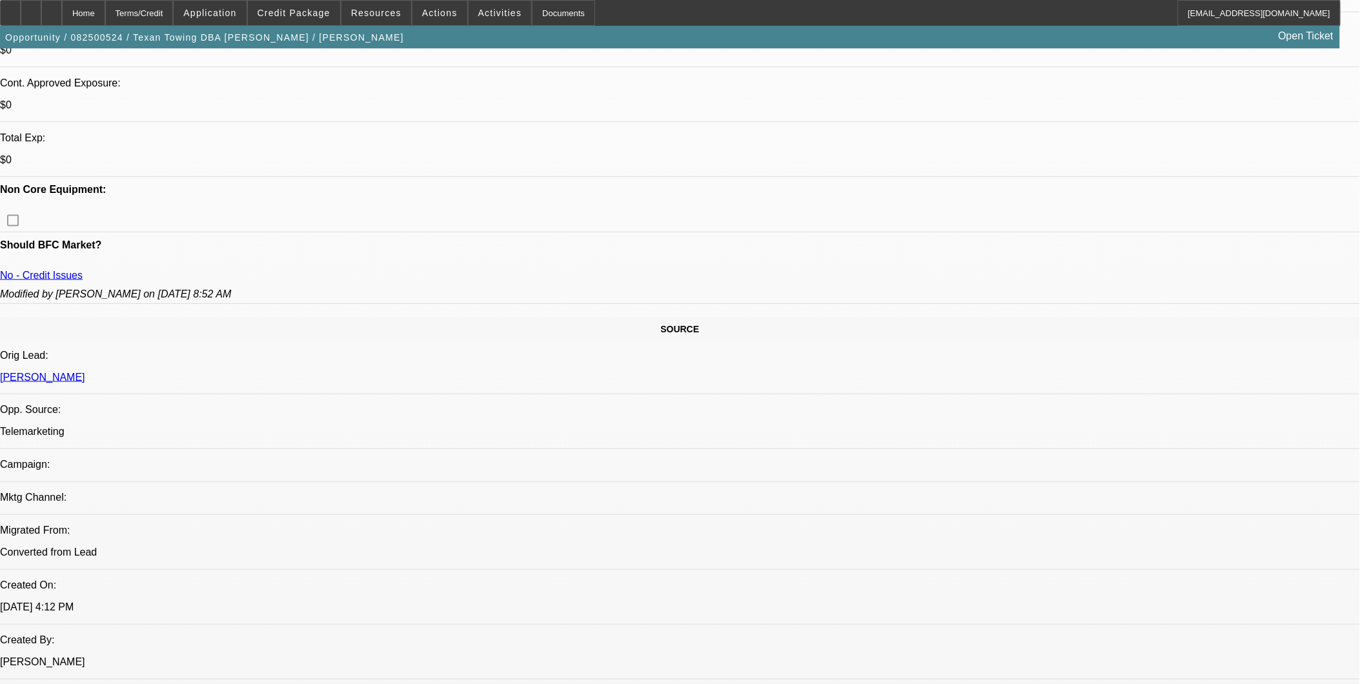
scroll to position [358, 0]
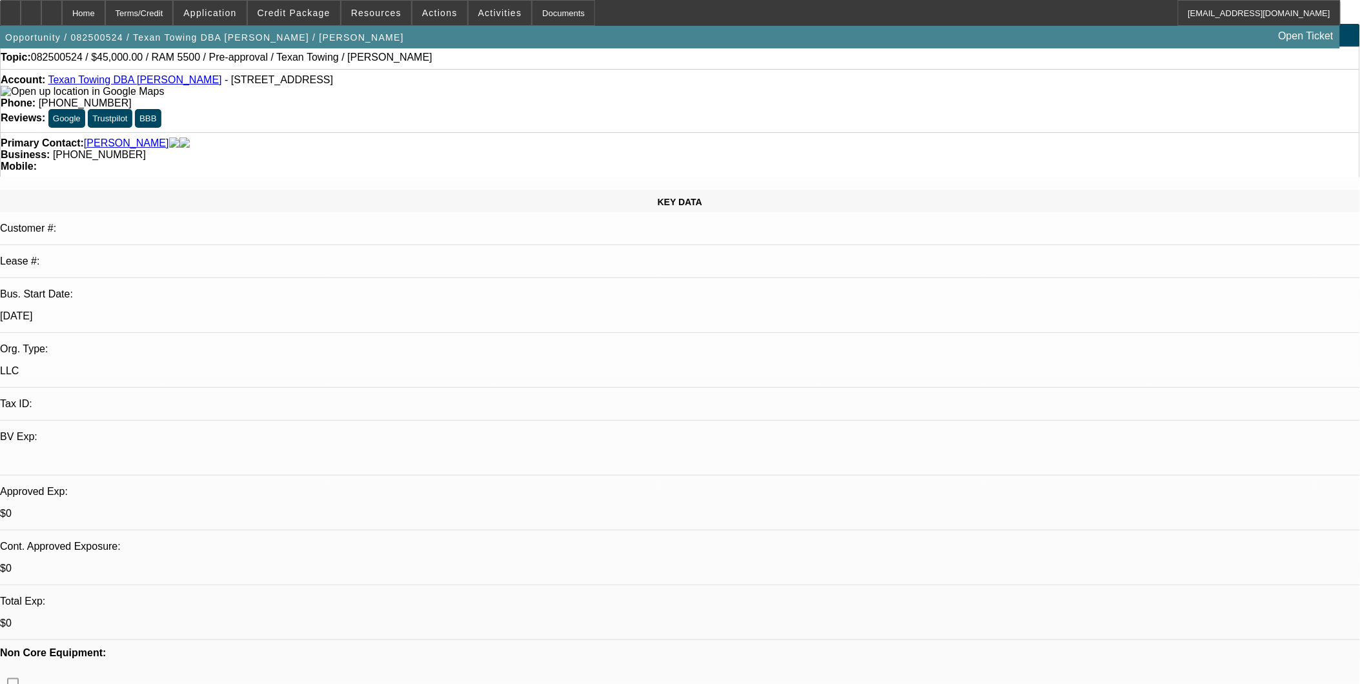
scroll to position [0, 0]
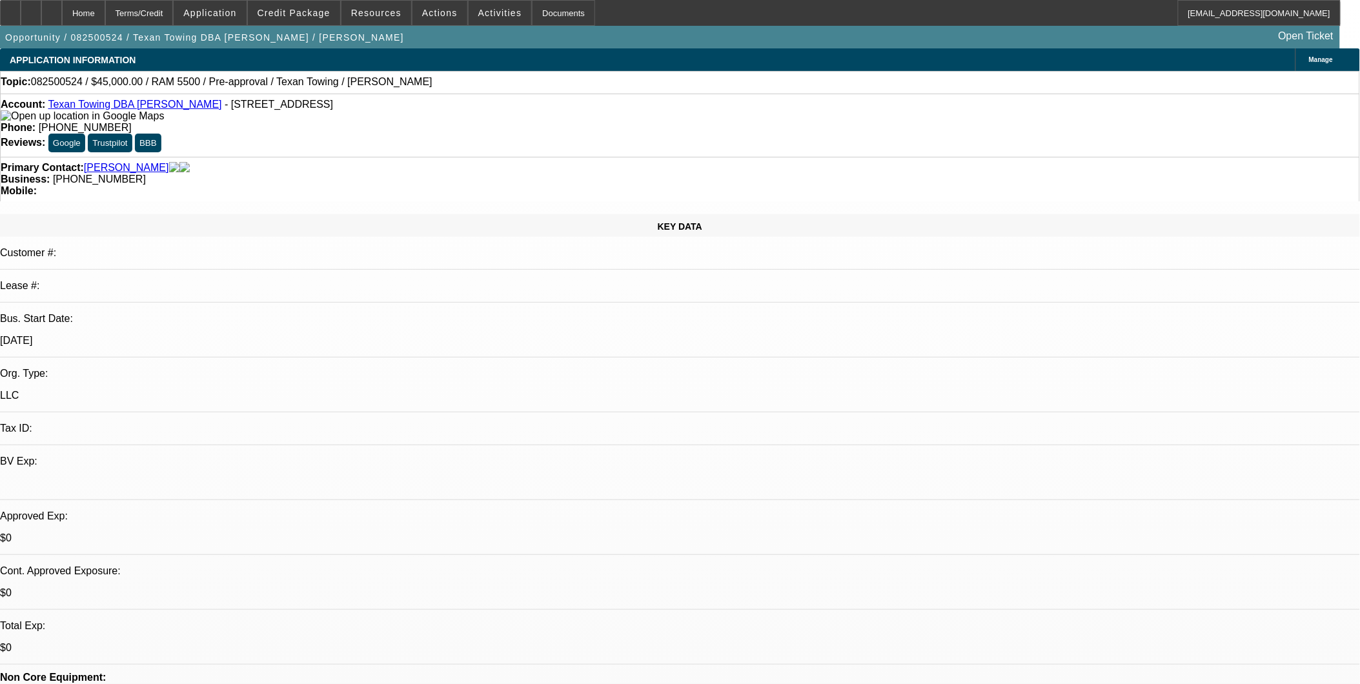
click at [106, 110] on link "Texan Towing DBA Yaser Hamada" at bounding box center [135, 104] width 174 height 11
click at [62, 14] on div at bounding box center [51, 13] width 21 height 26
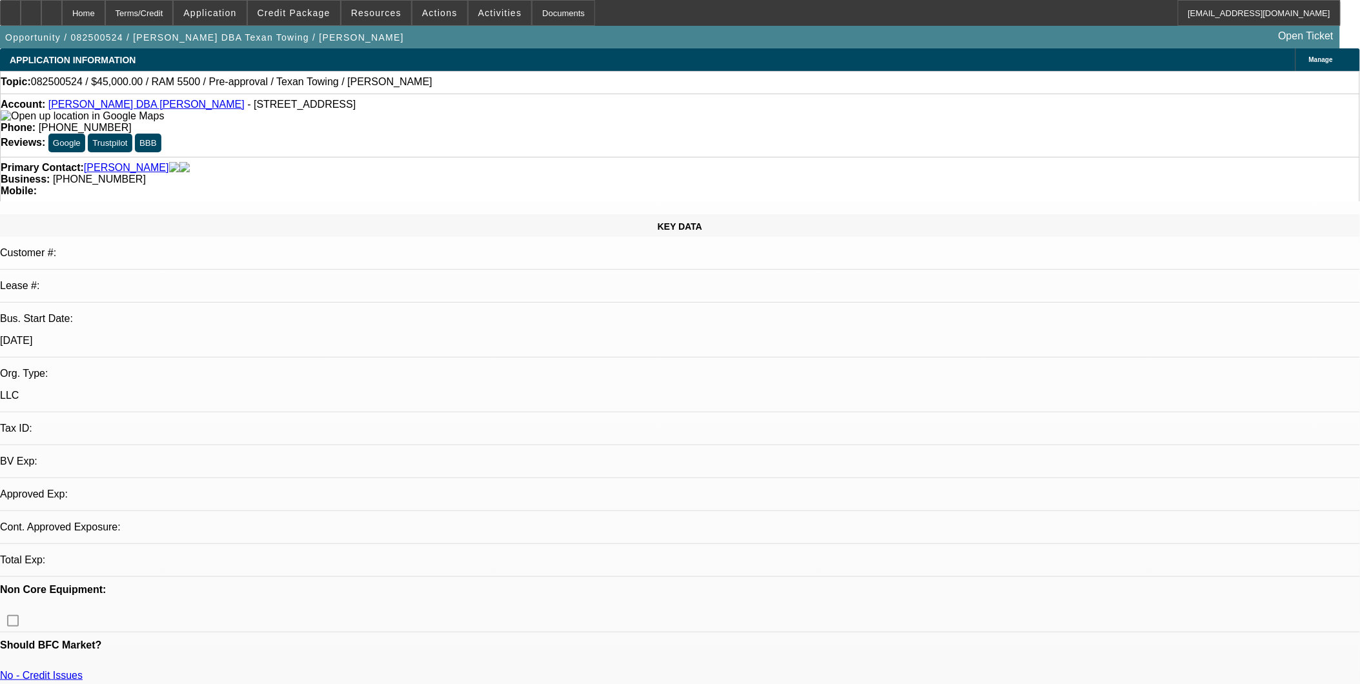
select select "0"
select select "2"
select select "0.1"
select select "4"
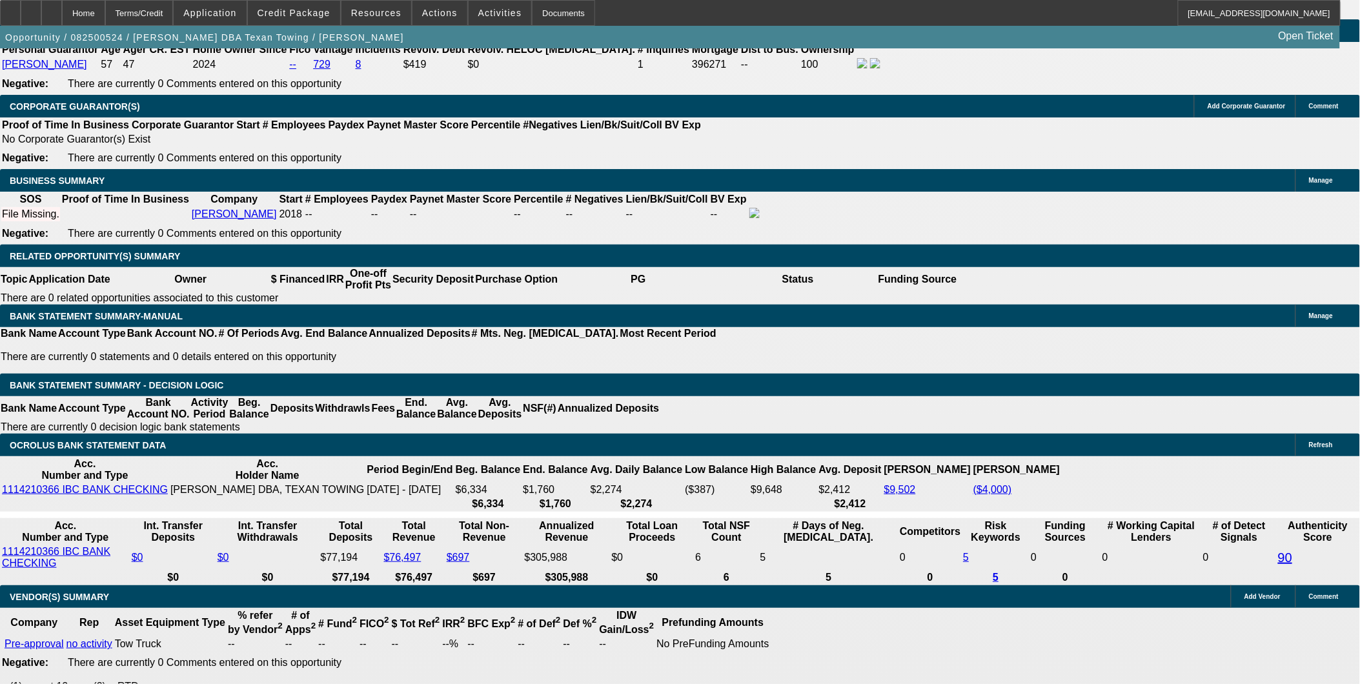
scroll to position [1793, 0]
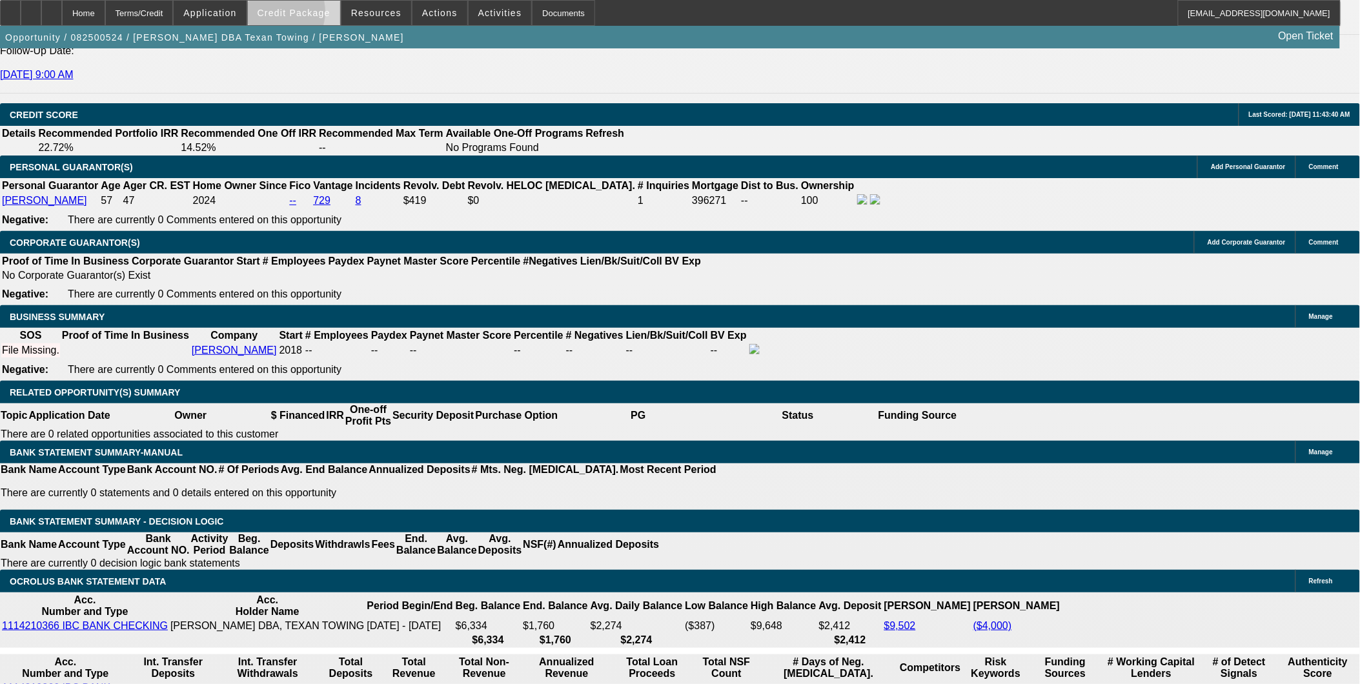
click at [292, 15] on span "Credit Package" at bounding box center [294, 13] width 73 height 10
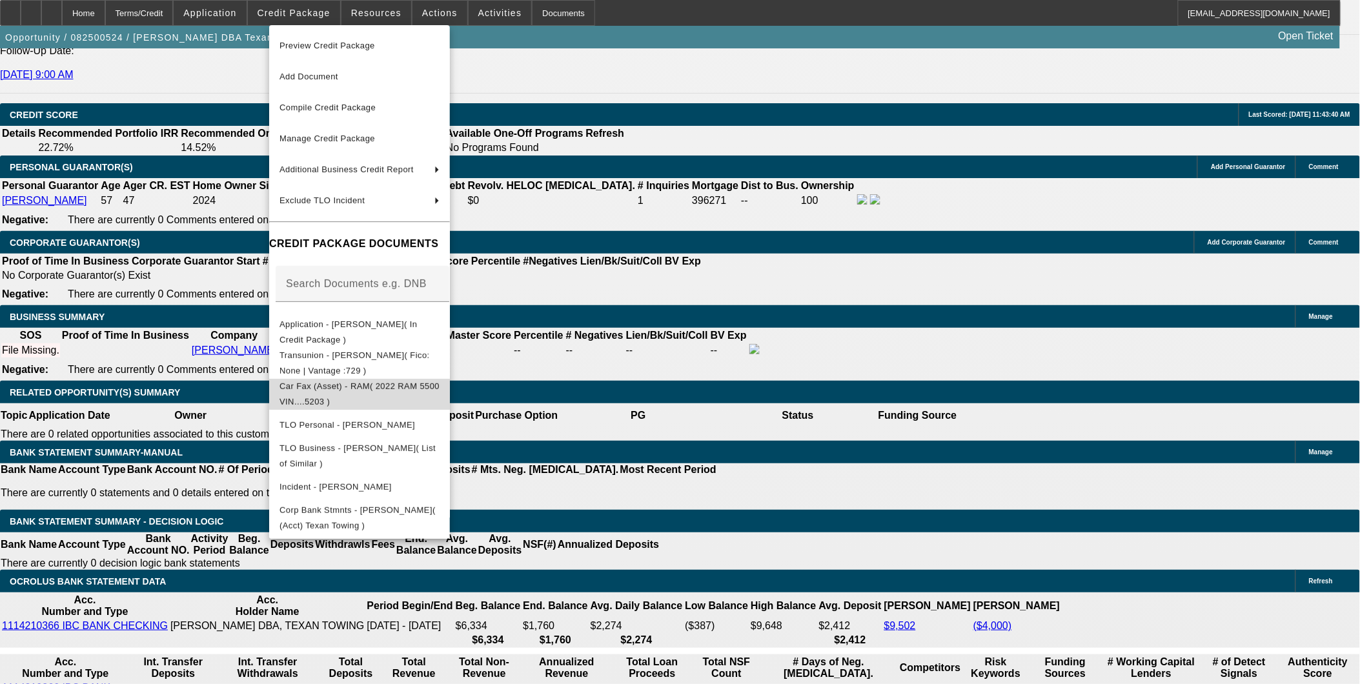
click at [440, 381] on span "Car Fax (Asset) - RAM( 2022 RAM 5500 VIN....5203 )" at bounding box center [360, 393] width 160 height 31
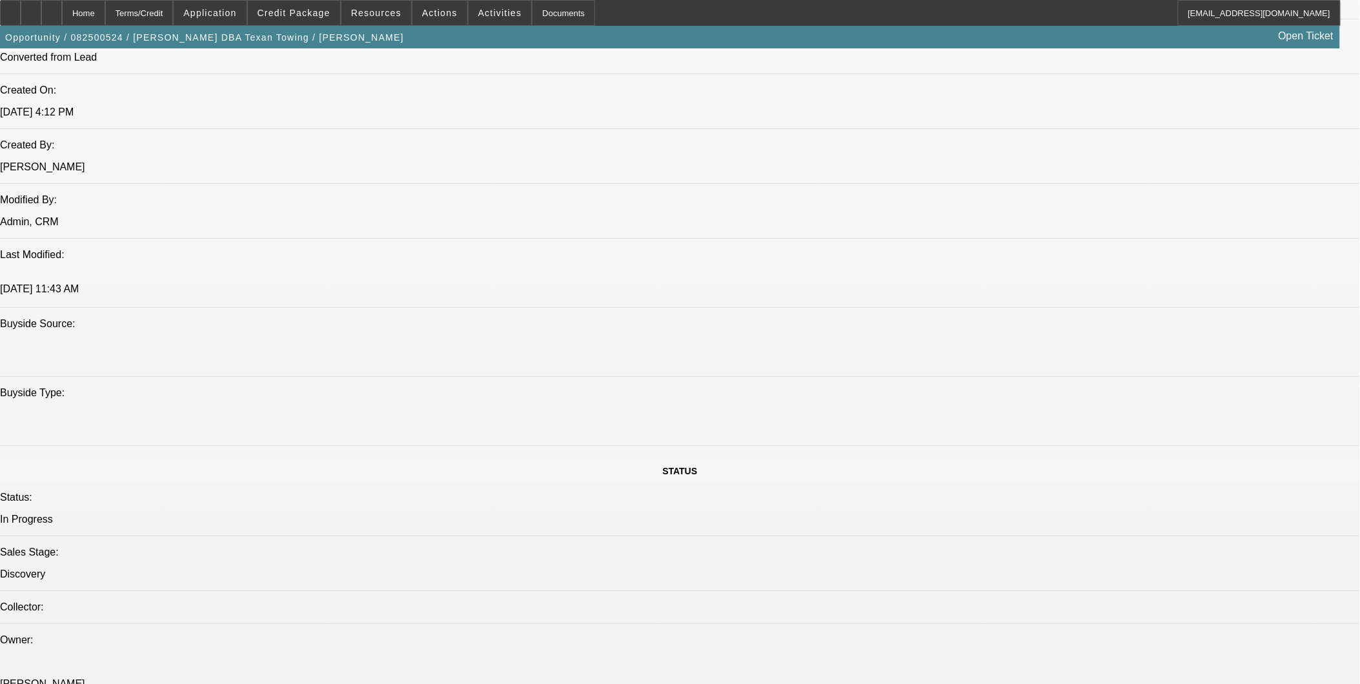
scroll to position [1147, 0]
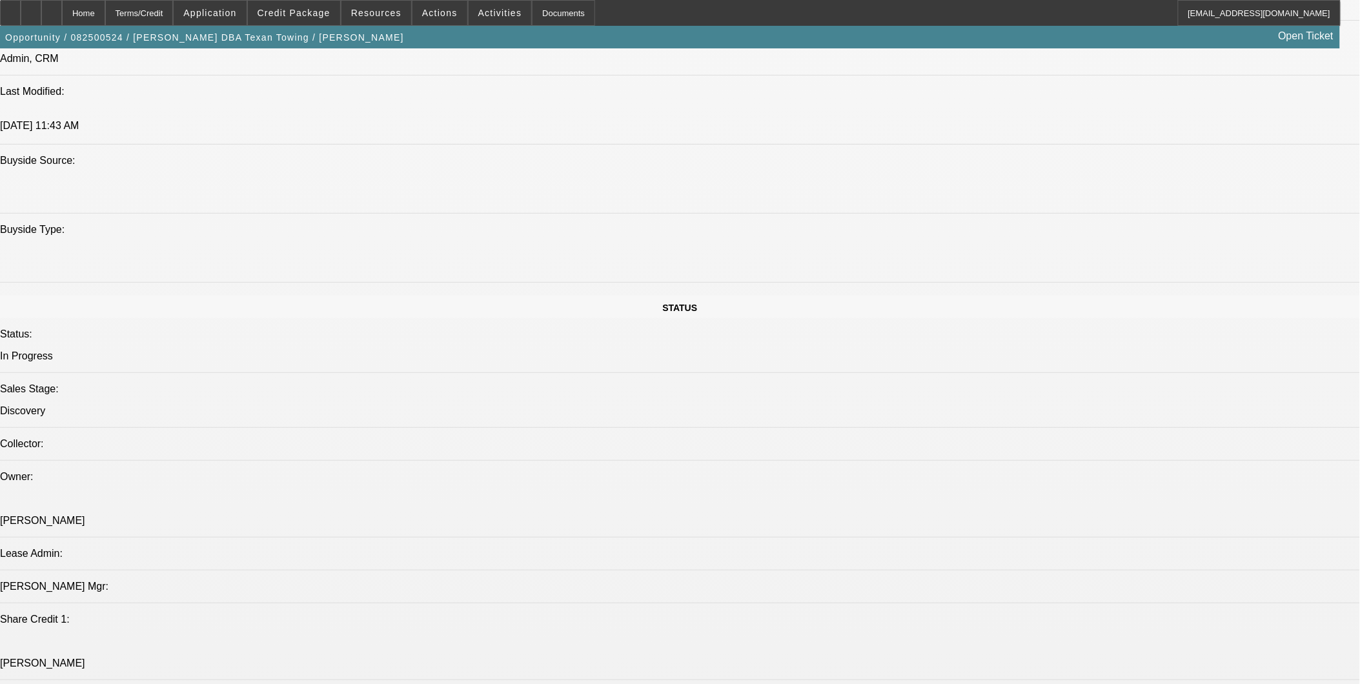
click at [62, 14] on div at bounding box center [51, 13] width 21 height 26
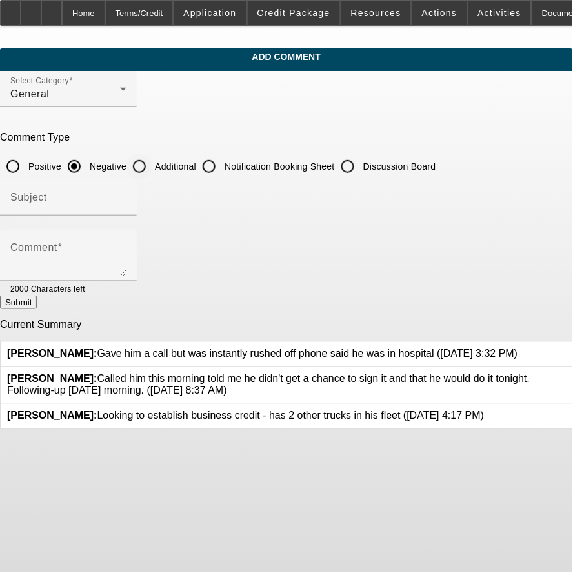
click at [152, 170] on input "Additional" at bounding box center [140, 167] width 26 height 26
radio input "true"
click at [127, 198] on input "Subject" at bounding box center [68, 202] width 116 height 15
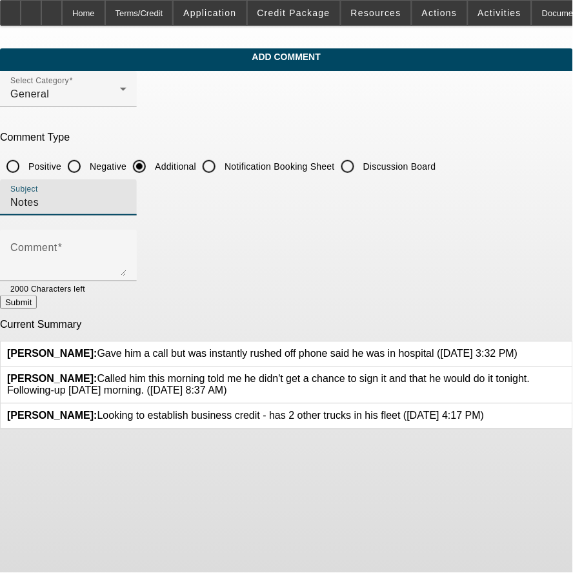
type input "Notes"
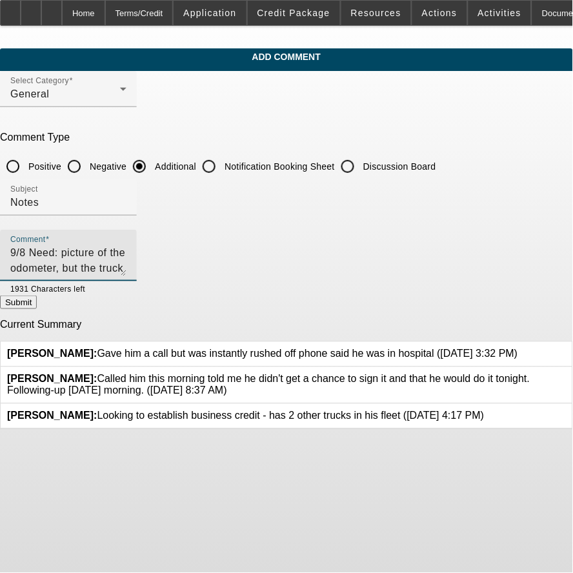
type textarea "9/8 Need: picture of the odometer, but the truck has a clean carfax."
click at [37, 300] on button "Submit" at bounding box center [18, 303] width 37 height 14
radio input "true"
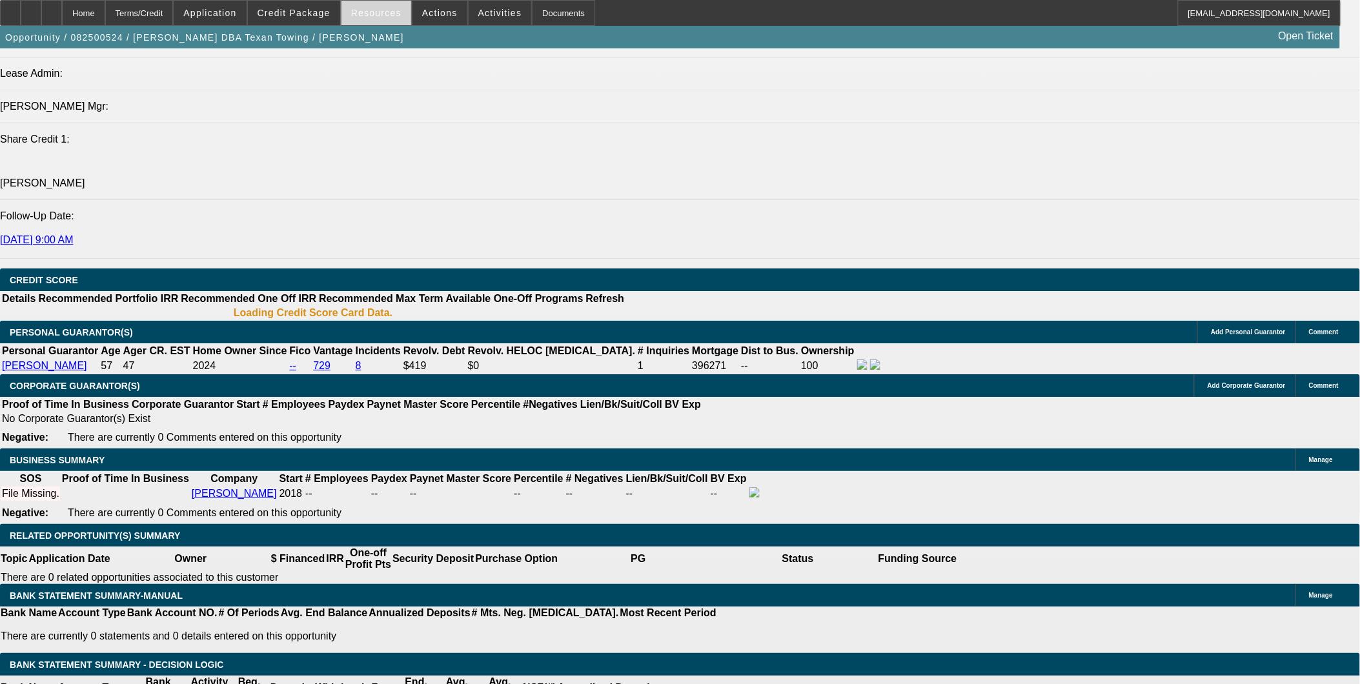
select select "0"
select select "2"
select select "0.1"
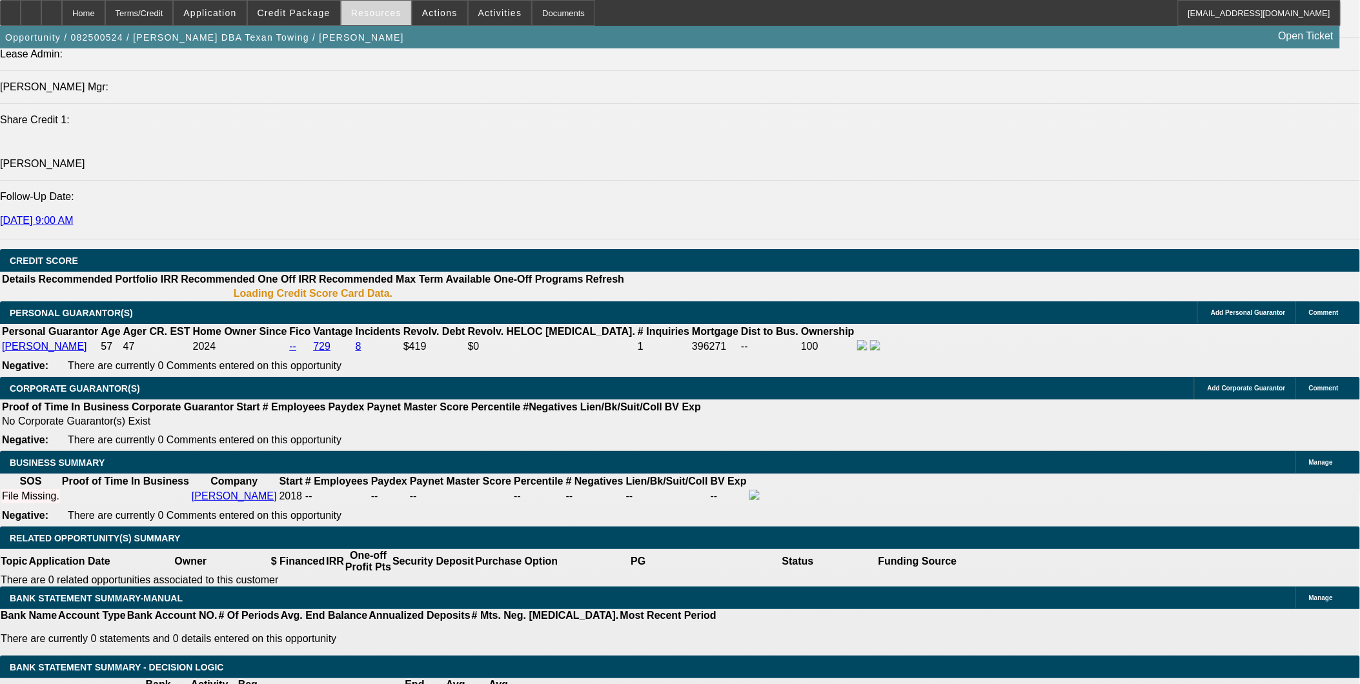
select select "1"
select select "2"
select select "4"
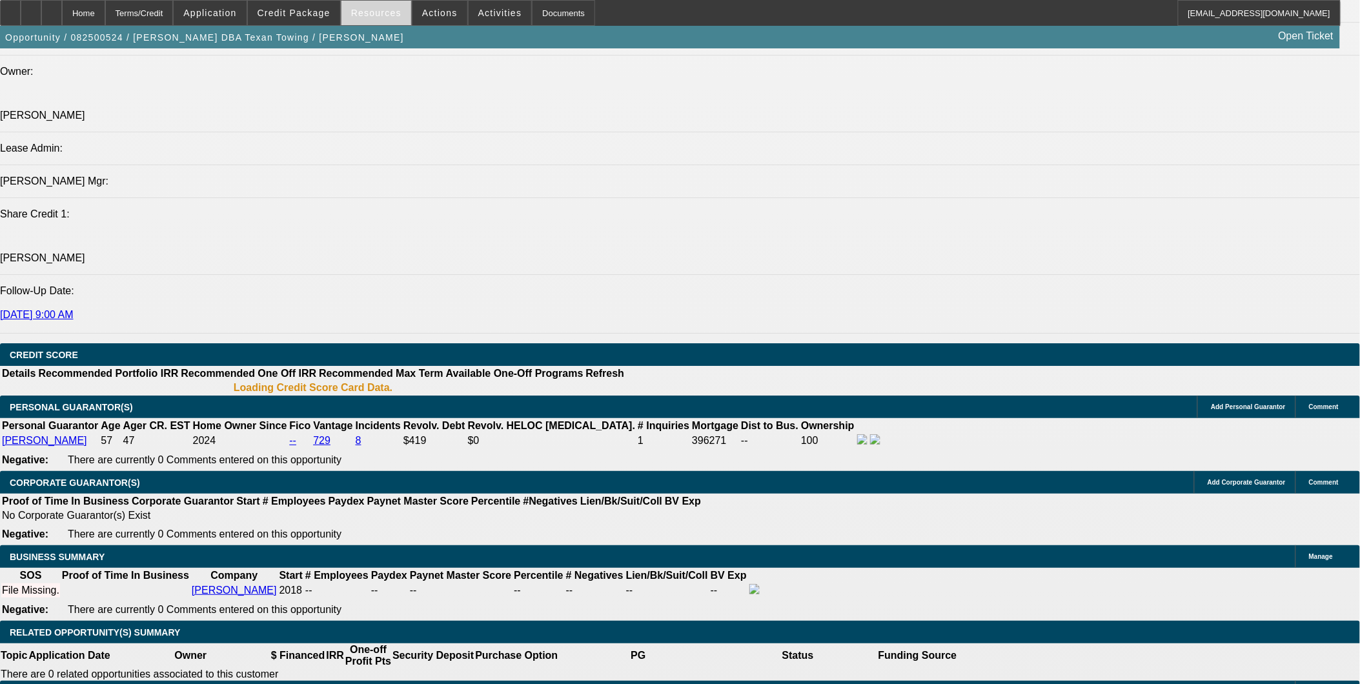
click at [383, 8] on span "Resources" at bounding box center [376, 13] width 50 height 10
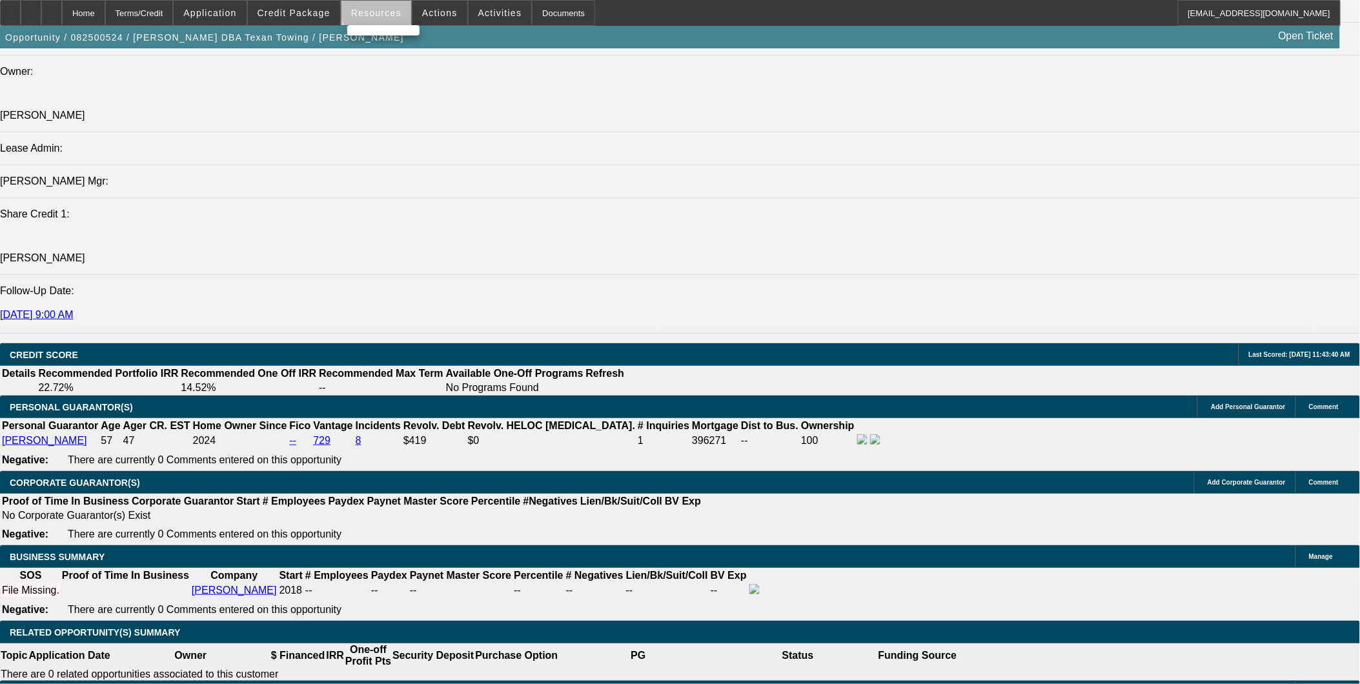
scroll to position [1572, 0]
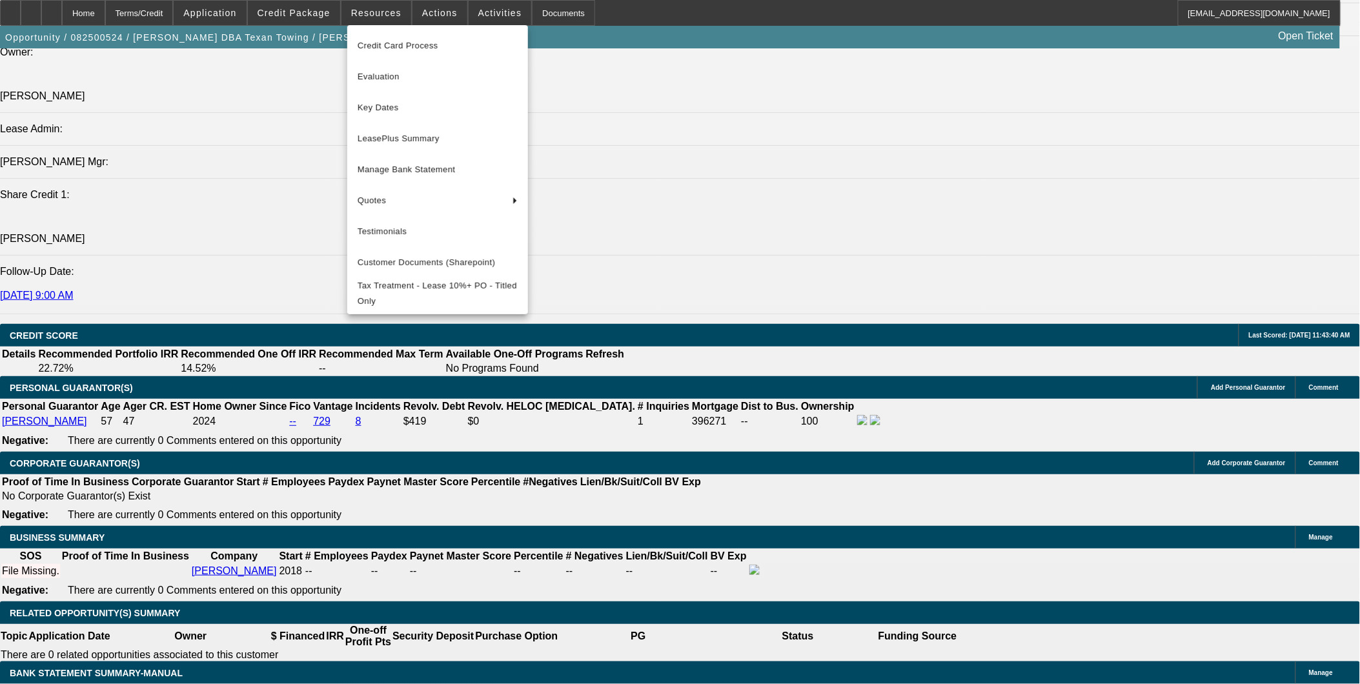
click at [707, 376] on div at bounding box center [680, 342] width 1360 height 684
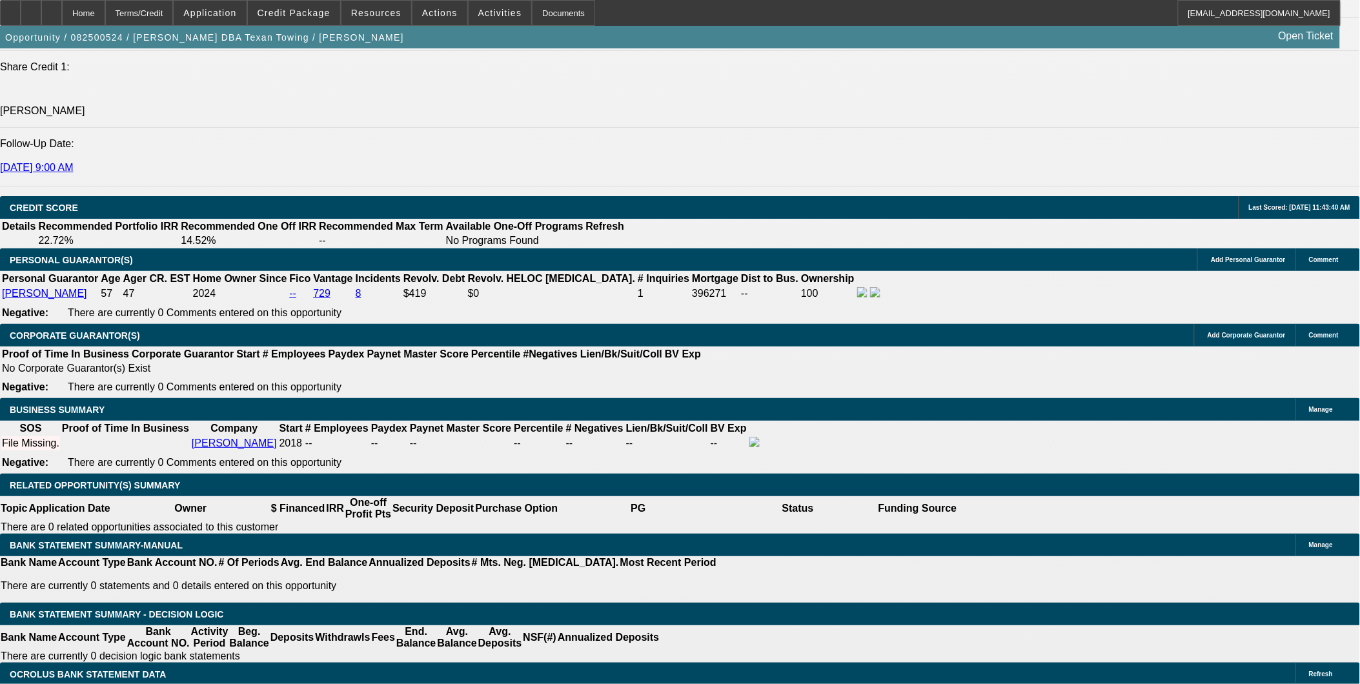
scroll to position [1715, 0]
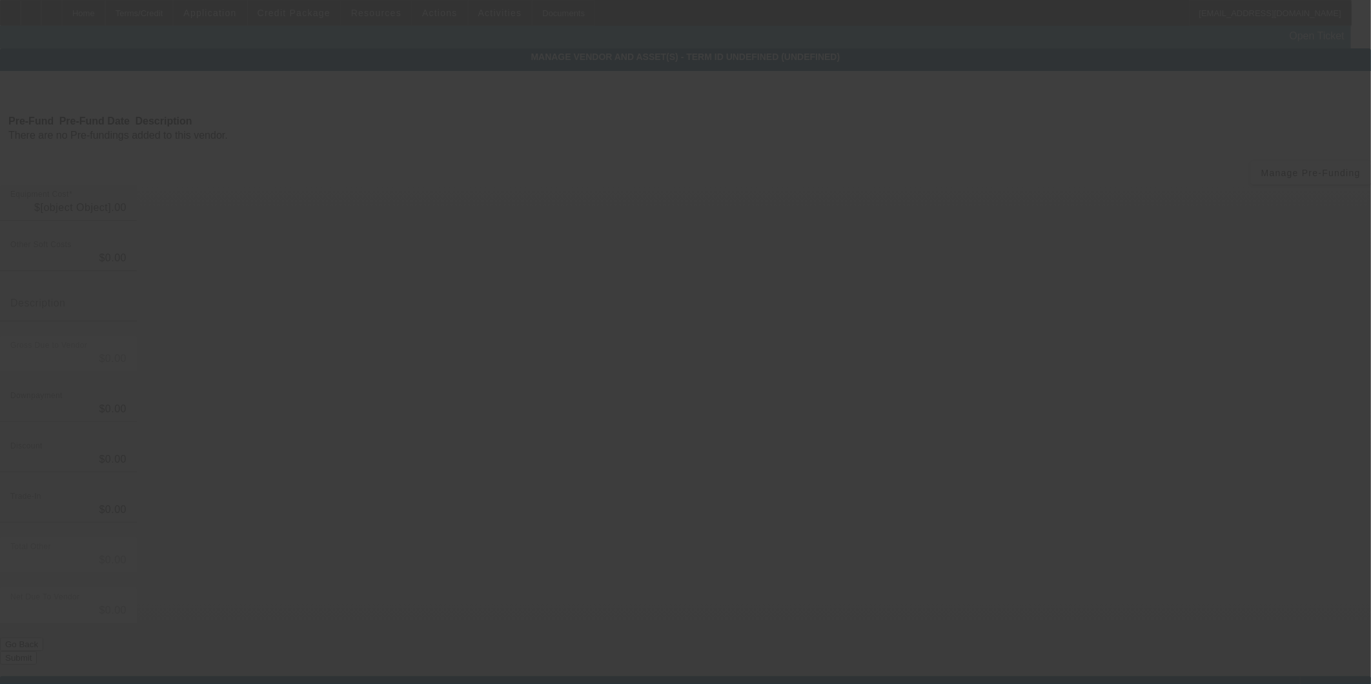
type input "$60,000.00"
type input "$15,000.00"
type input "$45,000.00"
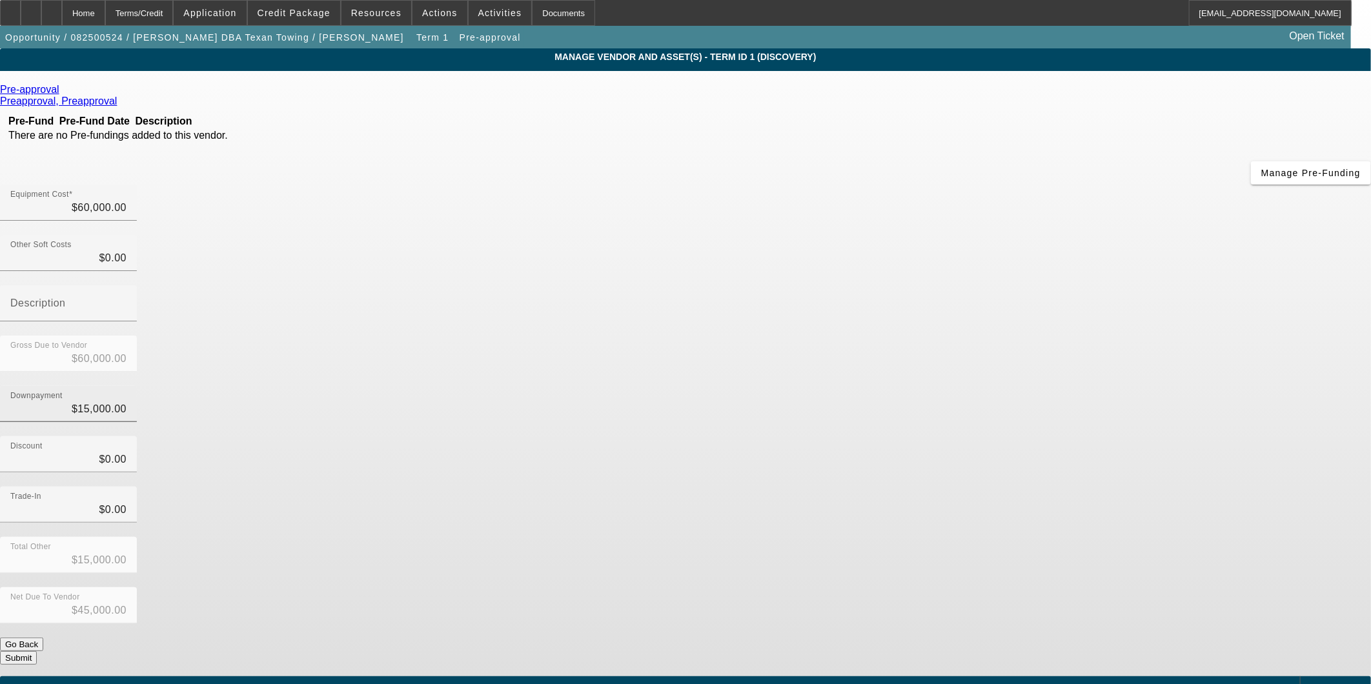
type input "15000"
drag, startPoint x: 818, startPoint y: 258, endPoint x: 978, endPoint y: 285, distance: 162.3
click at [978, 386] on div "Downpayment 15000" at bounding box center [685, 411] width 1371 height 50
type input "$0.00"
type input "$60,000.00"
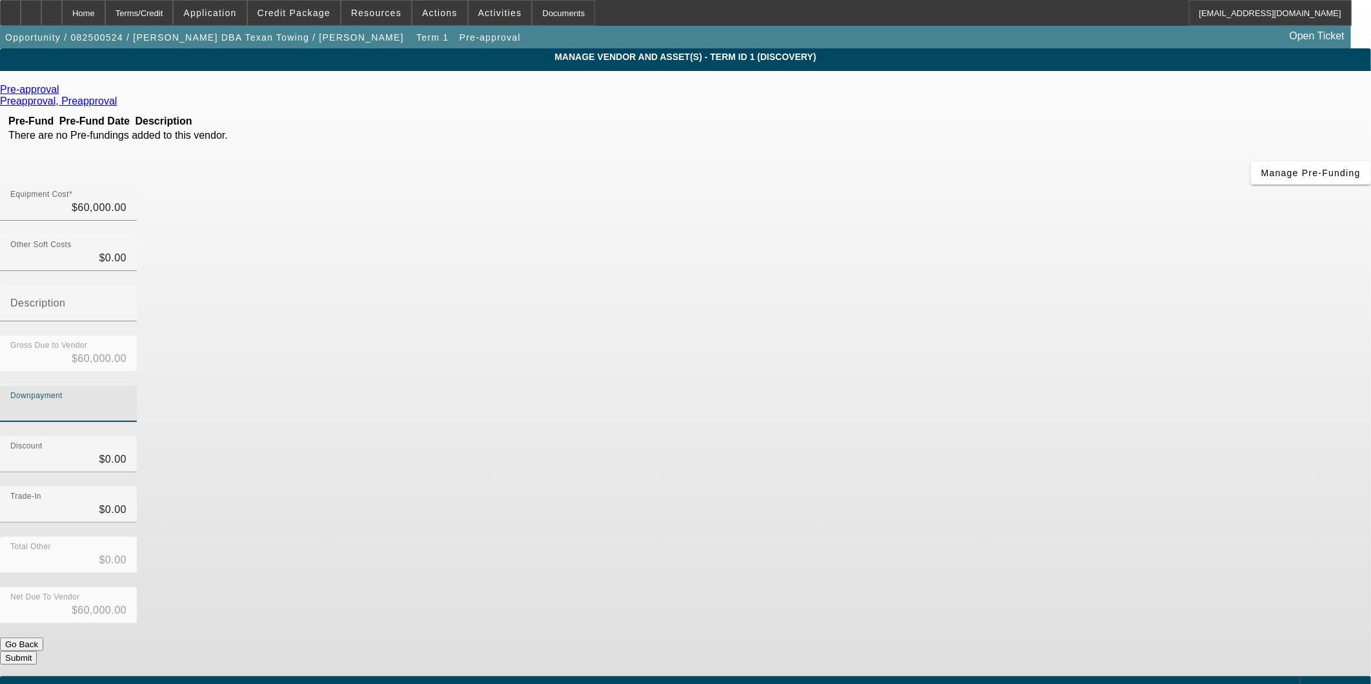
click at [938, 436] on div "Discount $0.00" at bounding box center [685, 461] width 1371 height 50
click at [37, 651] on button "Submit" at bounding box center [18, 658] width 37 height 14
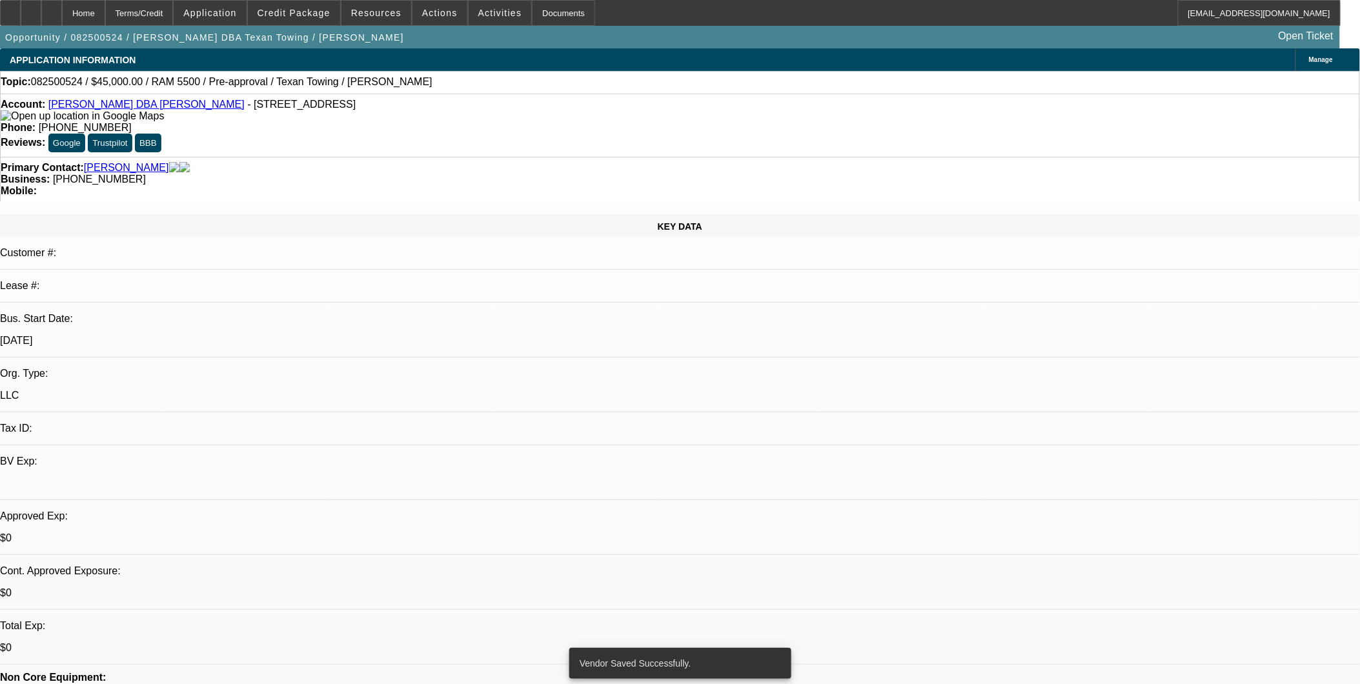
select select "0"
select select "2"
select select "0.1"
select select "4"
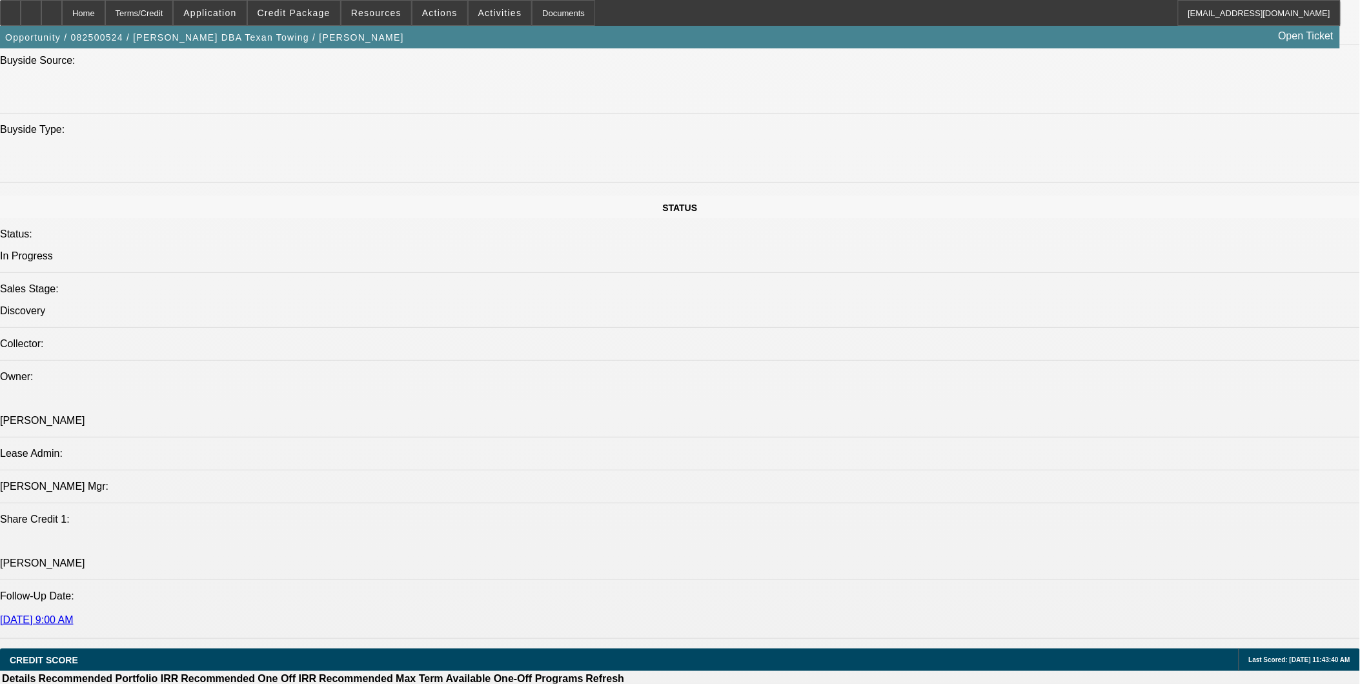
scroll to position [1363, 0]
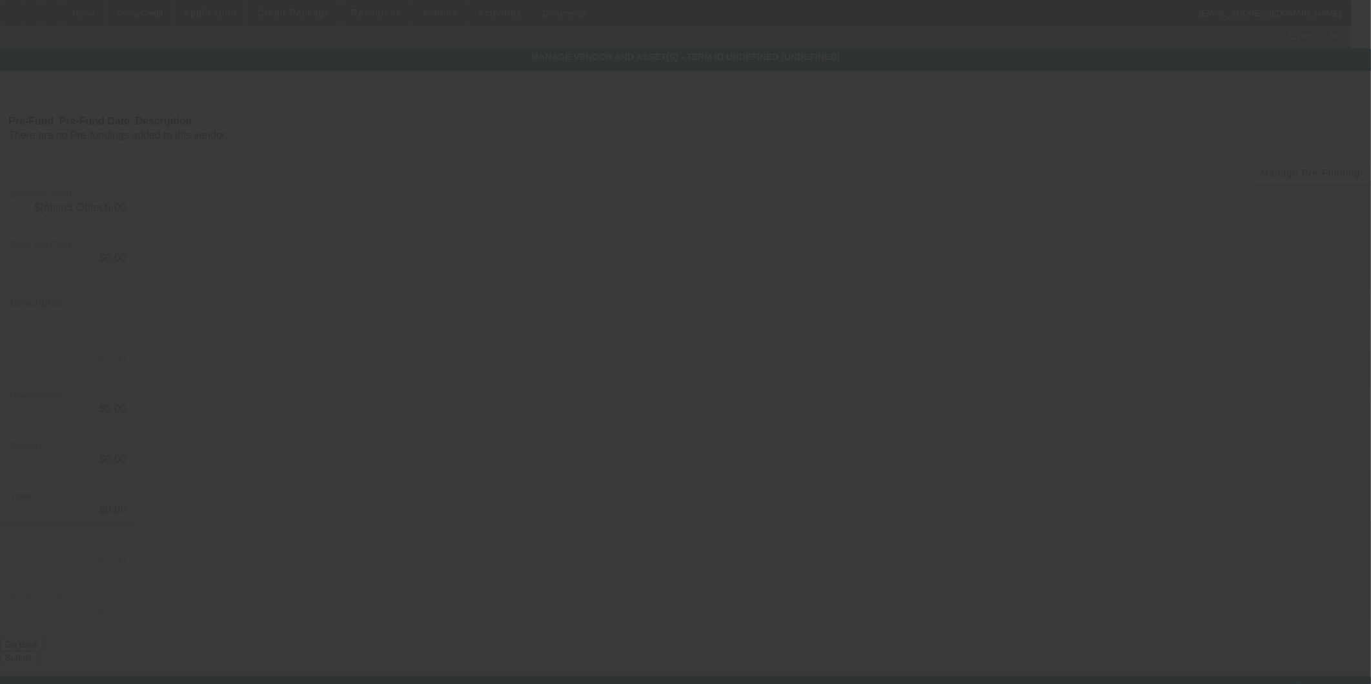
type input "$60,000.00"
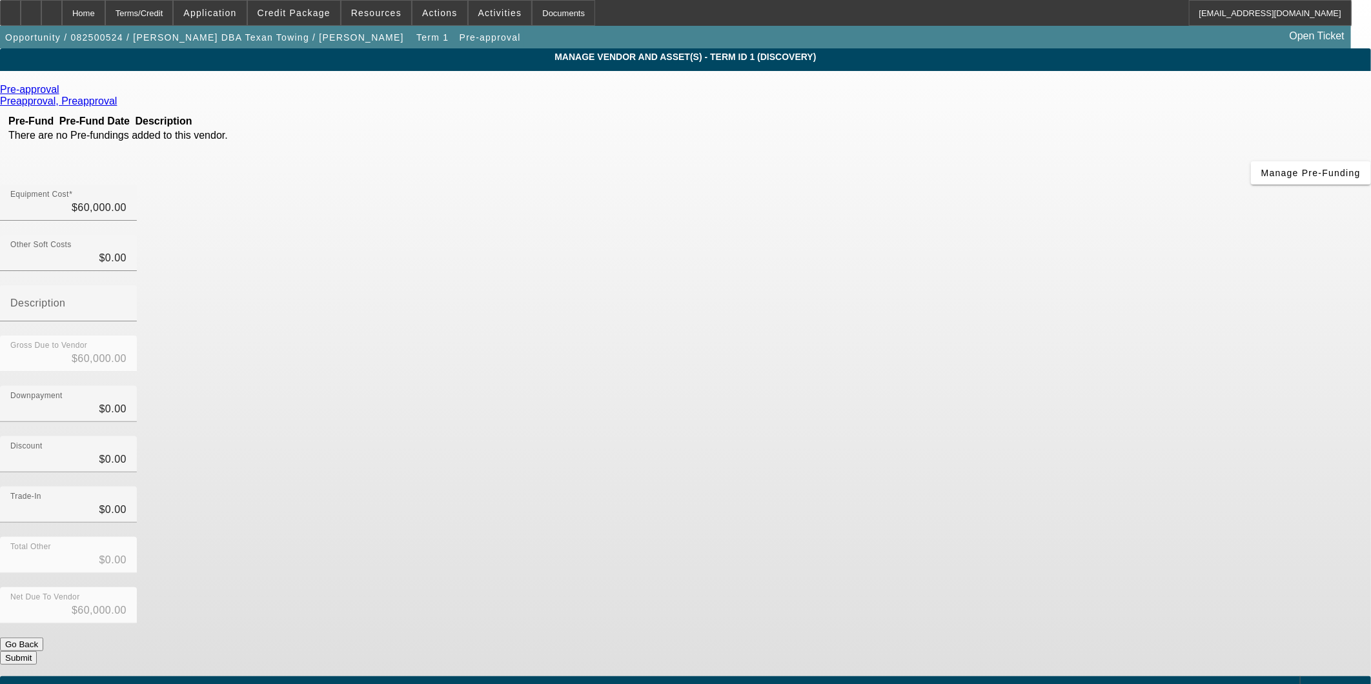
click at [63, 95] on icon at bounding box center [63, 89] width 0 height 11
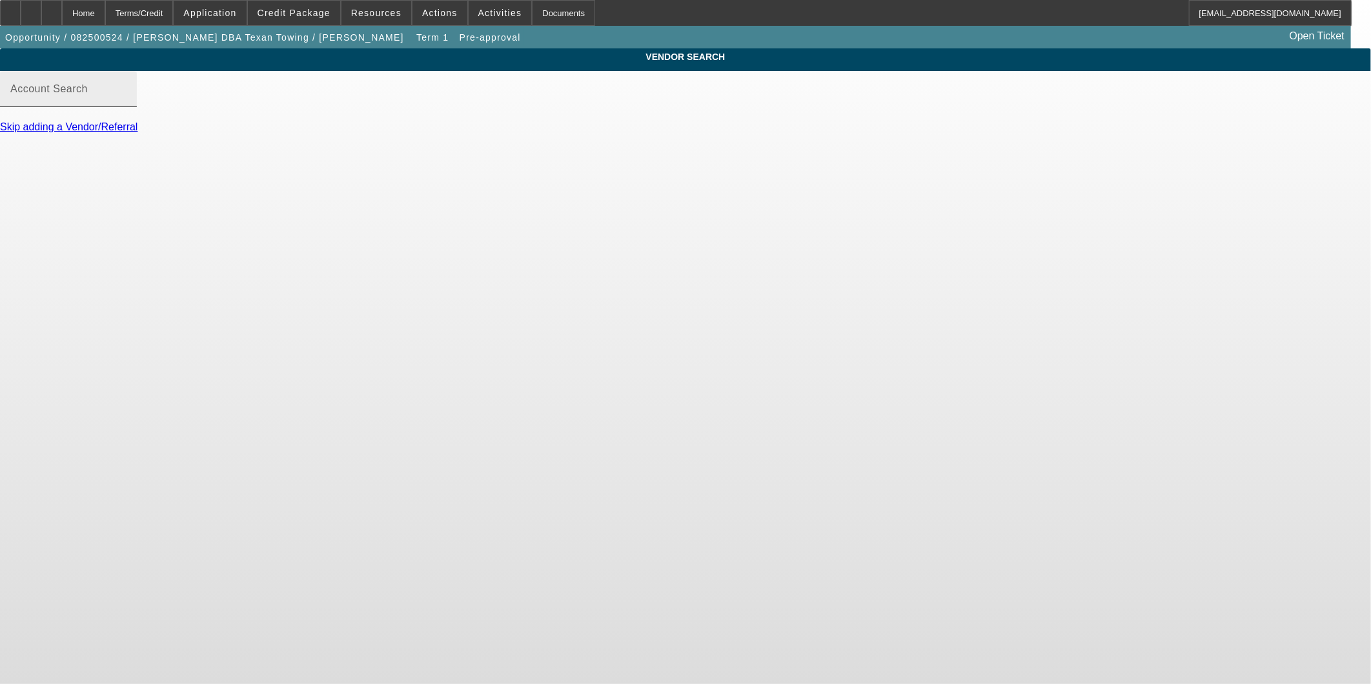
click at [88, 94] on mat-label "Account Search" at bounding box center [48, 88] width 77 height 11
click at [127, 102] on input "Account Search" at bounding box center [68, 94] width 116 height 15
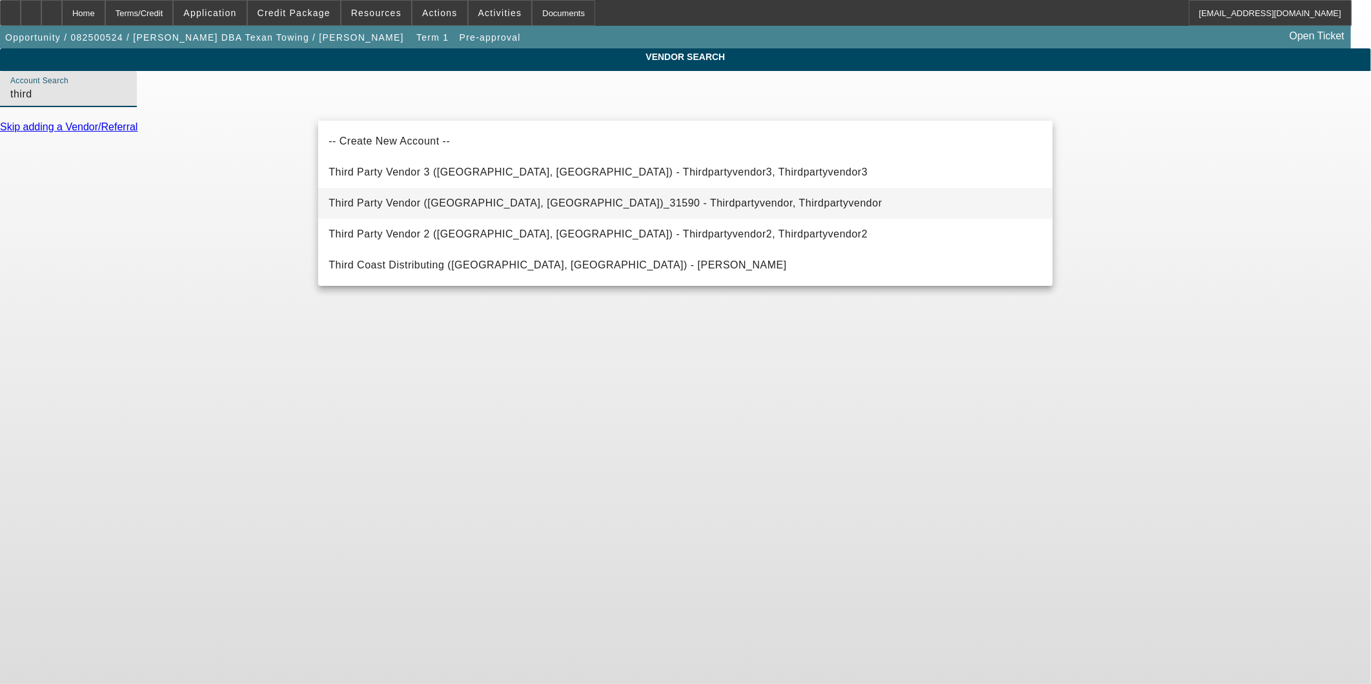
click at [456, 202] on span "Third Party Vendor (Northbrook, IL)_31590 - Thirdpartyvendor, Thirdpartyvendor" at bounding box center [605, 203] width 553 height 11
type input "Third Party Vendor (Northbrook, IL)_31590 - Thirdpartyvendor, Thirdpartyvendor"
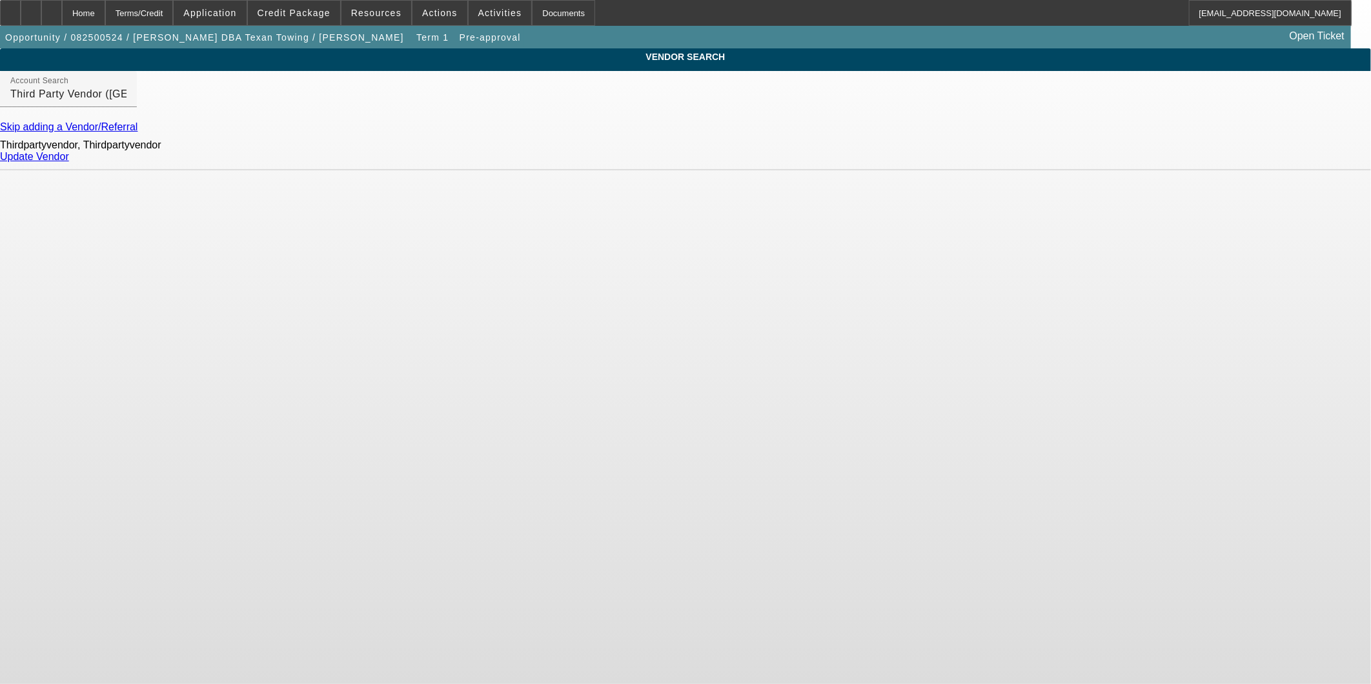
click at [69, 160] on link "Update Vendor" at bounding box center [34, 156] width 69 height 11
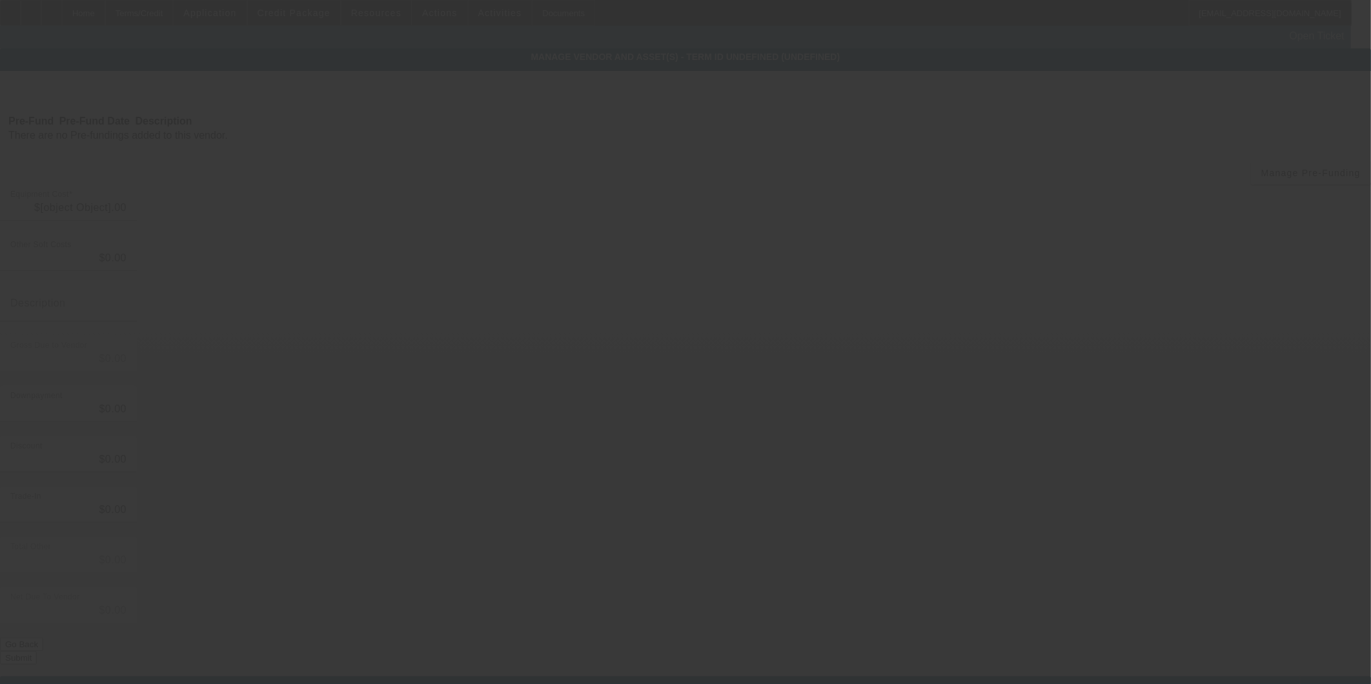
type input "$60,000.00"
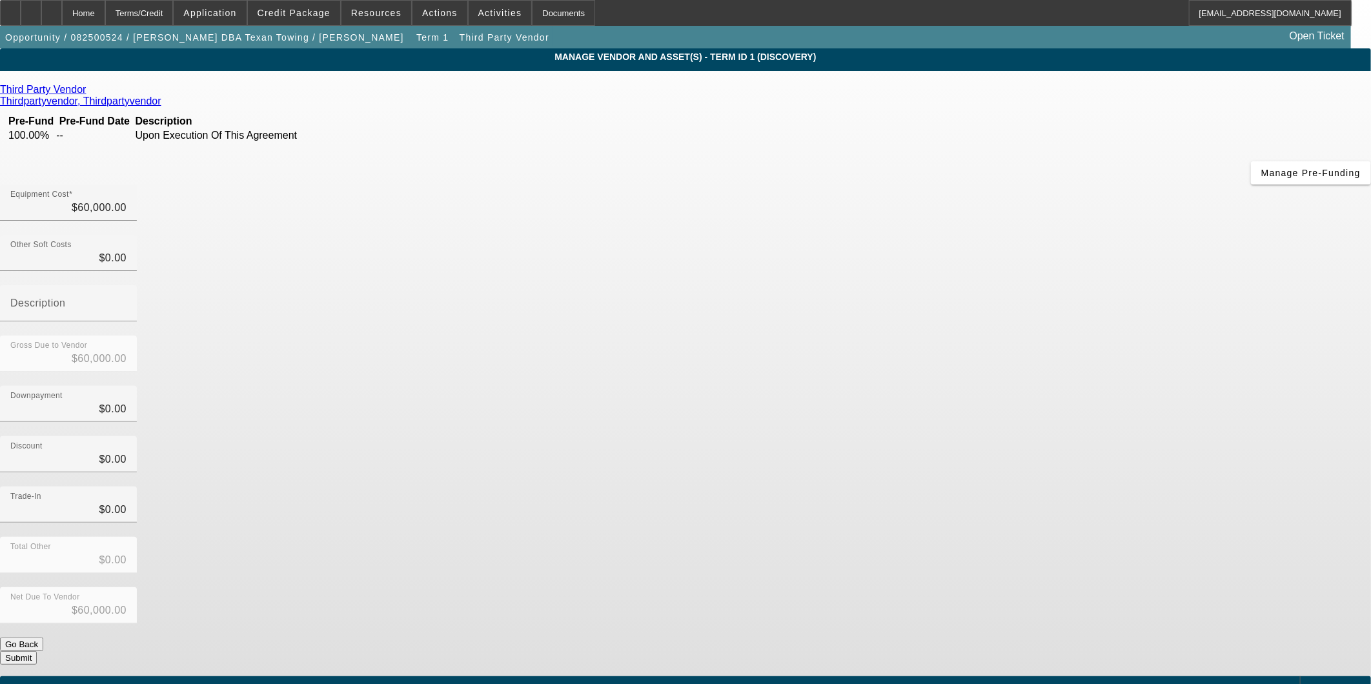
click at [37, 651] on button "Submit" at bounding box center [18, 658] width 37 height 14
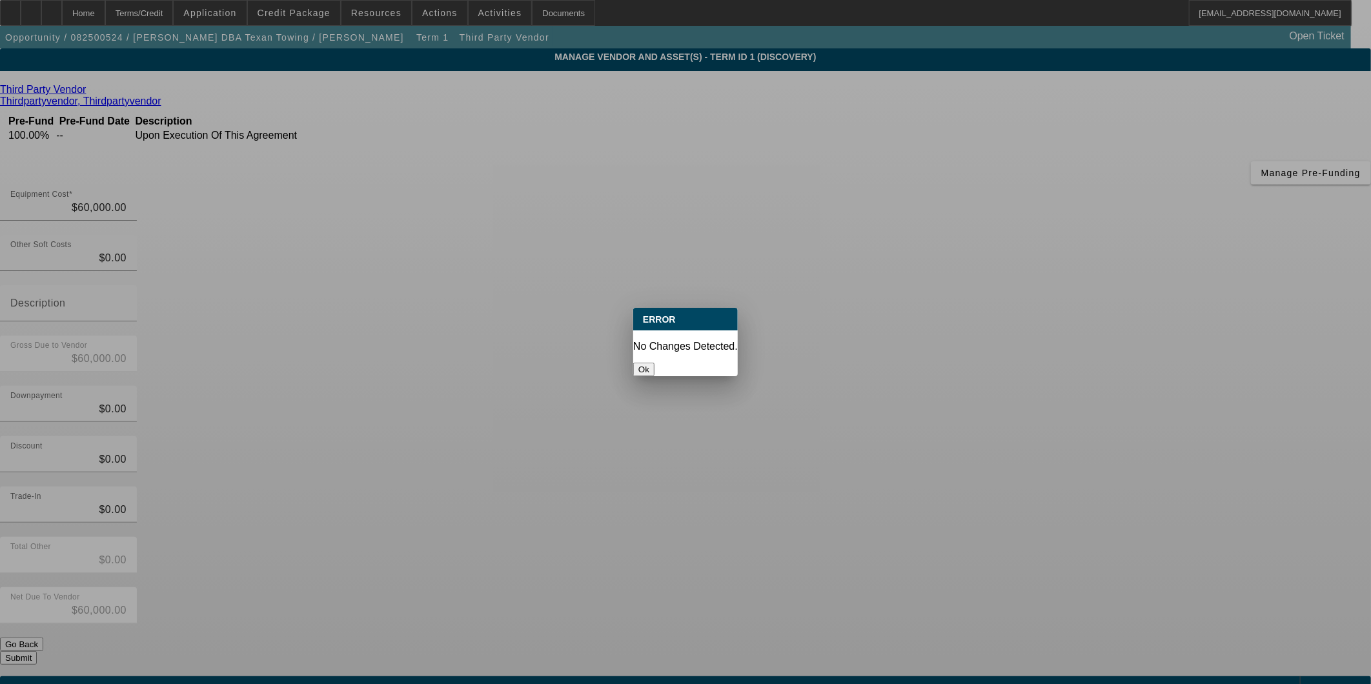
click at [655, 363] on button "Ok" at bounding box center [643, 370] width 21 height 14
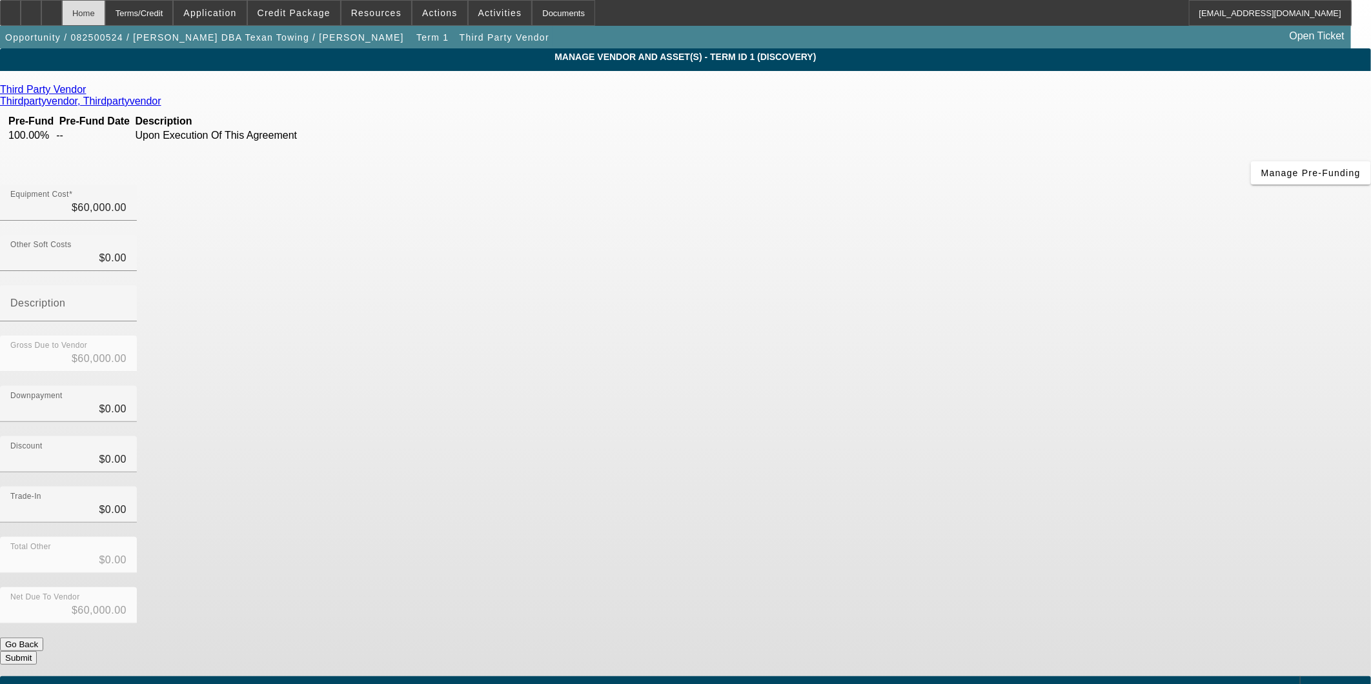
click at [105, 14] on div "Home" at bounding box center [83, 13] width 43 height 26
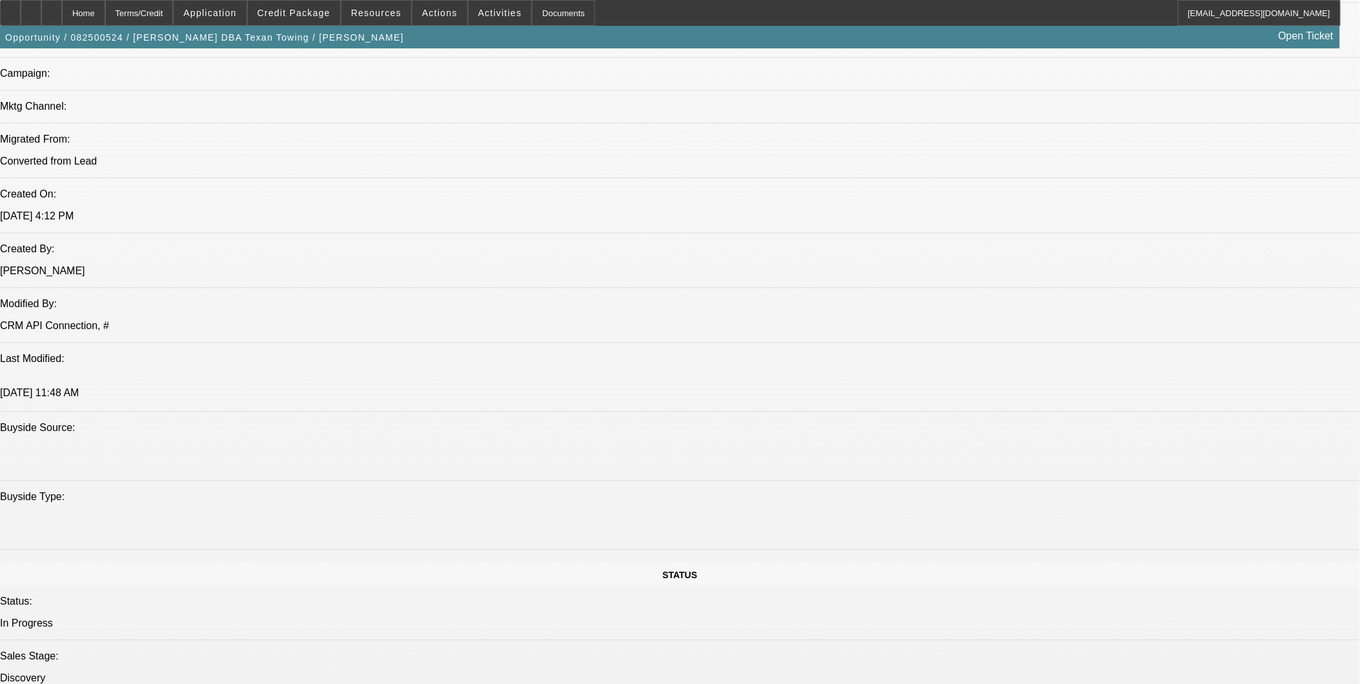
select select "0"
select select "2"
select select "0.1"
select select "4"
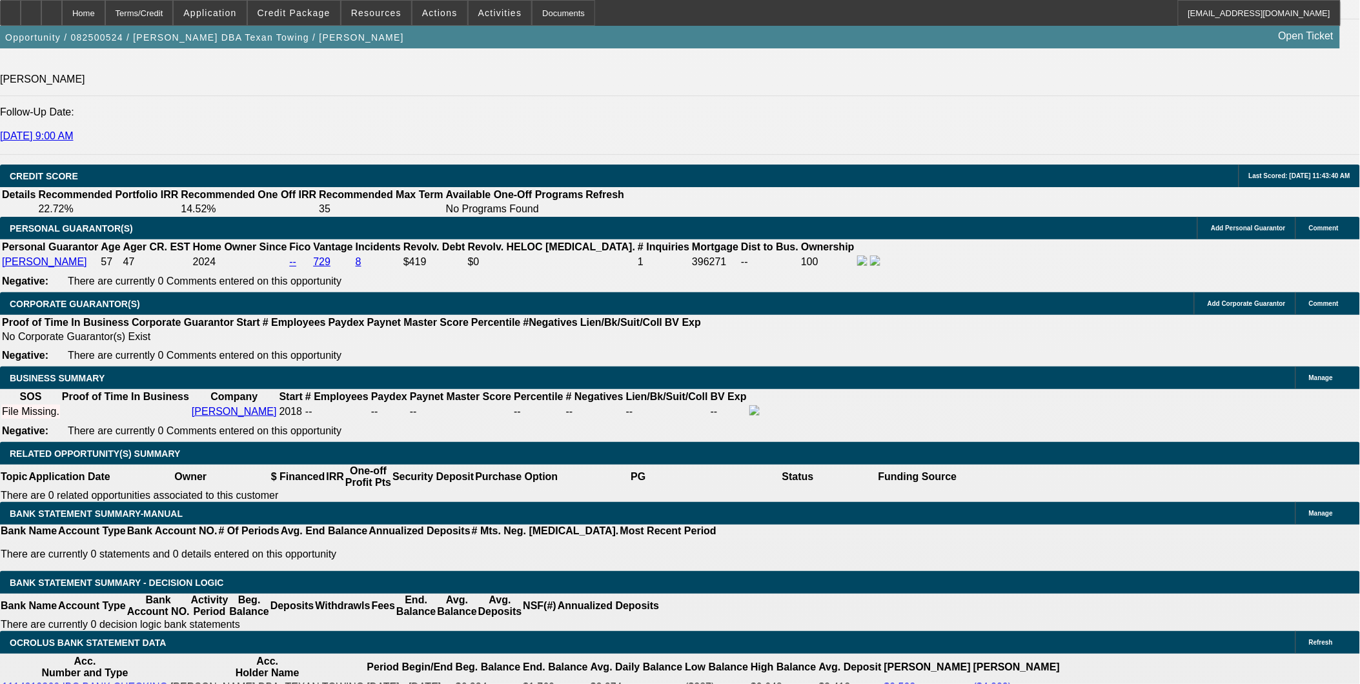
scroll to position [1734, 0]
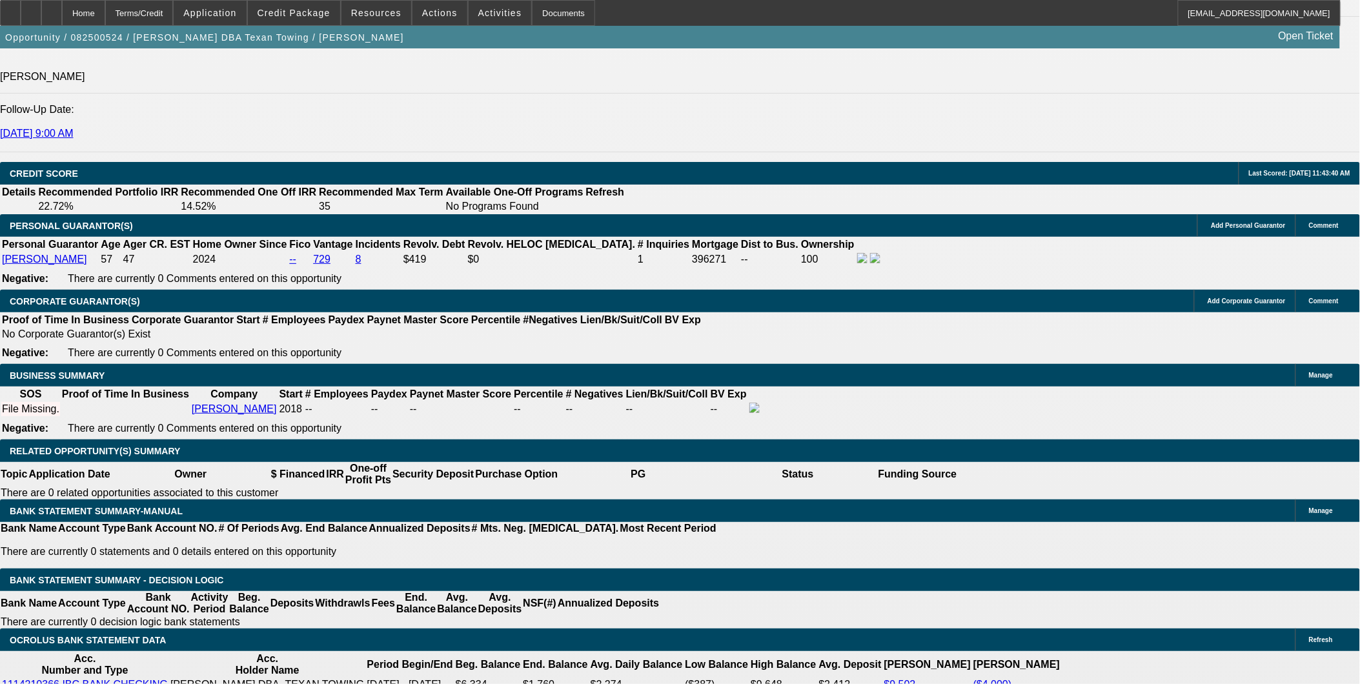
select select "0.1"
drag, startPoint x: 256, startPoint y: 363, endPoint x: 524, endPoint y: 363, distance: 267.3
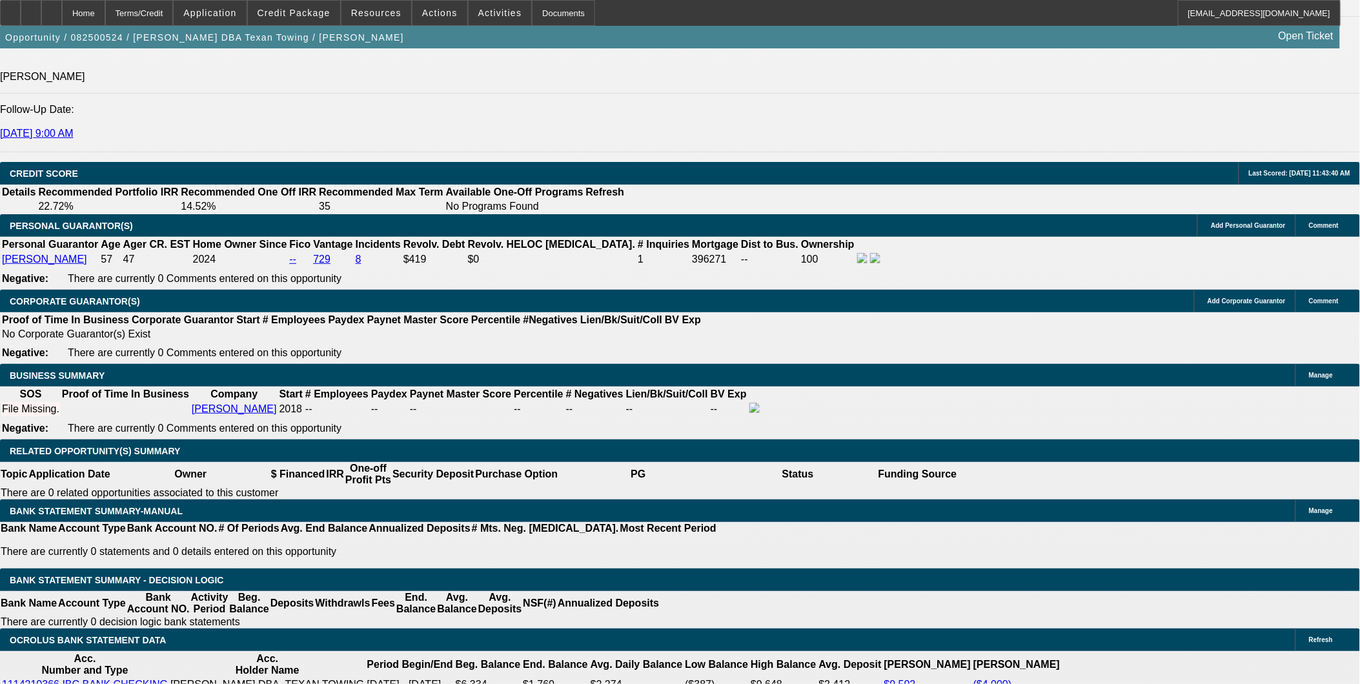
type input "5"
type input "$3,000.00"
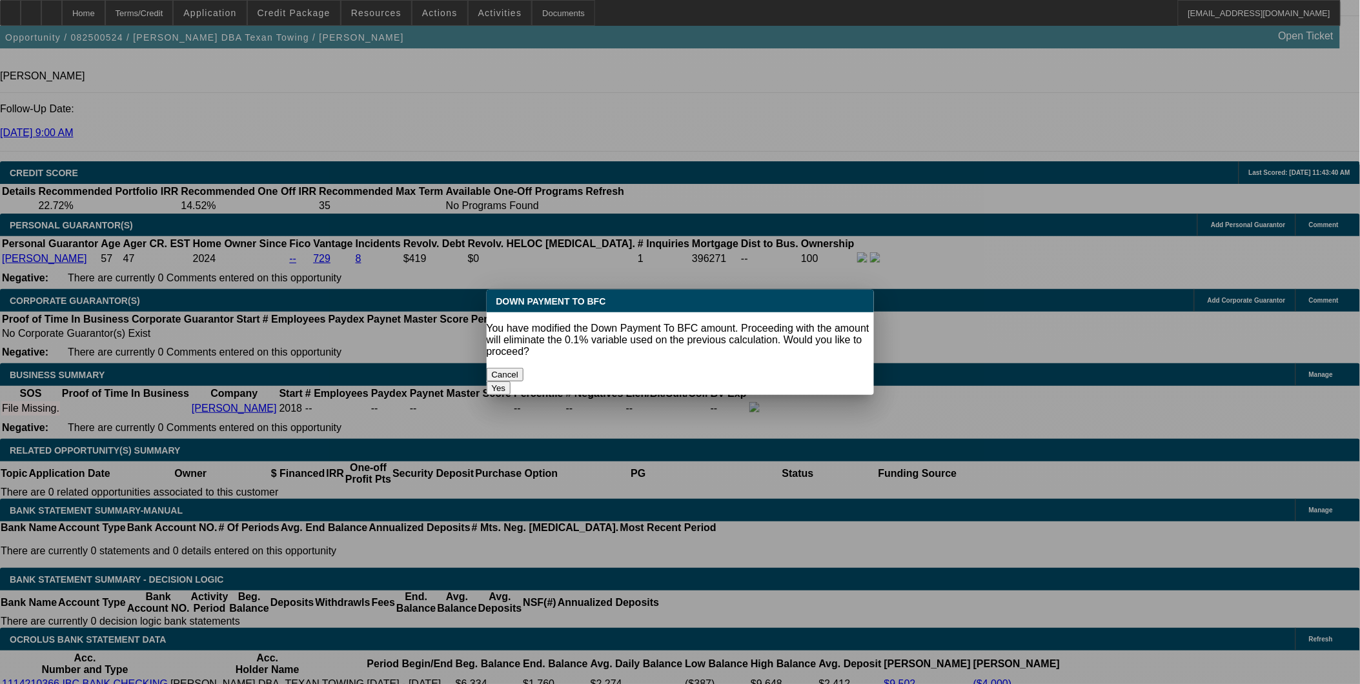
scroll to position [0, 0]
click at [511, 382] on button "Yes" at bounding box center [499, 389] width 25 height 14
select select "0"
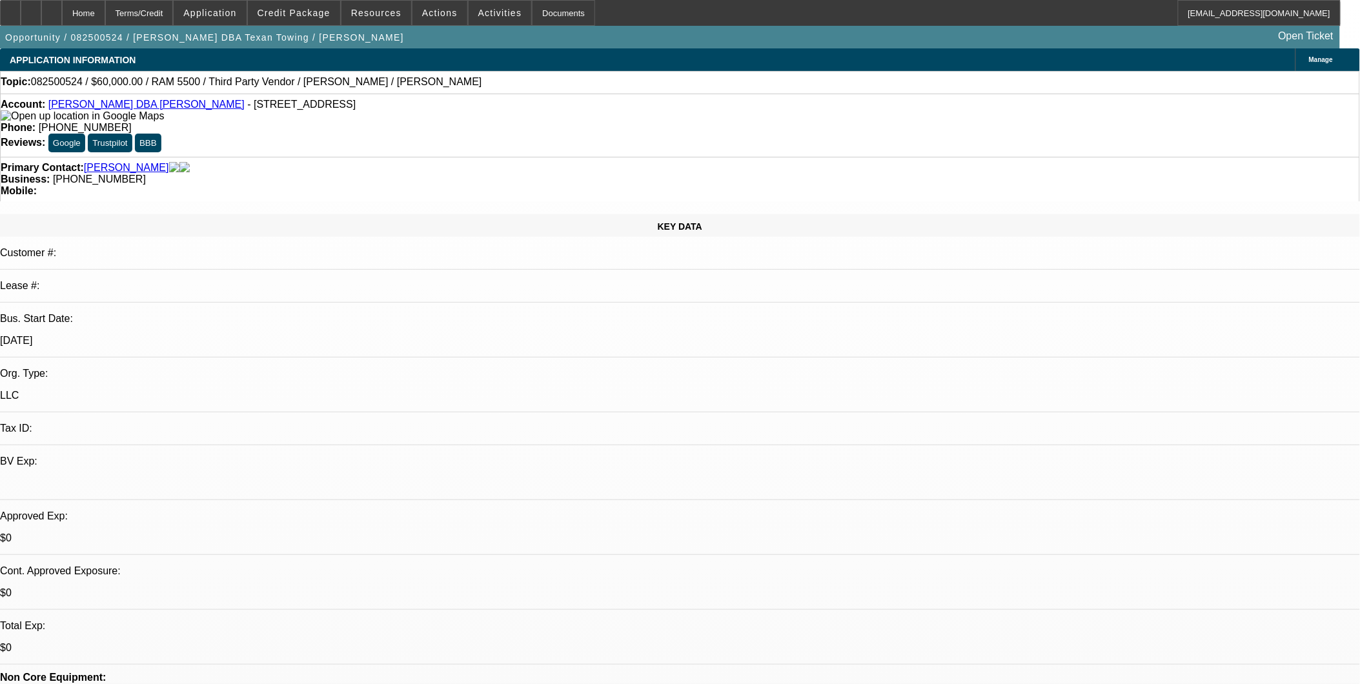
scroll to position [1734, 0]
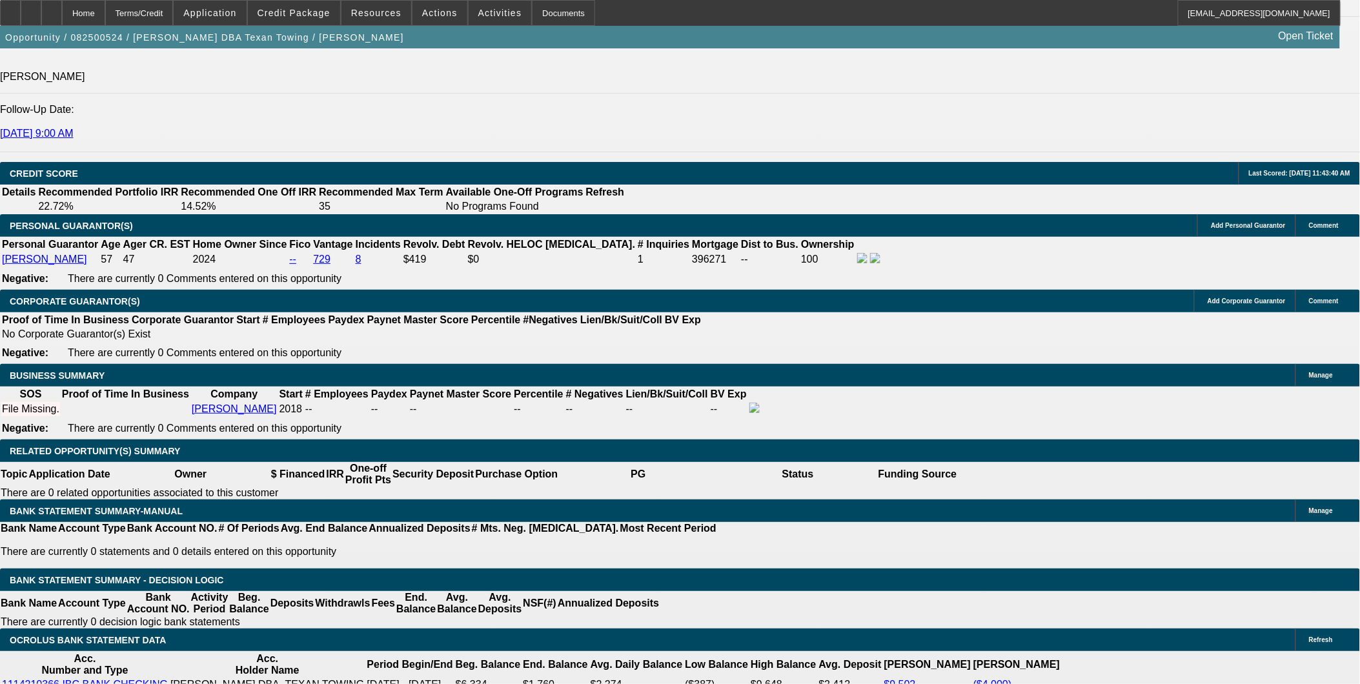
drag, startPoint x: 209, startPoint y: 121, endPoint x: 234, endPoint y: 150, distance: 38.4
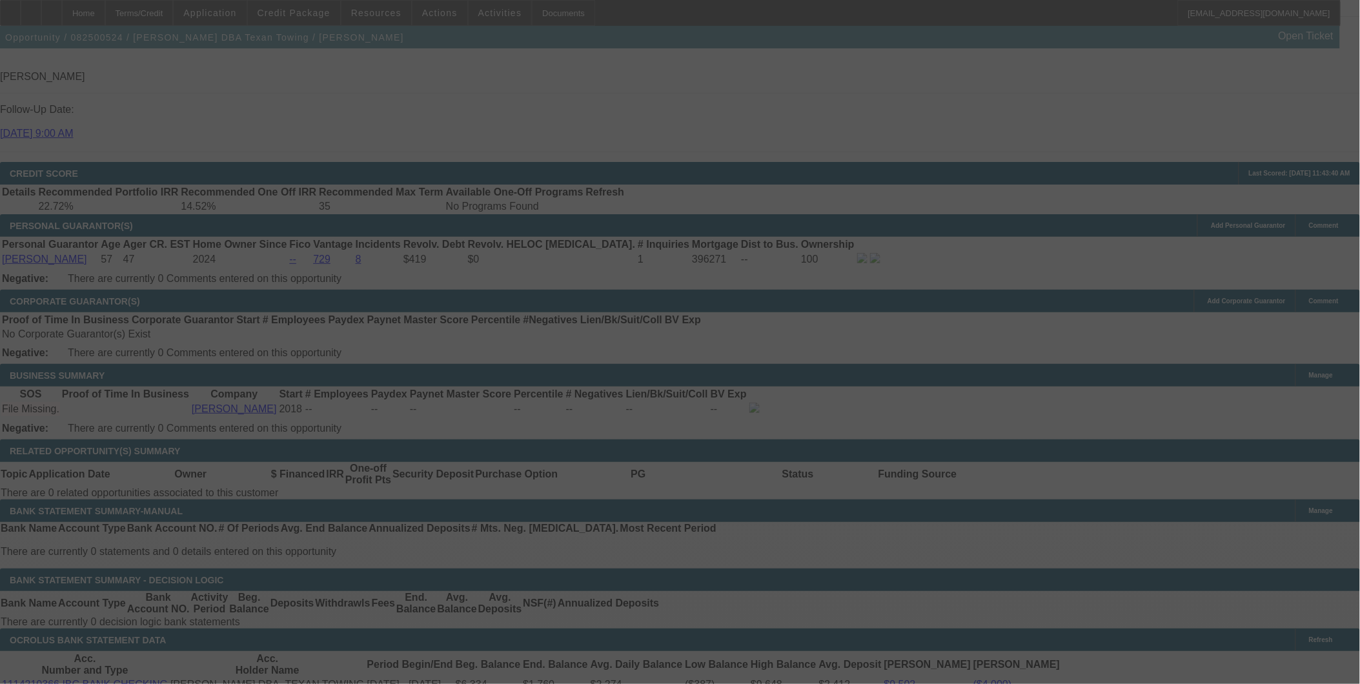
scroll to position [0, 0]
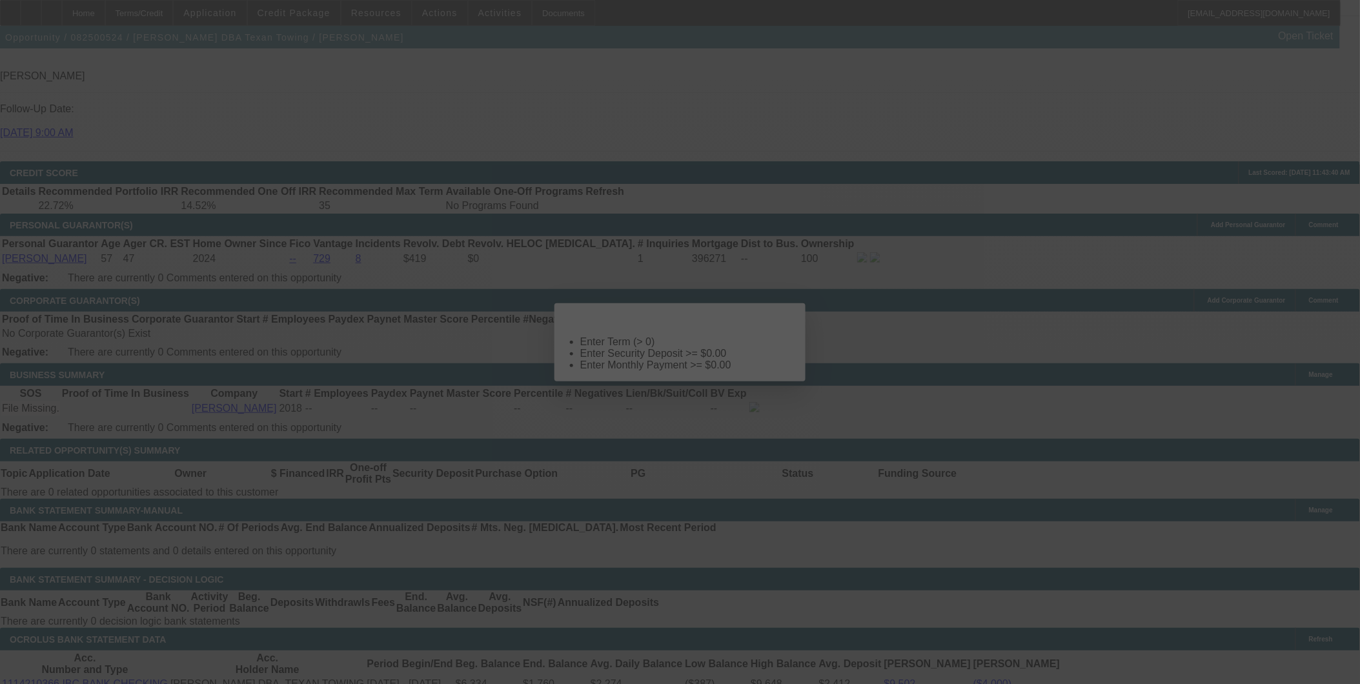
select select "0"
select select "2"
select select "0.1"
select select "4"
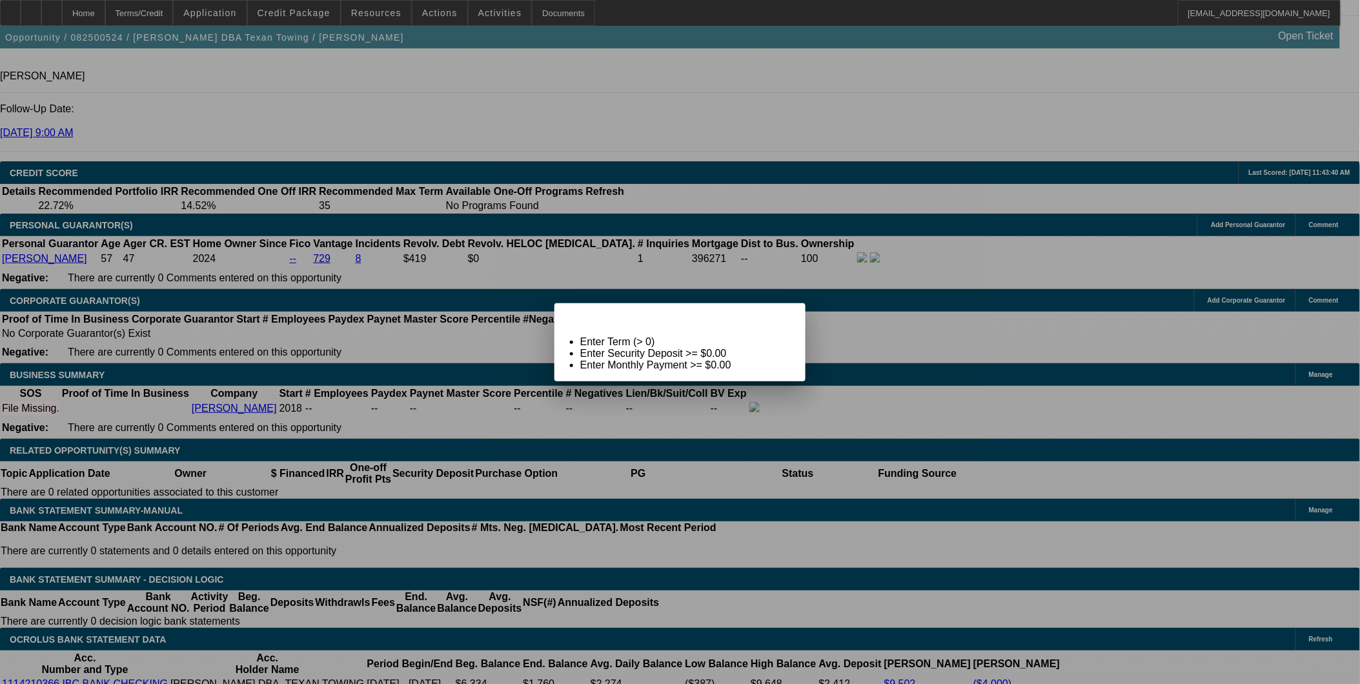
click at [762, 323] on div "Term Not Ready To Calculate: Term Id 1" at bounding box center [666, 314] width 223 height 23
click at [779, 318] on div "Close" at bounding box center [791, 310] width 28 height 15
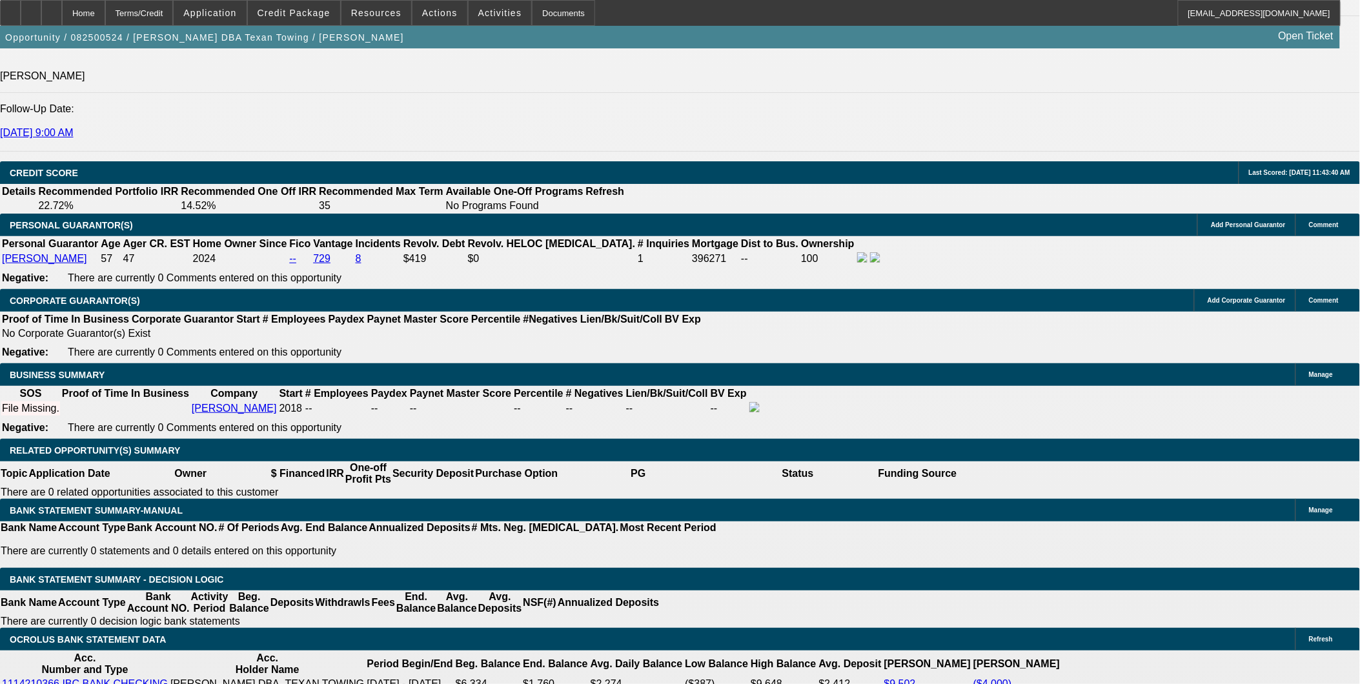
scroll to position [1734, 0]
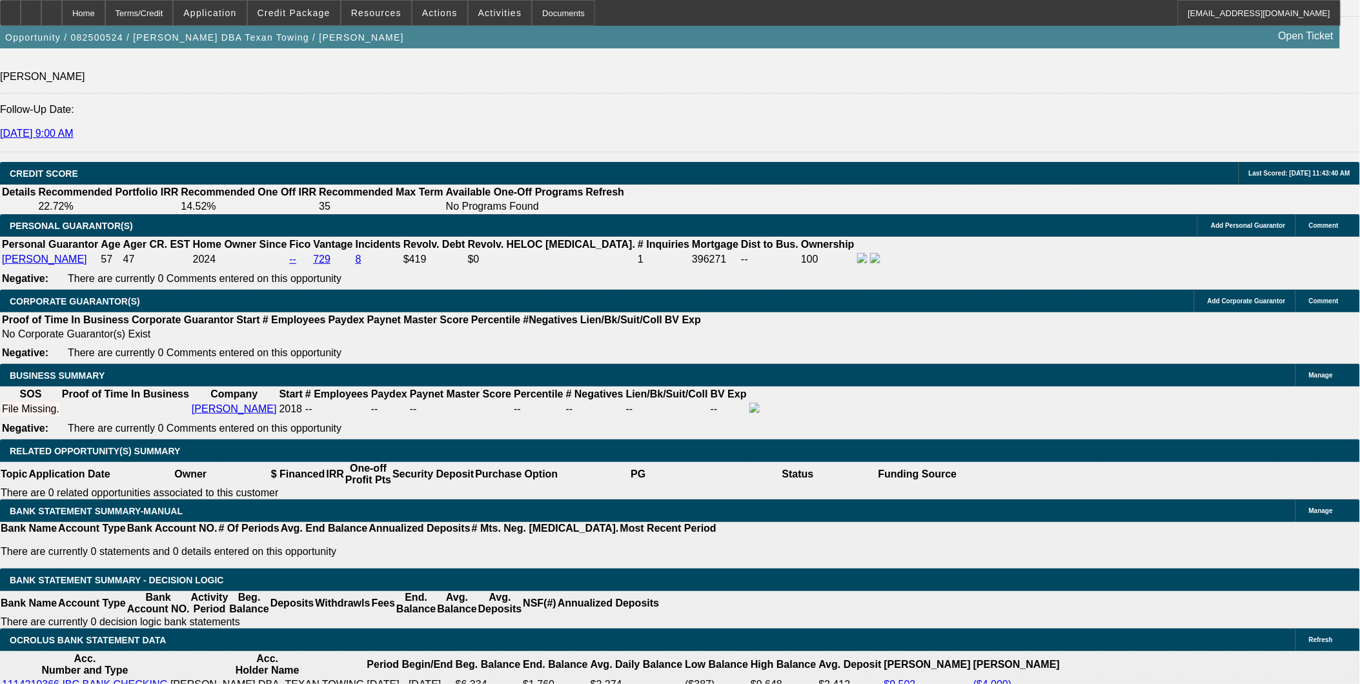
type input "42"
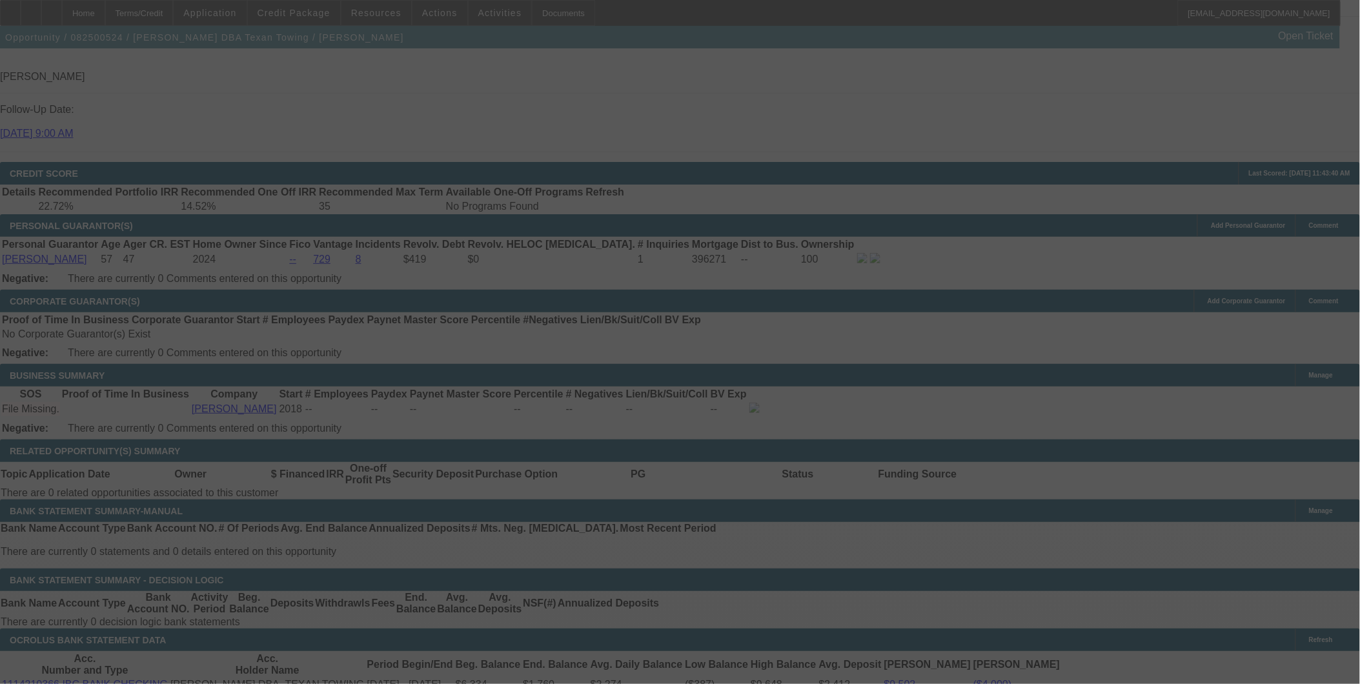
scroll to position [0, 0]
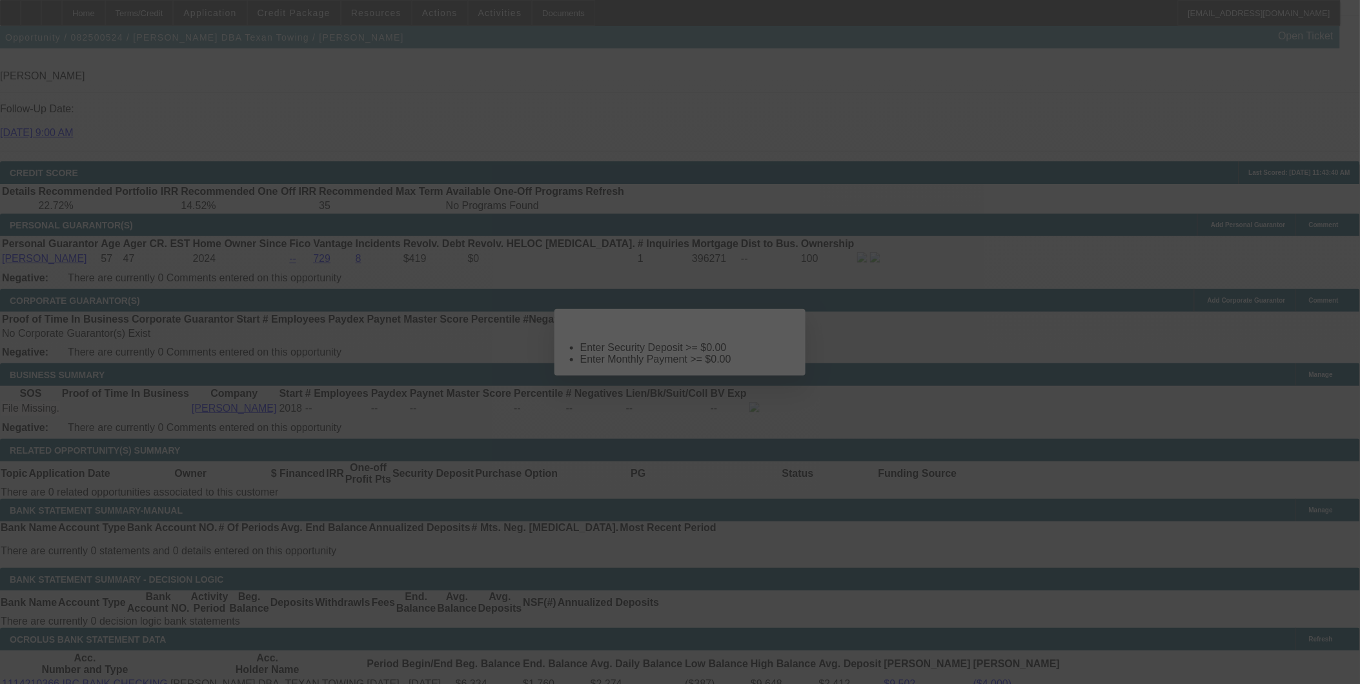
select select "0"
select select "2"
select select "0.1"
select select "4"
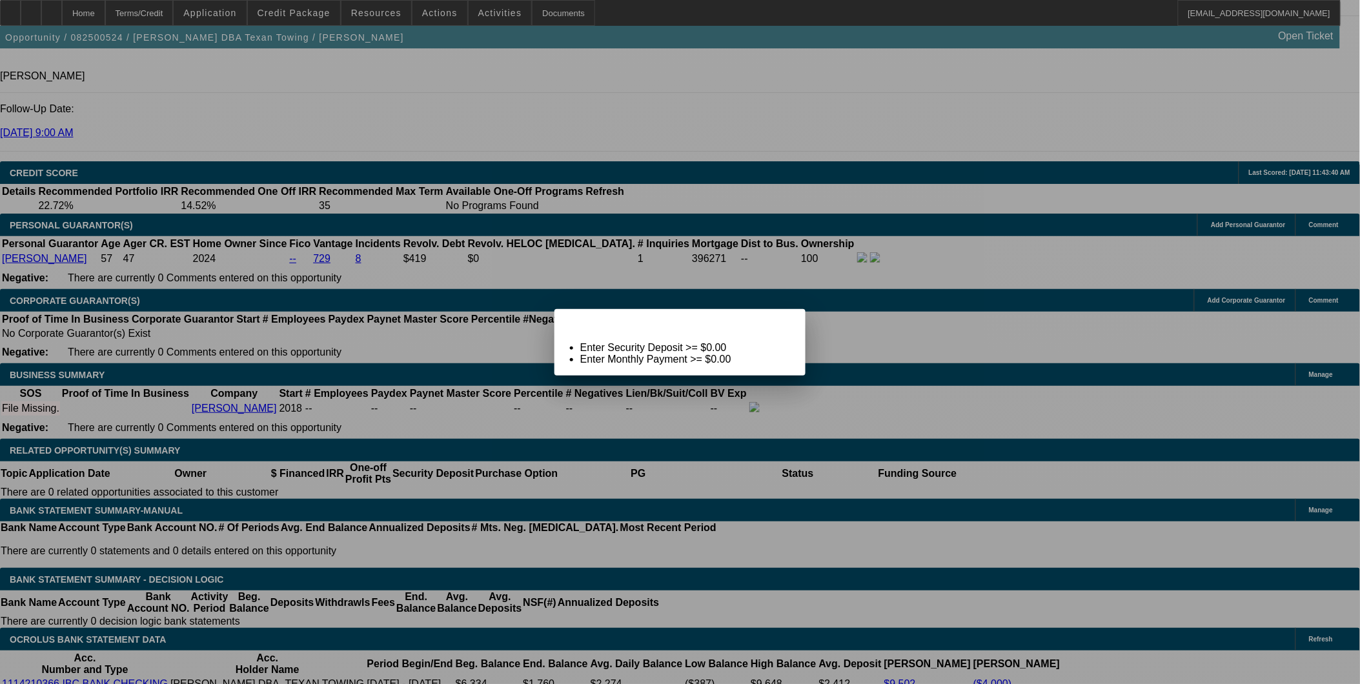
click at [784, 324] on span "Close" at bounding box center [789, 320] width 17 height 7
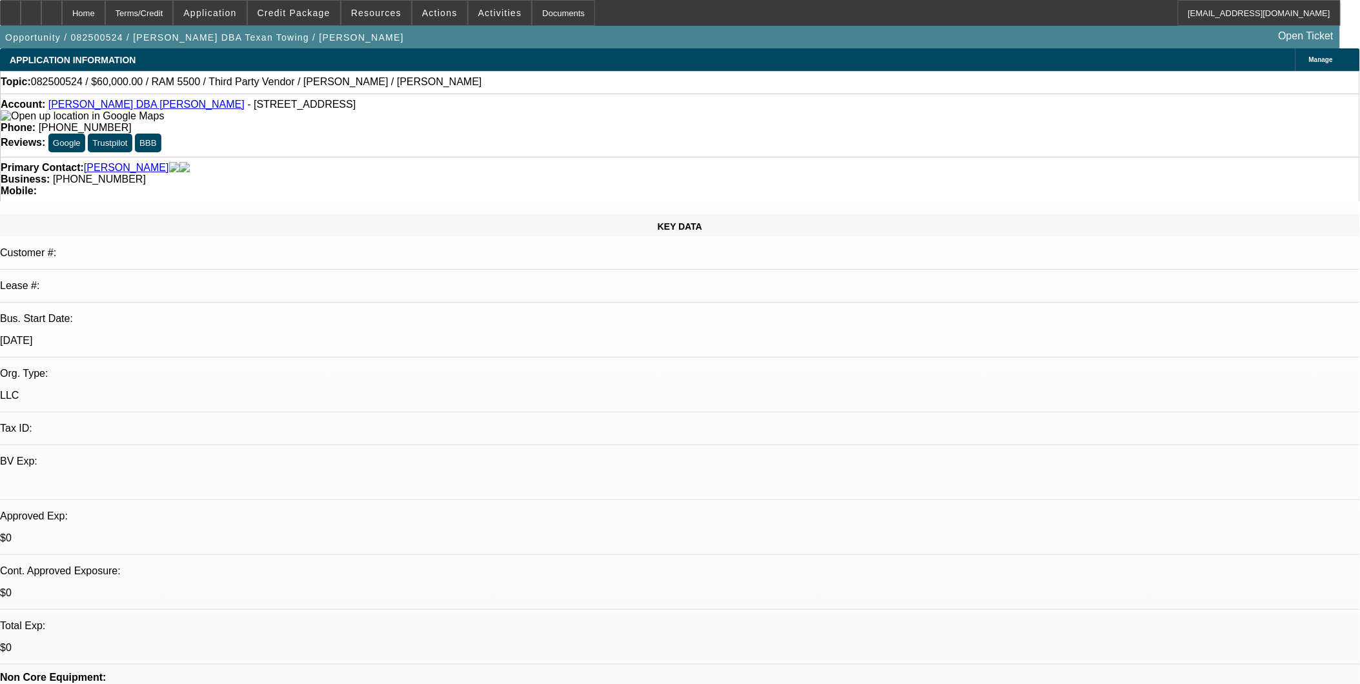
scroll to position [1734, 0]
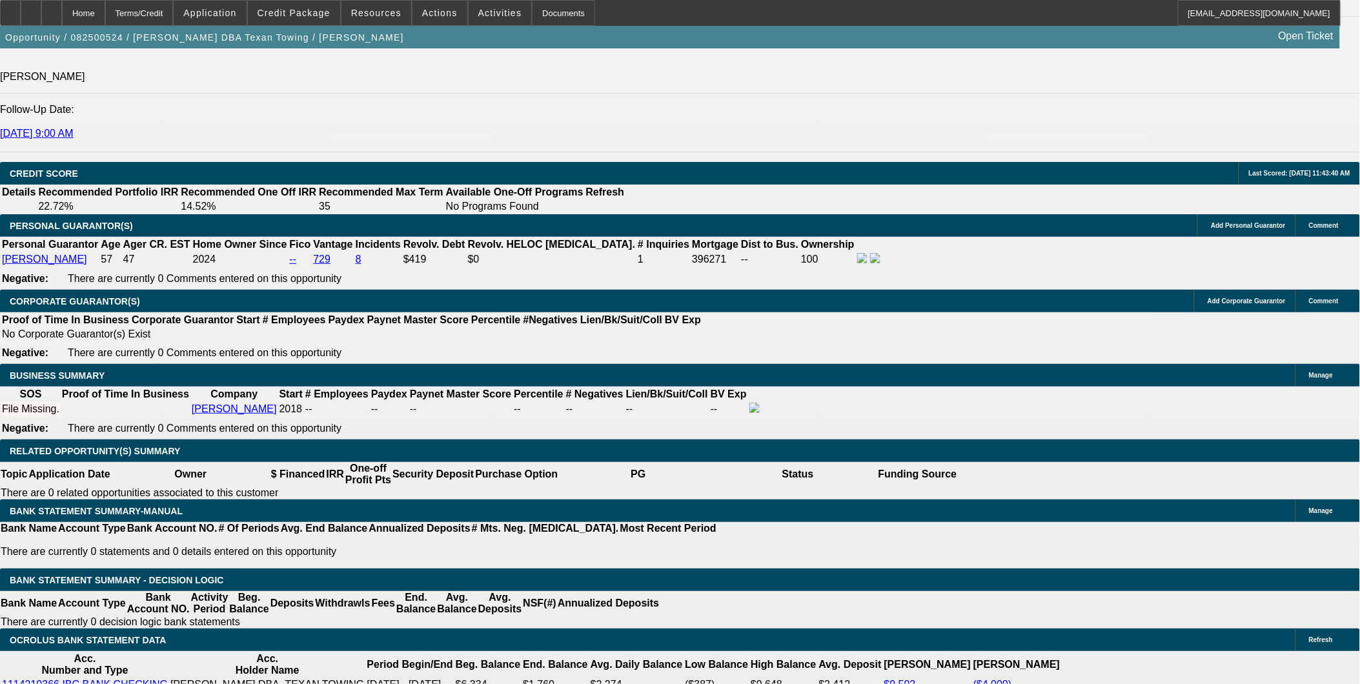
drag, startPoint x: 301, startPoint y: 459, endPoint x: 430, endPoint y: 460, distance: 128.5
type input "1"
type input "$2,763.20"
type input "$1,381.60"
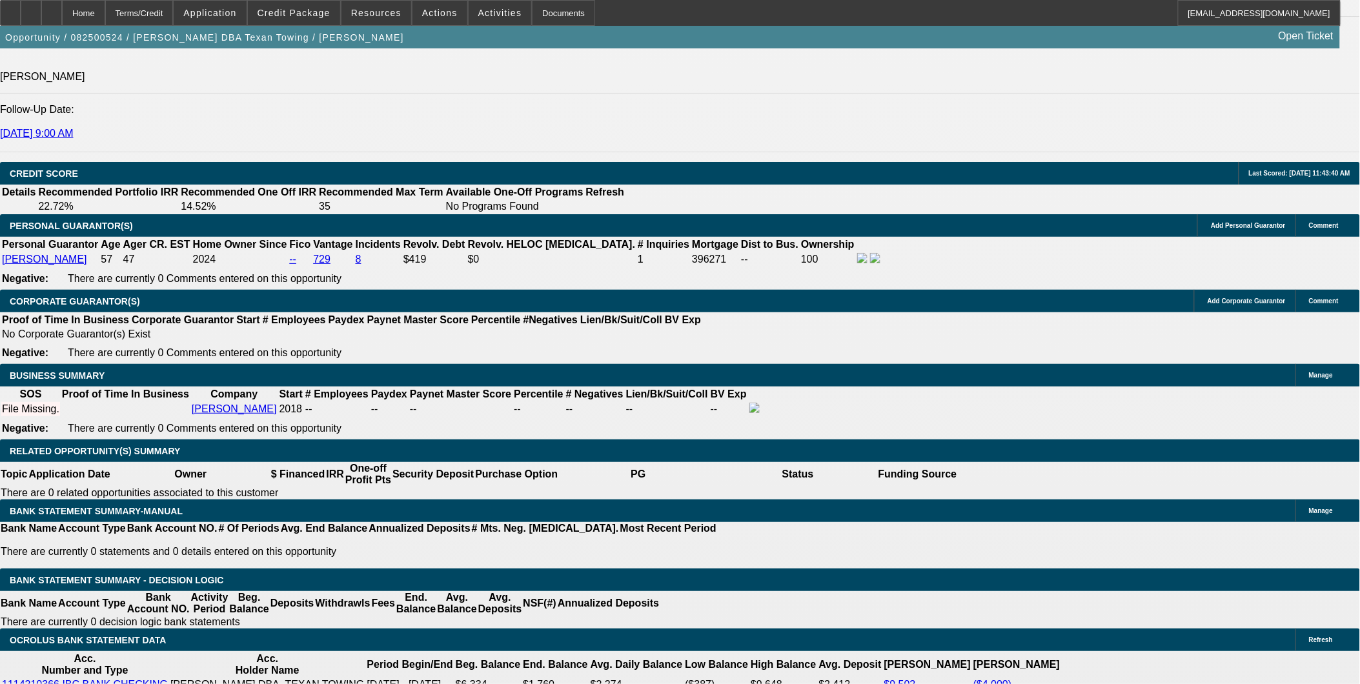
type input "15"
type input "$3,505.40"
type input "$1,752.70"
type input "15"
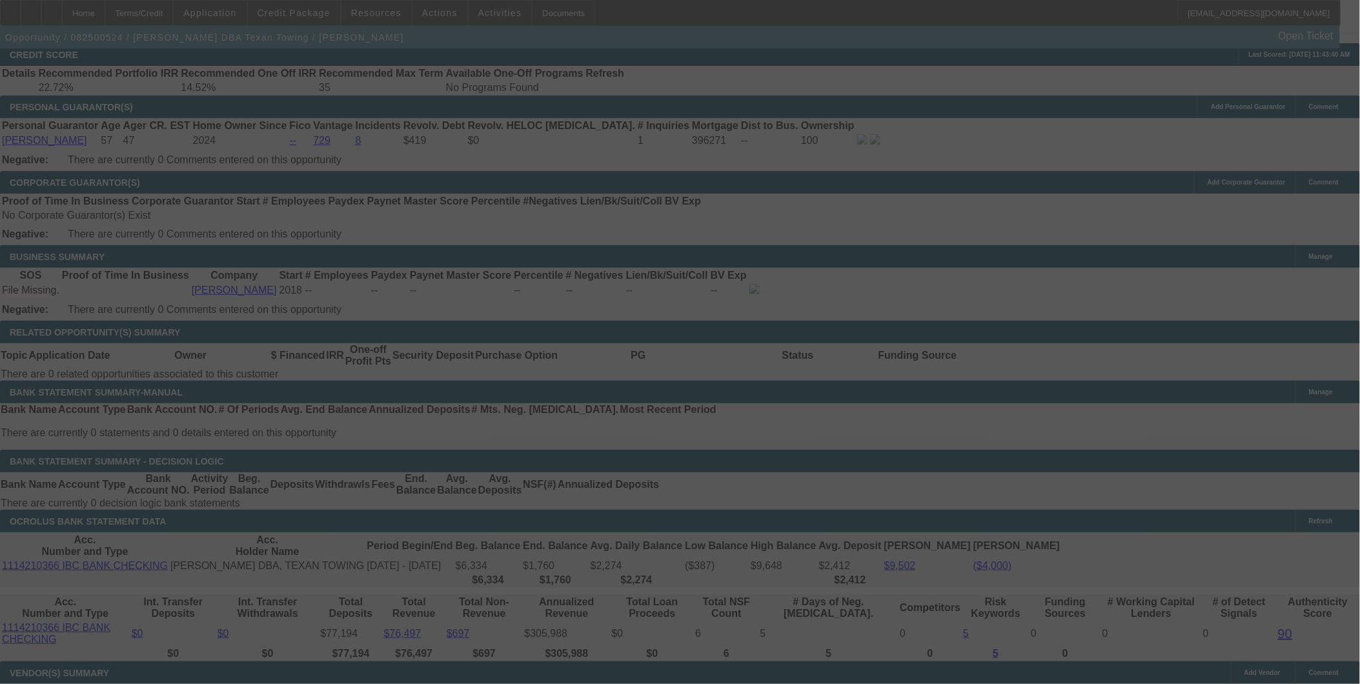
scroll to position [1877, 0]
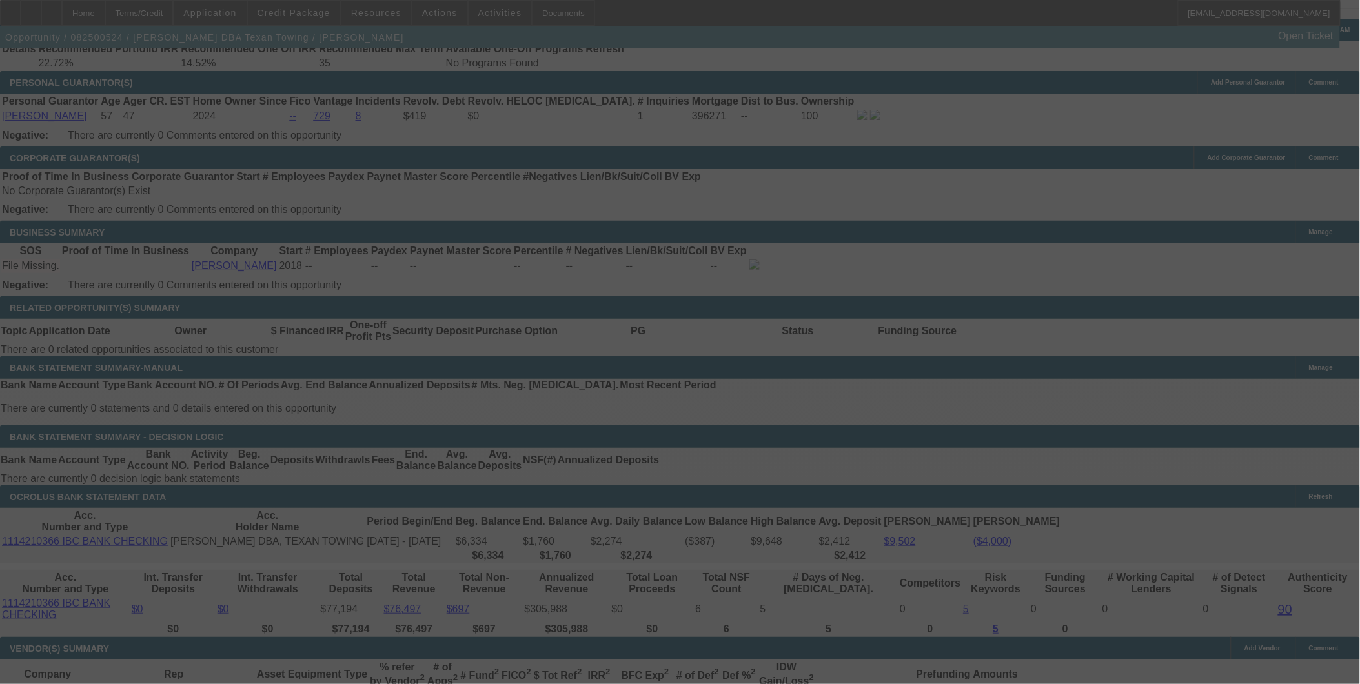
select select "0"
select select "2"
select select "0.1"
select select "4"
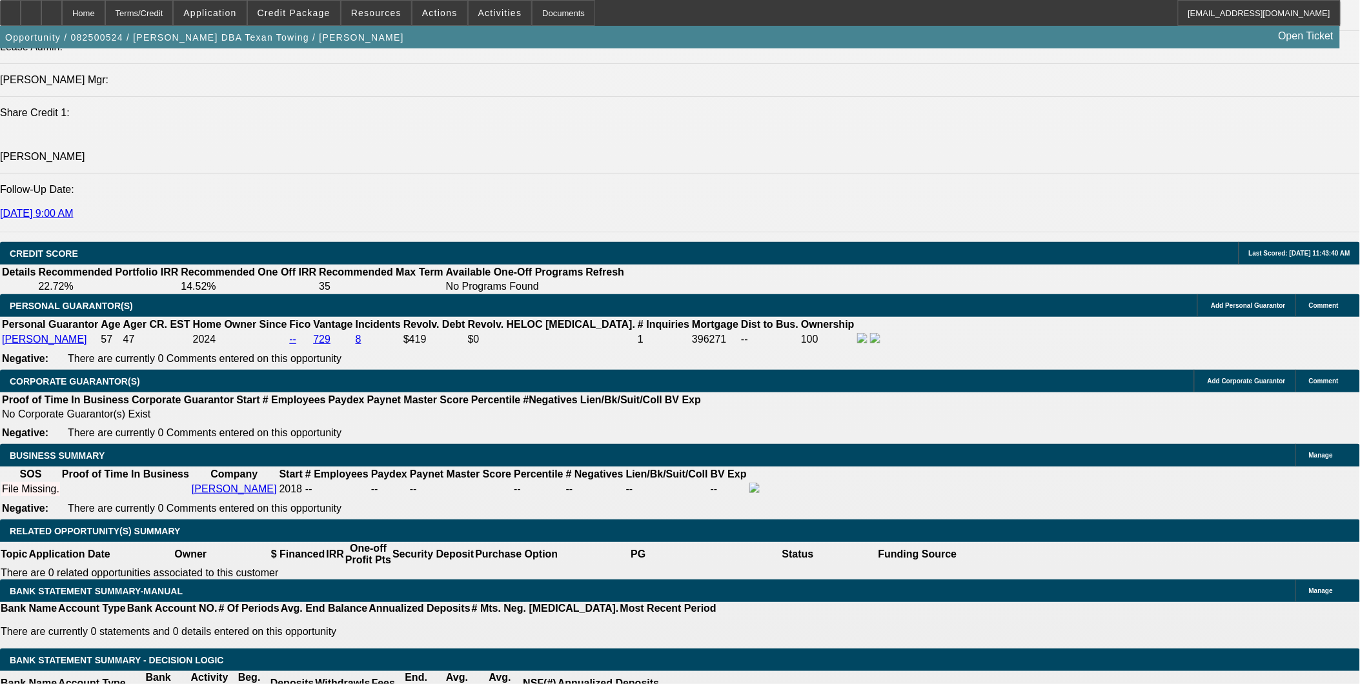
scroll to position [1648, 0]
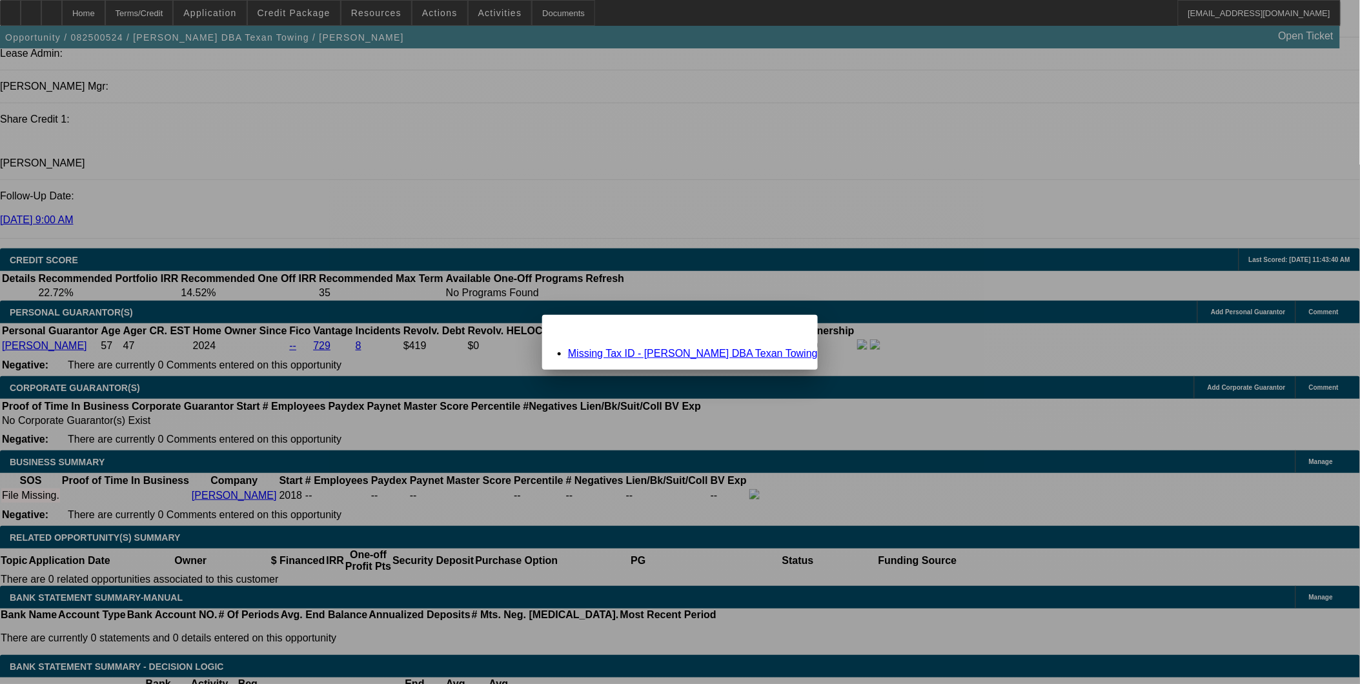
click at [717, 353] on link "Missing Tax ID - Yaser Hamada DBA Texan Towing" at bounding box center [693, 353] width 250 height 11
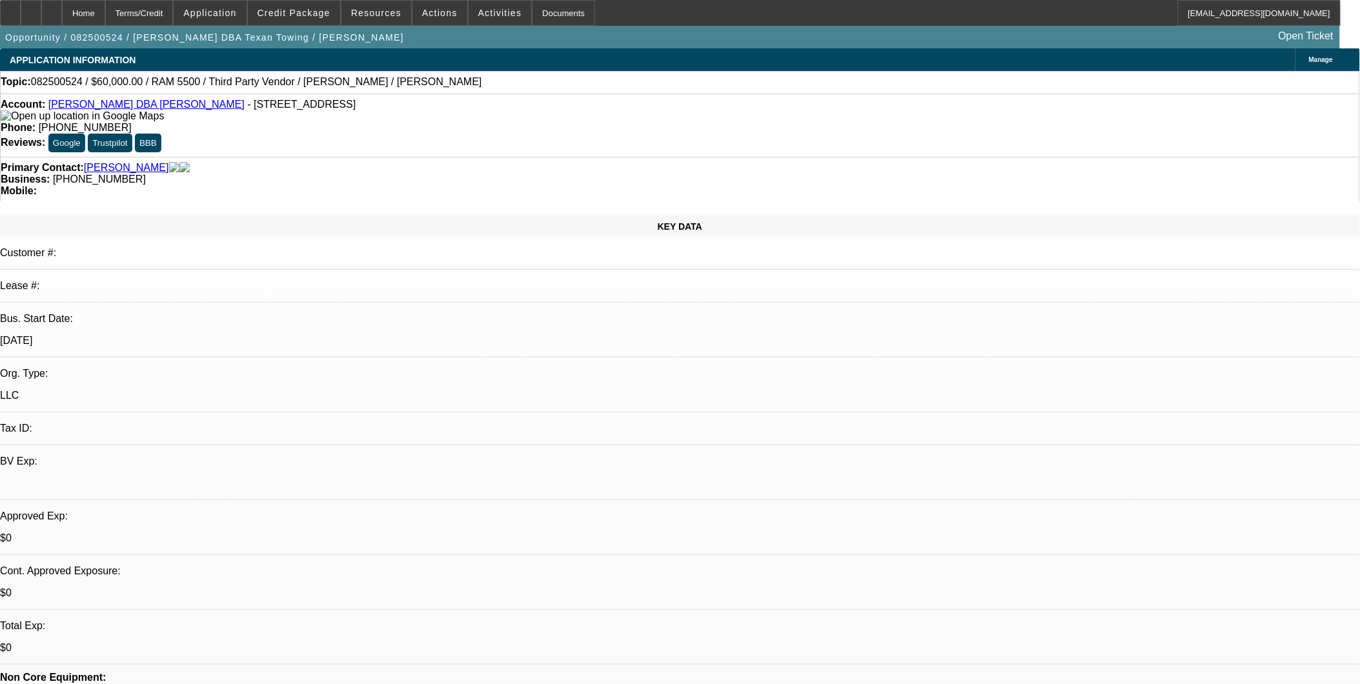
scroll to position [1648, 0]
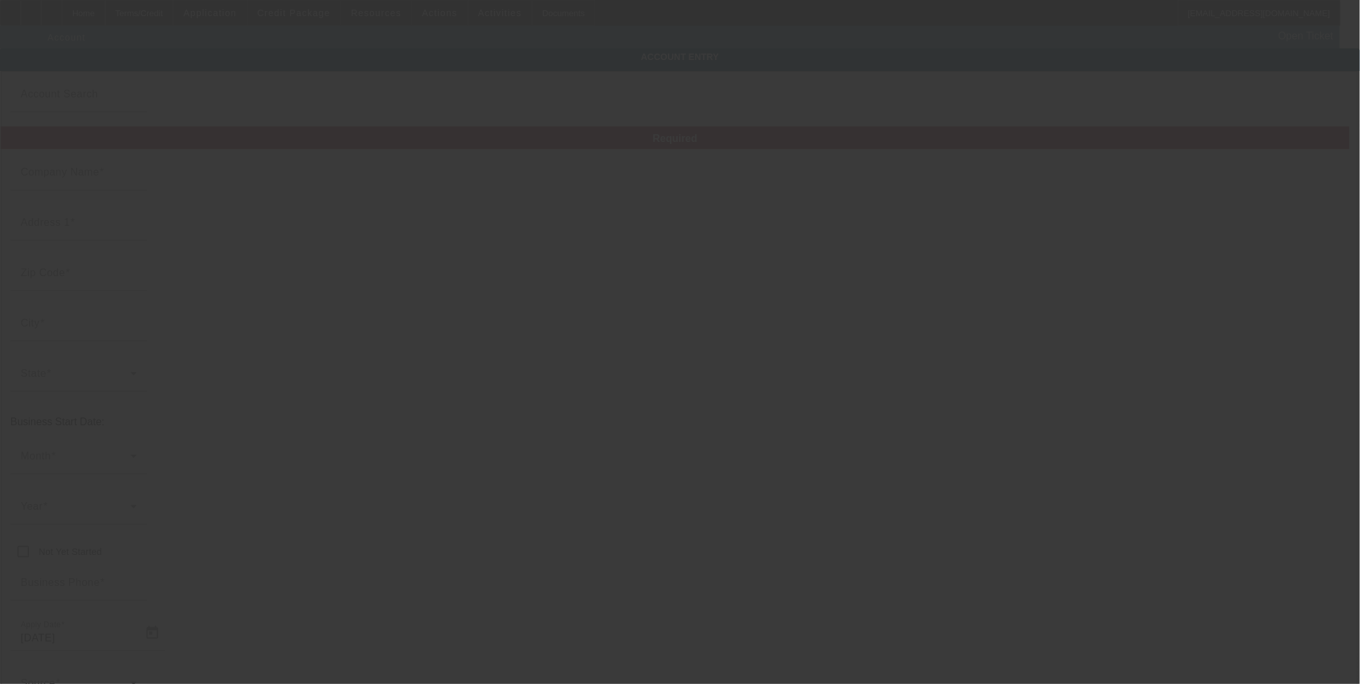
type input "Yaser Hamada"
type input "20518 Noble Ranch Ct"
type input "77407"
type input "Richmond"
type input "(832) 290-1017"
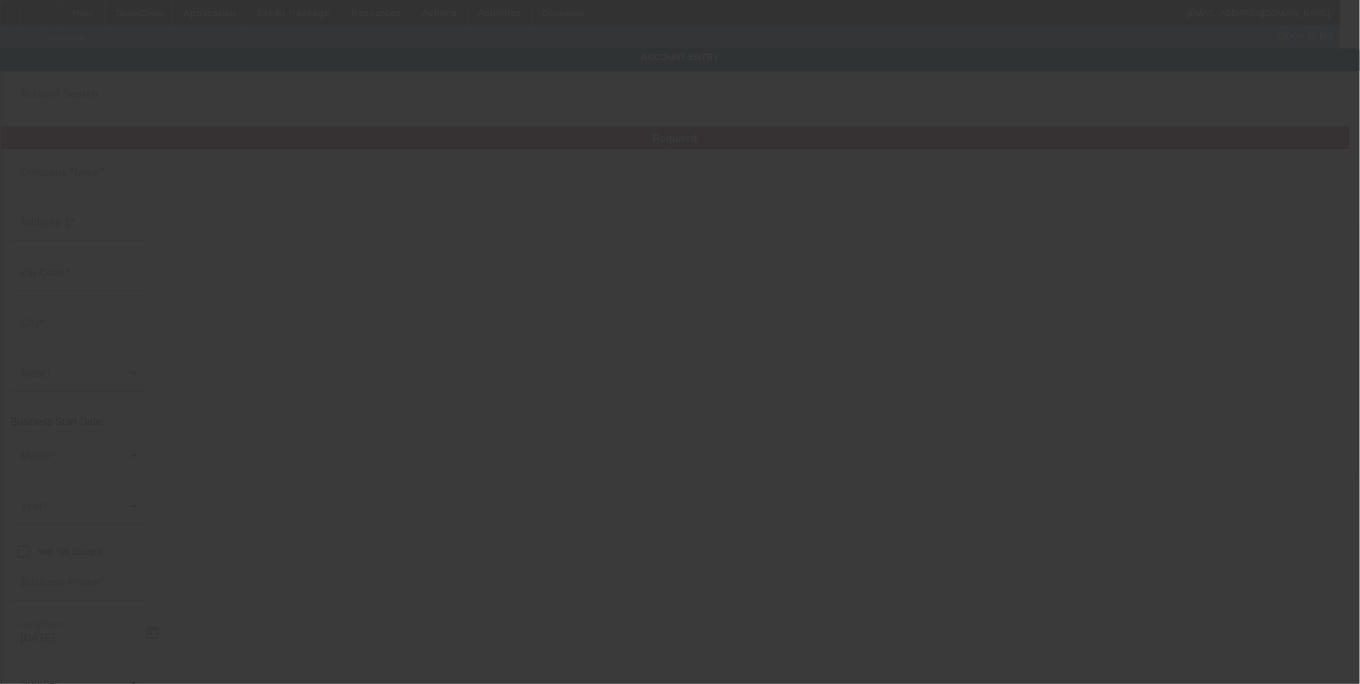
type input "Texan Towing"
type input "kankonny@icloud.com"
type input "U.S."
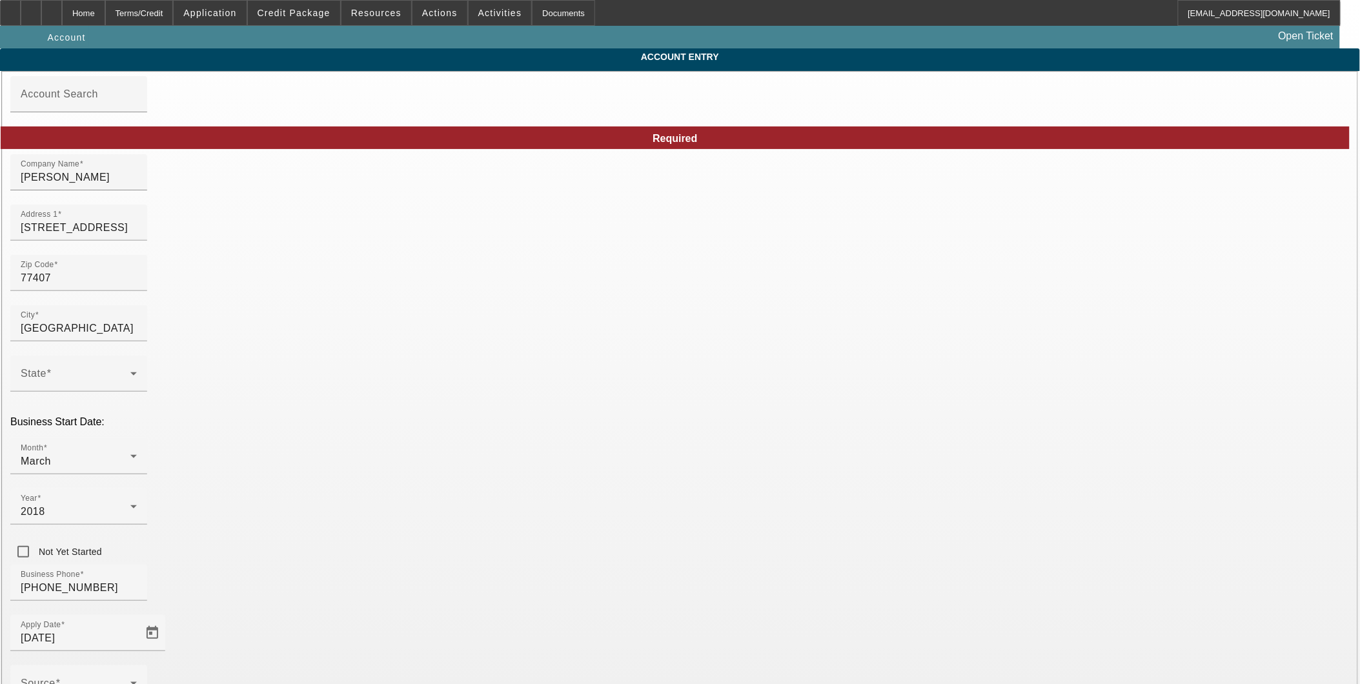
type input "8/19/2025"
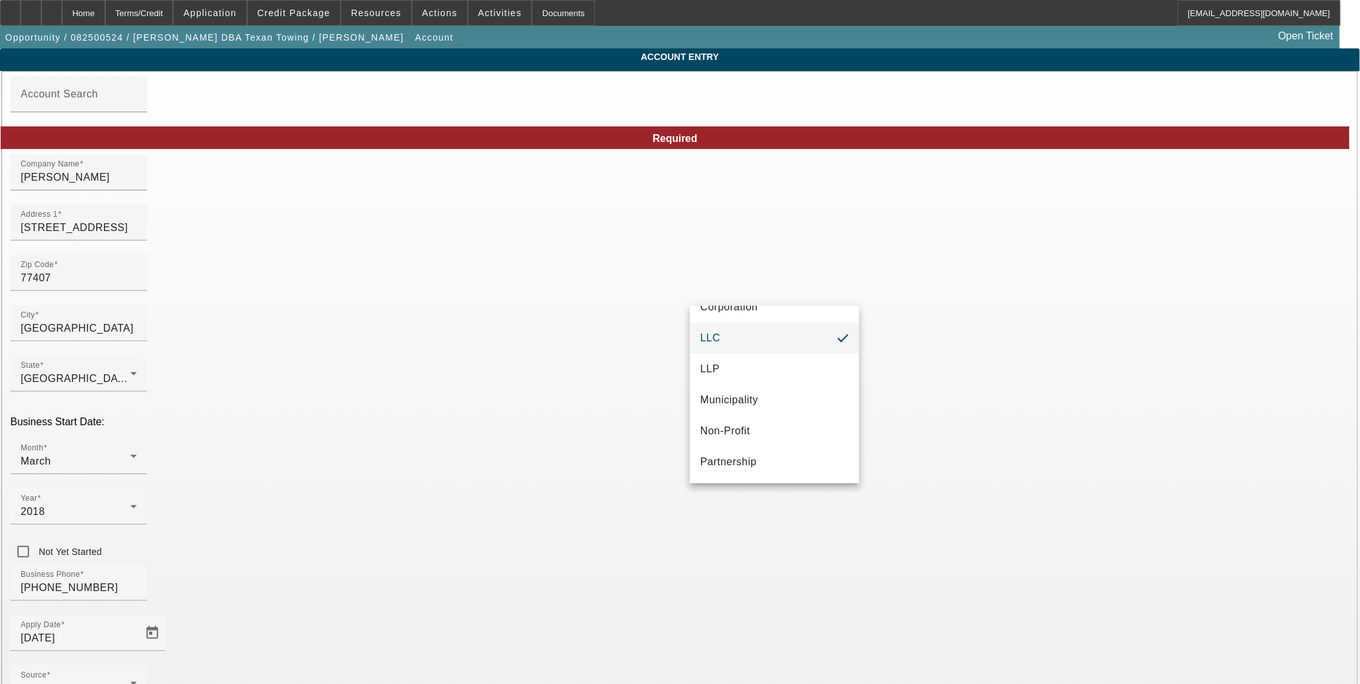
scroll to position [80, 0]
click at [775, 456] on mat-option "Proprietorship" at bounding box center [774, 463] width 169 height 31
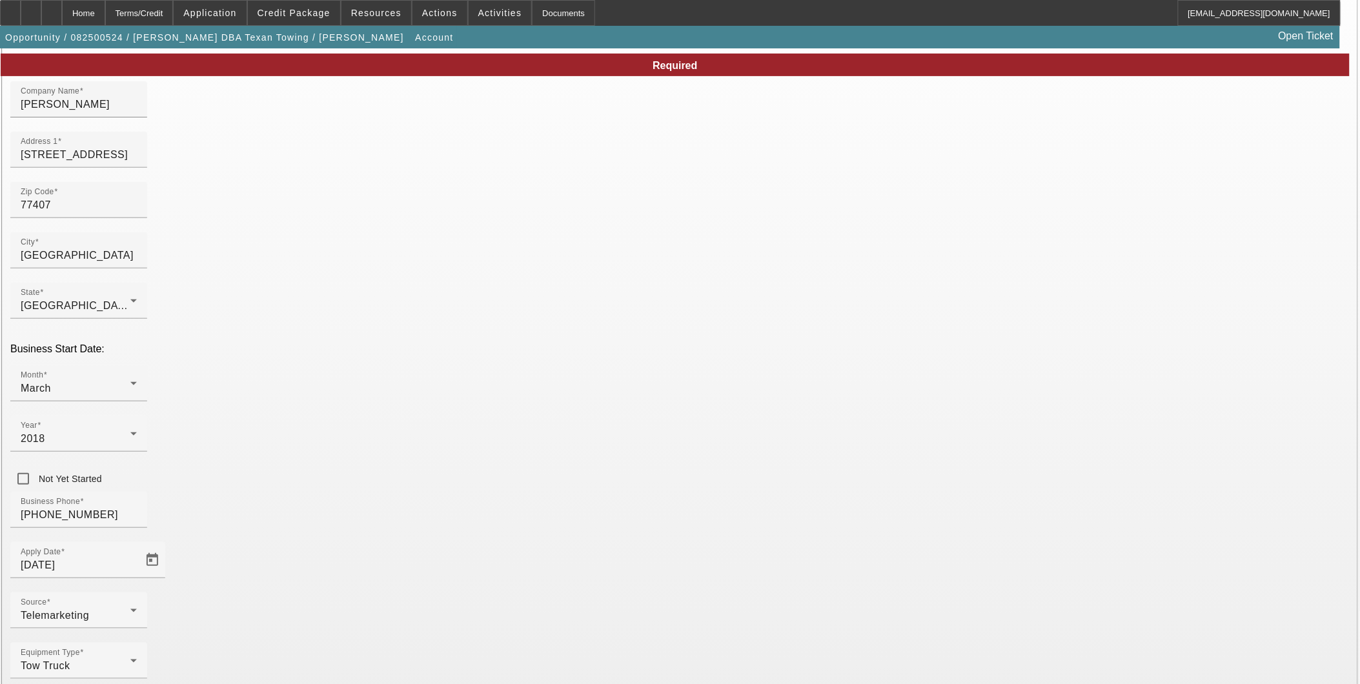
scroll to position [74, 0]
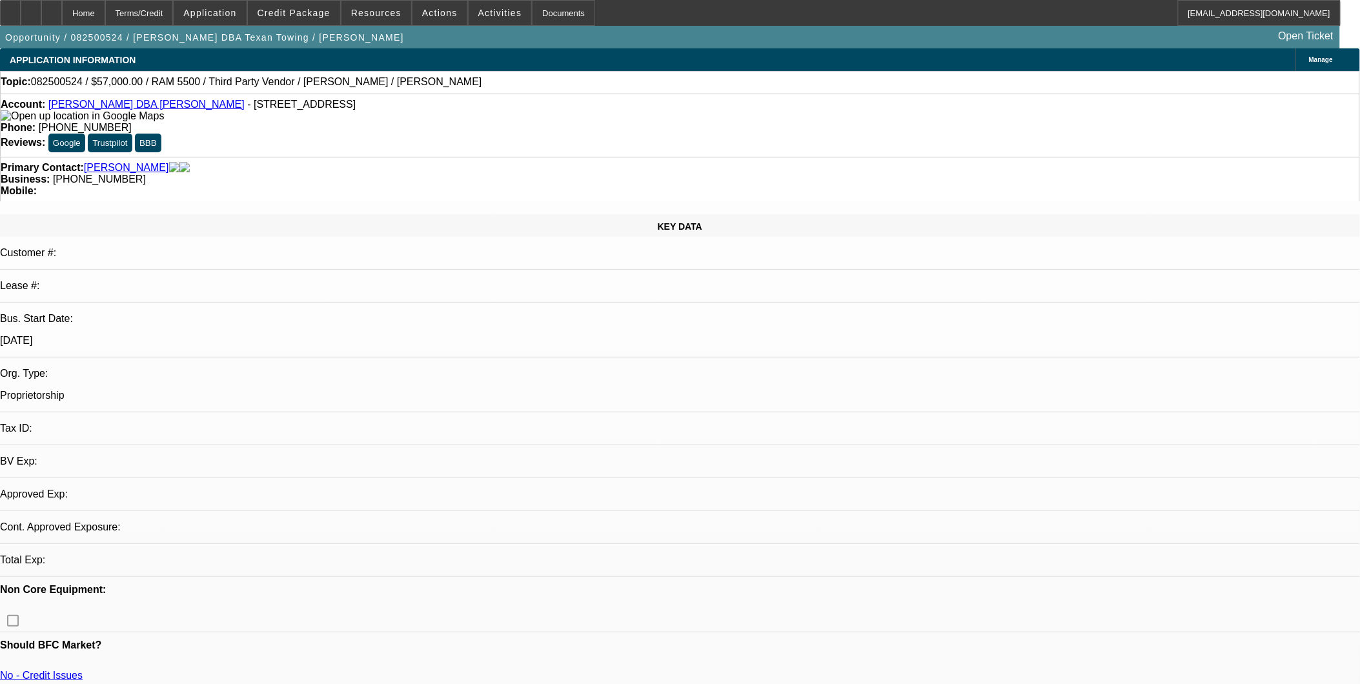
select select "0"
select select "2"
select select "0.1"
select select "4"
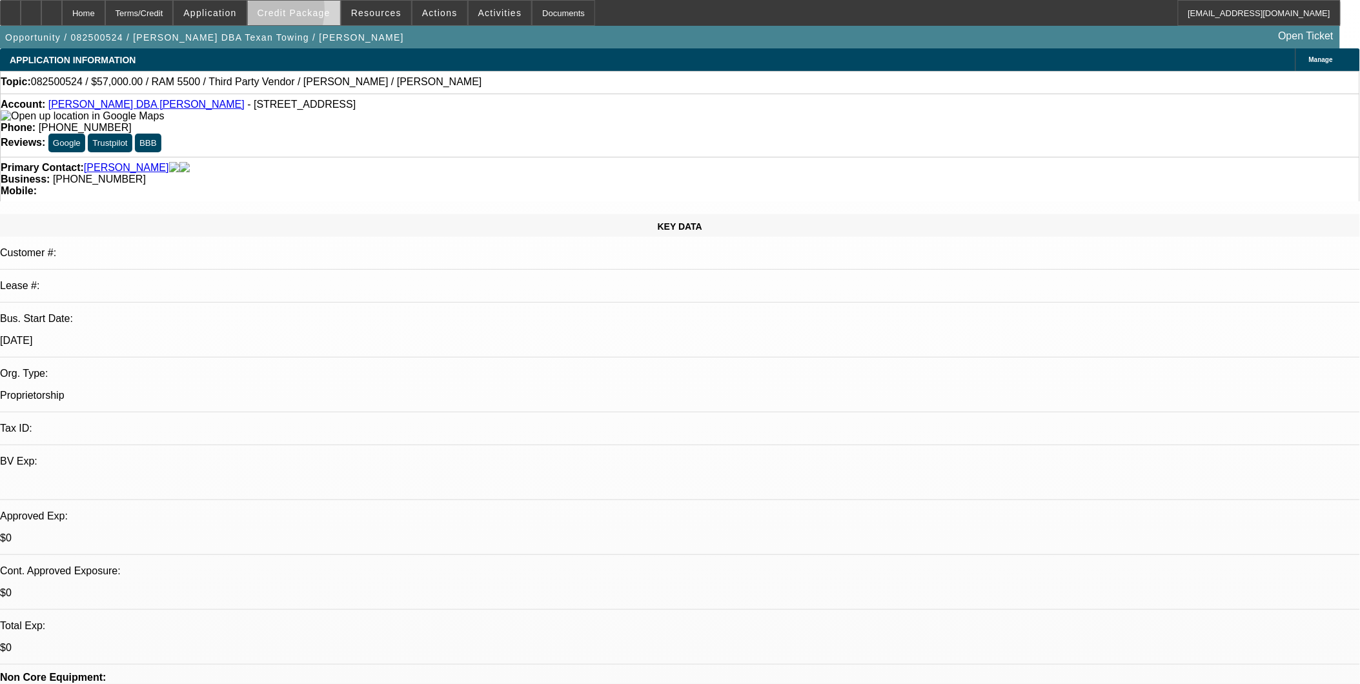
click at [275, 13] on span at bounding box center [294, 12] width 92 height 31
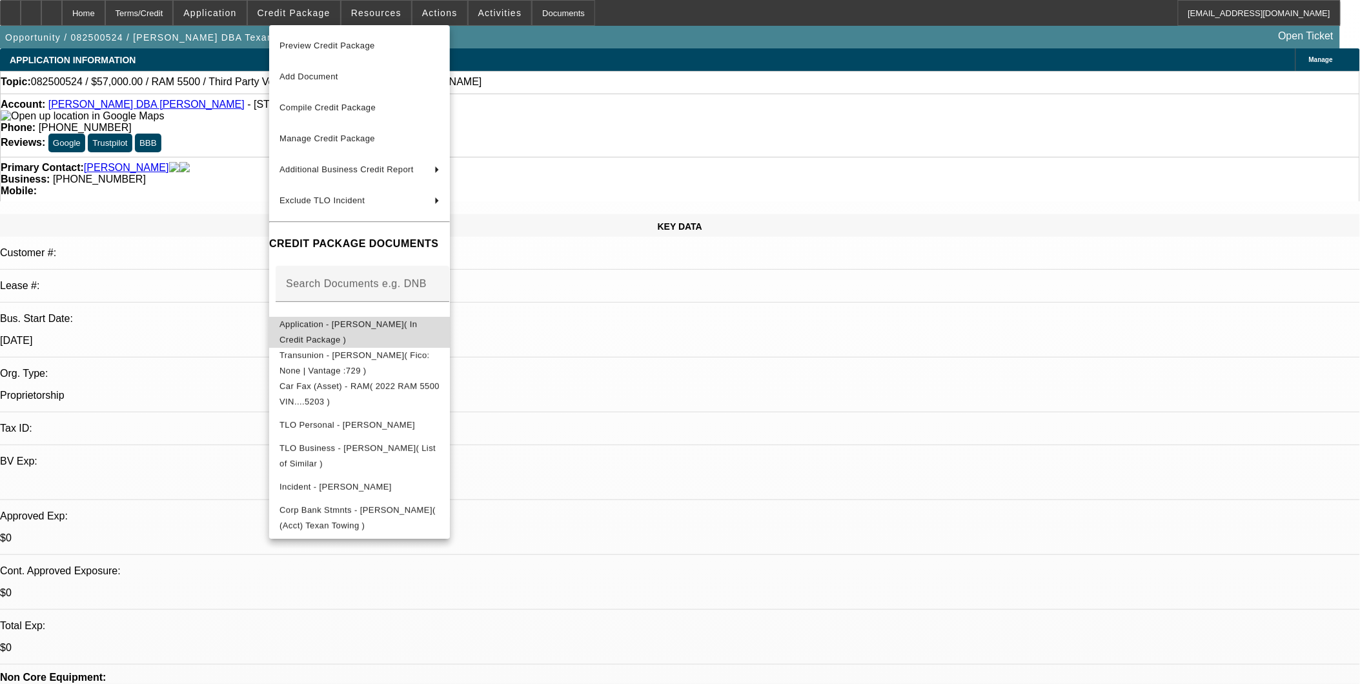
click at [341, 329] on span "Application - Yaser Hamada( In Credit Package )" at bounding box center [349, 331] width 138 height 25
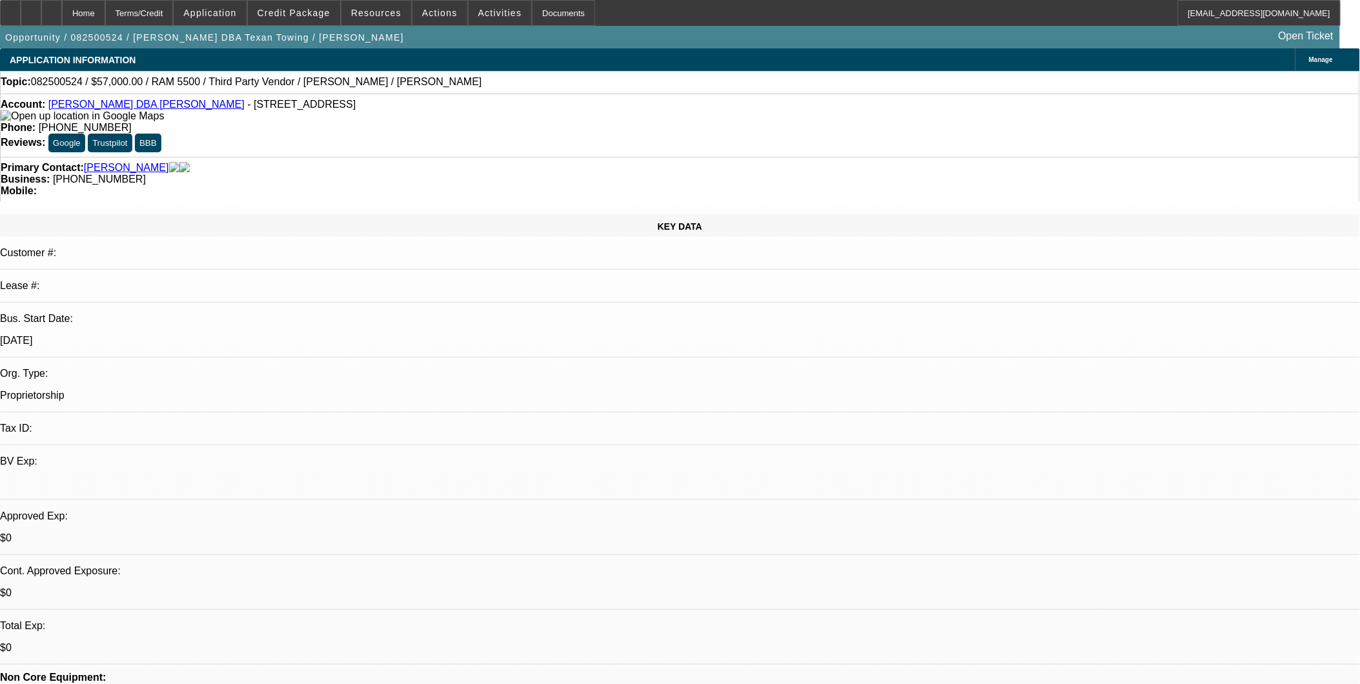
scroll to position [220, 0]
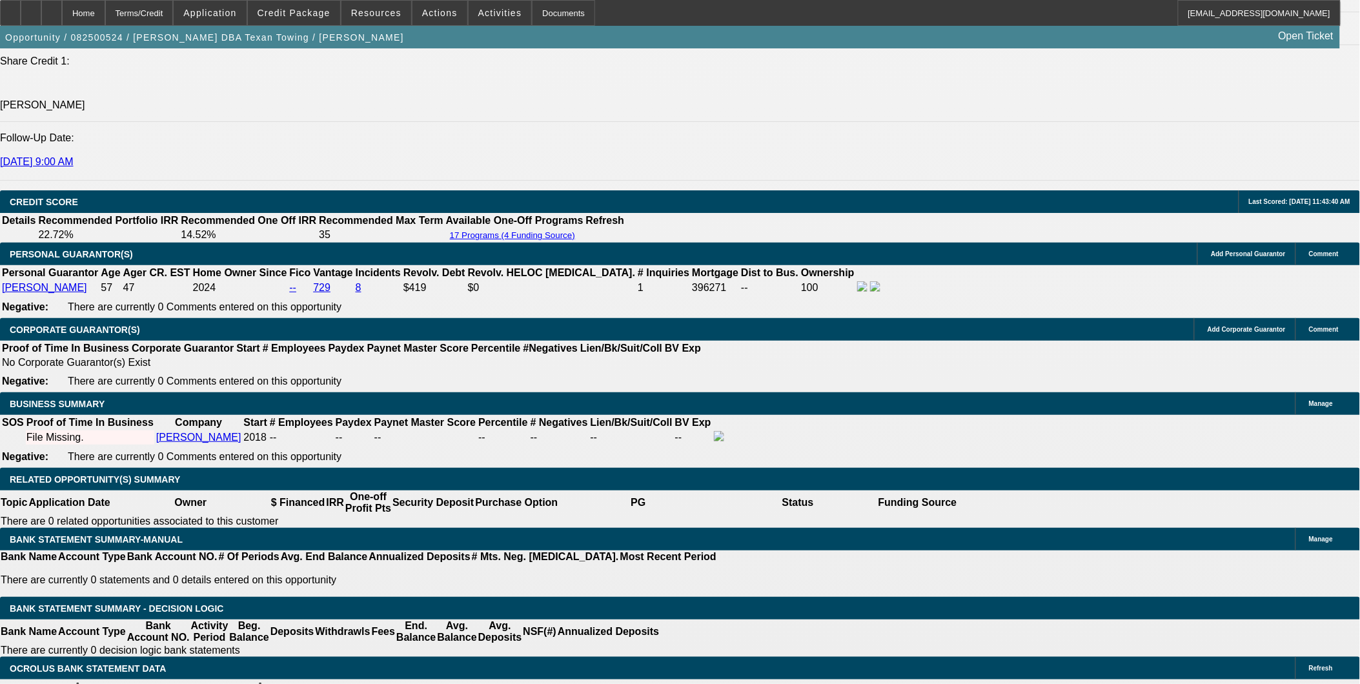
scroll to position [1793, 0]
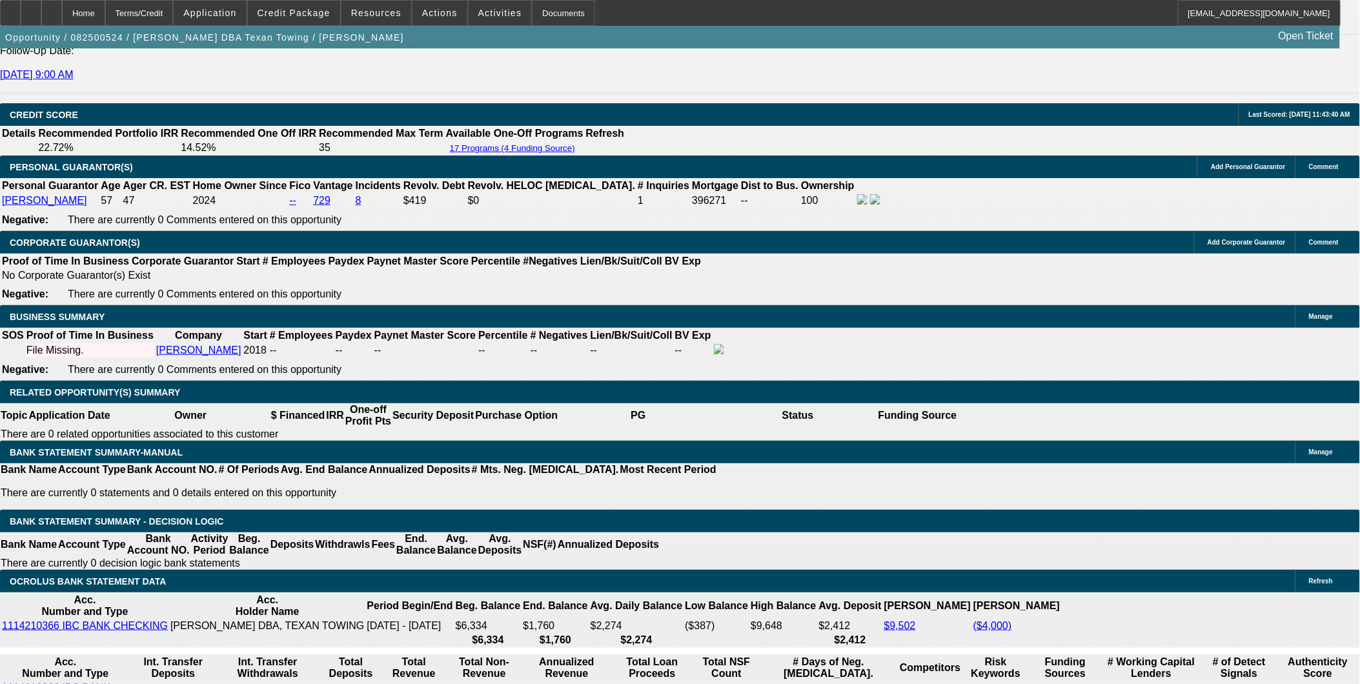
drag, startPoint x: 300, startPoint y: 405, endPoint x: 391, endPoint y: 416, distance: 92.3
type input "UNKNOWN"
type input "36"
type input "$3,951.84"
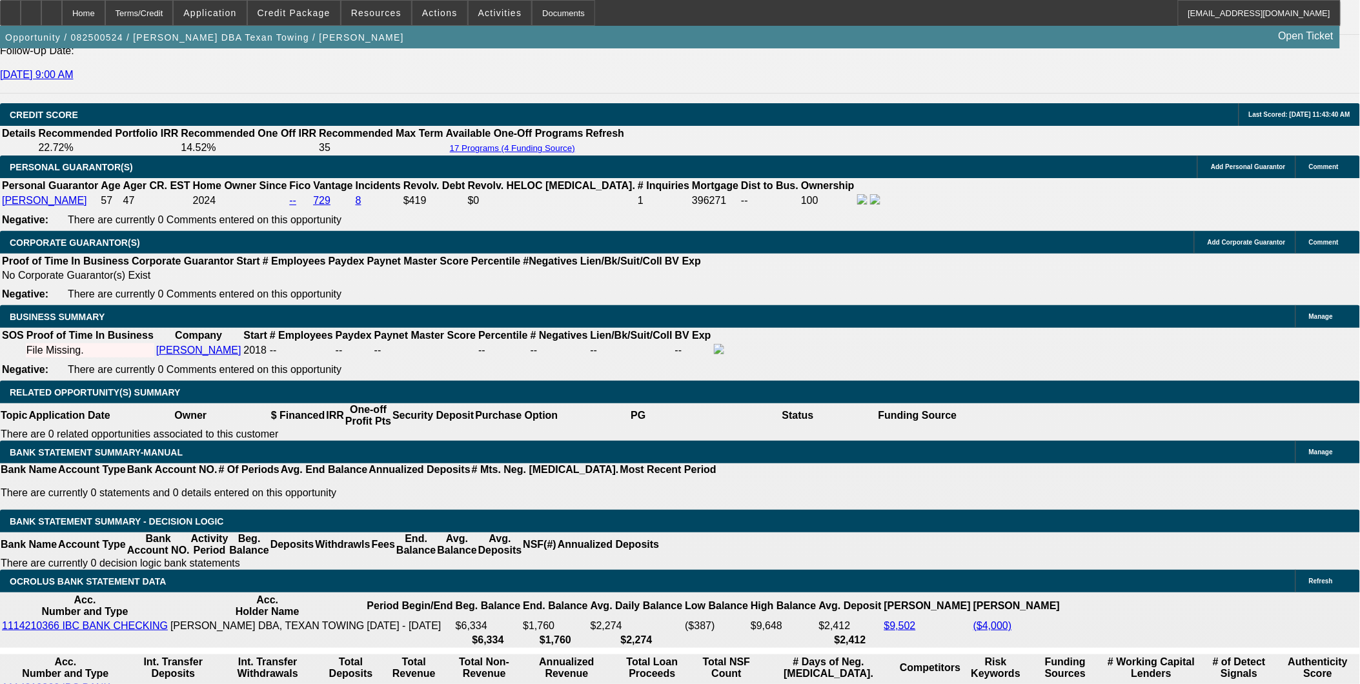
type input "$1,975.92"
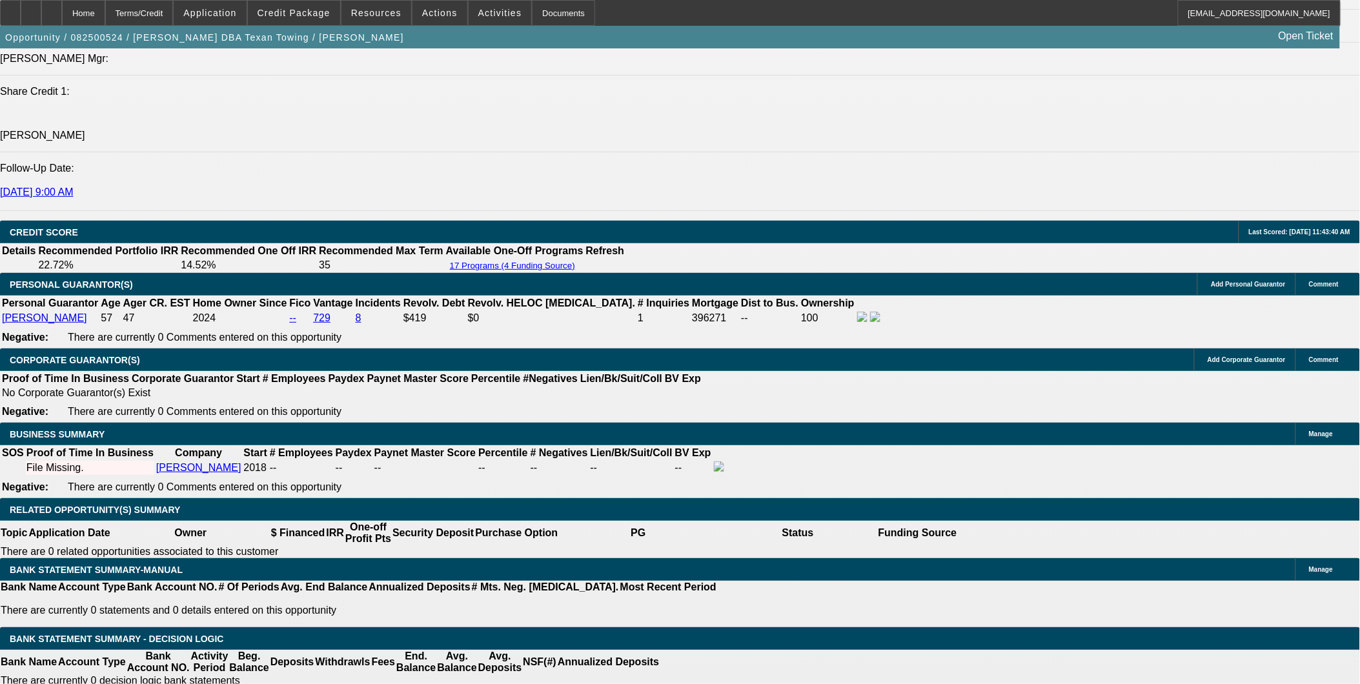
scroll to position [1650, 0]
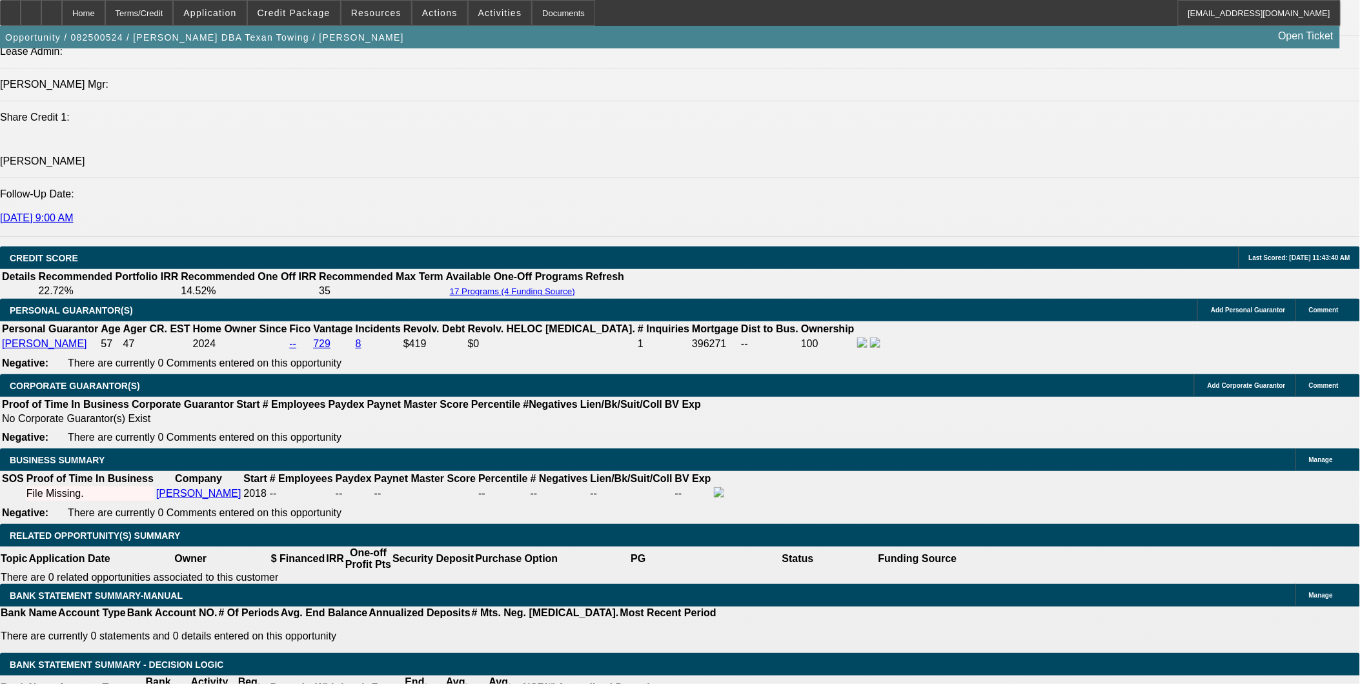
type input "36"
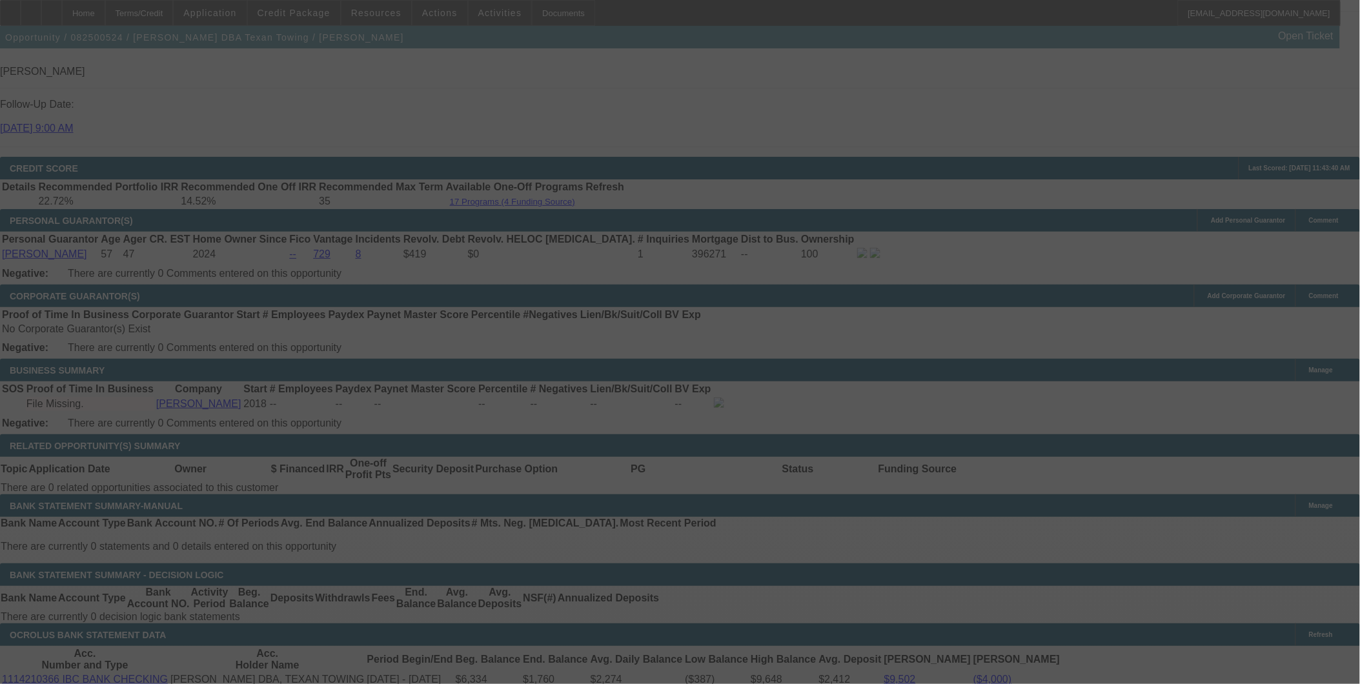
scroll to position [1793, 0]
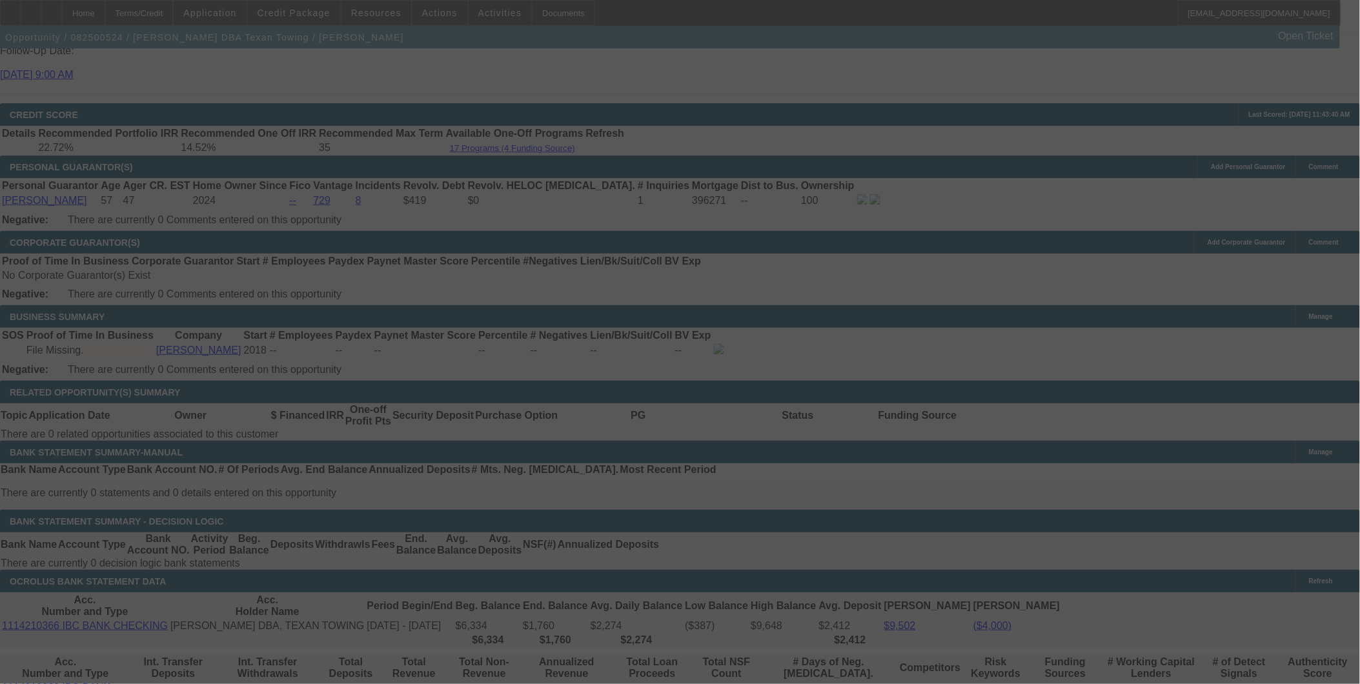
select select "0"
select select "2"
select select "0.1"
select select "4"
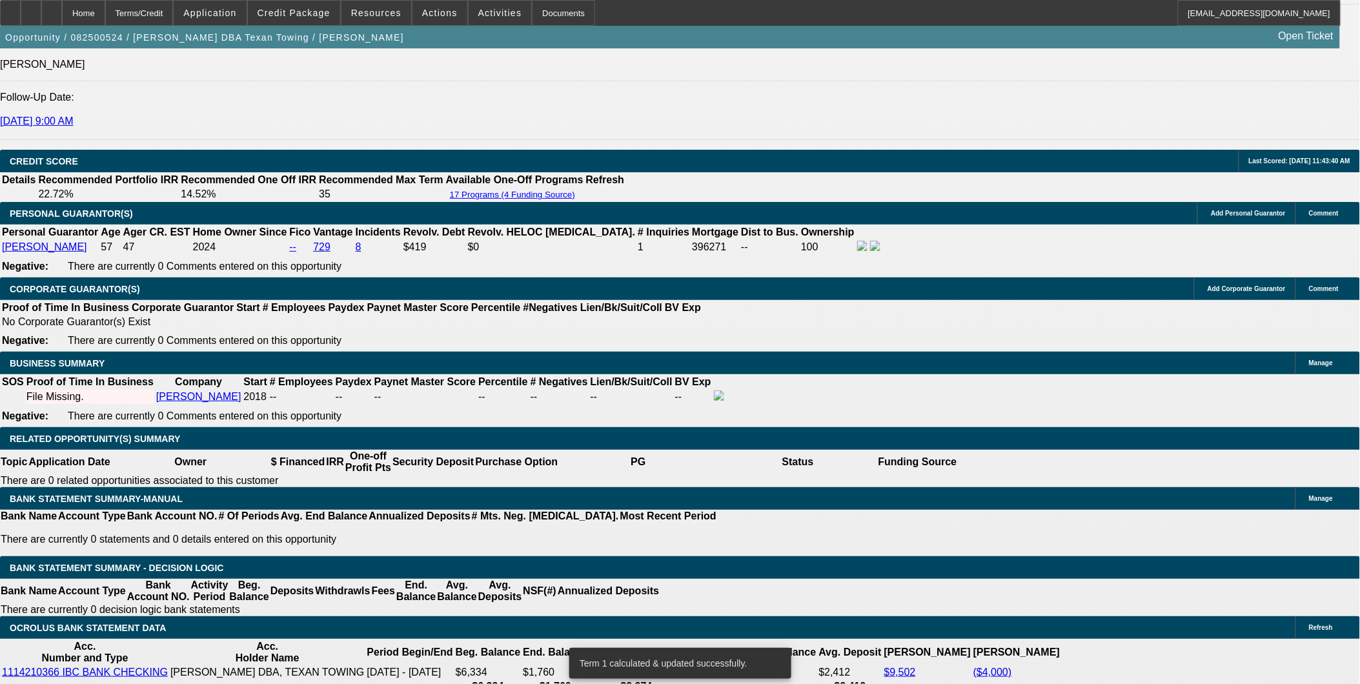
scroll to position [1721, 0]
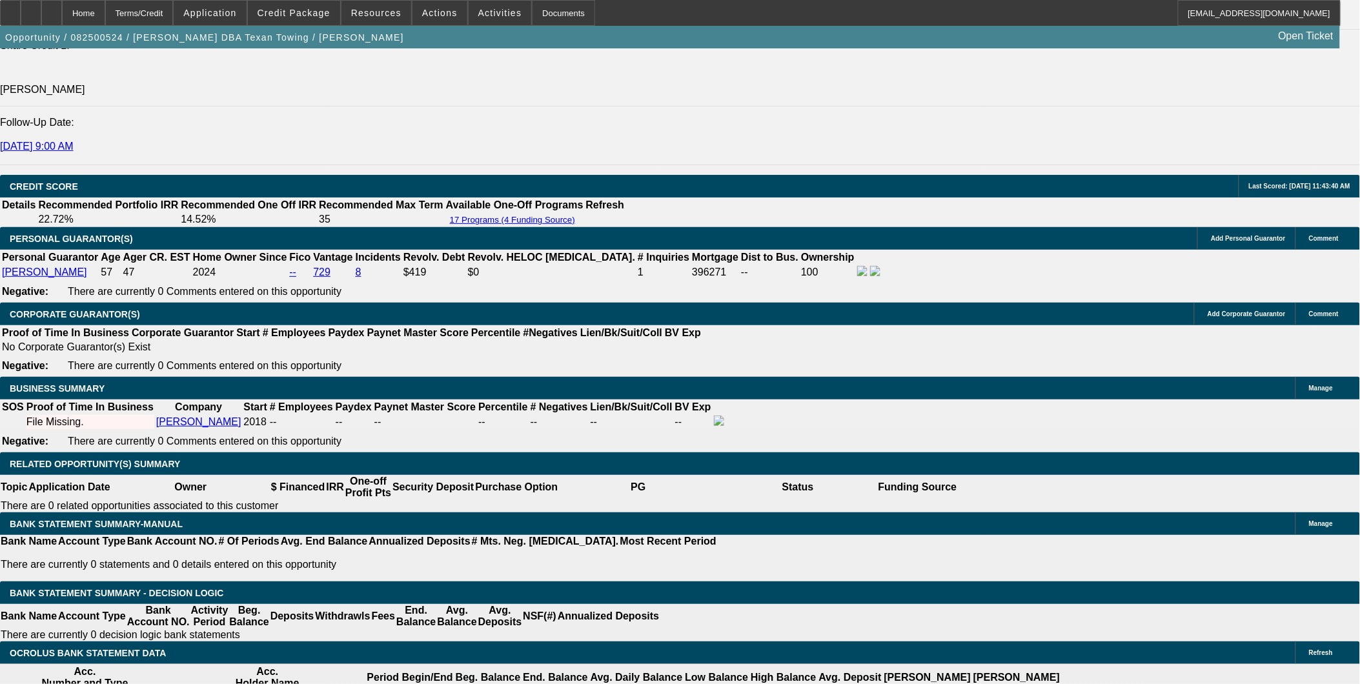
drag, startPoint x: 273, startPoint y: 478, endPoint x: 339, endPoint y: 476, distance: 65.9
type input "UNKNOWN"
type input "42"
type input "$29,396.16"
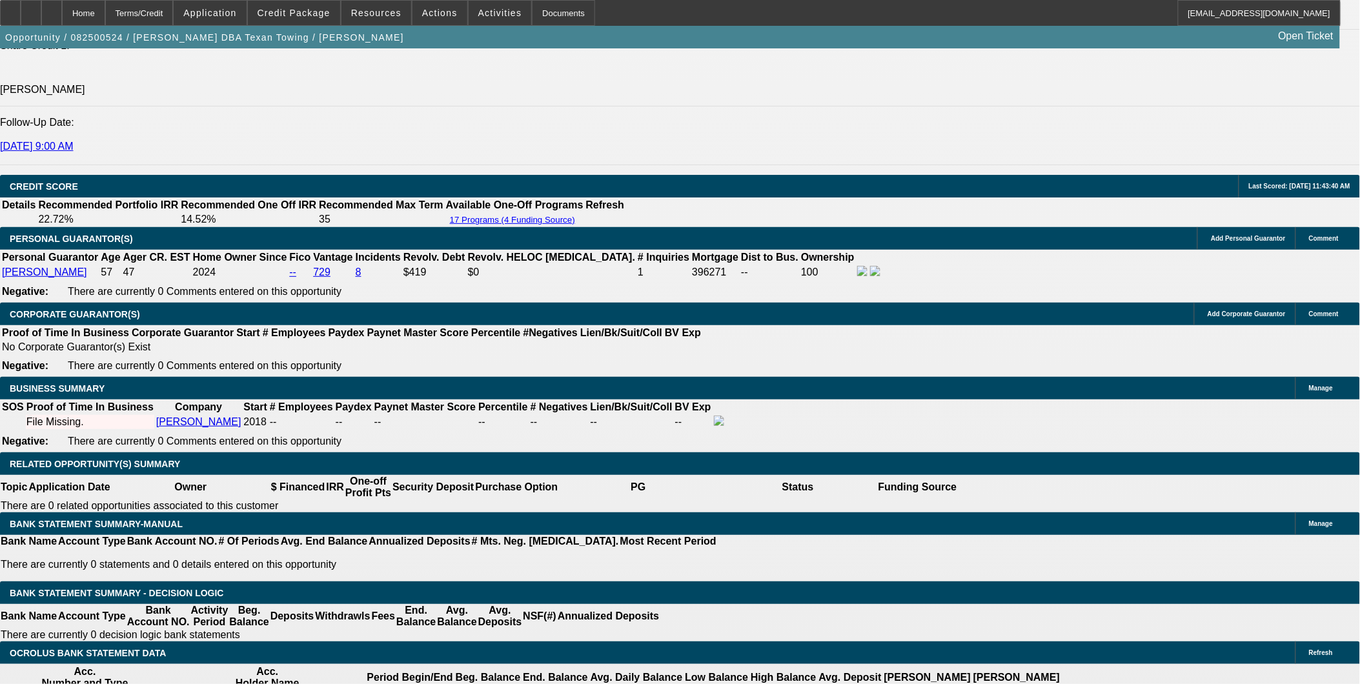
type input "$14,698.08"
type input "$3,505.40"
type input "$1,752.70"
type input "42"
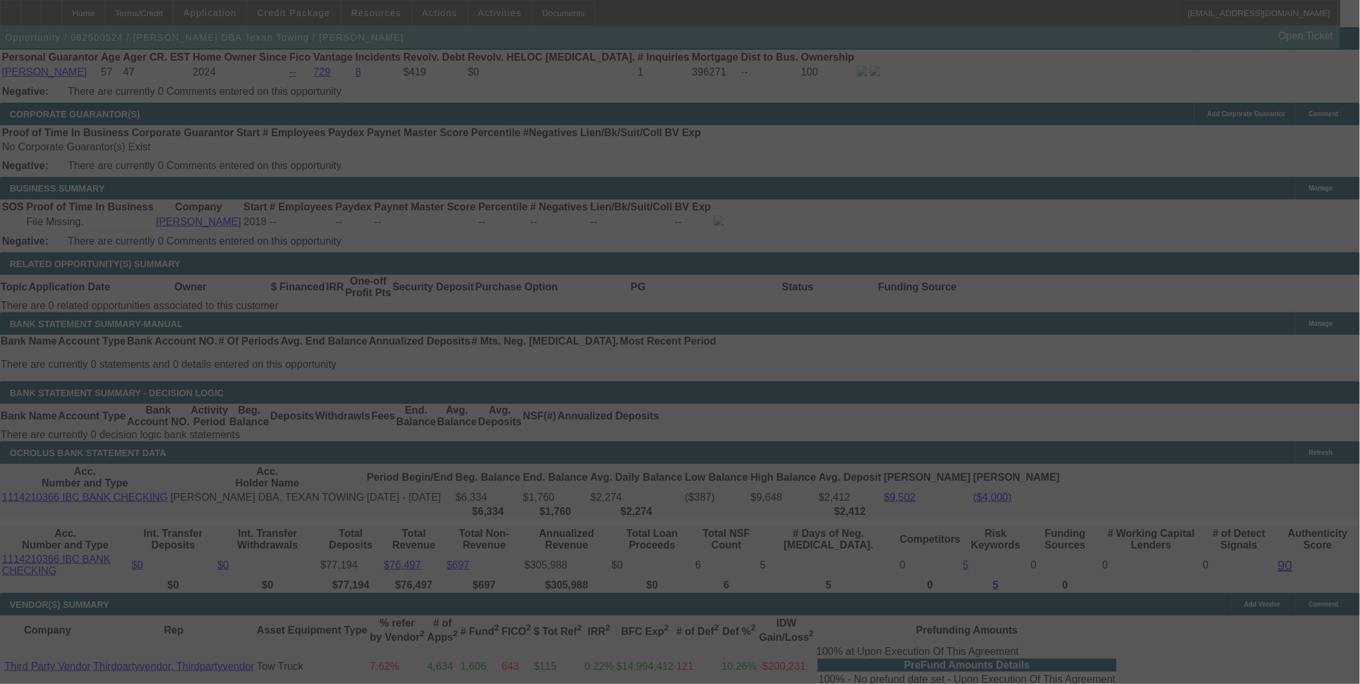
scroll to position [1937, 0]
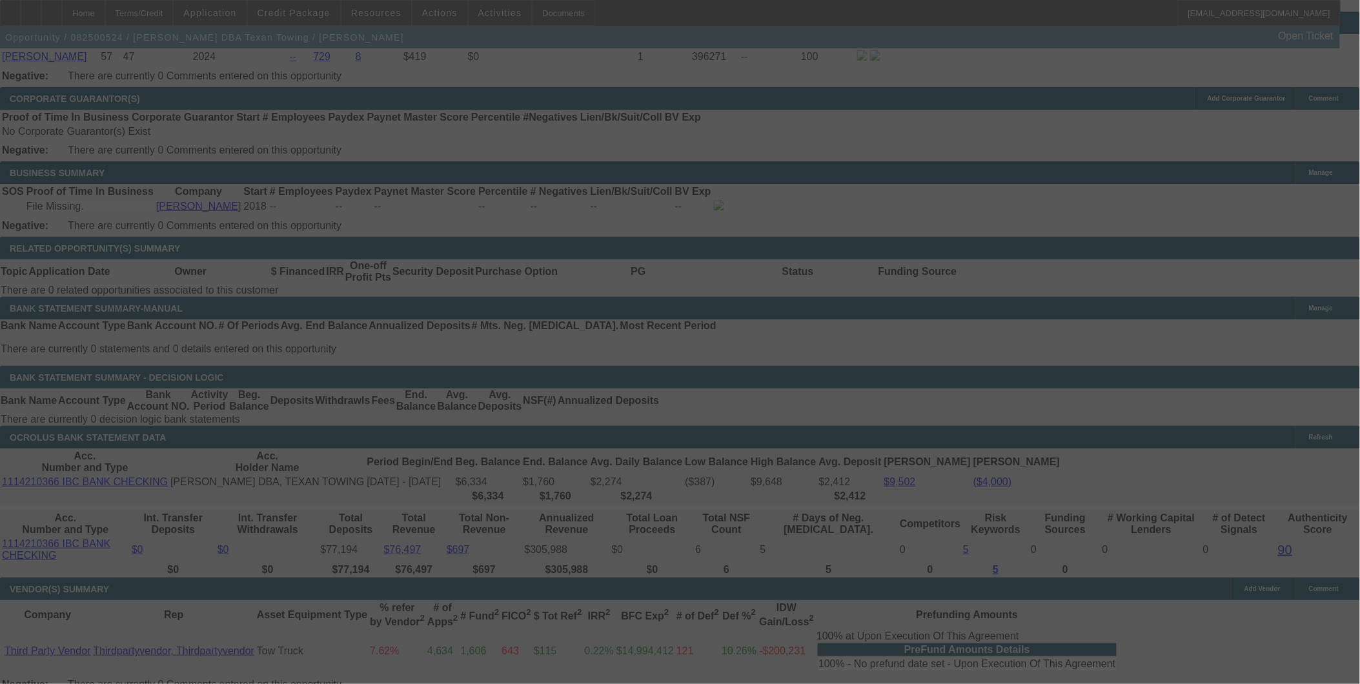
select select "0"
select select "2"
select select "0.1"
select select "4"
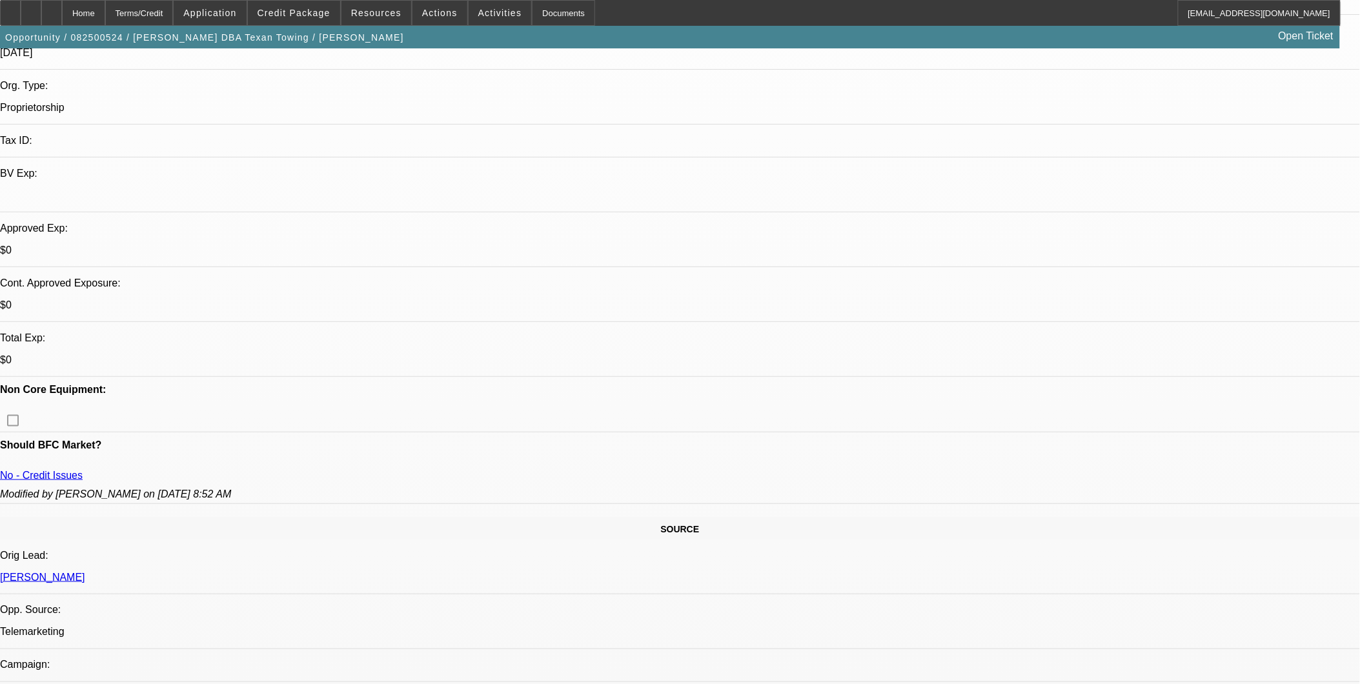
scroll to position [280, 0]
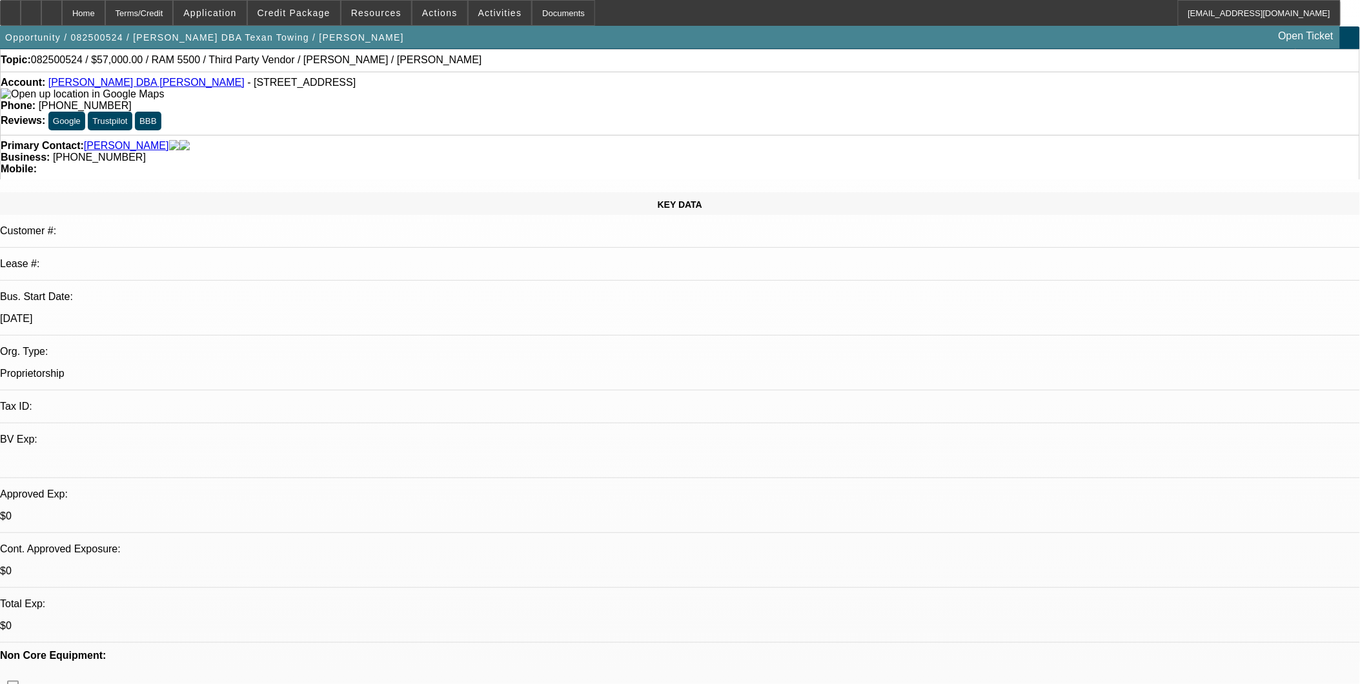
scroll to position [0, 0]
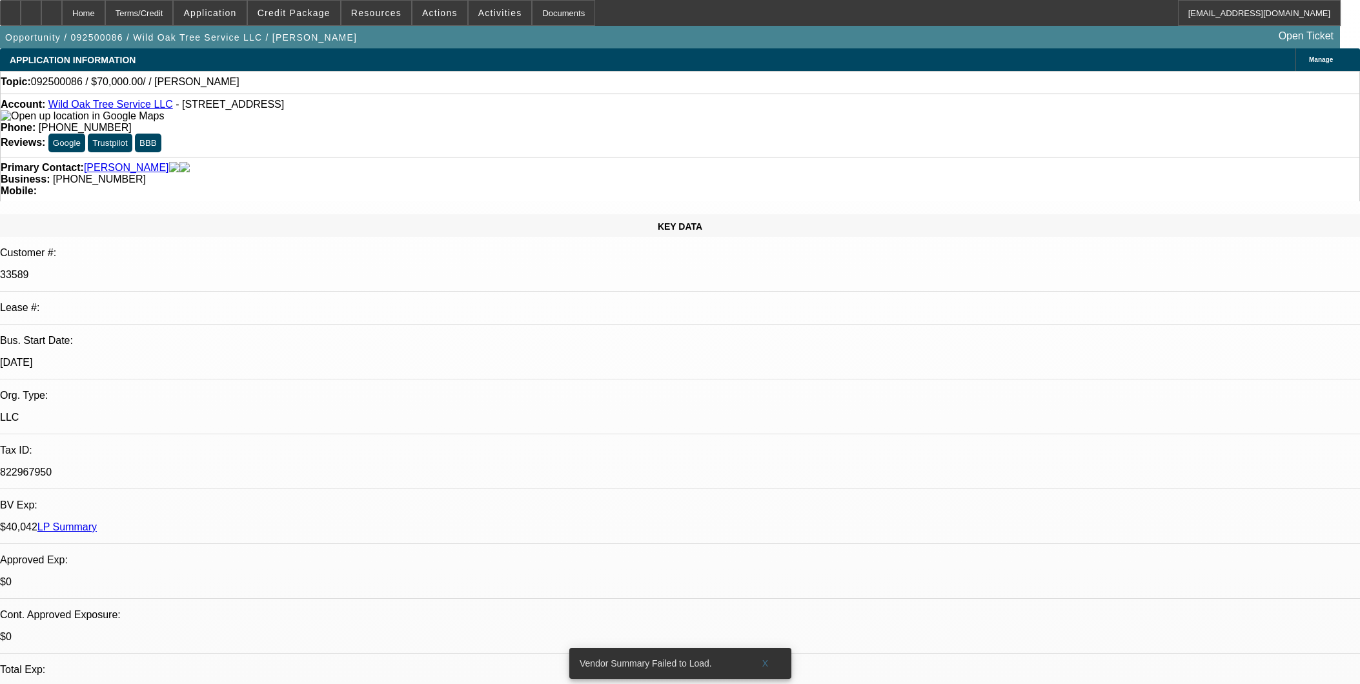
select select "0"
select select "2"
select select "0.1"
select select "4"
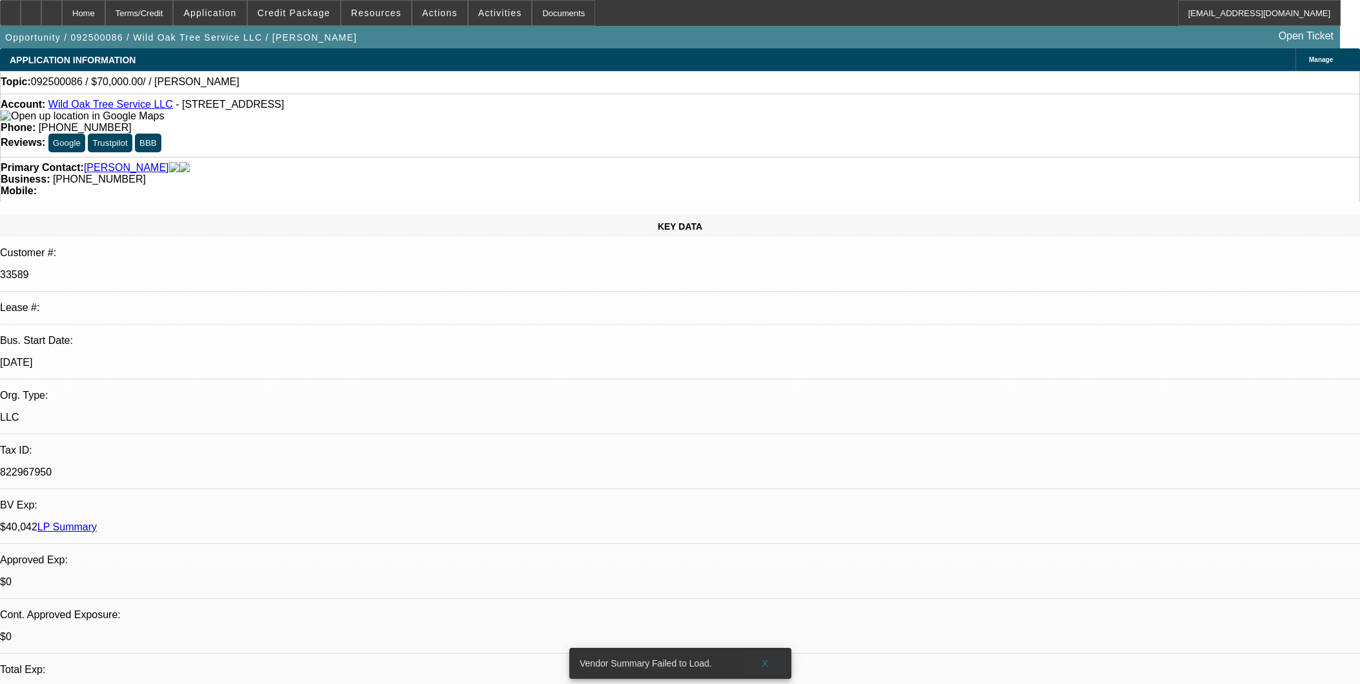
scroll to position [1848, 0]
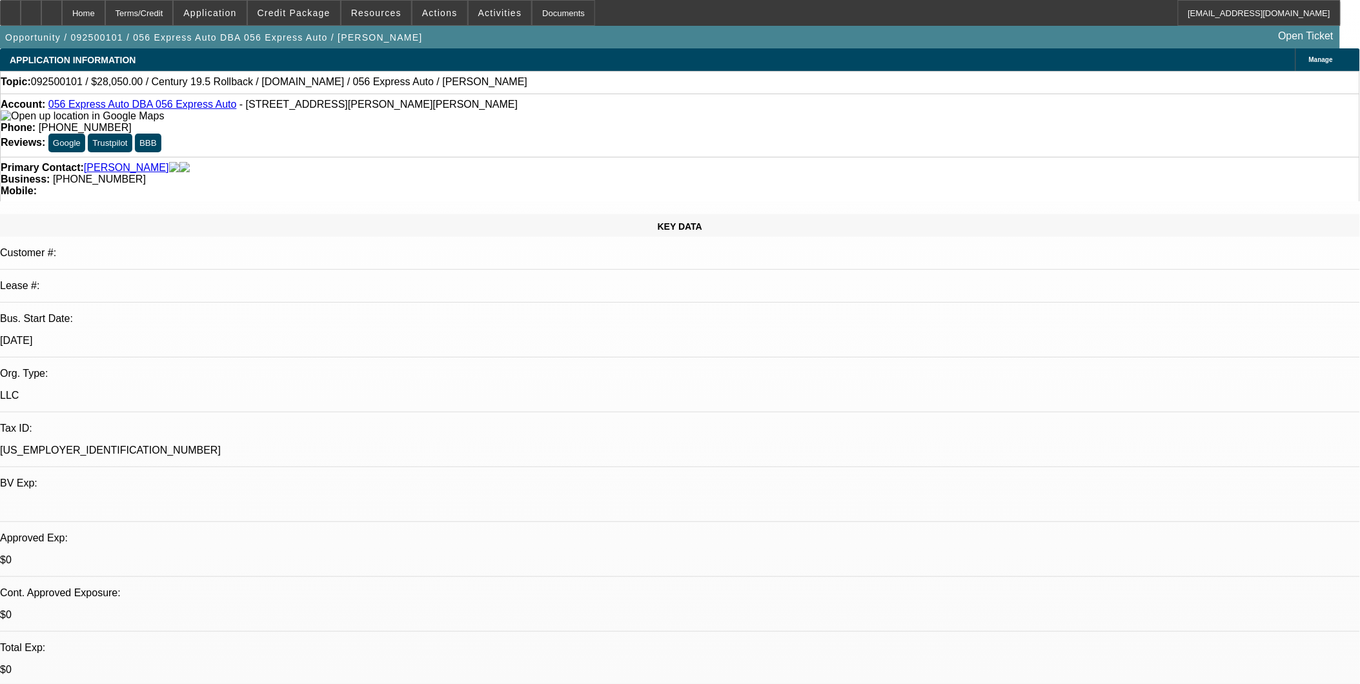
select select "0.1"
select select "0"
select select "0.1"
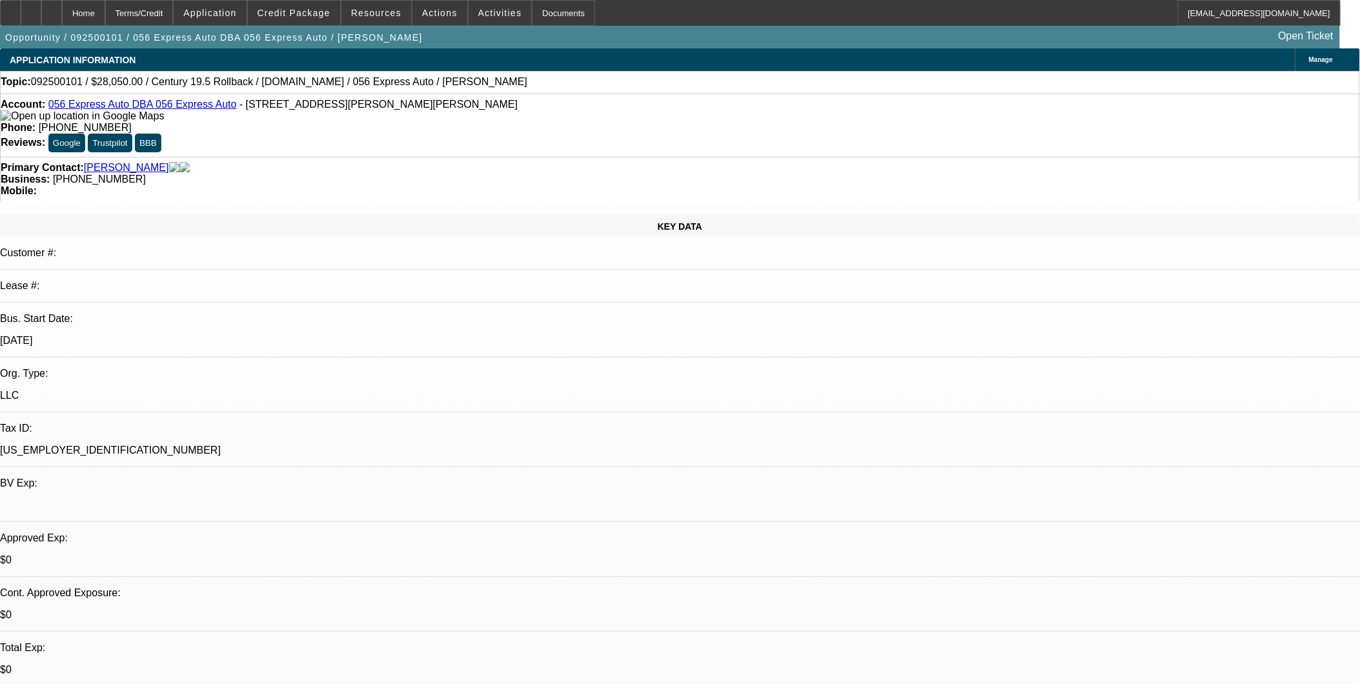
select select "0.15"
select select "2"
select select "0.1"
select select "1"
select select "2"
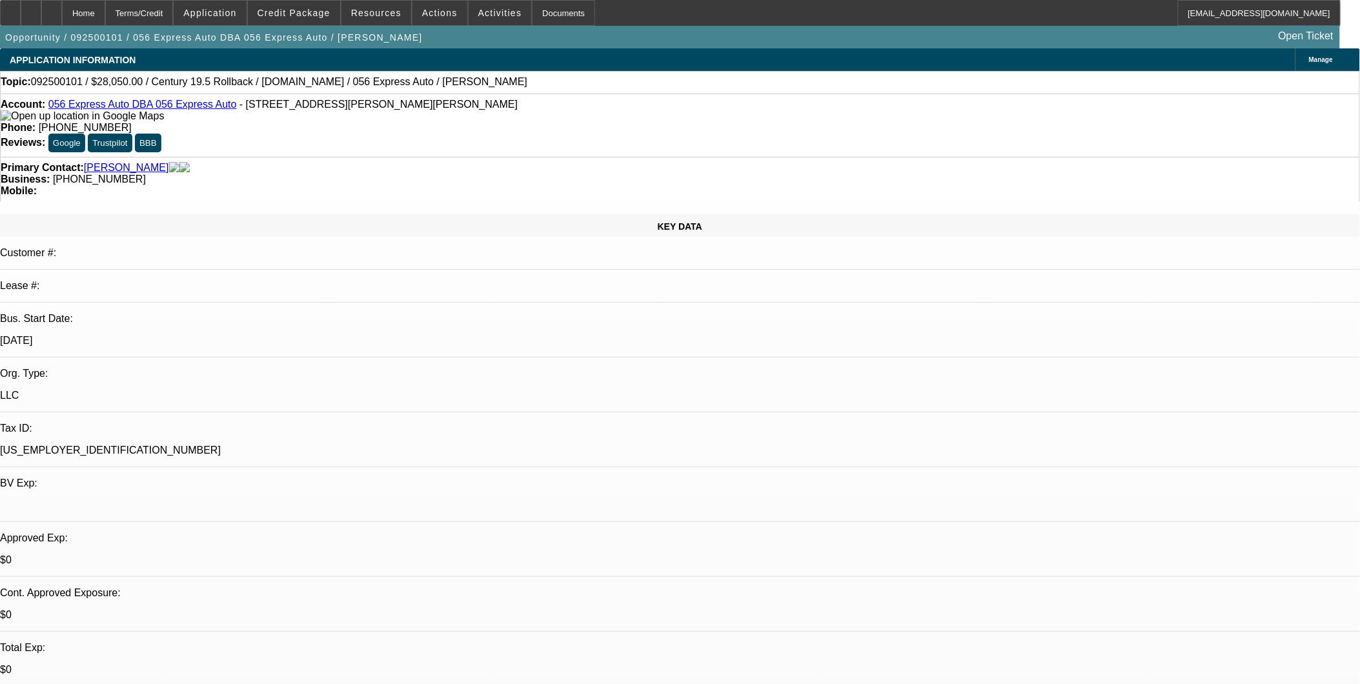
select select "4"
select select "1"
select select "2"
select select "4"
select select "1"
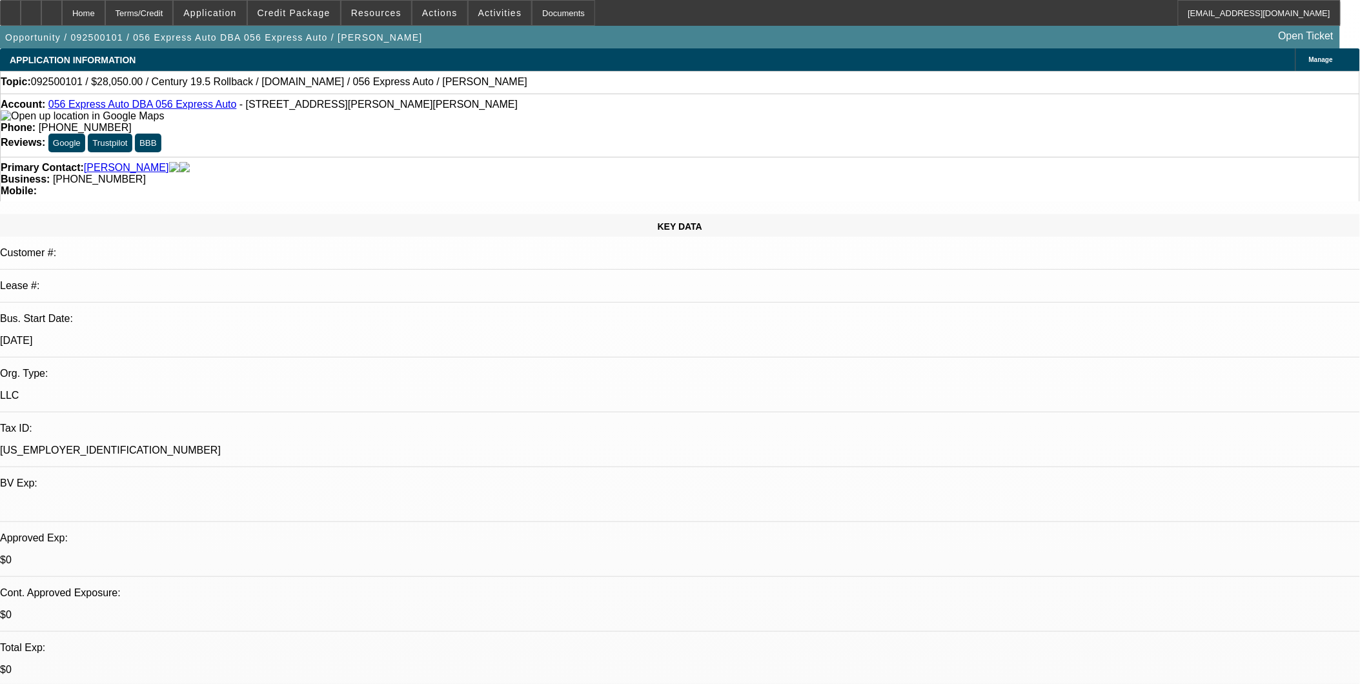
select select "2"
select select "4"
click at [140, 107] on link "056 Express Auto DBA 056 Express Auto" at bounding box center [142, 104] width 189 height 11
